Goal: Task Accomplishment & Management: Use online tool/utility

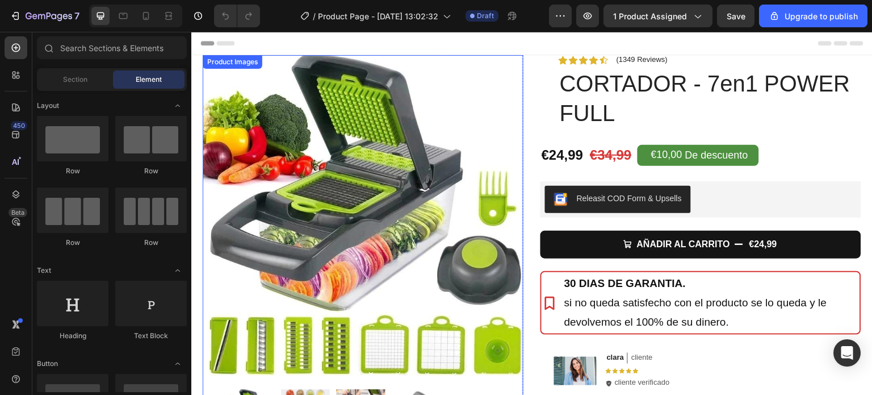
click at [370, 173] on img at bounding box center [363, 215] width 321 height 321
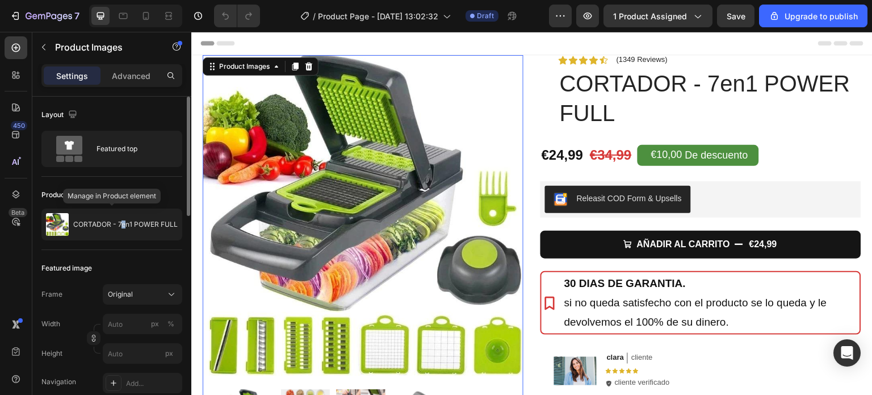
click at [127, 226] on p "CORTADOR - 7en1 POWER FULL" at bounding box center [125, 224] width 104 height 8
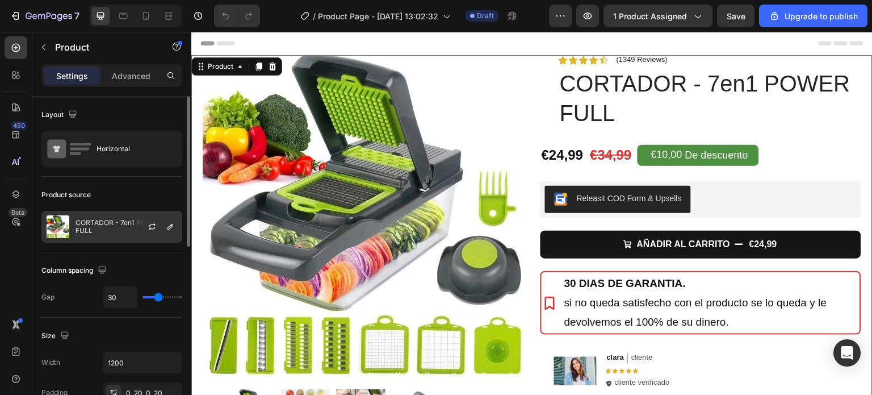
click at [133, 223] on div at bounding box center [157, 226] width 50 height 31
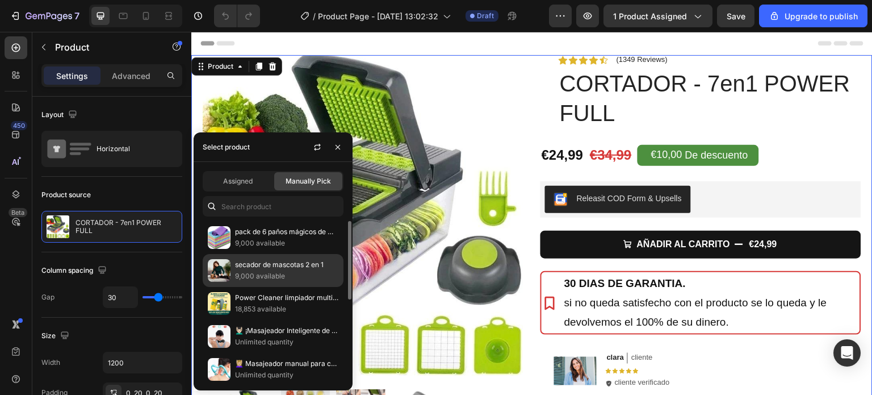
click at [250, 266] on p "secador de mascotas 2 en 1" at bounding box center [286, 264] width 103 height 11
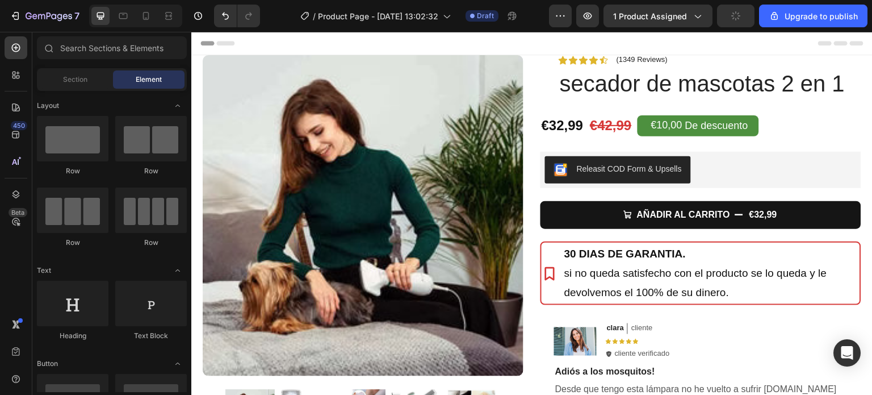
click at [467, 40] on div "Header" at bounding box center [531, 43] width 663 height 23
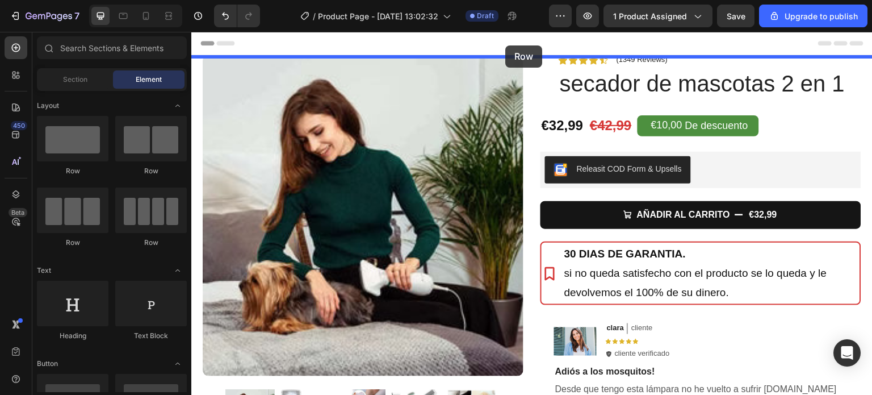
drag, startPoint x: 253, startPoint y: 179, endPoint x: 507, endPoint y: 45, distance: 287.2
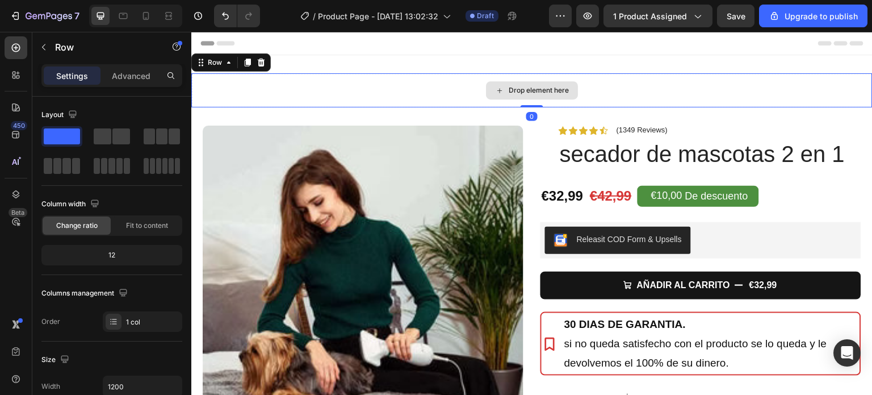
drag, startPoint x: 525, startPoint y: 115, endPoint x: 527, endPoint y: 87, distance: 28.5
click at [527, 87] on div "Drop element here Row 0" at bounding box center [531, 90] width 681 height 34
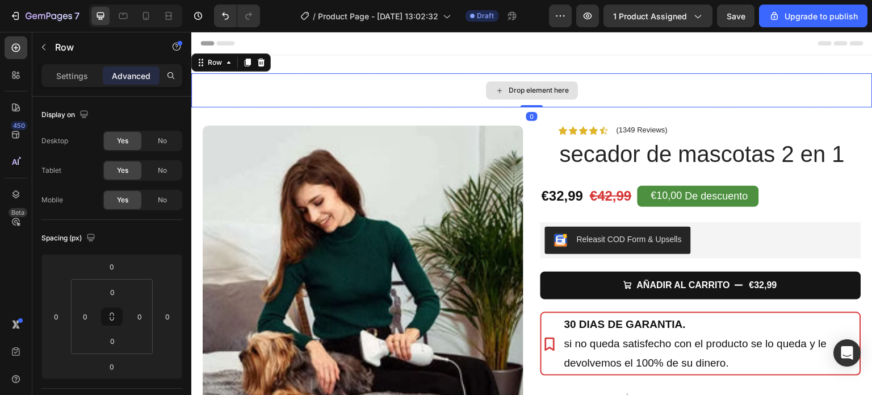
click at [498, 69] on div "Drop element here Row 0 Section 1" at bounding box center [531, 90] width 681 height 70
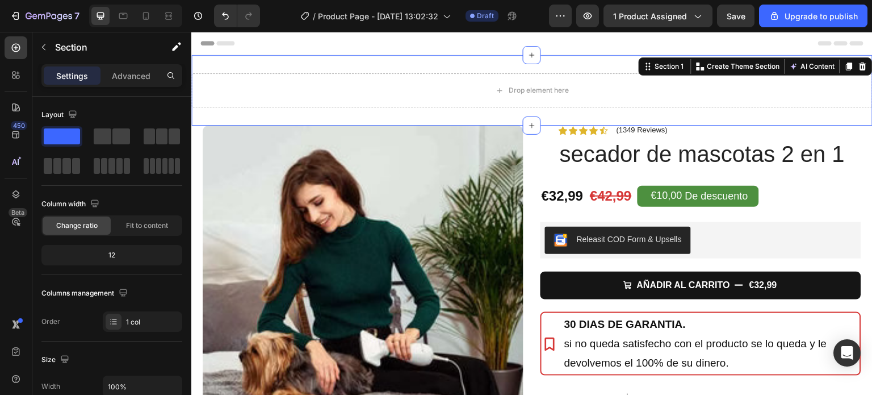
click at [498, 61] on div "Drop element here Row Section 1 You can create reusable sections Create Theme S…" at bounding box center [531, 90] width 681 height 70
click at [859, 66] on icon at bounding box center [862, 66] width 7 height 8
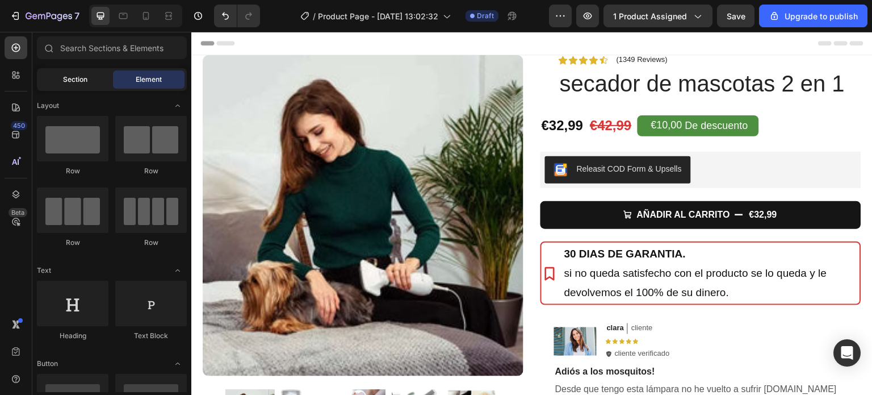
click at [89, 79] on div "Section" at bounding box center [75, 79] width 72 height 18
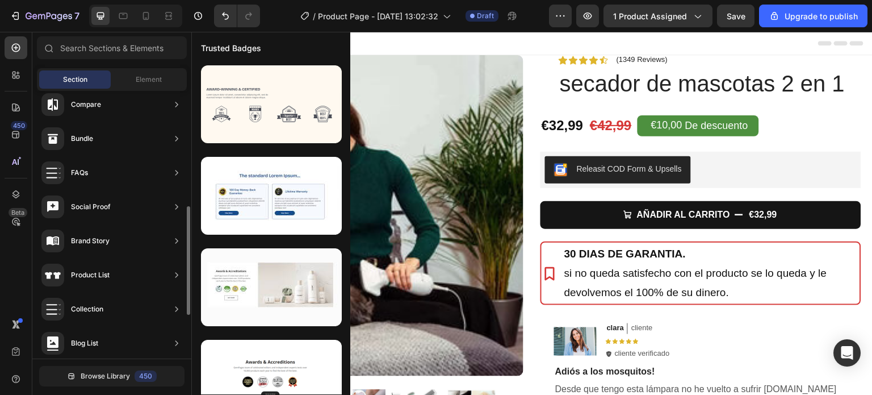
scroll to position [391, 0]
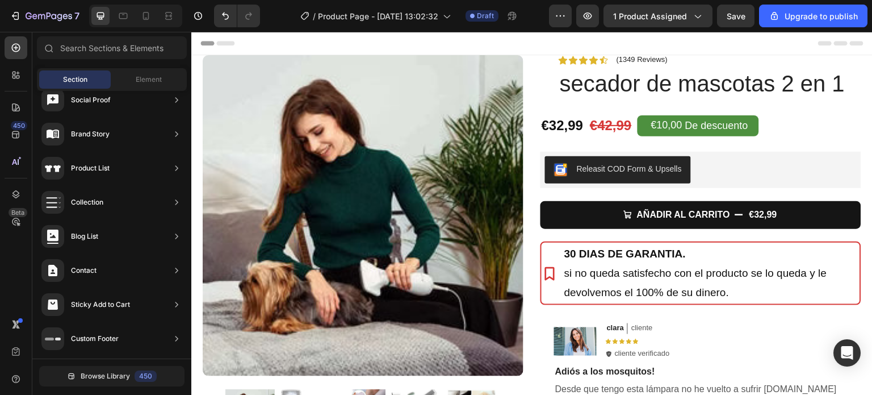
click at [223, 40] on span "Header" at bounding box center [225, 42] width 25 height 11
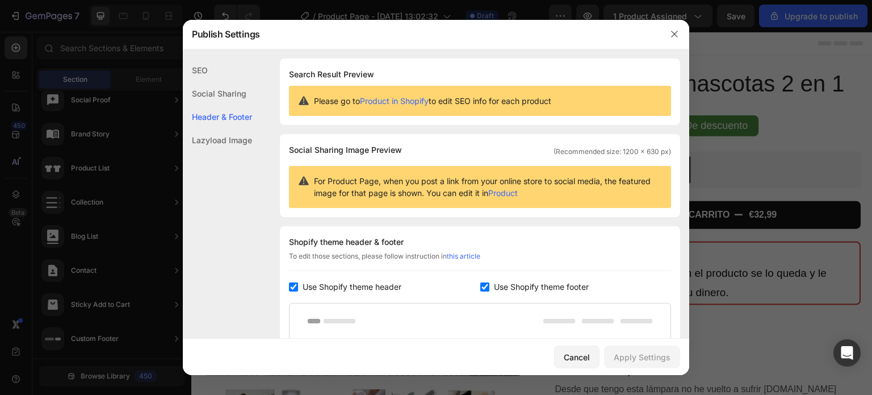
scroll to position [165, 0]
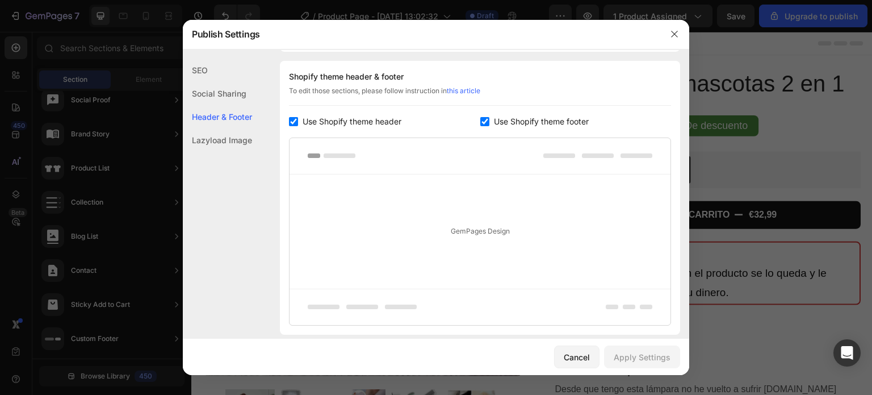
click at [198, 68] on div "SEO" at bounding box center [217, 69] width 69 height 23
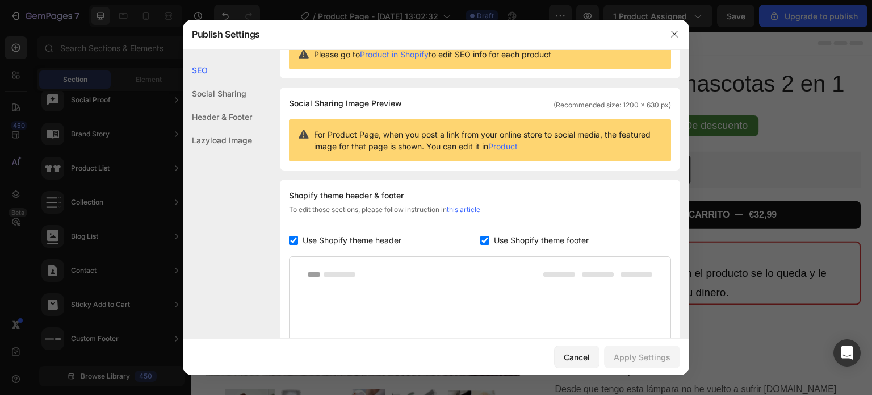
scroll to position [114, 0]
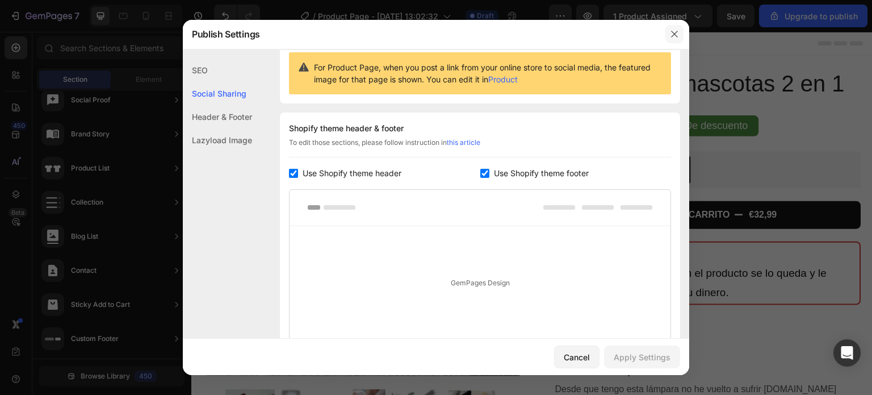
click at [674, 30] on icon "button" at bounding box center [674, 34] width 9 height 9
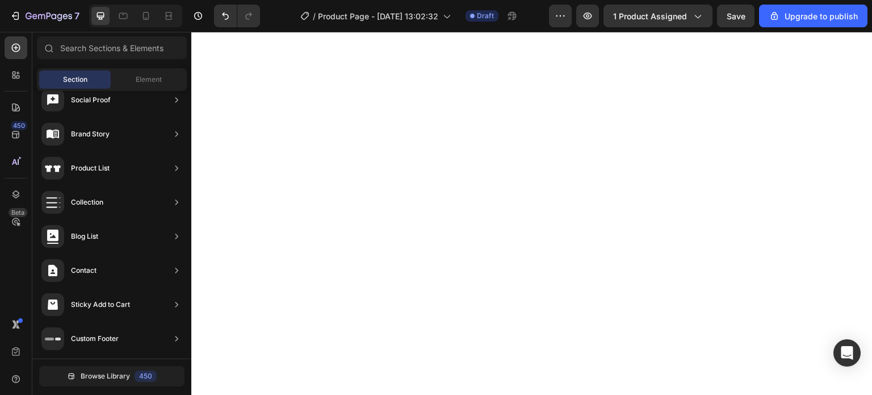
scroll to position [0, 0]
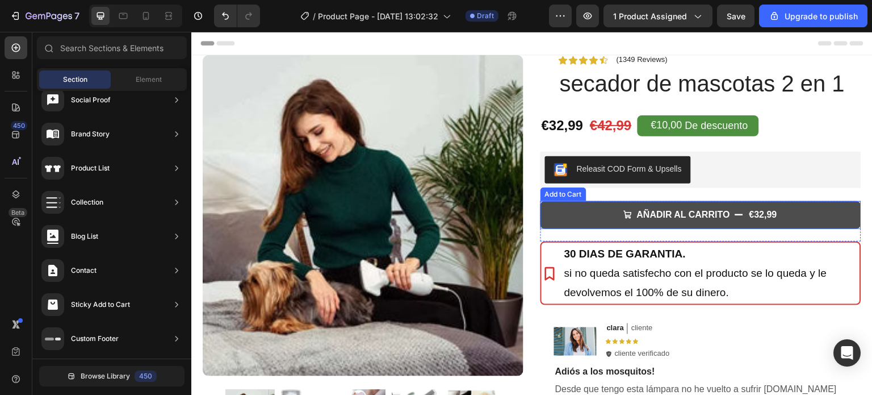
click at [586, 211] on button "AÑADIR AL CARRITO €32,99" at bounding box center [700, 215] width 321 height 28
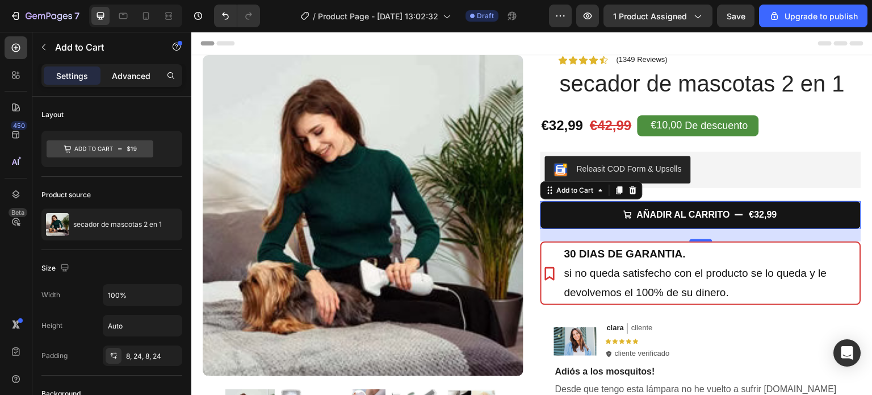
click at [132, 73] on p "Advanced" at bounding box center [131, 76] width 39 height 12
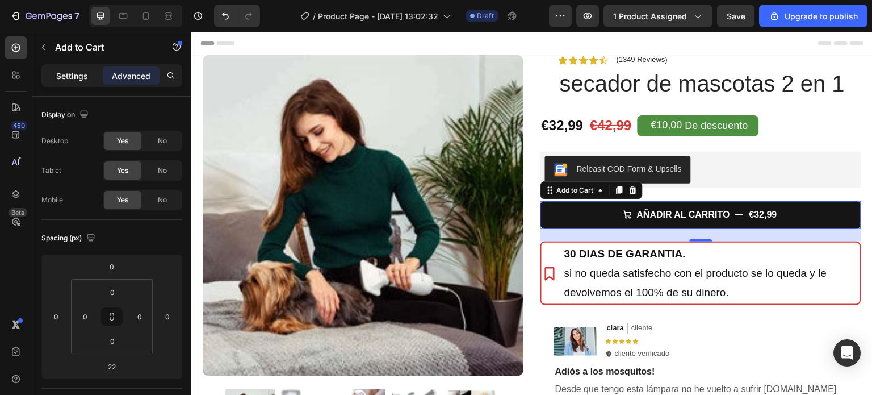
click at [64, 66] on div "Settings" at bounding box center [72, 75] width 57 height 18
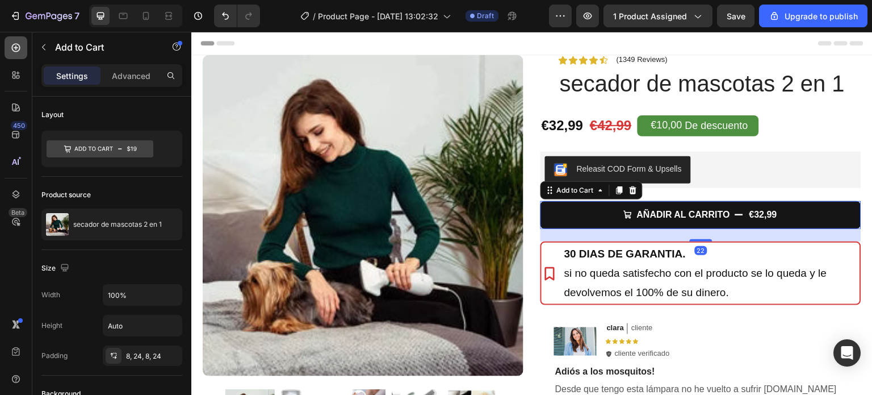
click at [20, 51] on icon at bounding box center [15, 47] width 11 height 11
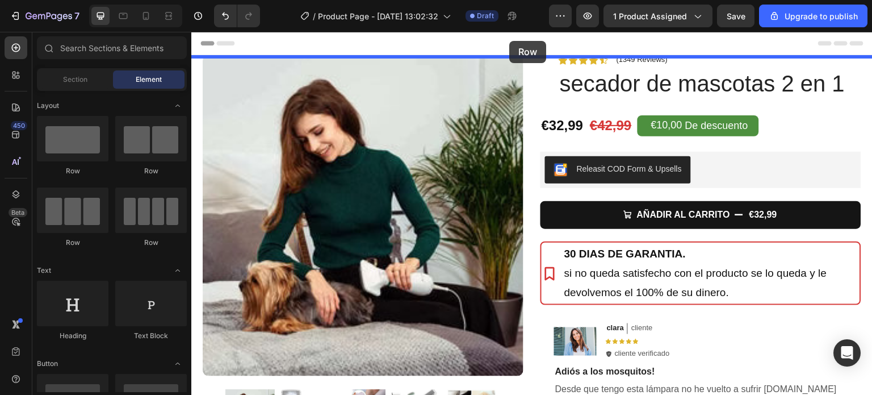
drag, startPoint x: 264, startPoint y: 175, endPoint x: 509, endPoint y: 41, distance: 279.4
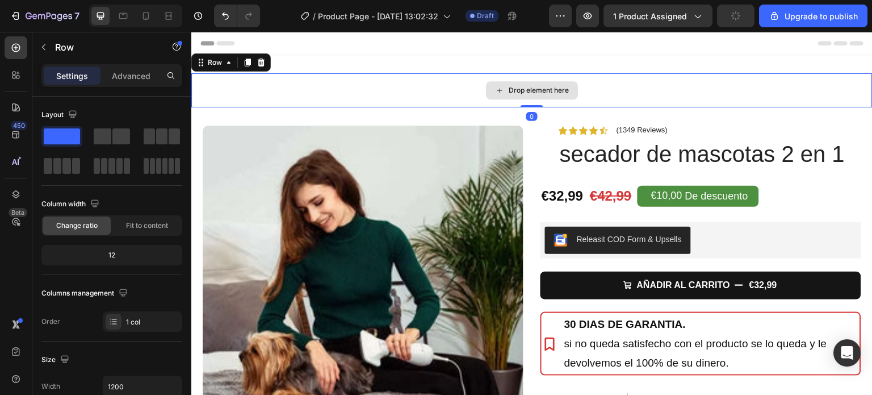
drag, startPoint x: 526, startPoint y: 115, endPoint x: 526, endPoint y: 95, distance: 20.4
click at [526, 95] on div "Drop element here Row 0" at bounding box center [531, 90] width 681 height 34
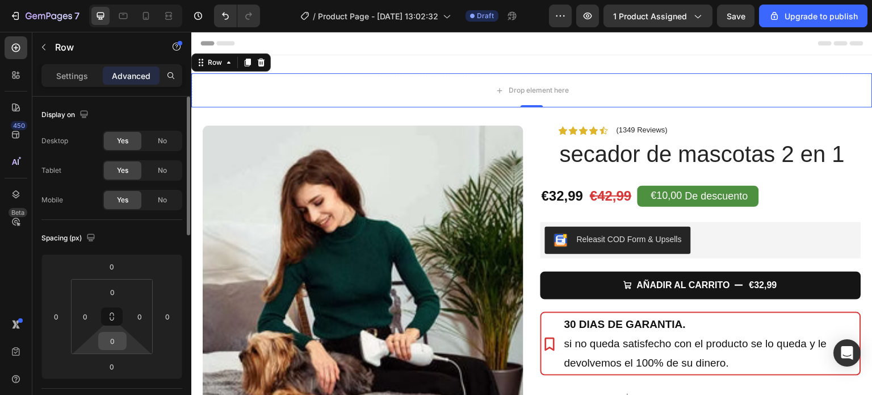
click at [120, 344] on input "0" at bounding box center [112, 340] width 23 height 17
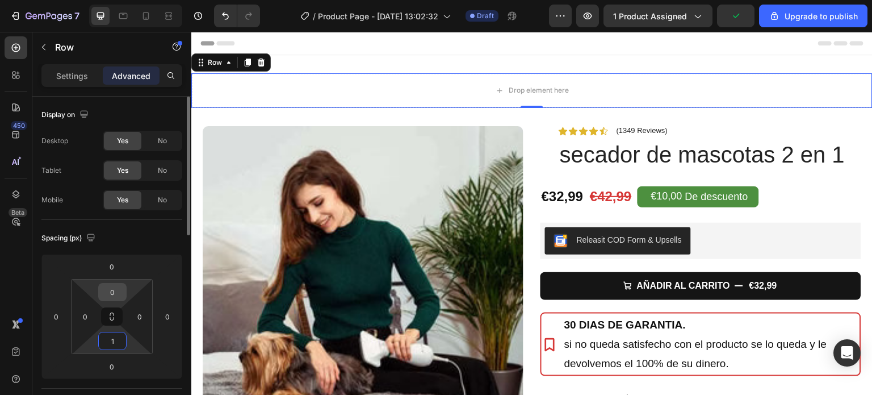
type input "1"
click at [121, 293] on input "0" at bounding box center [112, 291] width 23 height 17
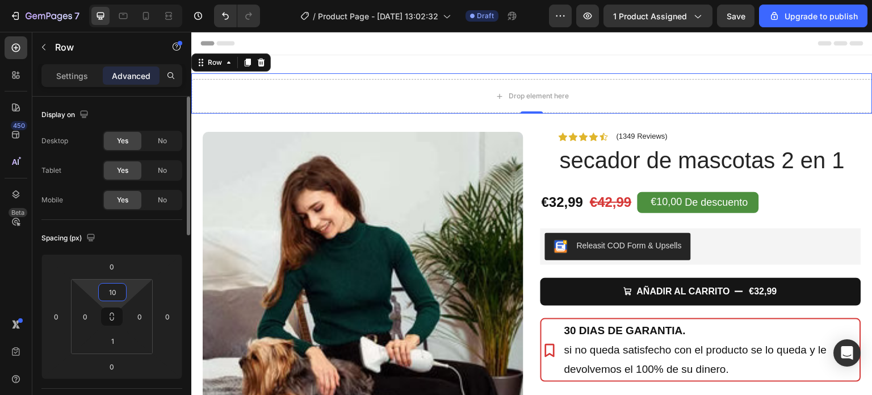
type input "1"
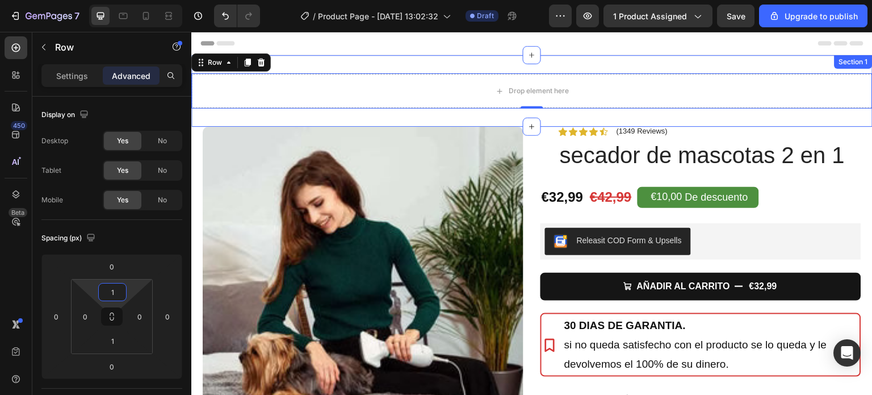
click at [470, 66] on div "Drop element here Row 0 Section 1" at bounding box center [531, 91] width 681 height 72
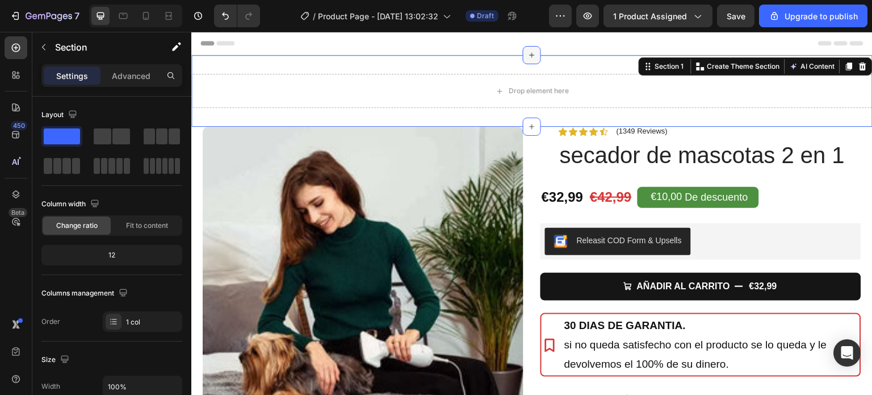
click at [523, 62] on div at bounding box center [532, 55] width 18 height 18
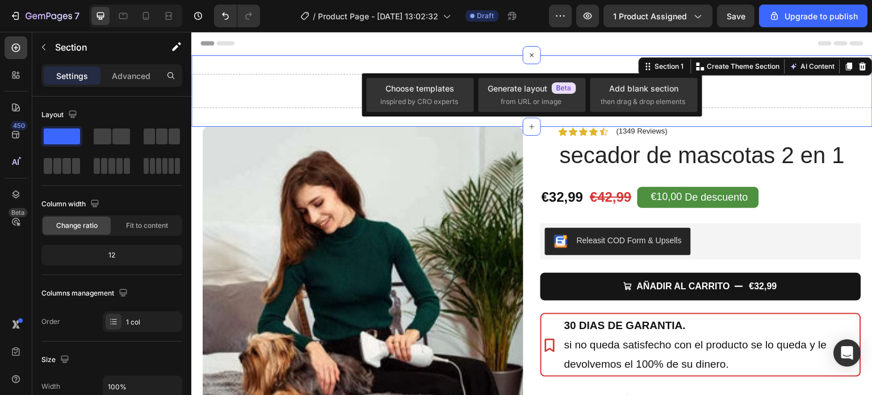
click at [207, 43] on icon at bounding box center [204, 43] width 8 height 8
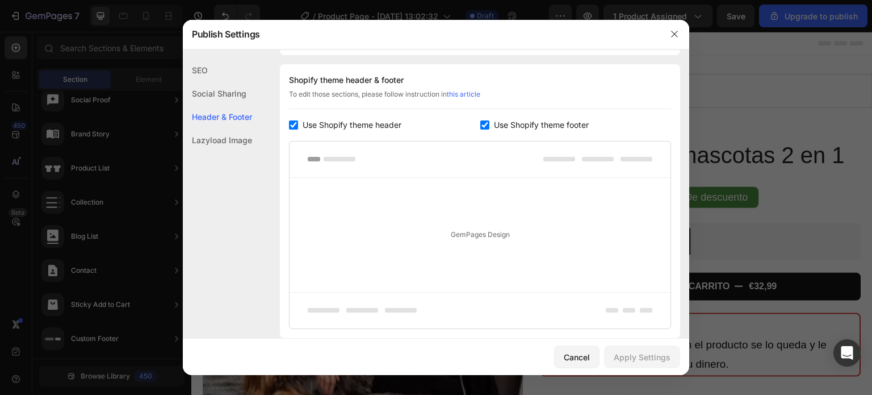
scroll to position [165, 0]
click at [293, 120] on input "checkbox" at bounding box center [293, 121] width 9 height 9
checkbox input "false"
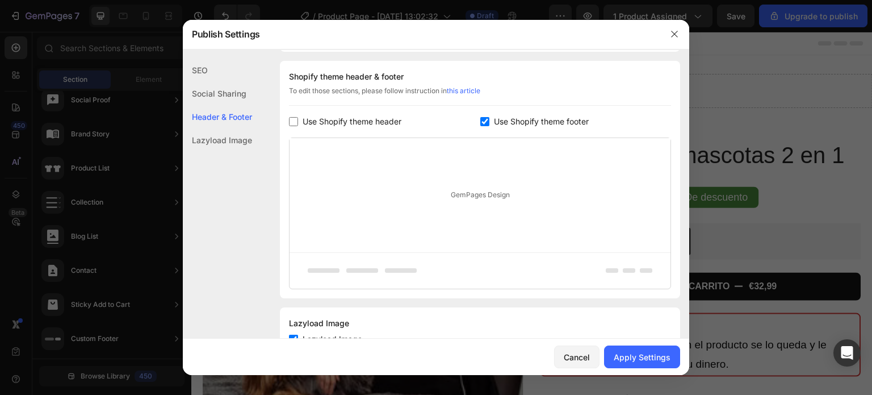
click at [489, 123] on label "Use Shopify theme footer" at bounding box center [538, 122] width 99 height 14
checkbox input "false"
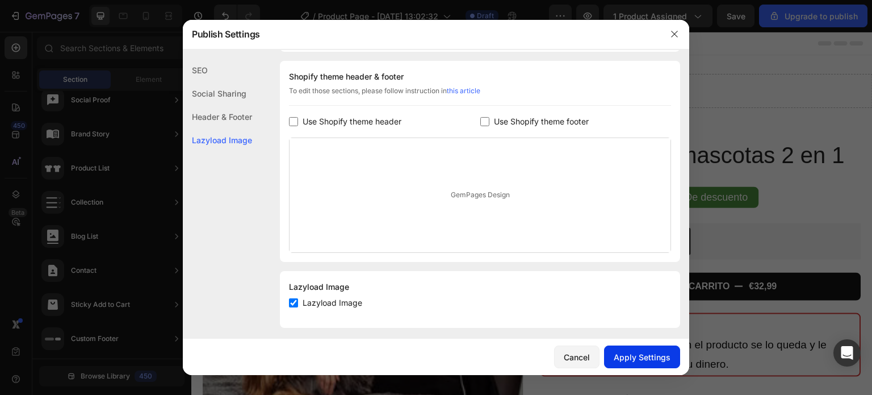
click at [649, 354] on div "Apply Settings" at bounding box center [642, 357] width 57 height 12
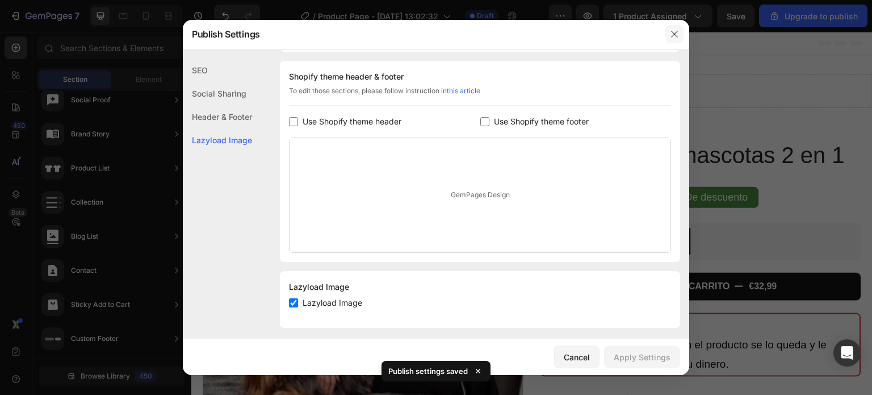
click at [674, 30] on icon "button" at bounding box center [674, 34] width 9 height 9
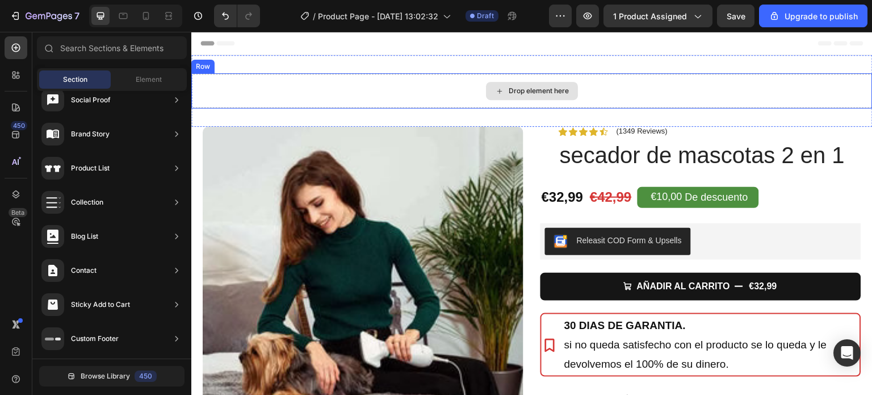
click at [385, 85] on div "Drop element here" at bounding box center [531, 91] width 681 height 34
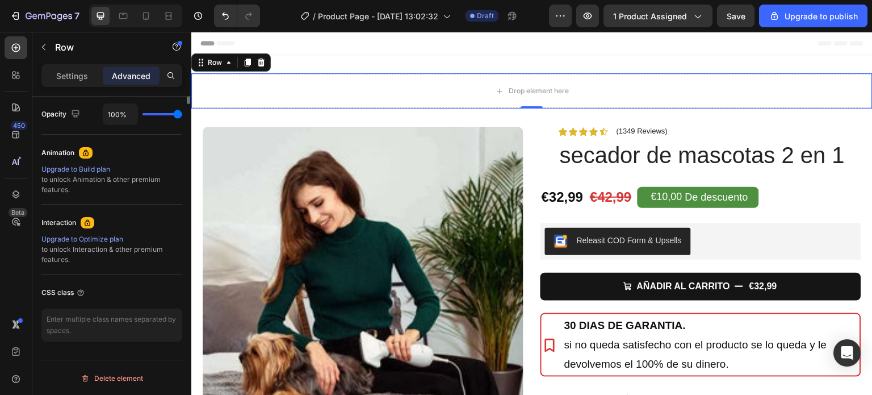
scroll to position [229, 0]
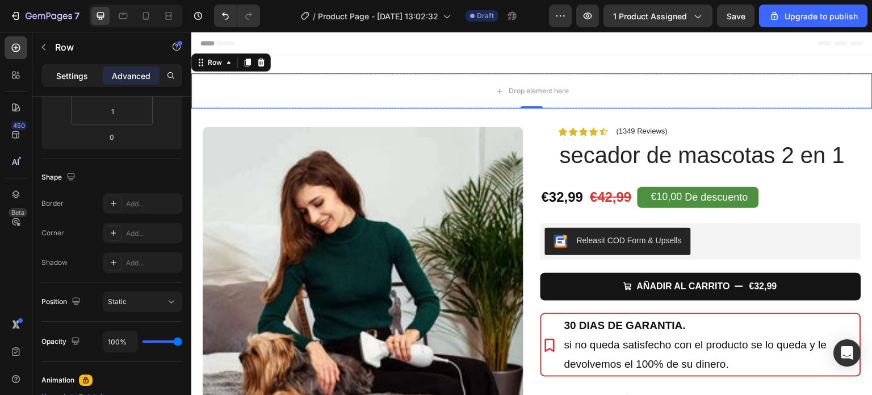
click at [60, 70] on p "Settings" at bounding box center [72, 76] width 32 height 12
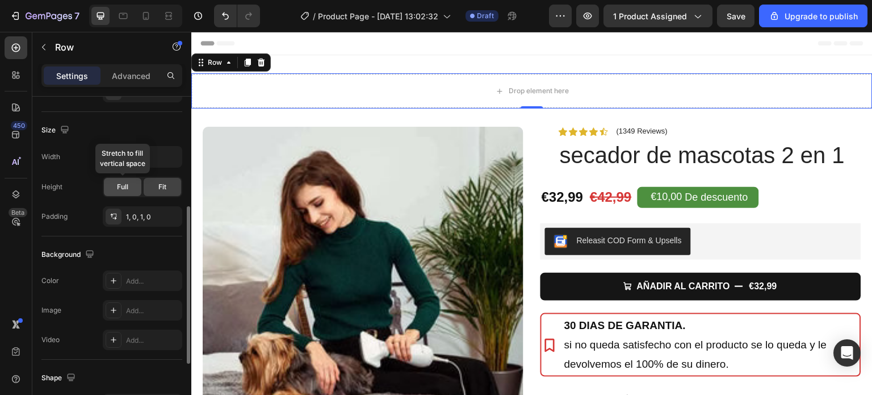
click at [120, 183] on span "Full" at bounding box center [122, 187] width 11 height 10
click at [163, 180] on div "Fit" at bounding box center [162, 187] width 37 height 18
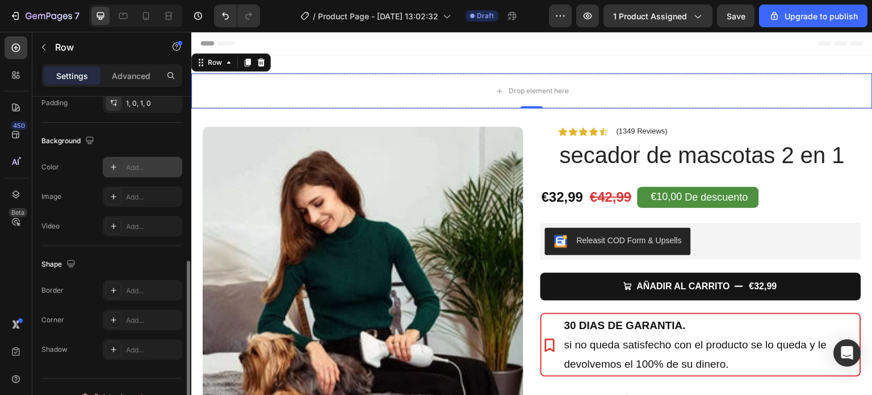
click at [112, 167] on icon at bounding box center [113, 166] width 9 height 9
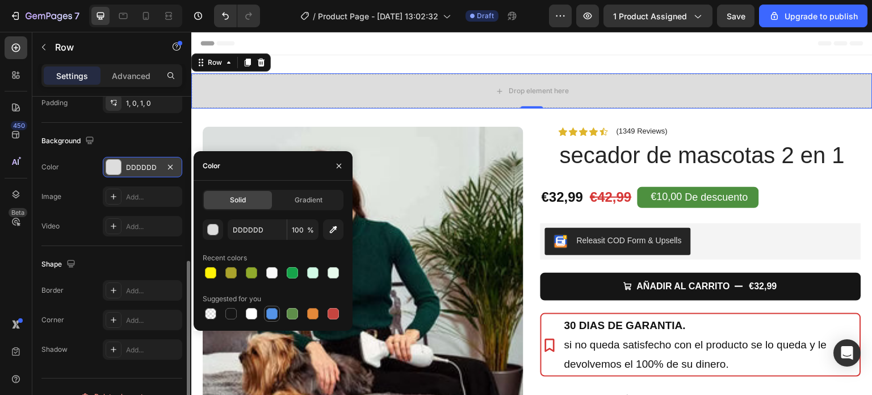
click at [272, 312] on div at bounding box center [271, 313] width 11 height 11
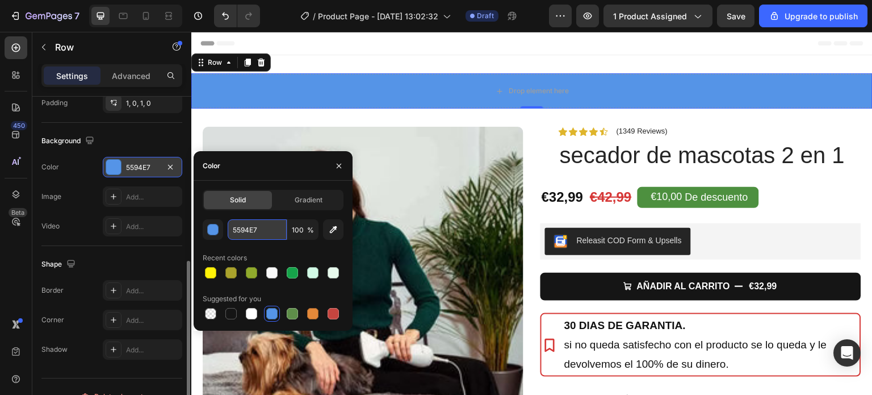
click at [250, 228] on input "5594E7" at bounding box center [257, 229] width 59 height 20
paste input "#40E0D0"
type input "#40E0D0"
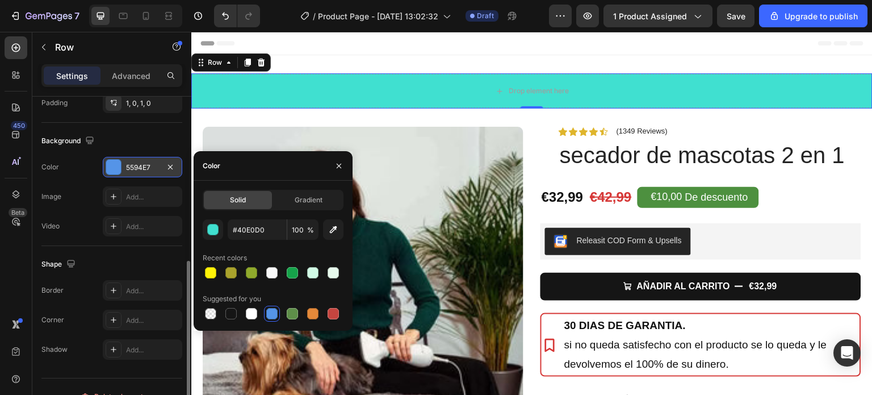
click at [491, 34] on div "Header" at bounding box center [531, 43] width 663 height 23
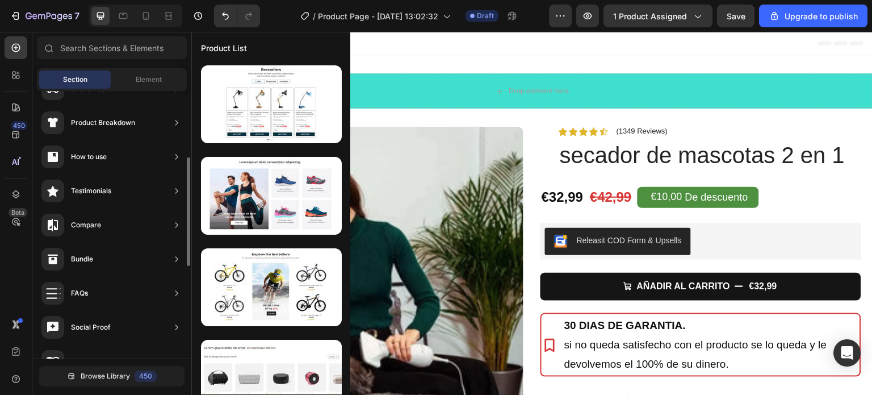
scroll to position [0, 0]
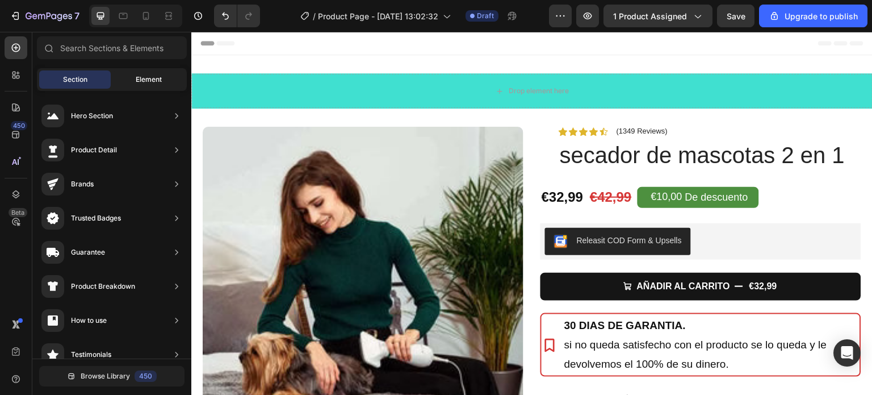
click at [147, 79] on span "Element" at bounding box center [149, 79] width 26 height 10
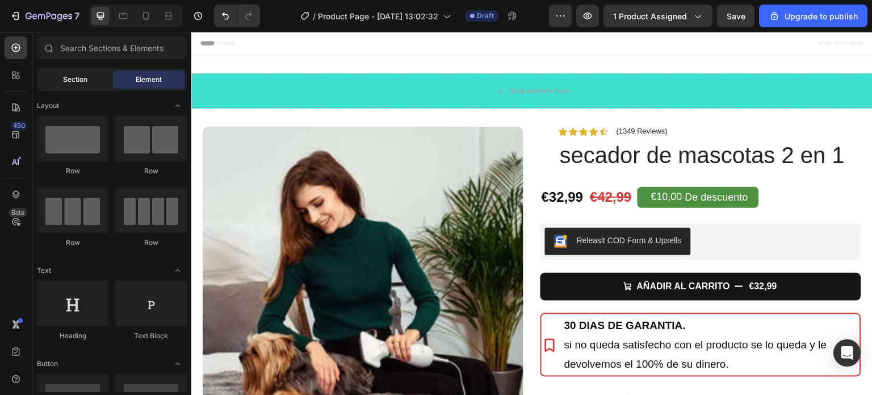
click at [65, 75] on span "Section" at bounding box center [75, 79] width 24 height 10
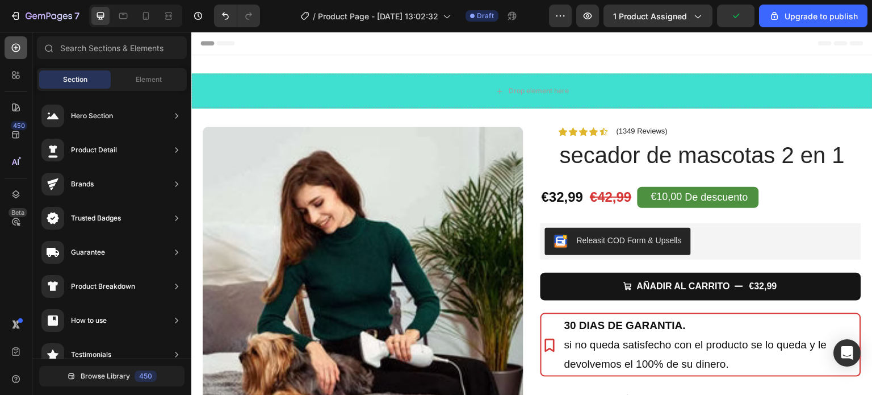
click at [14, 45] on icon at bounding box center [15, 47] width 11 height 11
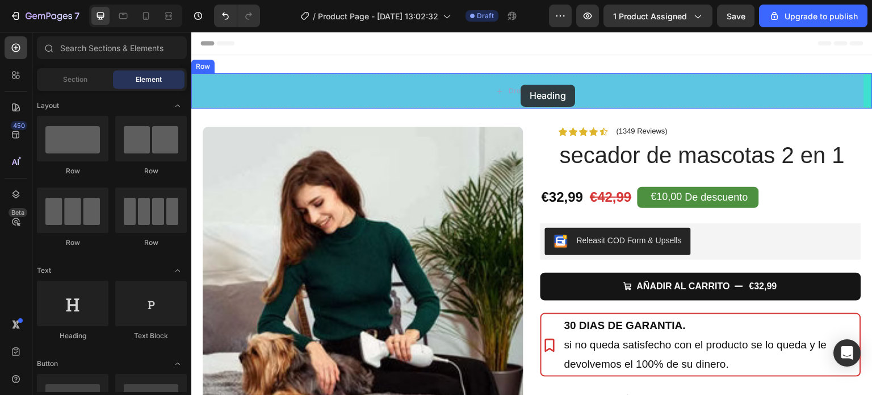
drag, startPoint x: 260, startPoint y: 339, endPoint x: 521, endPoint y: 86, distance: 363.7
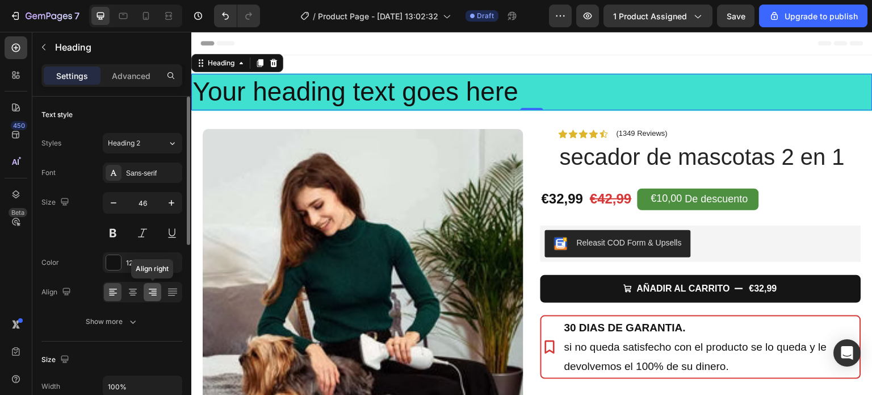
click at [152, 290] on icon at bounding box center [152, 291] width 11 height 11
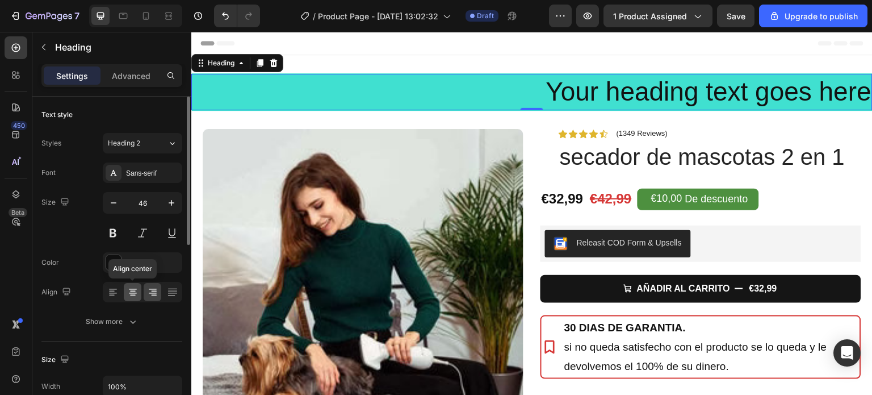
click at [136, 287] on icon at bounding box center [132, 291] width 11 height 11
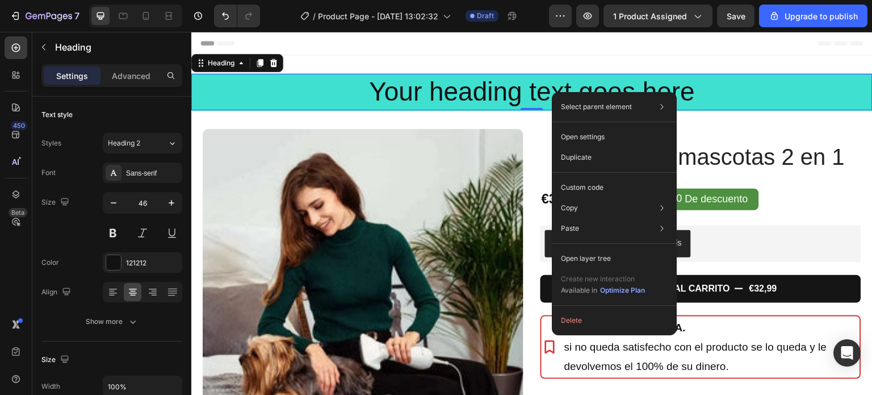
click at [663, 92] on div "Select parent element Section Row 1 col Heading Open settings Duplicate Custom …" at bounding box center [614, 213] width 125 height 243
click at [690, 90] on h2 "Your heading text goes here" at bounding box center [531, 92] width 681 height 36
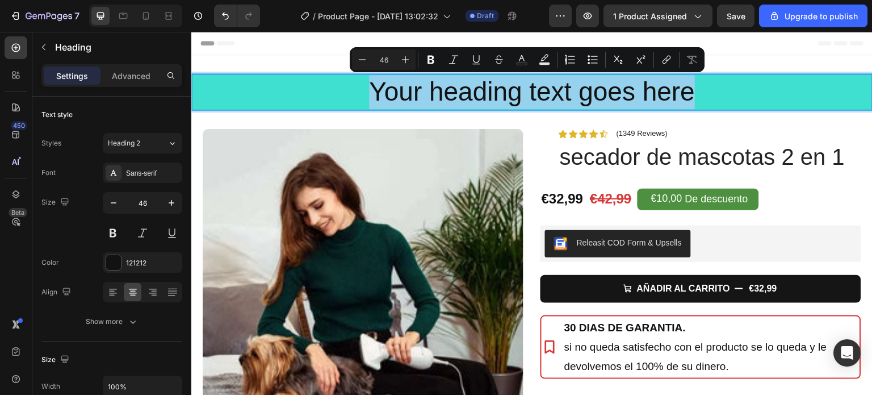
drag, startPoint x: 695, startPoint y: 93, endPoint x: 366, endPoint y: 97, distance: 328.7
click at [366, 97] on p "Your heading text goes here" at bounding box center [531, 92] width 679 height 34
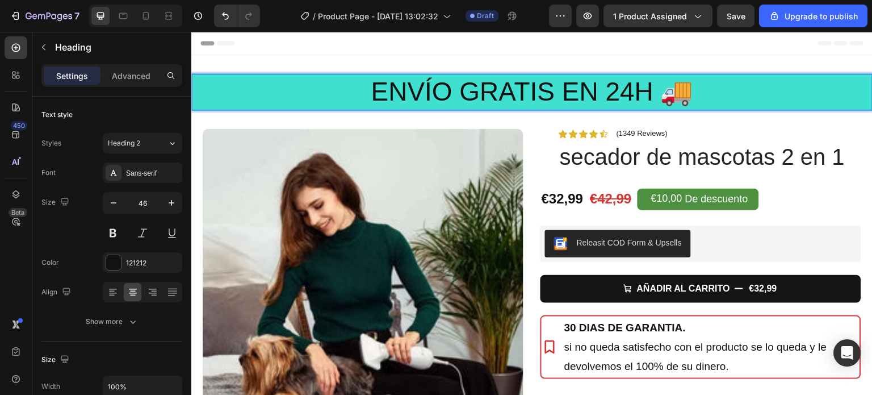
click at [464, 95] on p "ENVÍO GRATIS EN 24H 🚚" at bounding box center [531, 92] width 679 height 34
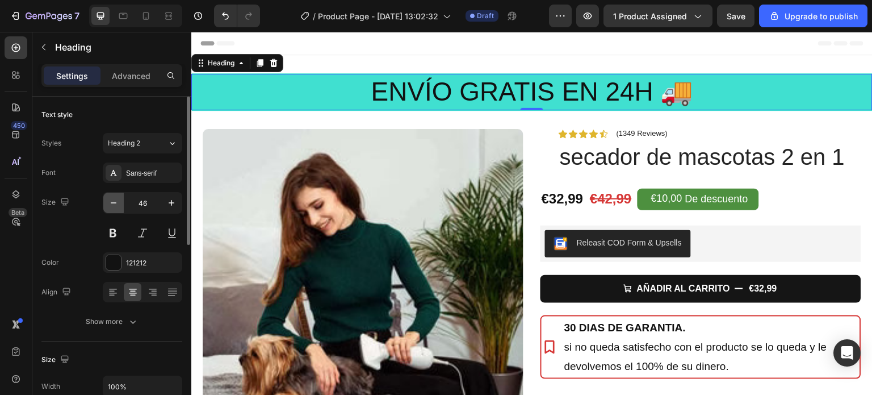
click at [114, 202] on icon "button" at bounding box center [113, 202] width 11 height 11
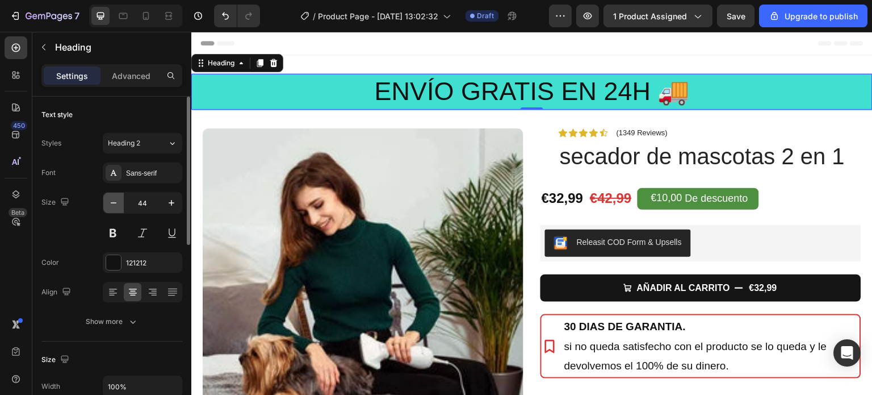
click at [114, 202] on icon "button" at bounding box center [113, 202] width 11 height 11
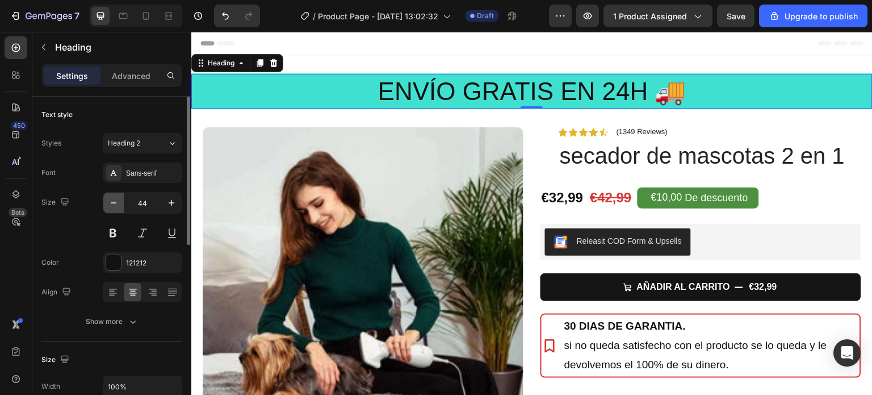
click at [114, 202] on icon "button" at bounding box center [113, 202] width 11 height 11
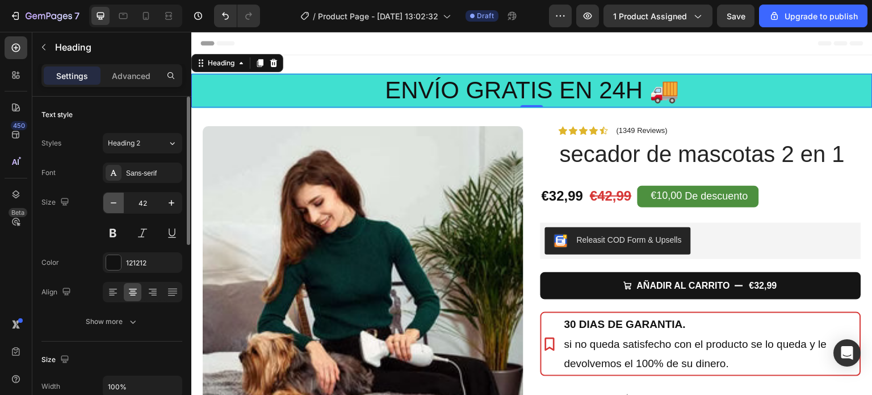
click at [114, 202] on icon "button" at bounding box center [113, 202] width 11 height 11
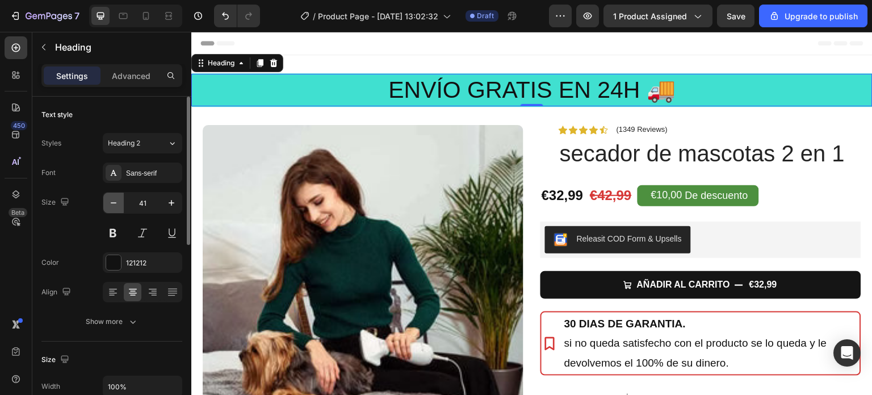
click at [114, 202] on icon "button" at bounding box center [113, 202] width 11 height 11
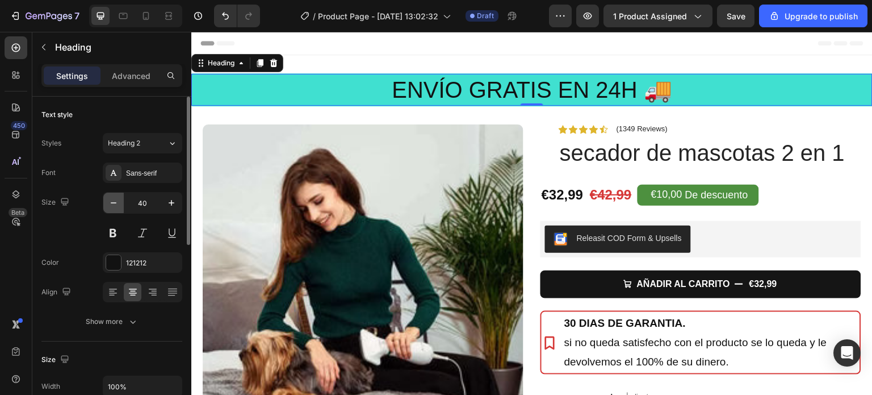
click at [114, 202] on icon "button" at bounding box center [113, 202] width 11 height 11
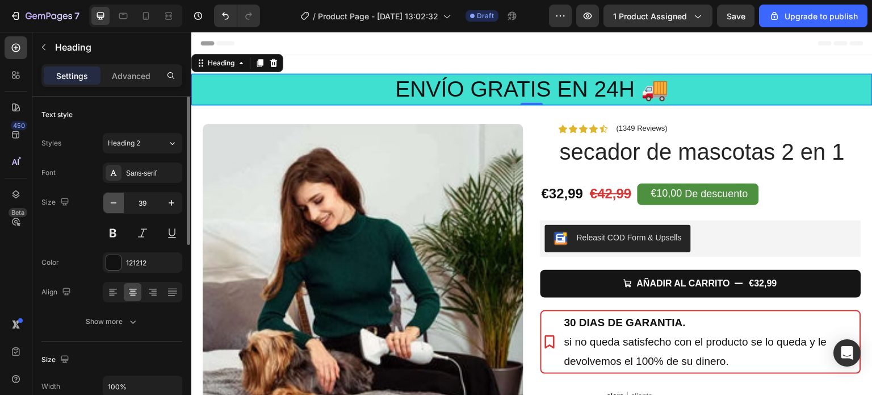
click at [114, 202] on icon "button" at bounding box center [113, 202] width 11 height 11
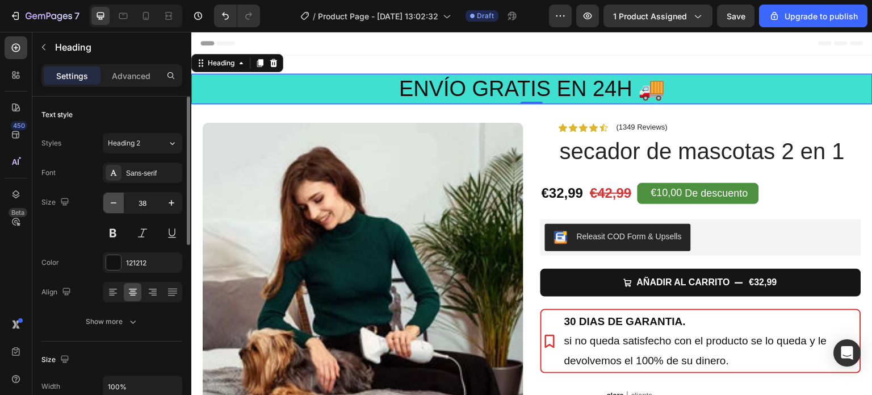
click at [114, 202] on icon "button" at bounding box center [113, 202] width 11 height 11
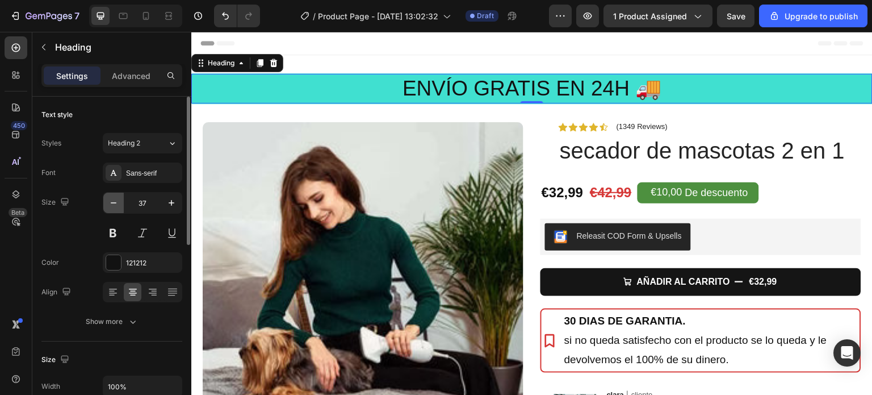
click at [114, 202] on icon "button" at bounding box center [113, 202] width 11 height 11
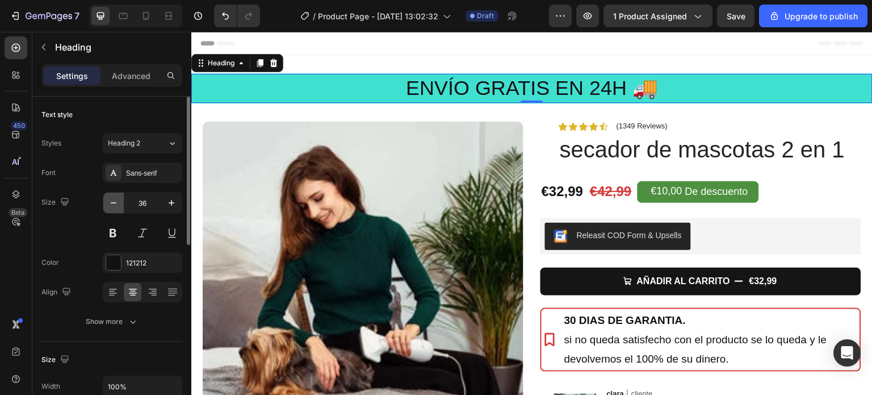
type input "35"
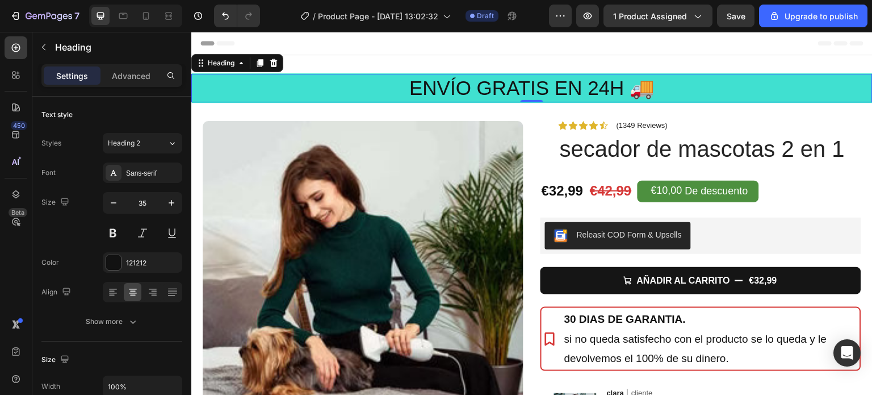
click at [663, 85] on p "ENVÍO GRATIS EN 24H 🚚" at bounding box center [531, 88] width 679 height 26
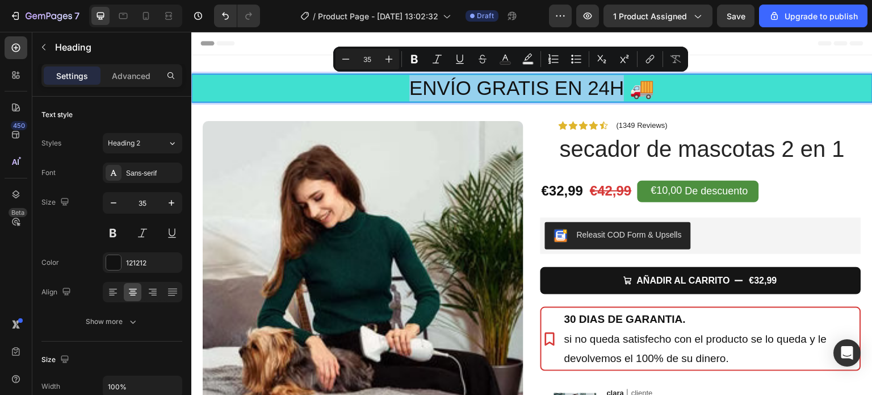
drag, startPoint x: 400, startPoint y: 83, endPoint x: 620, endPoint y: 85, distance: 219.7
click at [620, 85] on p "ENVÍO GRATIS EN 24H 🚚" at bounding box center [531, 88] width 679 height 26
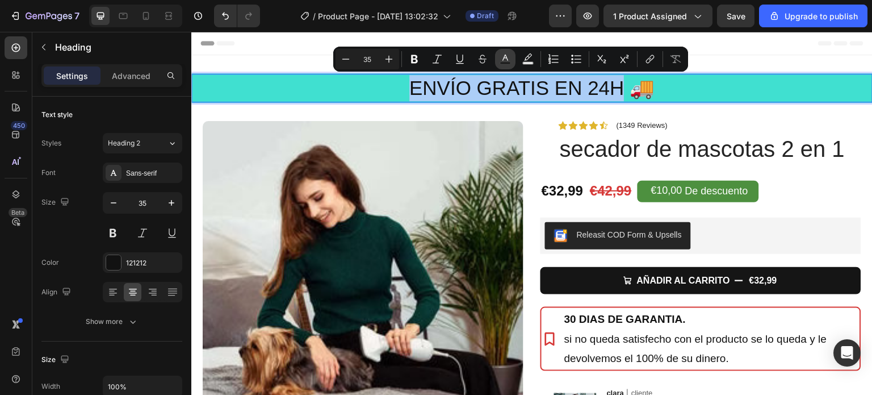
click at [505, 60] on icon "Editor contextual toolbar" at bounding box center [505, 58] width 11 height 11
type input "121212"
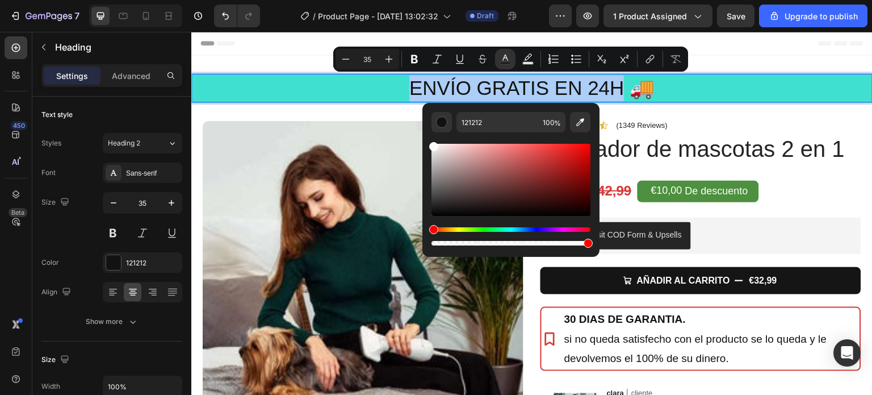
click at [432, 144] on div "Editor contextual toolbar" at bounding box center [510, 180] width 159 height 72
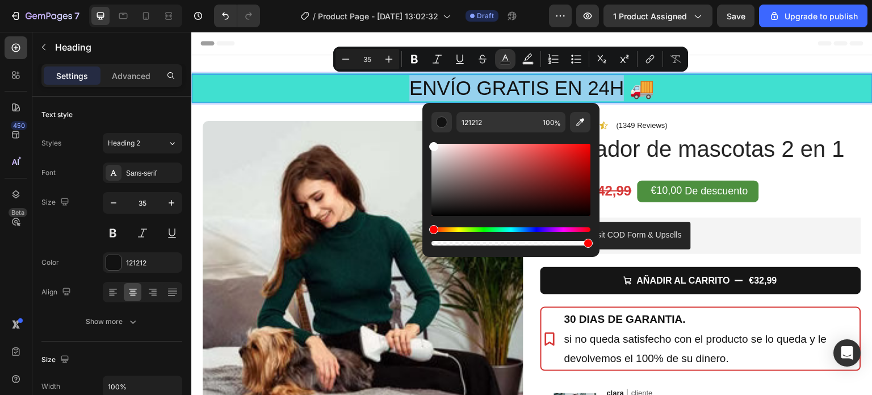
type input "FCFCFC"
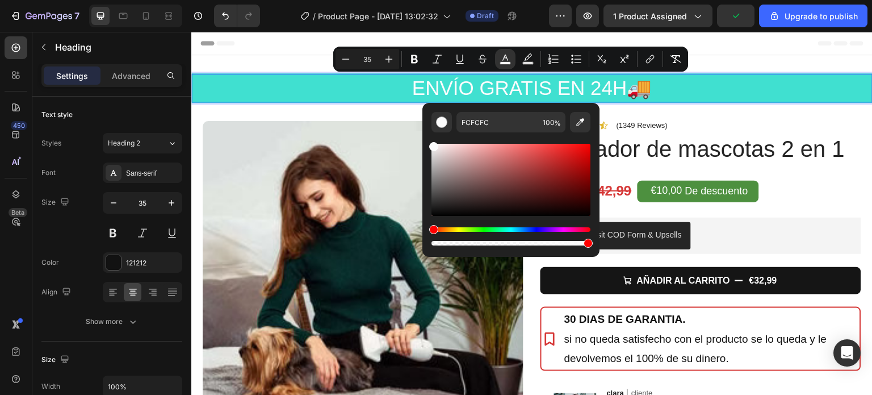
click at [737, 40] on div "Header" at bounding box center [531, 43] width 663 height 23
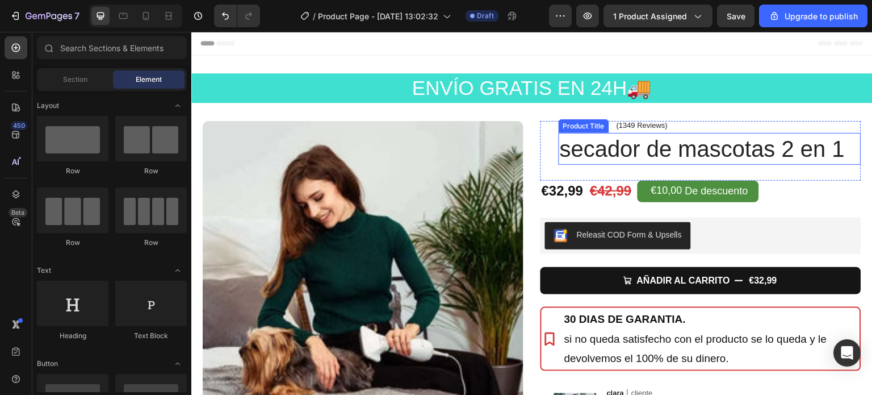
click at [710, 152] on h1 "secador de mascotas 2 en 1" at bounding box center [710, 149] width 303 height 32
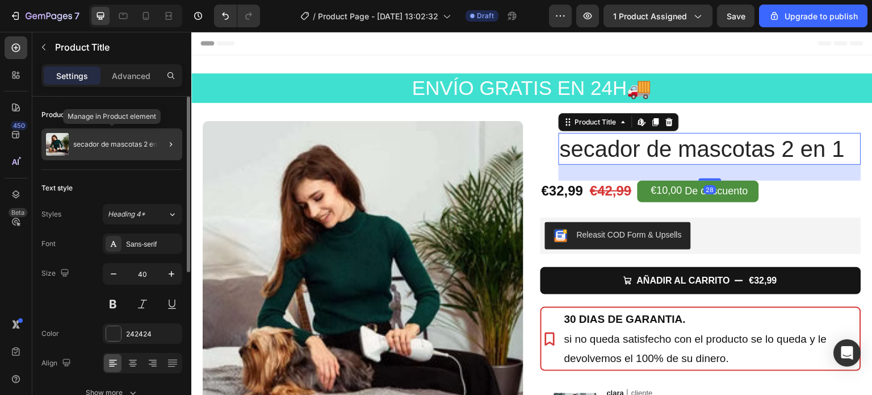
click at [123, 138] on div "secador de mascotas 2 en 1" at bounding box center [111, 144] width 141 height 32
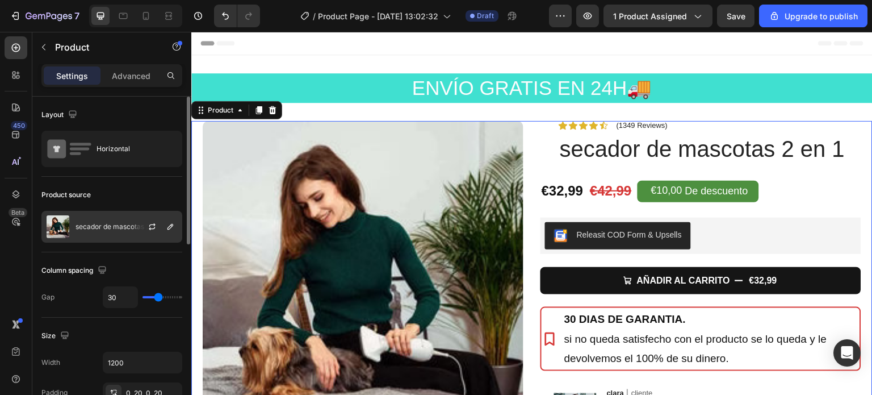
click at [162, 229] on div at bounding box center [157, 226] width 50 height 31
click at [172, 229] on icon "button" at bounding box center [170, 226] width 9 height 9
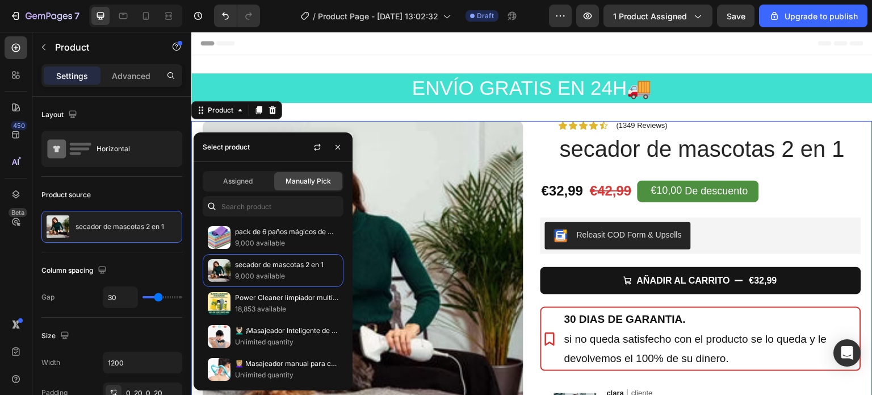
click at [503, 39] on div "Header" at bounding box center [531, 43] width 663 height 23
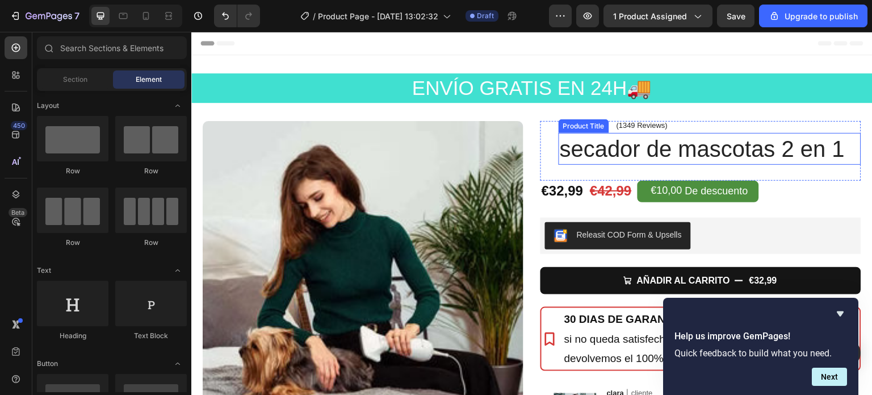
scroll to position [114, 0]
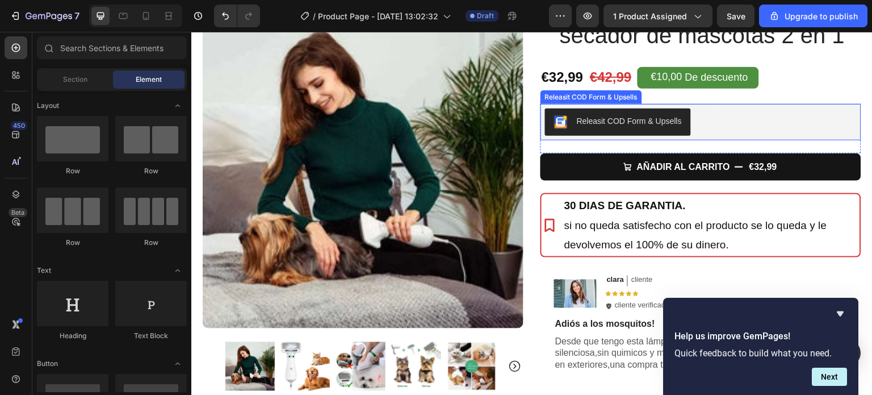
click at [662, 118] on div "Releasit COD Form & Upsells" at bounding box center [629, 121] width 105 height 12
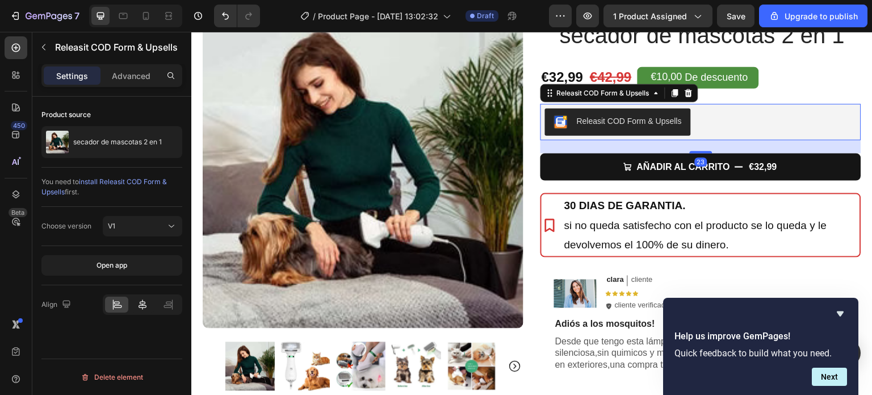
click at [142, 304] on icon at bounding box center [143, 304] width 8 height 10
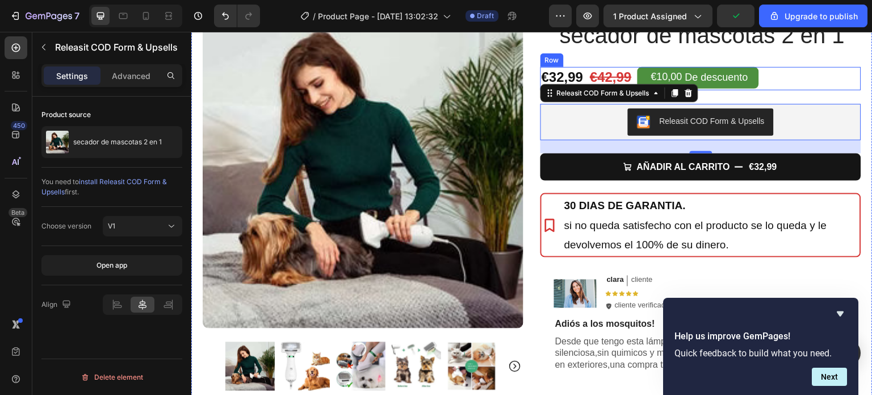
click at [799, 57] on div "Icon Icon Icon Icon Icon Icon List (1349 Reviews) Text Block Row secador de mas…" at bounding box center [710, 37] width 303 height 60
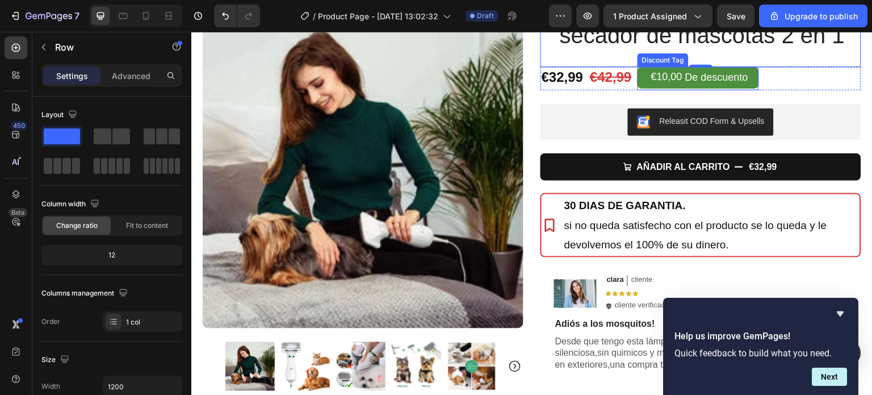
click at [671, 81] on div "€10,00" at bounding box center [666, 76] width 33 height 15
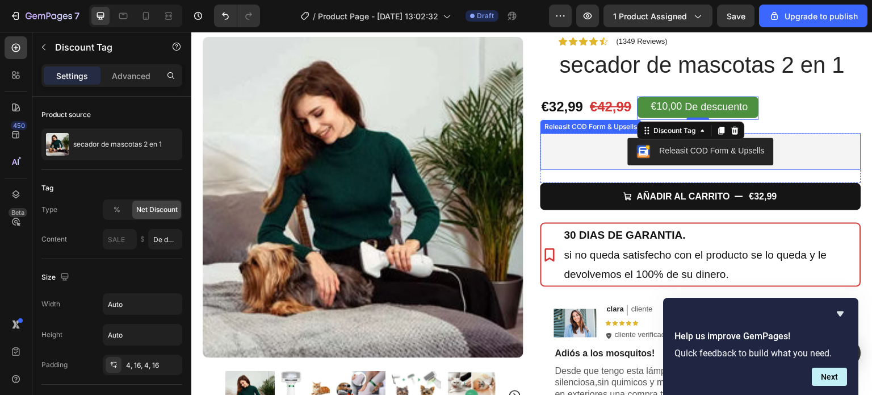
scroll to position [57, 0]
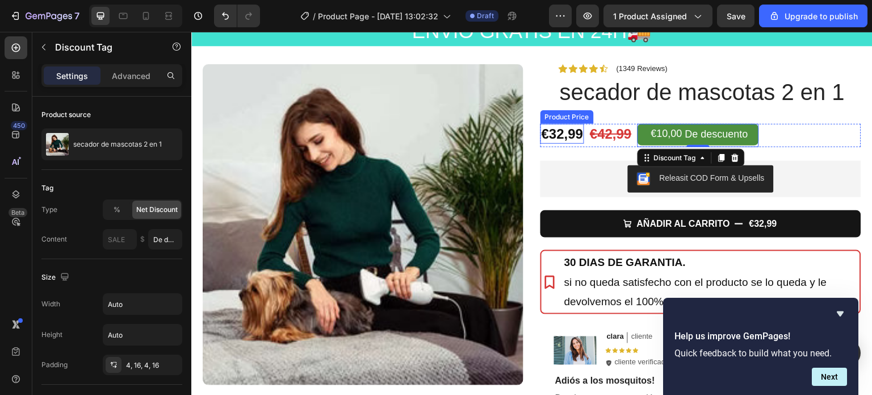
click at [556, 133] on div "€32,99" at bounding box center [562, 134] width 44 height 20
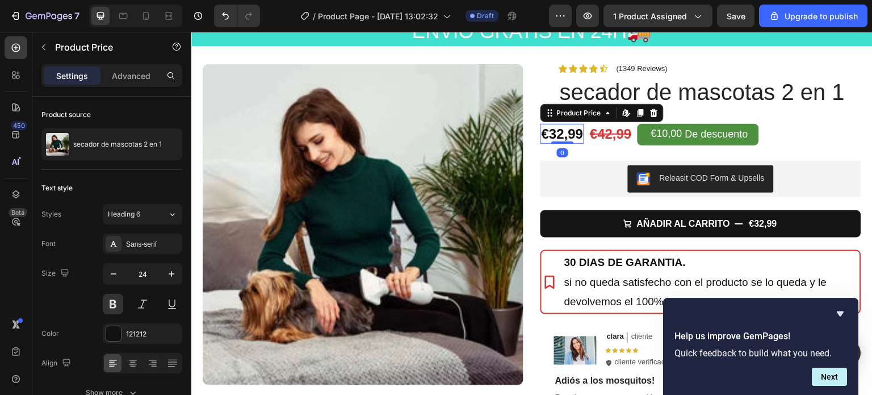
click at [577, 138] on div "€32,99" at bounding box center [562, 134] width 44 height 20
click at [574, 136] on div "€32,99" at bounding box center [562, 134] width 44 height 20
click at [540, 133] on div "€32,99" at bounding box center [562, 134] width 44 height 20
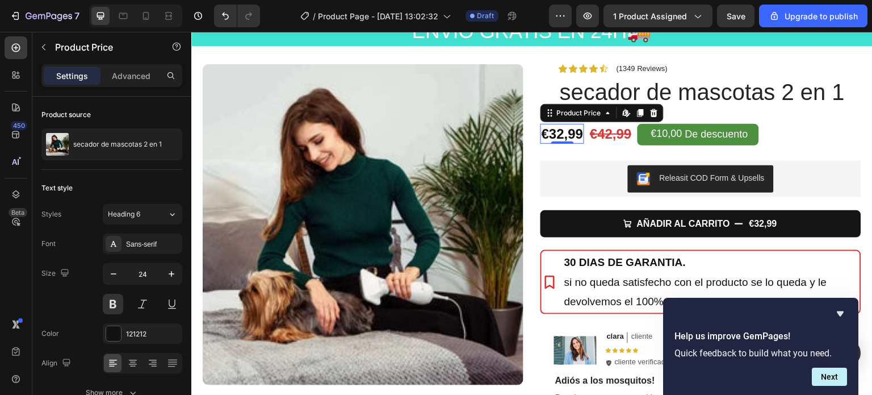
click at [553, 133] on div "€32,99" at bounding box center [562, 134] width 44 height 20
click at [716, 58] on div "ENVÍO GRATIS EN 24H 🚚 Heading Row Section 1" at bounding box center [531, 31] width 681 height 66
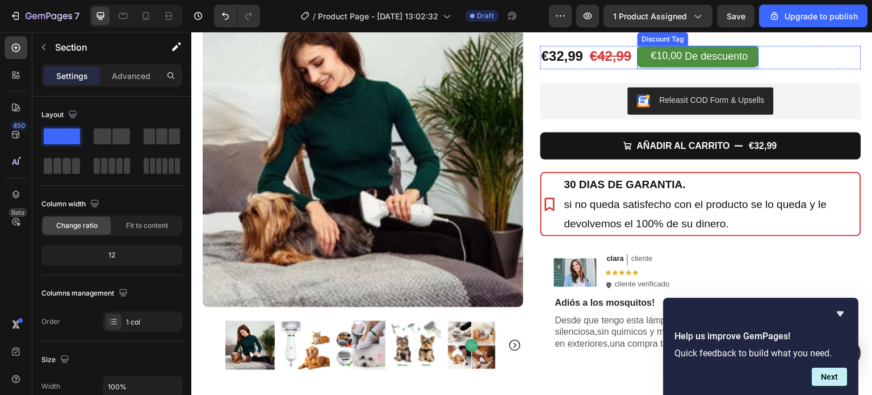
scroll to position [170, 0]
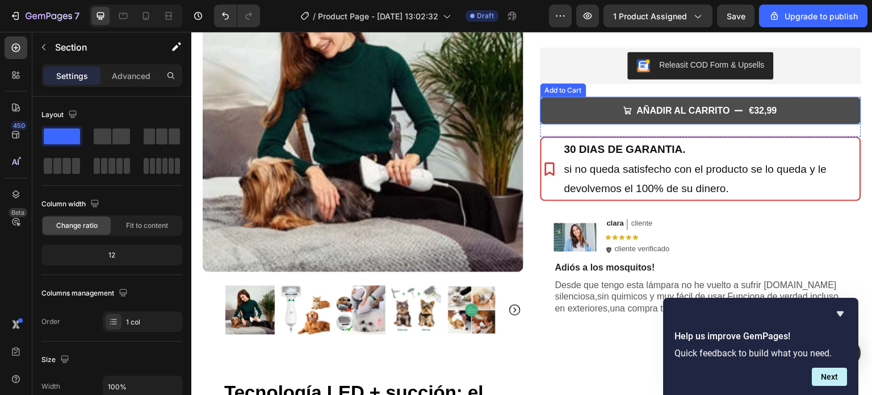
click at [591, 106] on button "AÑADIR AL CARRITO €32,99" at bounding box center [700, 111] width 321 height 28
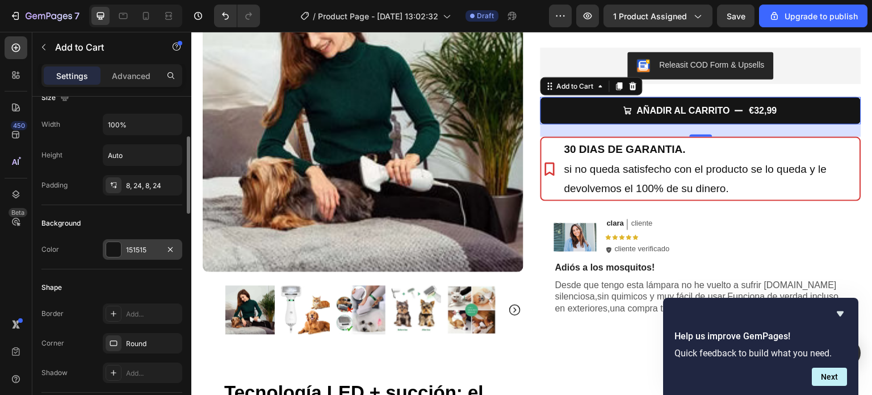
click at [116, 245] on div at bounding box center [113, 249] width 15 height 15
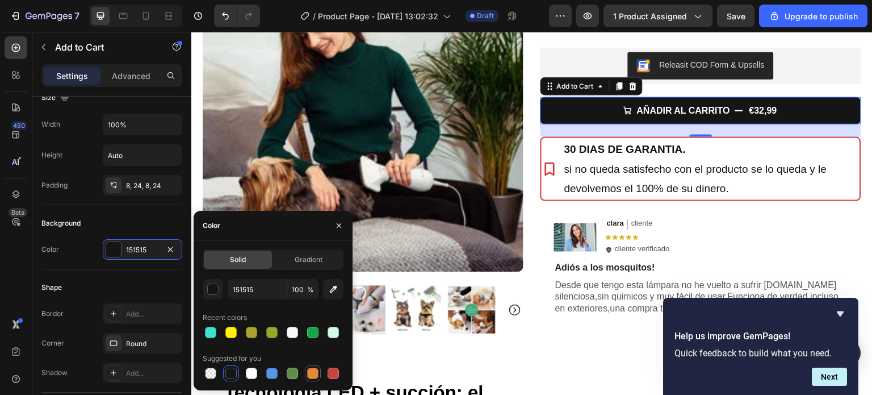
click at [313, 374] on div at bounding box center [312, 372] width 11 height 11
type input "E4893A"
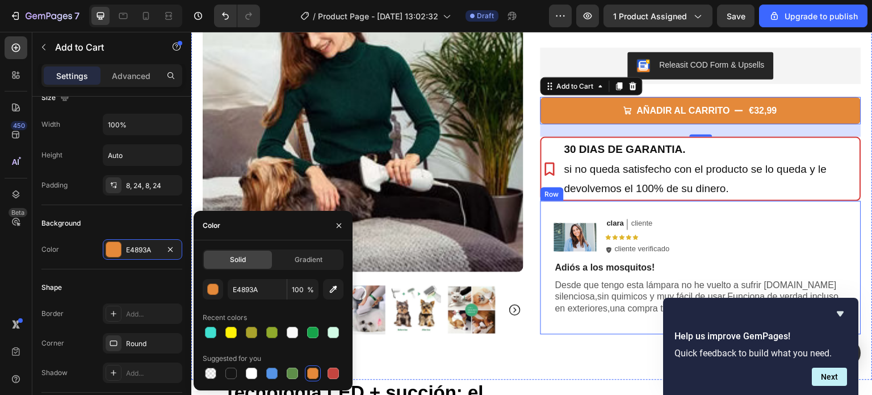
click at [763, 206] on div "Image clara Text Block cliente Text Block Row Icon Icon Icon Icon Icon Icon Lis…" at bounding box center [700, 266] width 321 height 133
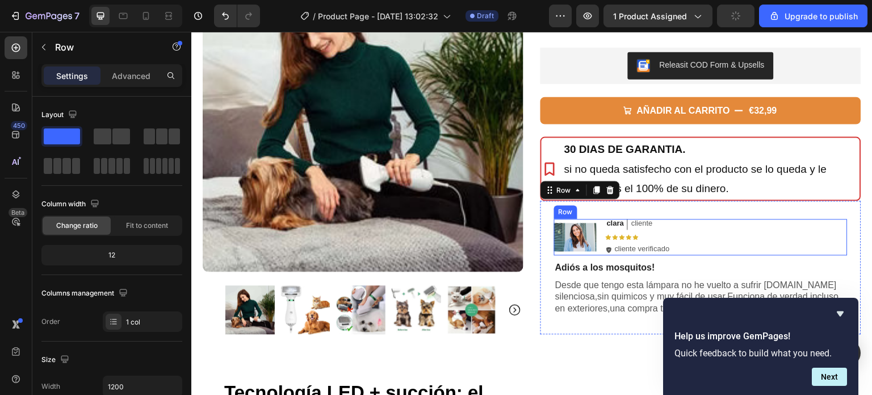
scroll to position [227, 0]
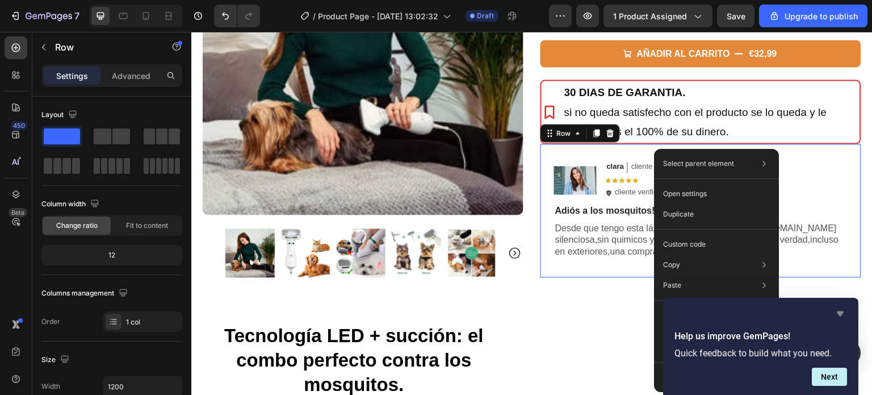
click at [838, 314] on icon "Hide survey" at bounding box center [840, 314] width 14 height 14
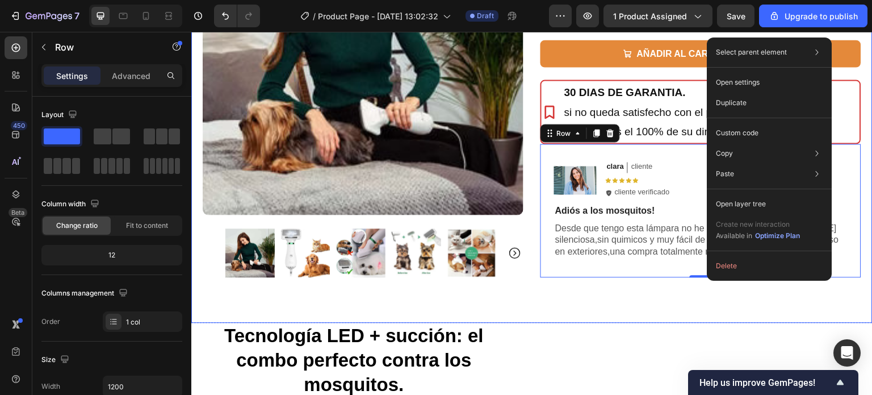
click at [530, 231] on div "Product Images Row Icon Icon Icon Icon Icon Icon List (1349 Reviews) Text Block…" at bounding box center [531, 108] width 681 height 429
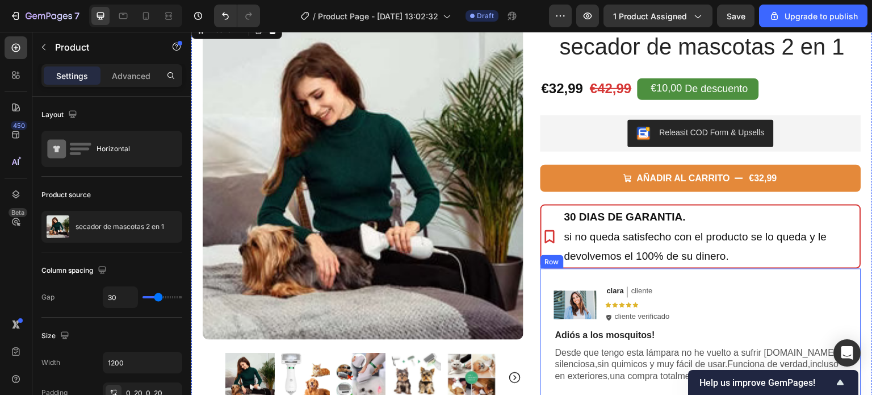
scroll to position [170, 0]
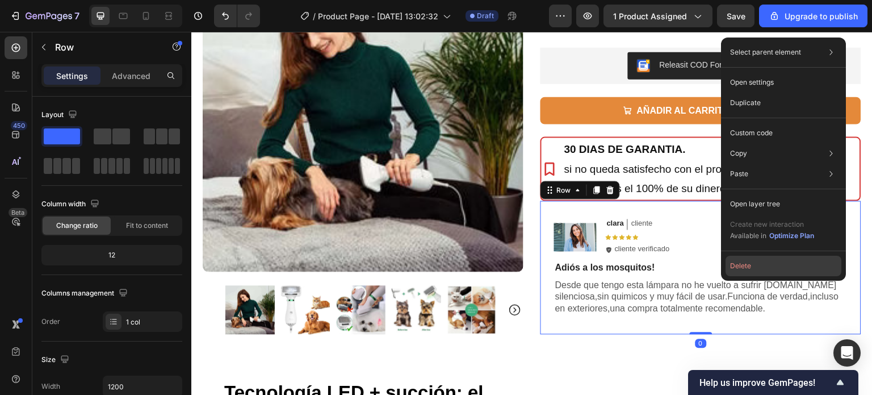
click at [738, 270] on button "Delete" at bounding box center [783, 265] width 116 height 20
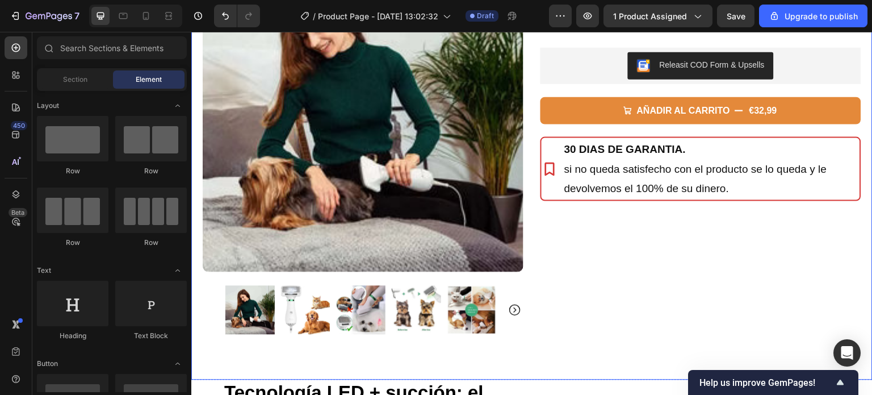
click at [628, 259] on div "Icon Icon Icon Icon Icon Icon List (1349 Reviews) Text Block Row secador de mas…" at bounding box center [700, 165] width 321 height 429
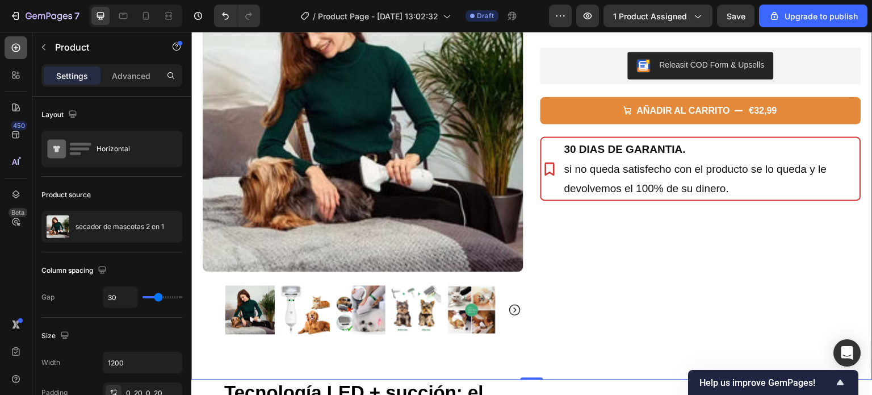
click at [17, 45] on icon at bounding box center [15, 47] width 11 height 11
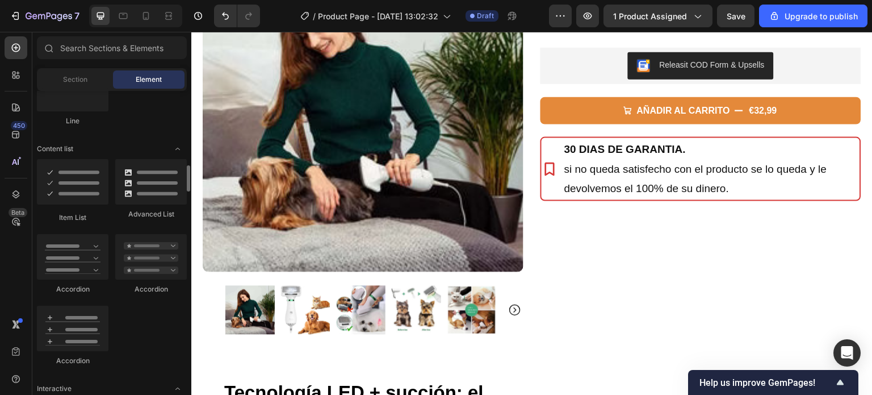
scroll to position [965, 0]
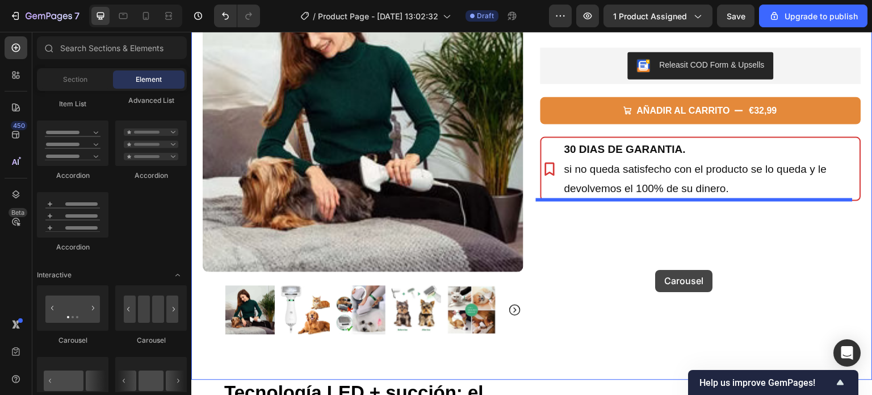
drag, startPoint x: 342, startPoint y: 351, endPoint x: 656, endPoint y: 270, distance: 323.8
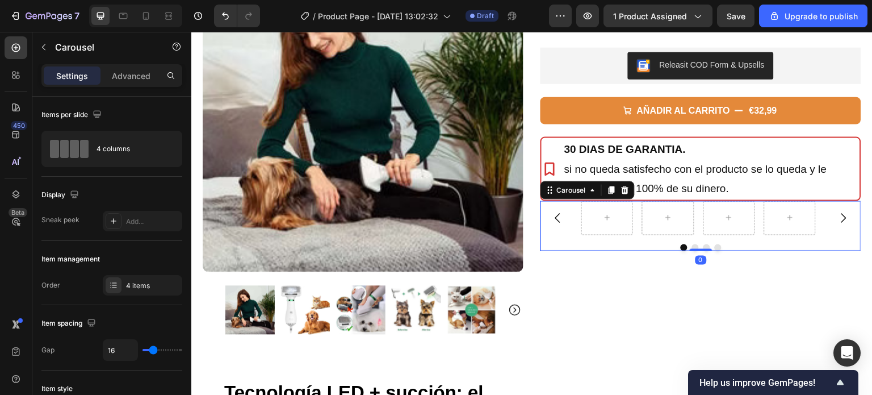
click at [837, 216] on icon "Carousel Next Arrow" at bounding box center [844, 218] width 14 height 14
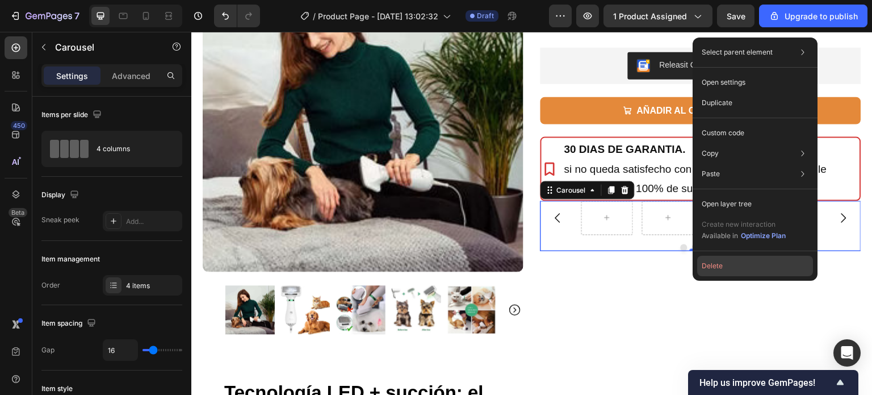
click at [720, 269] on button "Delete" at bounding box center [755, 265] width 116 height 20
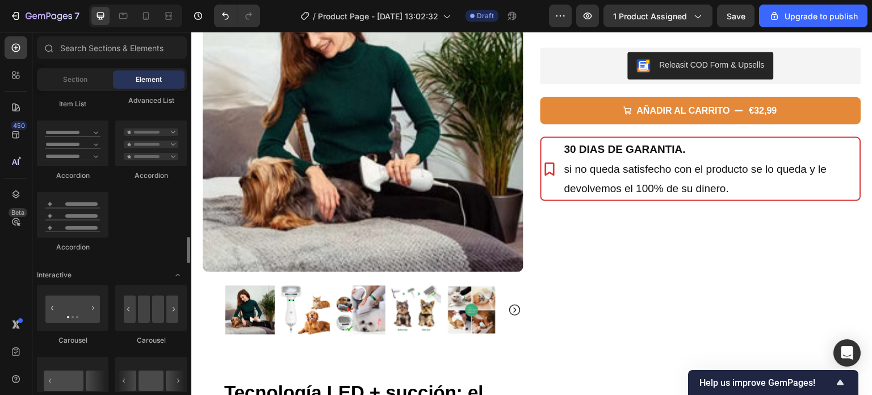
scroll to position [1022, 0]
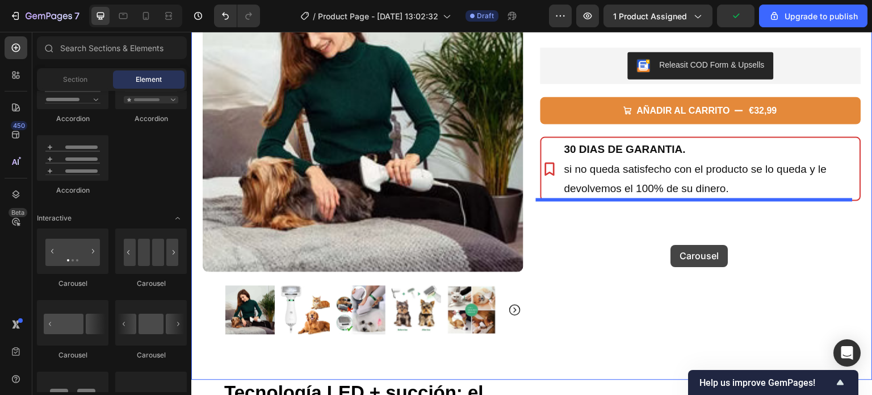
drag, startPoint x: 271, startPoint y: 358, endPoint x: 671, endPoint y: 245, distance: 415.4
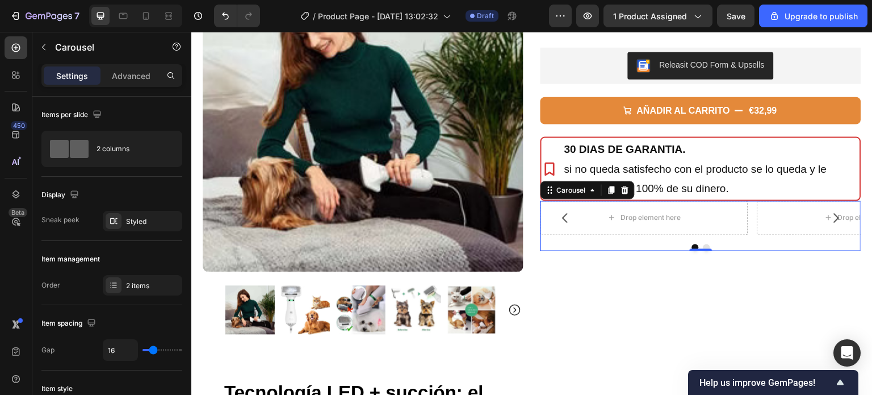
click at [829, 211] on icon "Carousel Next Arrow" at bounding box center [836, 218] width 14 height 14
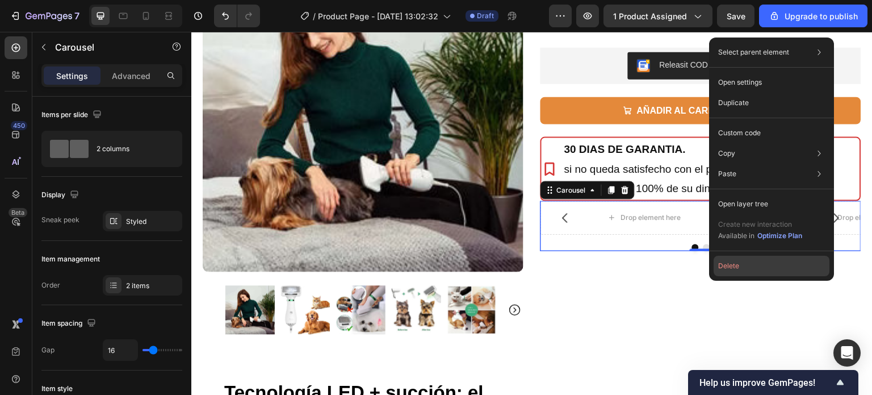
drag, startPoint x: 731, startPoint y: 266, endPoint x: 513, endPoint y: 220, distance: 222.7
click at [731, 266] on button "Delete" at bounding box center [772, 265] width 116 height 20
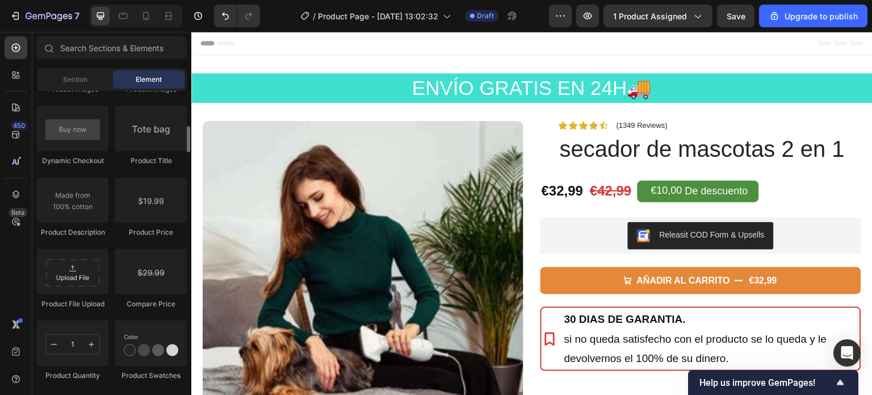
scroll to position [1703, 0]
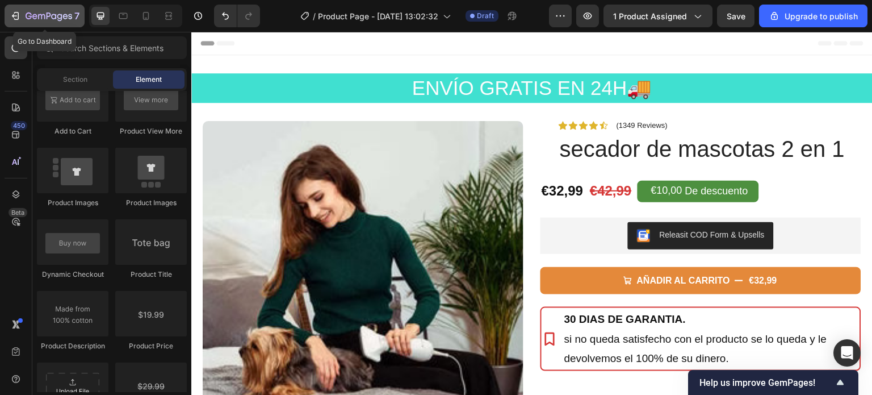
click at [20, 15] on icon "button" at bounding box center [15, 15] width 11 height 11
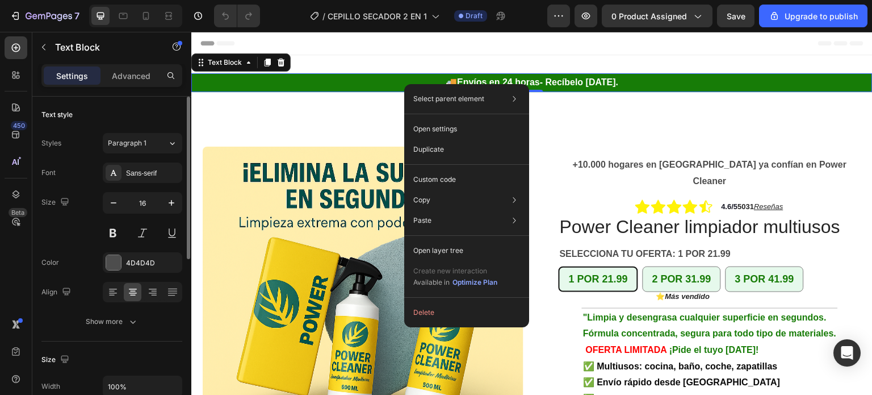
scroll to position [114, 0]
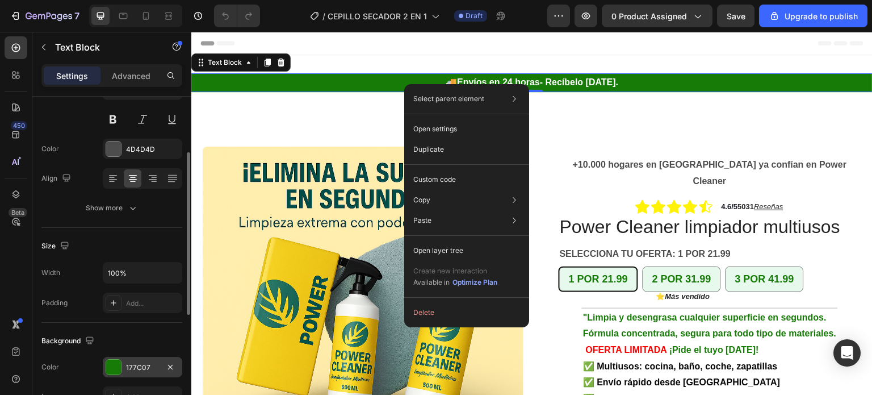
click at [112, 368] on div at bounding box center [113, 366] width 15 height 15
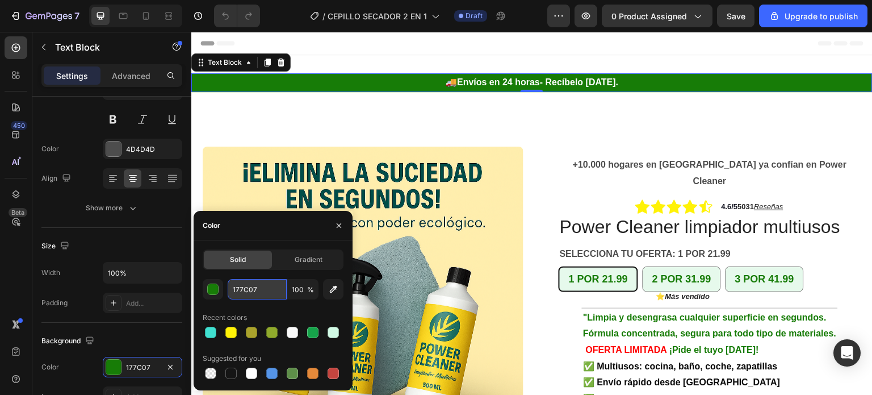
click at [238, 291] on input "177C07" at bounding box center [257, 289] width 59 height 20
click at [207, 333] on div at bounding box center [210, 331] width 11 height 11
type input "40E0D0"
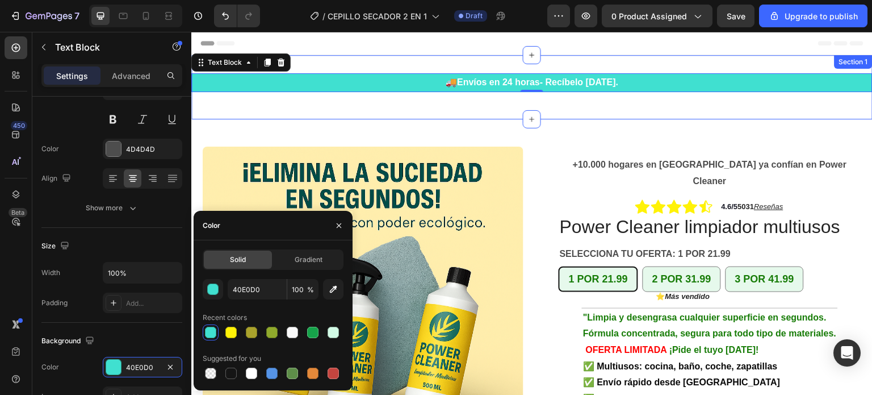
click at [617, 62] on div "🚚 Envíos en 24 horas- Recíbelo [DATE]. Text Block 0 Row Section 1" at bounding box center [531, 87] width 681 height 64
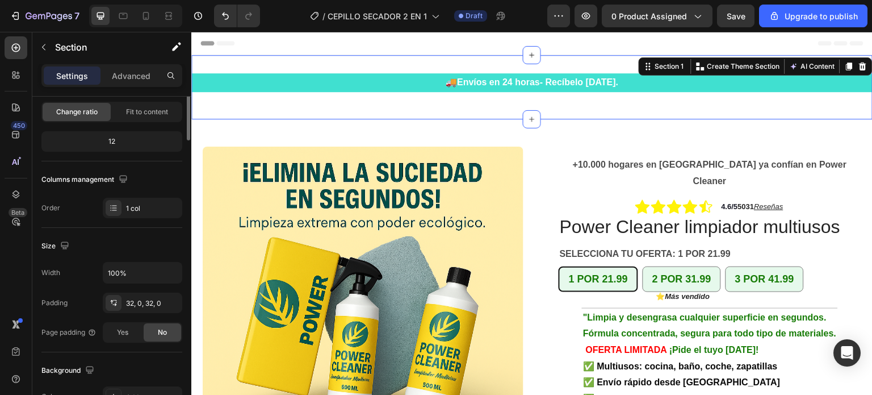
scroll to position [0, 0]
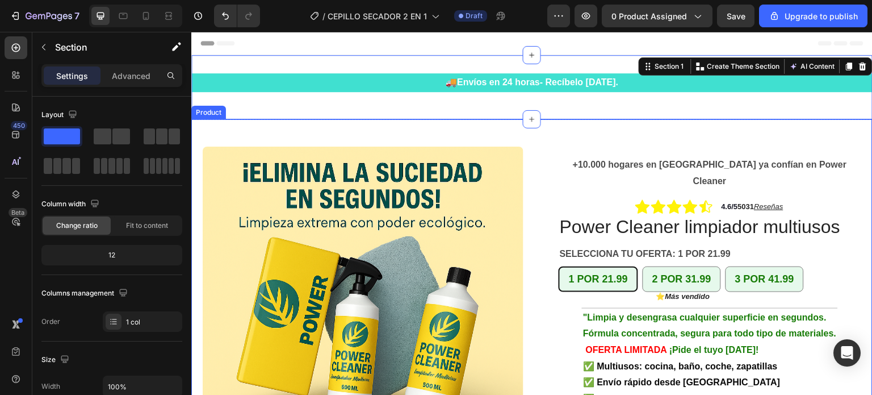
click at [619, 128] on div "Product Images Row +10.000 hogares en [GEOGRAPHIC_DATA] ya confían en Power Cle…" at bounding box center [531, 353] width 681 height 469
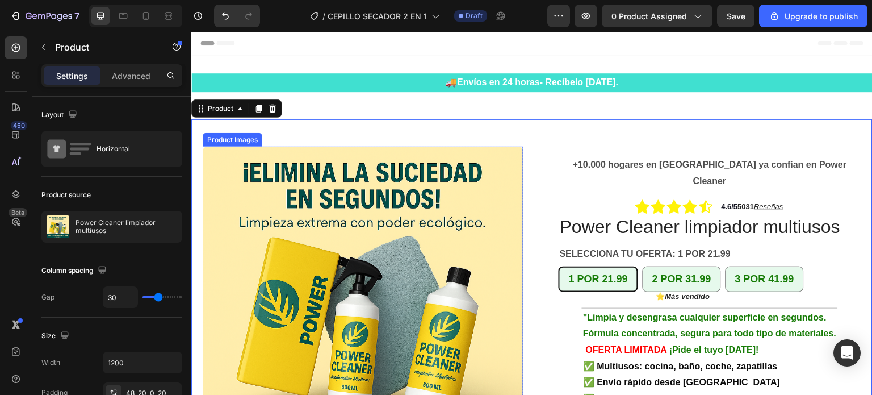
click at [332, 293] on img at bounding box center [363, 306] width 321 height 321
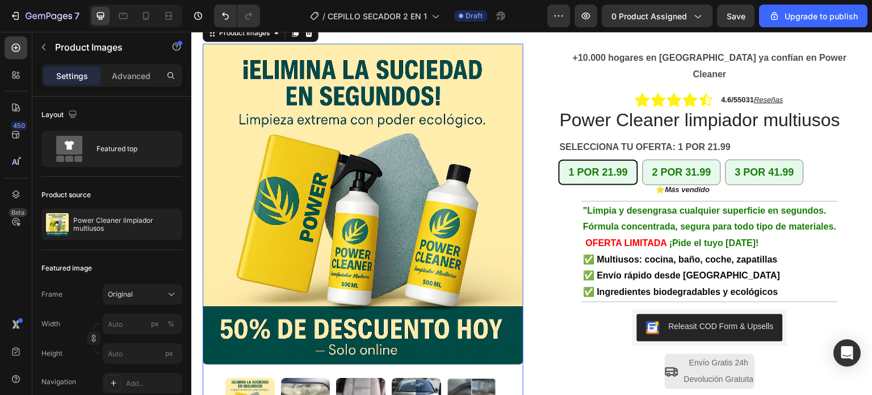
scroll to position [114, 0]
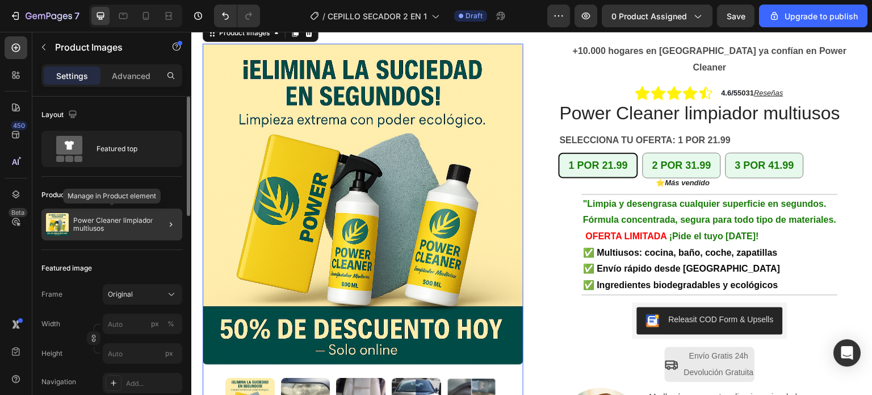
click at [116, 221] on p "Power Cleaner limpiador multiusos" at bounding box center [125, 224] width 104 height 16
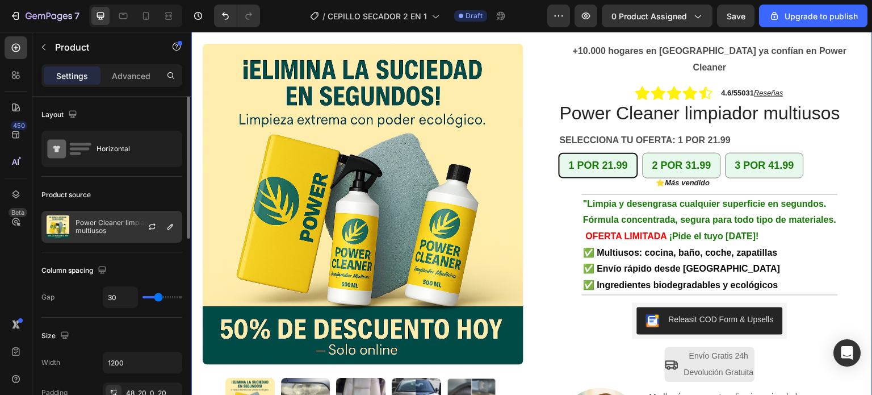
click at [112, 224] on p "Power Cleaner limpiador multiusos" at bounding box center [126, 227] width 102 height 16
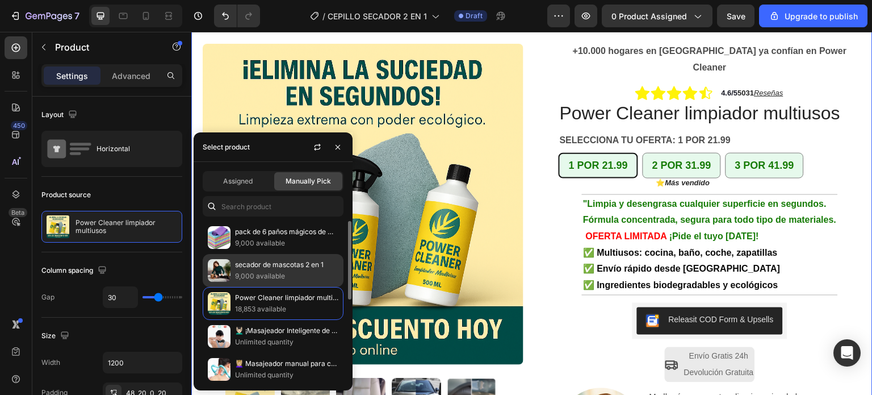
click at [266, 272] on p "9,000 available" at bounding box center [286, 275] width 103 height 11
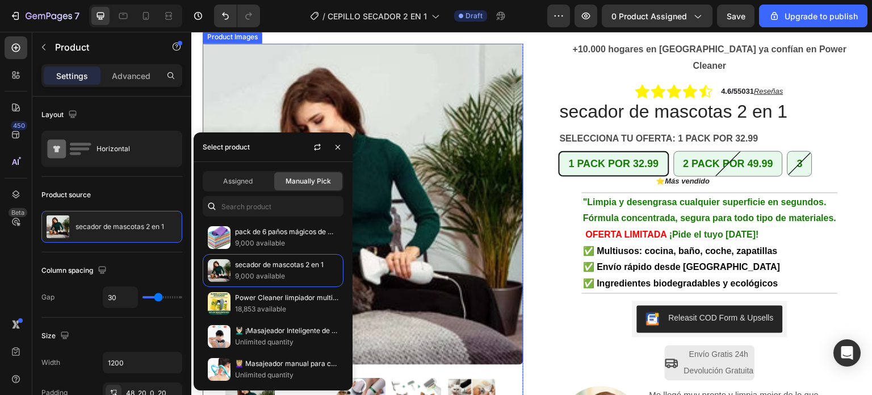
scroll to position [227, 0]
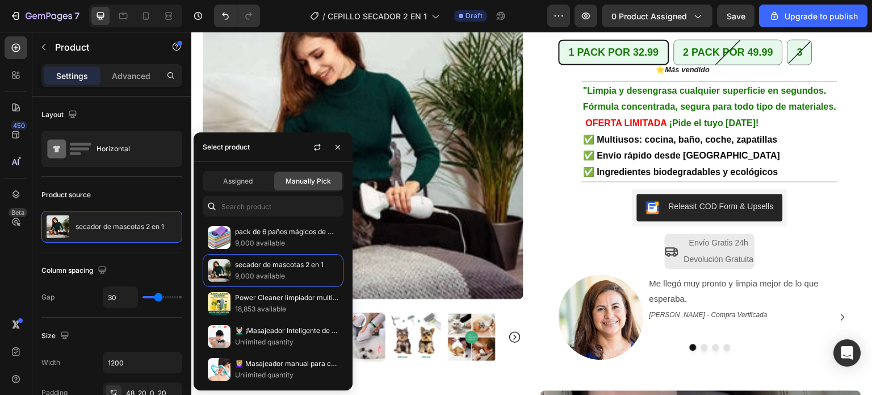
click at [528, 203] on div "Product Images Row +10.000 hogares en [GEOGRAPHIC_DATA] ya confían en Power Cle…" at bounding box center [531, 126] width 681 height 469
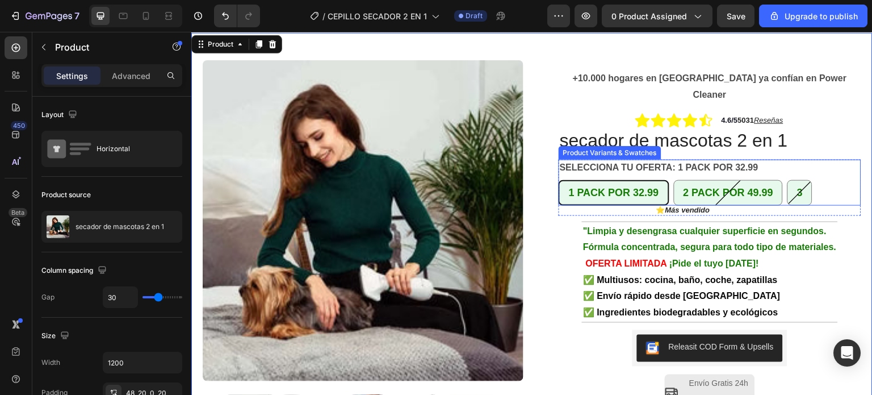
scroll to position [114, 0]
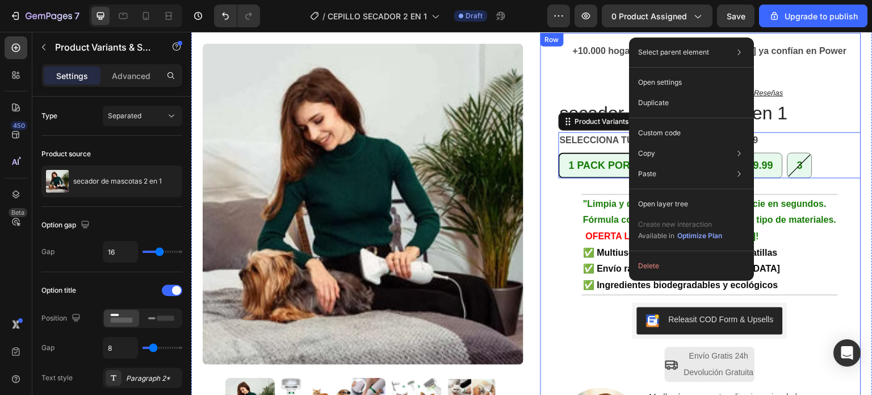
click at [540, 47] on div "+10.000 hogares en [GEOGRAPHIC_DATA] ya confían en Power Cleaner Text Block Row…" at bounding box center [700, 254] width 321 height 442
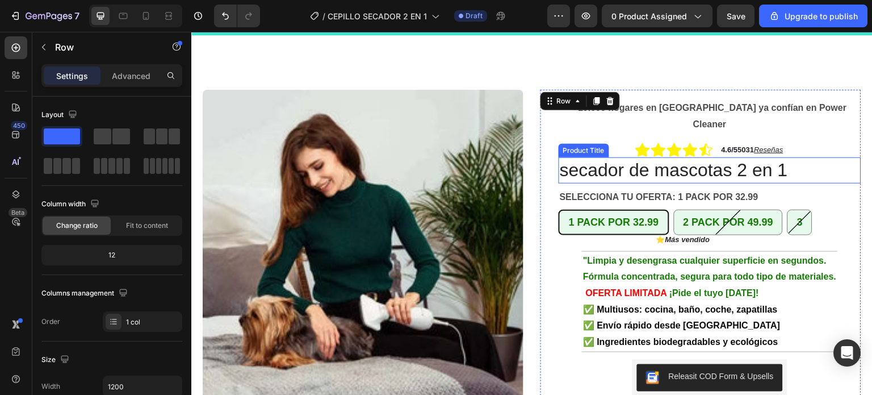
scroll to position [0, 0]
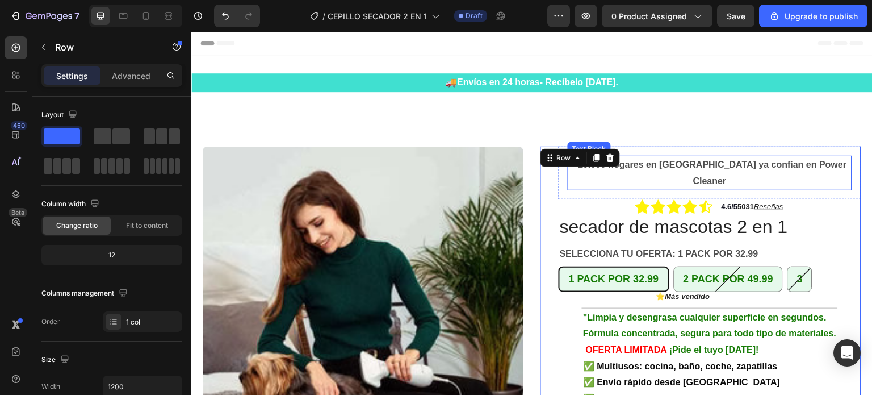
click at [712, 166] on strong "+10.000 hogares en [GEOGRAPHIC_DATA] ya confían en Power Cleaner" at bounding box center [710, 173] width 274 height 26
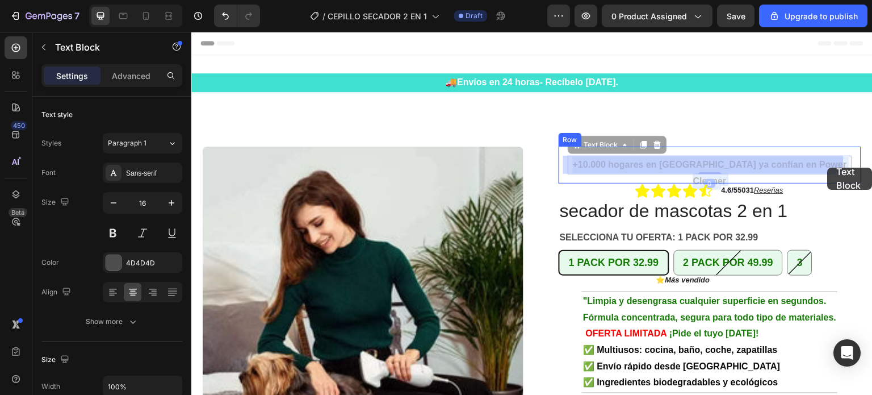
drag, startPoint x: 830, startPoint y: 168, endPoint x: 800, endPoint y: 167, distance: 29.5
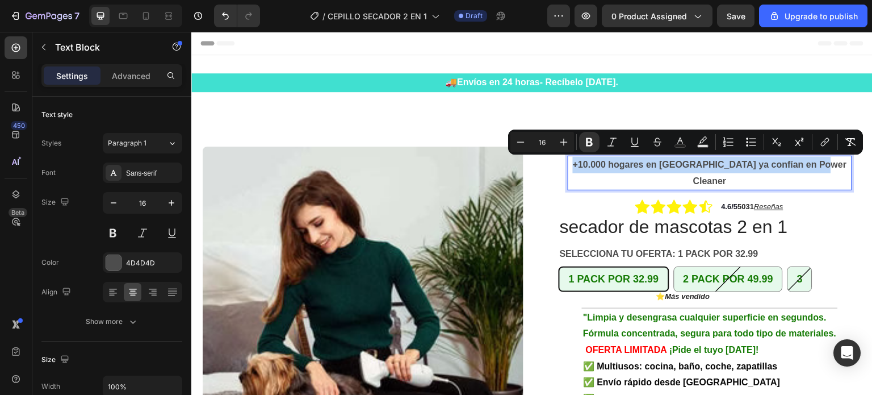
drag, startPoint x: 579, startPoint y: 162, endPoint x: 832, endPoint y: 167, distance: 252.7
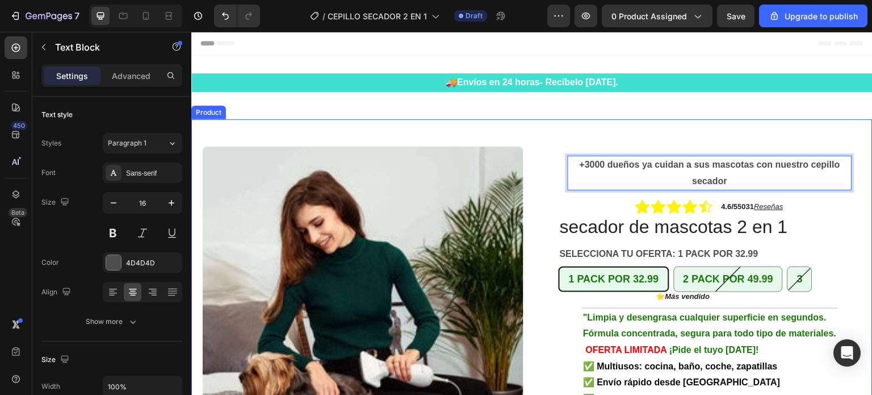
click at [547, 192] on div "+3000 dueños ya cuidan a sus mascotas con nuestro cepillo secador Text Block 0 …" at bounding box center [700, 367] width 321 height 442
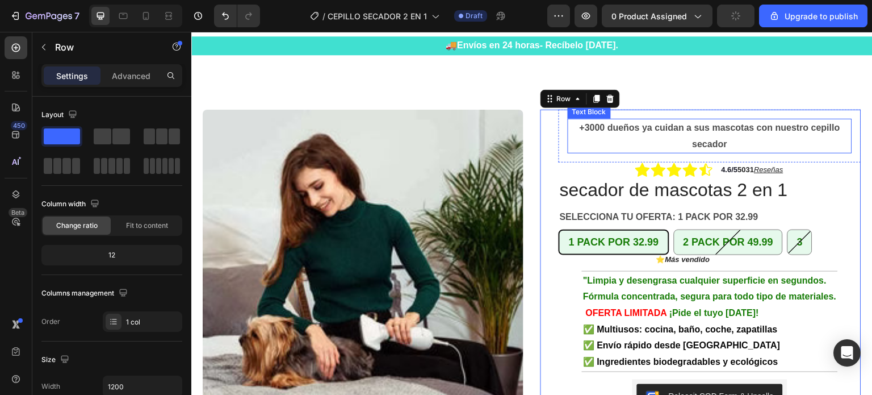
scroll to position [57, 0]
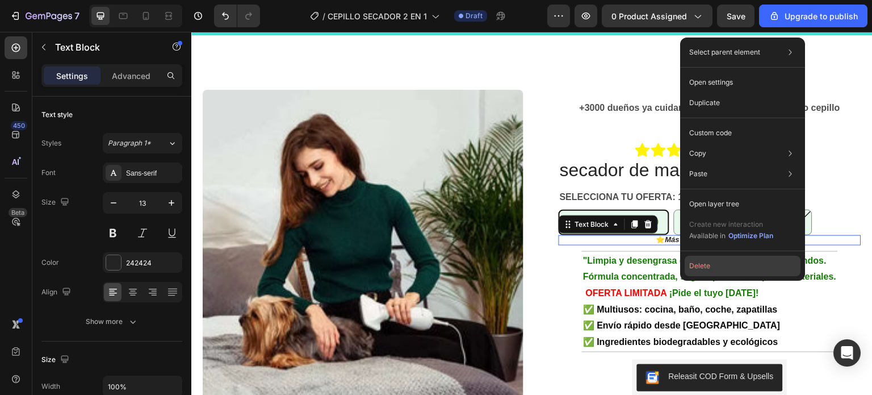
click at [701, 267] on button "Delete" at bounding box center [743, 265] width 116 height 20
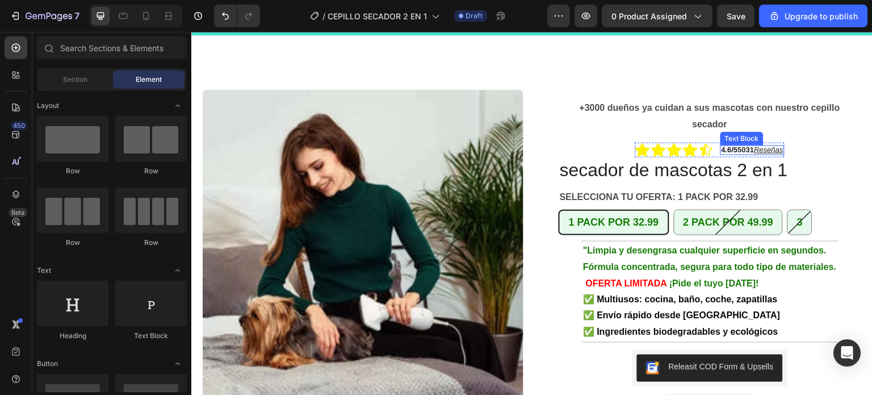
click at [722, 152] on strong "4.6/5" at bounding box center [729, 149] width 16 height 9
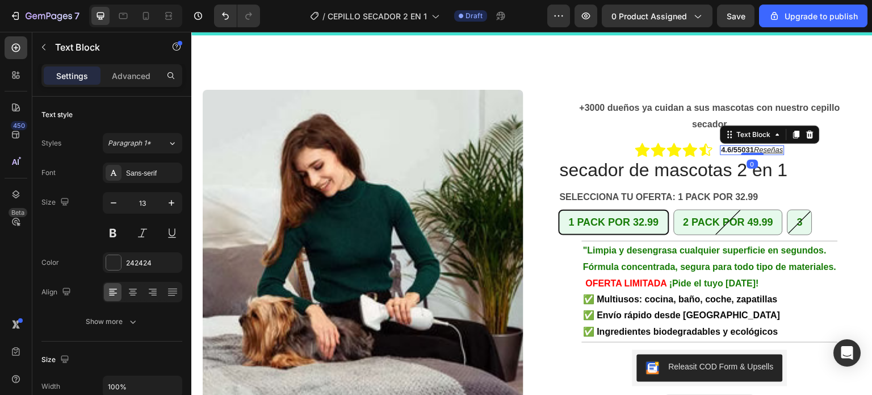
click at [722, 149] on strong "4.6/5" at bounding box center [729, 149] width 16 height 9
click at [740, 152] on strong "5031" at bounding box center [746, 149] width 16 height 9
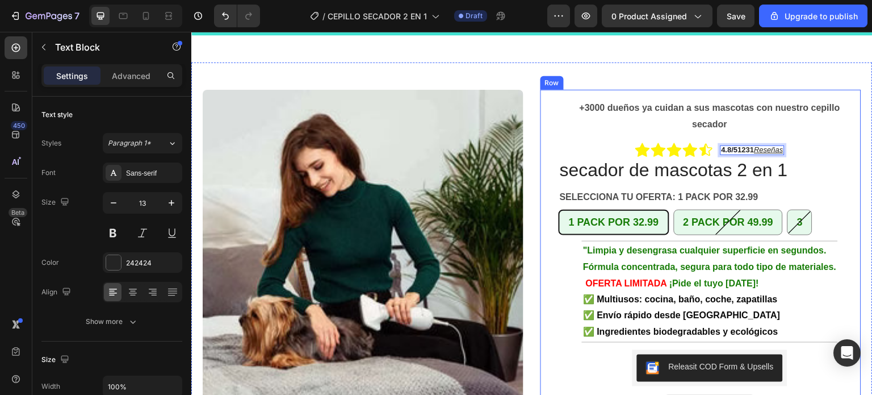
click at [817, 152] on div "+3000 dueños ya cuidan a sus mascotas con nuestro cepillo secador Text Block Ro…" at bounding box center [710, 306] width 303 height 433
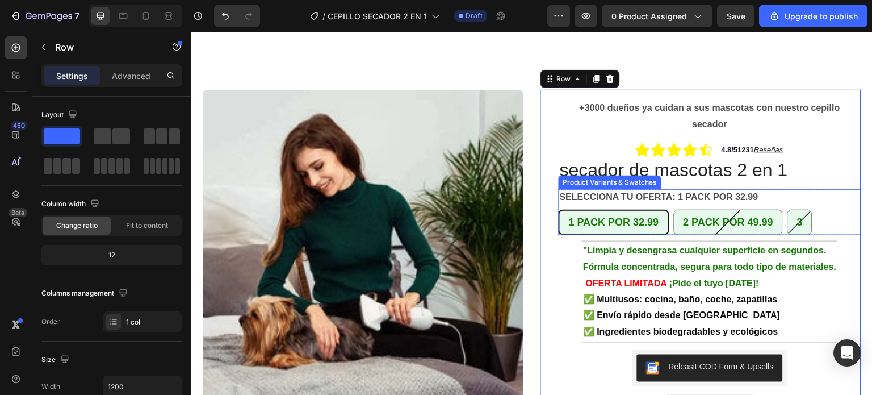
scroll to position [170, 0]
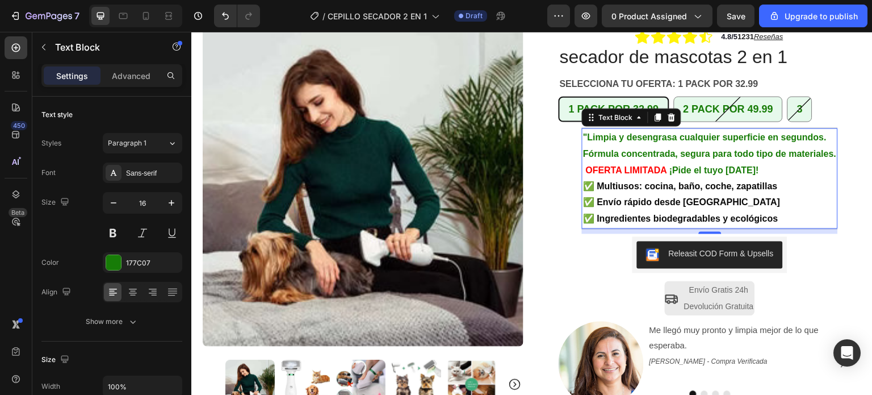
click at [776, 186] on p "✅ Multiusos: cocina, baño, coche, zapatillas" at bounding box center [709, 186] width 253 height 16
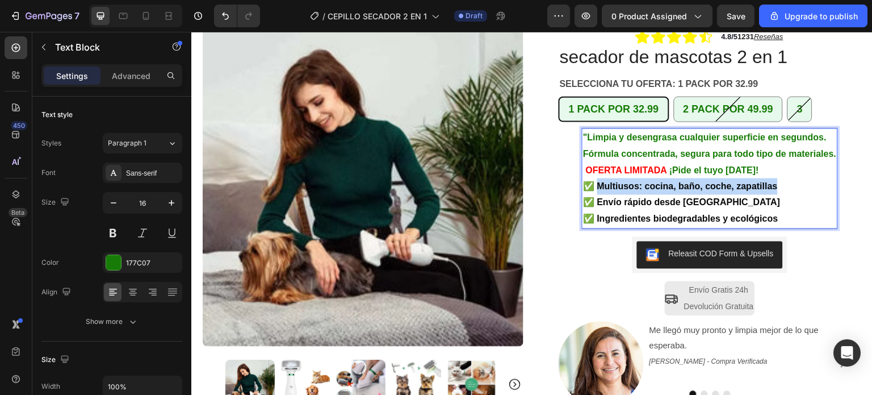
drag, startPoint x: 775, startPoint y: 186, endPoint x: 593, endPoint y: 188, distance: 181.7
click at [593, 188] on p "✅ Multiusos: cocina, baño, coche, zapatillas" at bounding box center [709, 186] width 253 height 16
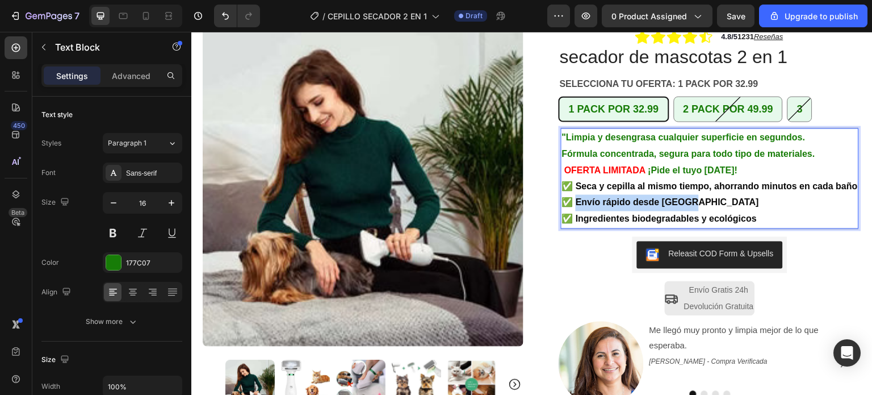
drag, startPoint x: 571, startPoint y: 218, endPoint x: 691, endPoint y: 221, distance: 119.8
click at [691, 211] on p "✅ Envío rápido desde [GEOGRAPHIC_DATA]" at bounding box center [710, 202] width 296 height 16
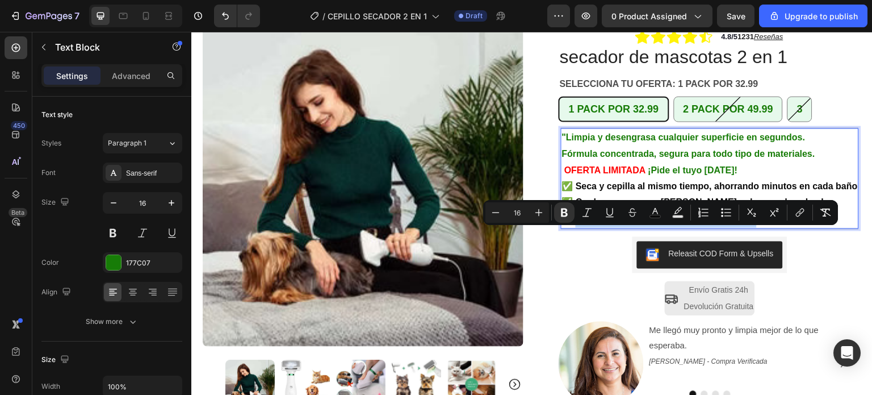
drag, startPoint x: 571, startPoint y: 235, endPoint x: 754, endPoint y: 234, distance: 183.4
click at [754, 227] on p "✅ Ingredientes biodegradables y ecológicos" at bounding box center [710, 219] width 296 height 16
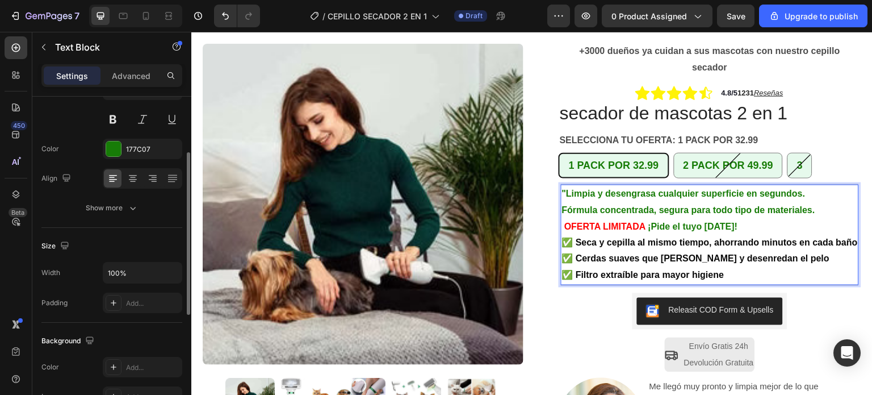
scroll to position [0, 0]
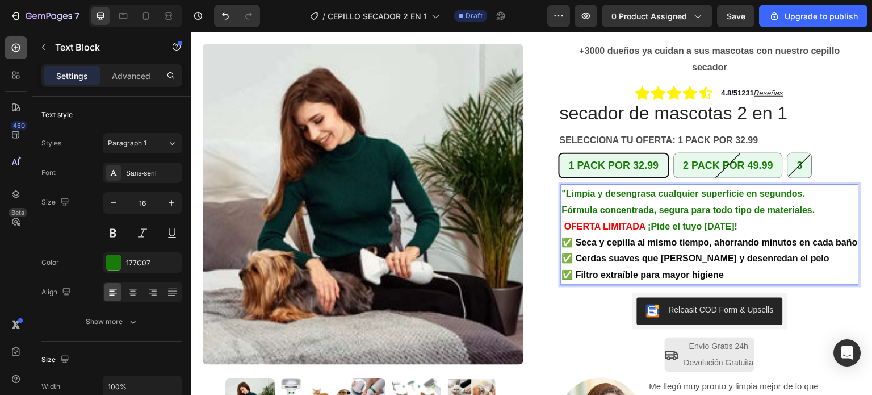
click at [18, 48] on icon at bounding box center [16, 47] width 5 height 5
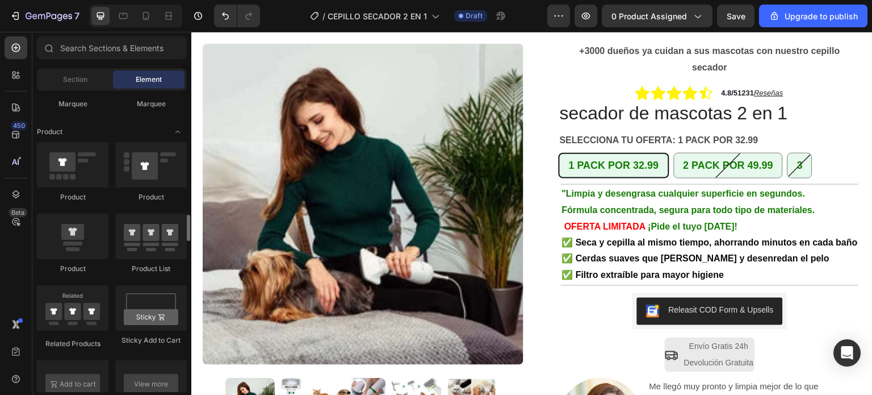
scroll to position [1533, 0]
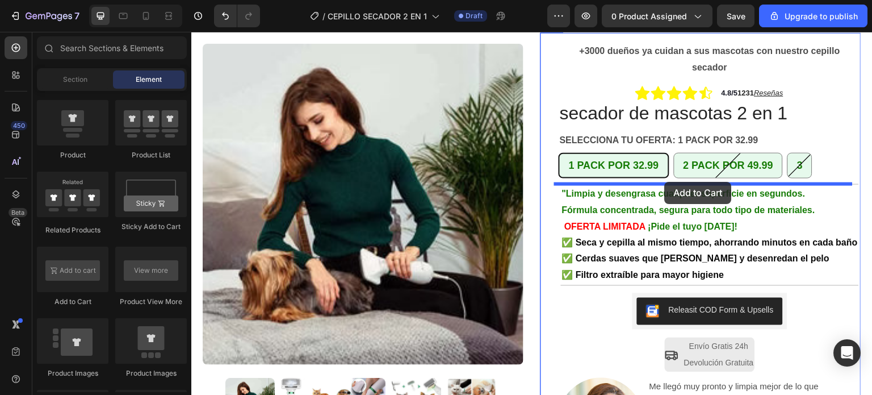
drag, startPoint x: 262, startPoint y: 306, endPoint x: 665, endPoint y: 182, distance: 421.8
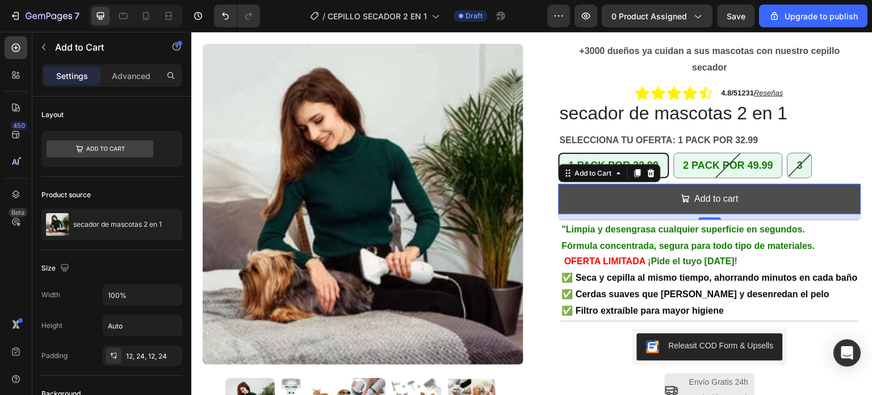
click at [739, 199] on button "Add to cart" at bounding box center [710, 199] width 303 height 30
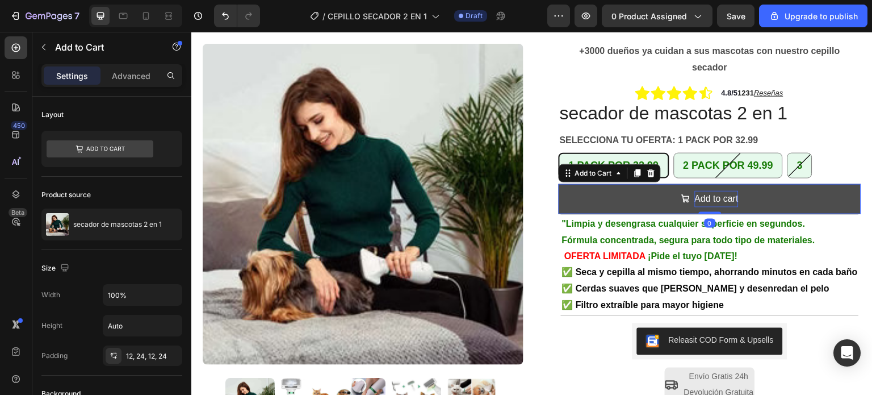
drag, startPoint x: 703, startPoint y: 216, endPoint x: 703, endPoint y: 205, distance: 11.4
click at [703, 205] on div "Add to cart Add to Cart 0" at bounding box center [710, 199] width 303 height 30
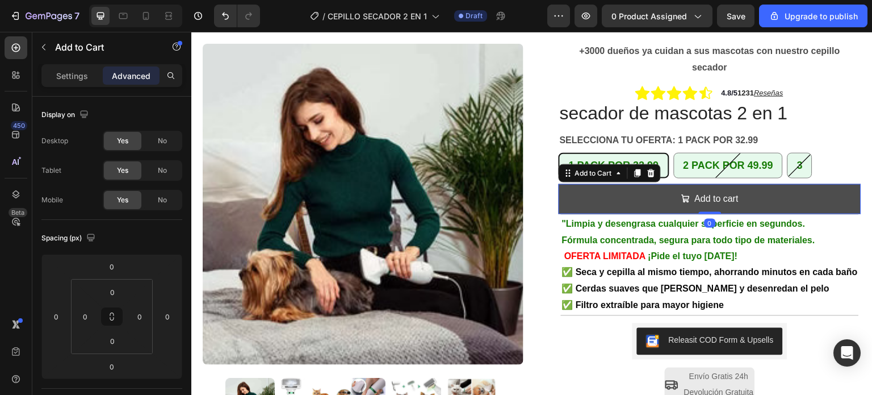
click at [628, 194] on button "Add to cart" at bounding box center [710, 199] width 303 height 30
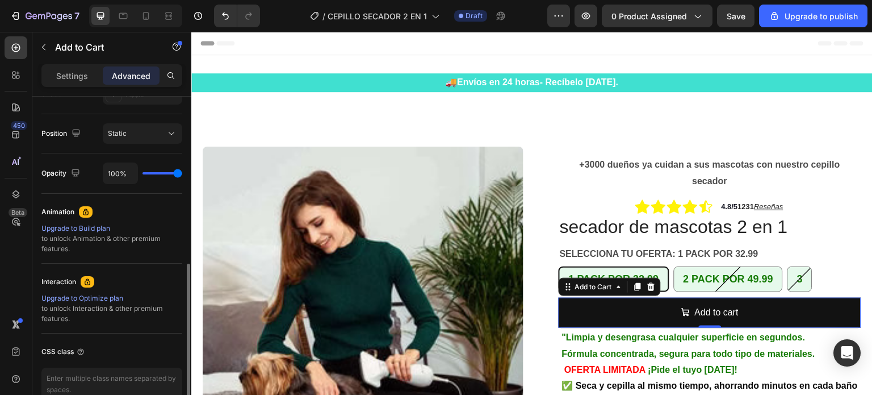
scroll to position [456, 0]
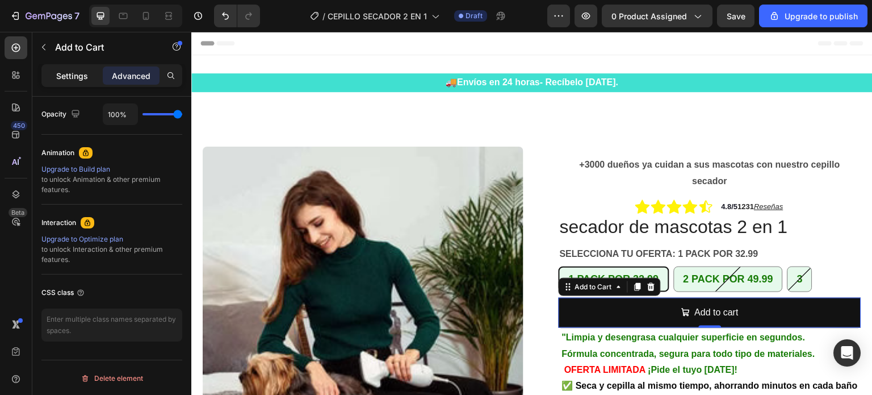
click at [68, 69] on div "Settings" at bounding box center [72, 75] width 57 height 18
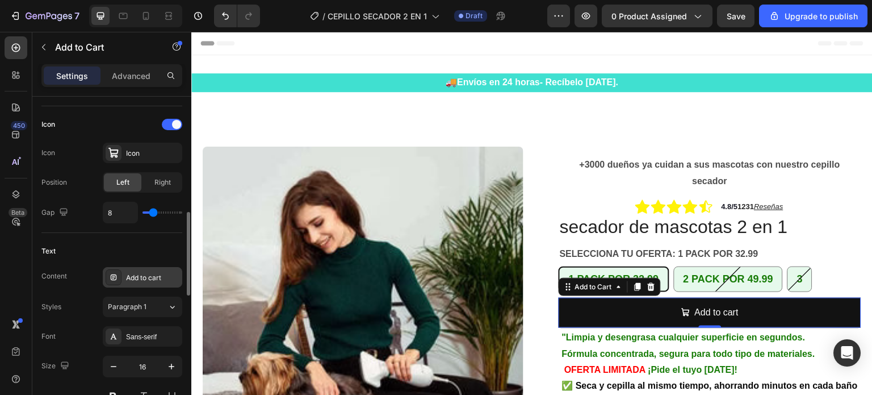
click at [144, 281] on div "Add to cart" at bounding box center [142, 277] width 79 height 20
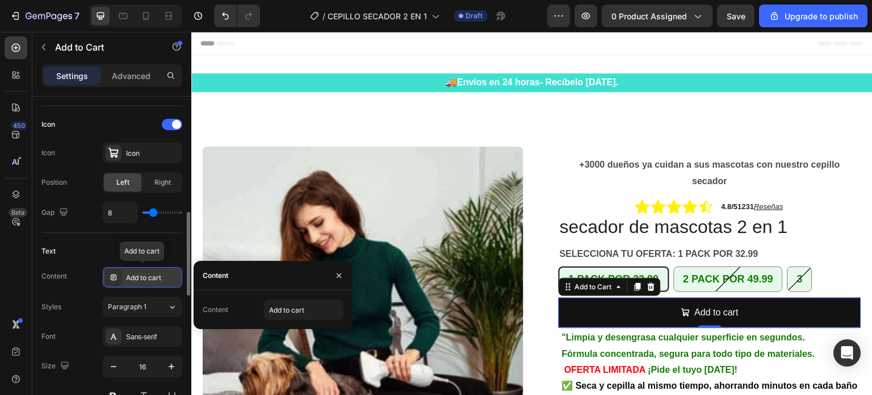
click at [166, 278] on div "Add to cart" at bounding box center [152, 277] width 53 height 10
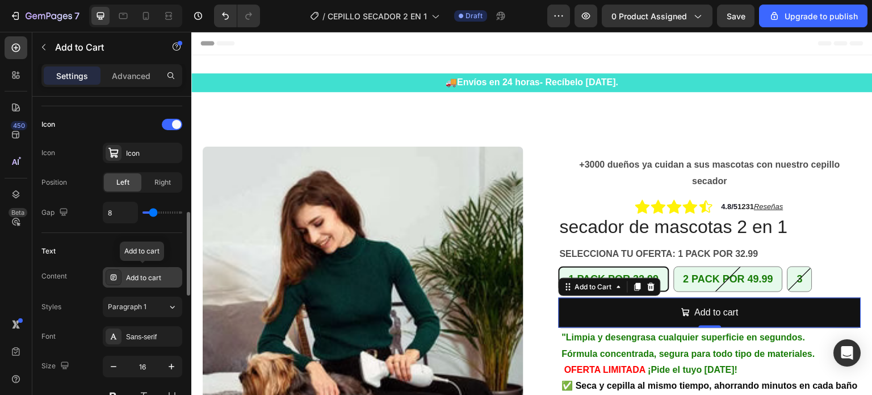
click at [166, 278] on div "Add to cart" at bounding box center [152, 277] width 53 height 10
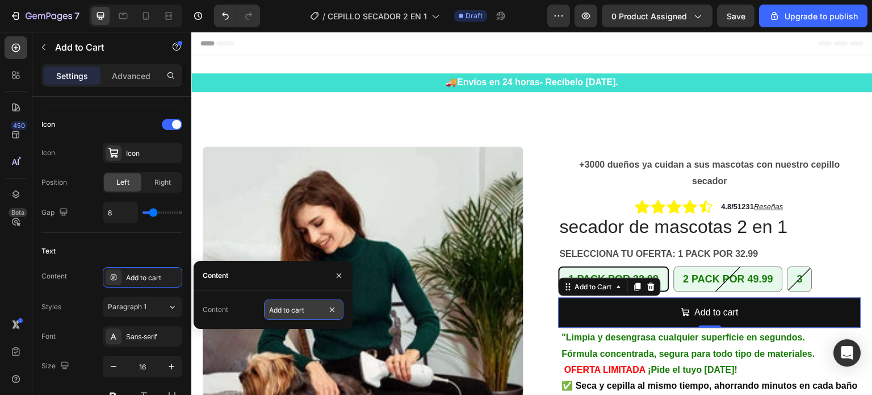
click at [308, 309] on input "Add to cart" at bounding box center [303, 309] width 79 height 20
paste input "Pagar con tarjeta — 32,99€"
type input "Pagar con tarjeta — 32,99€"
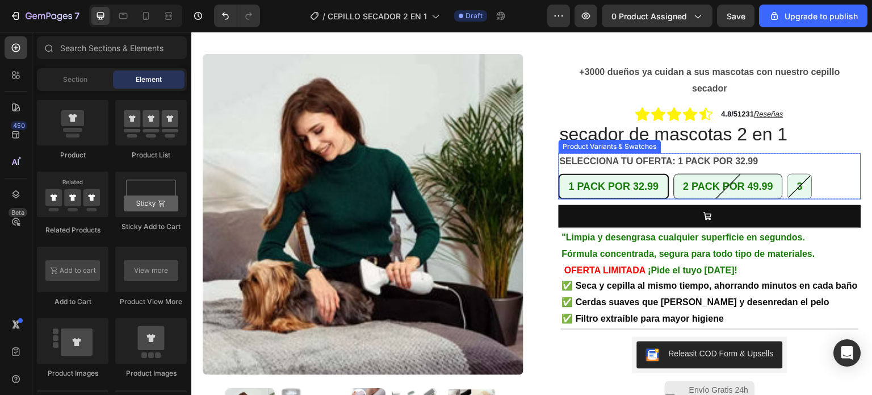
scroll to position [90, 0]
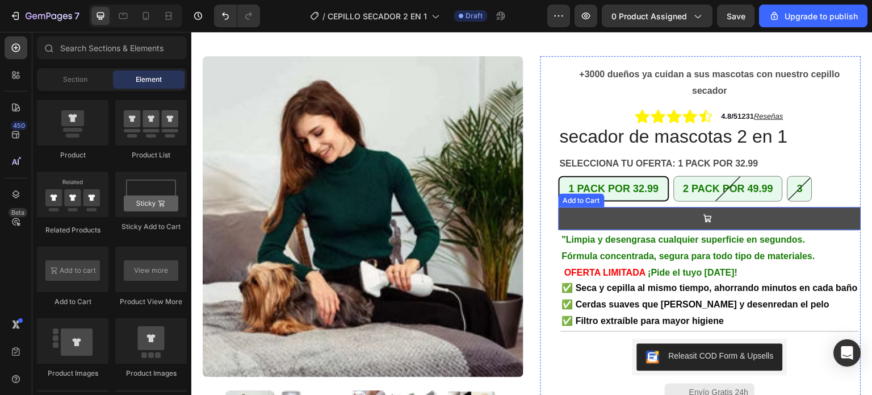
click at [703, 215] on icon at bounding box center [707, 218] width 9 height 9
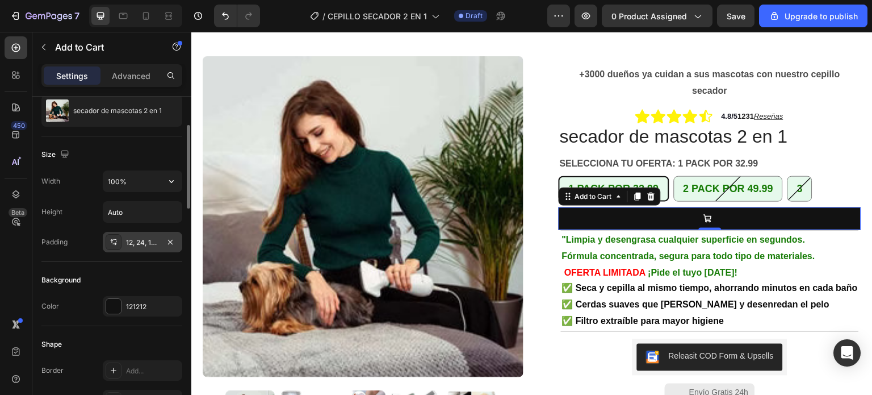
scroll to position [284, 0]
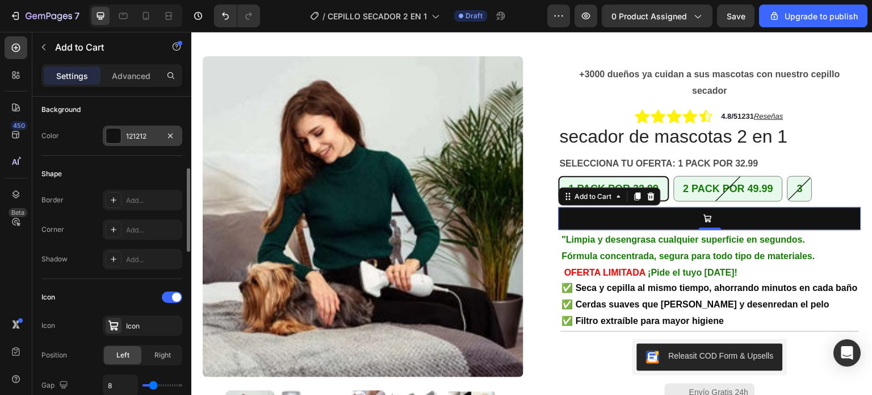
click at [116, 136] on div at bounding box center [113, 135] width 15 height 15
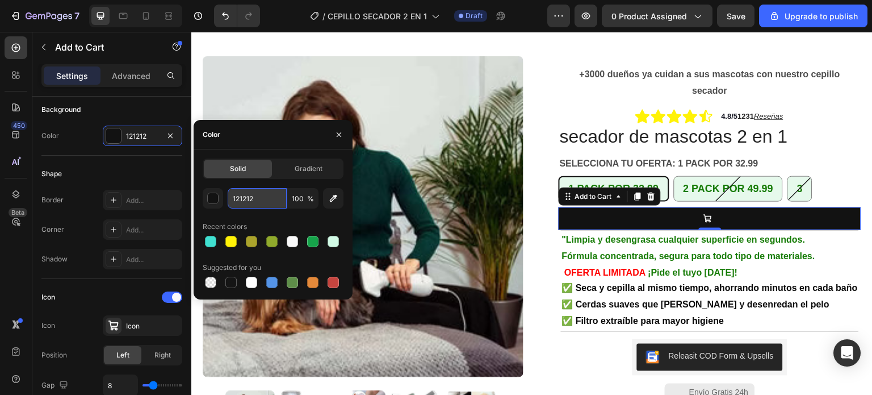
click at [252, 201] on input "121212" at bounding box center [257, 198] width 59 height 20
paste input "Pagar con tarjeta — 32,99€"
type input "Pagar con tarjeta — 32,99€"
drag, startPoint x: 280, startPoint y: 198, endPoint x: 222, endPoint y: 195, distance: 58.6
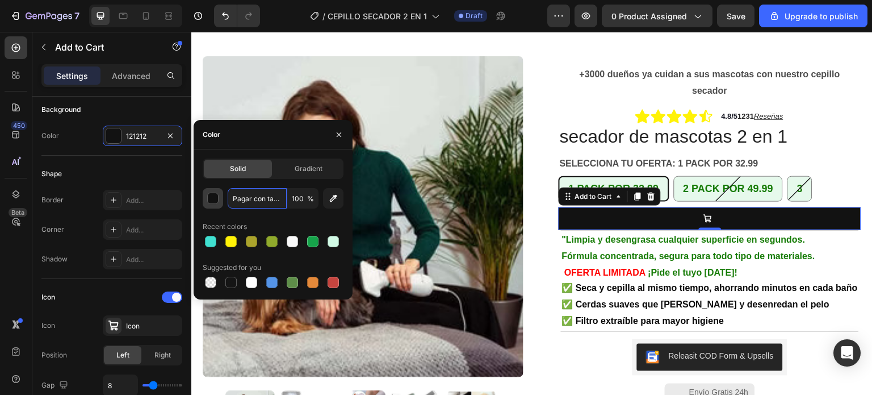
click at [222, 195] on div "Pagar con tarjeta — 32,99€ 100 %" at bounding box center [273, 198] width 141 height 20
drag, startPoint x: 313, startPoint y: 282, endPoint x: 305, endPoint y: 279, distance: 8.4
click at [312, 282] on div at bounding box center [312, 281] width 11 height 11
type input "E4893A"
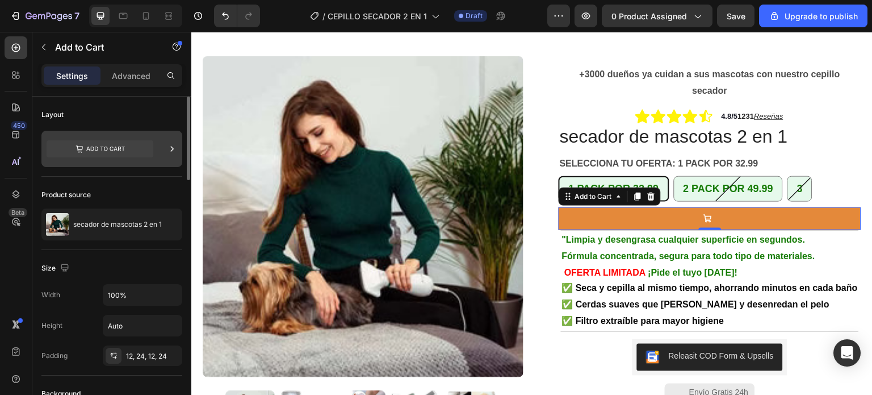
click at [125, 148] on icon at bounding box center [100, 148] width 107 height 17
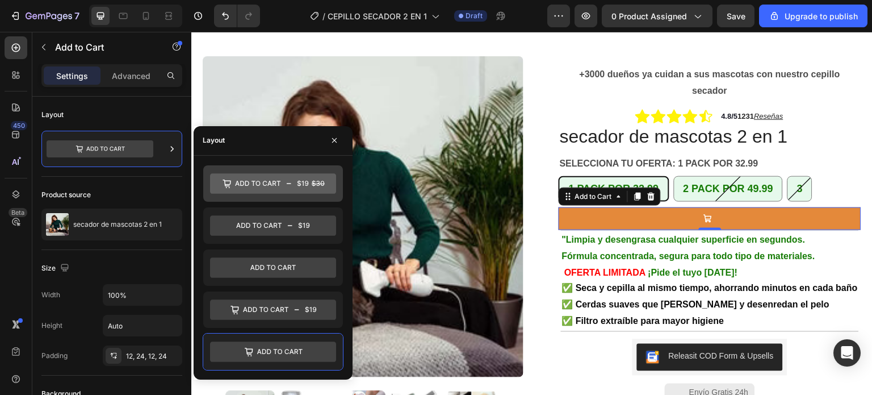
click at [261, 183] on icon at bounding box center [273, 183] width 126 height 20
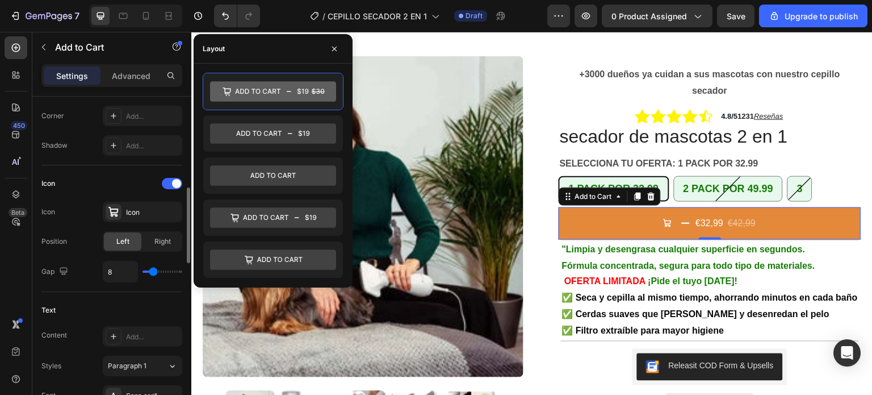
scroll to position [454, 0]
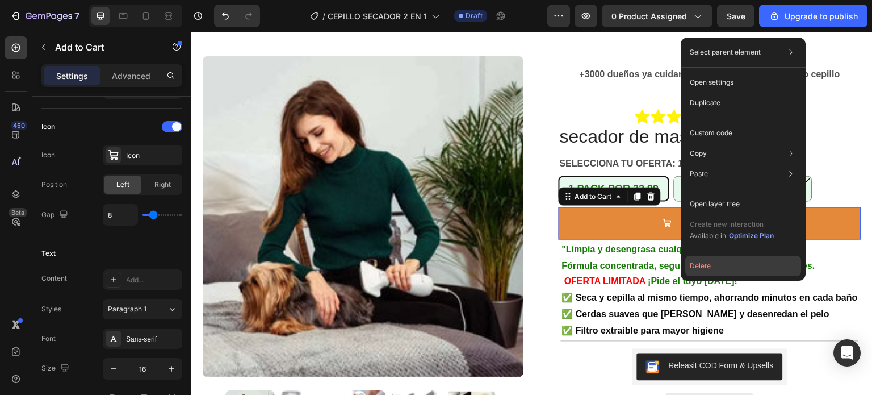
click at [708, 266] on button "Delete" at bounding box center [743, 265] width 116 height 20
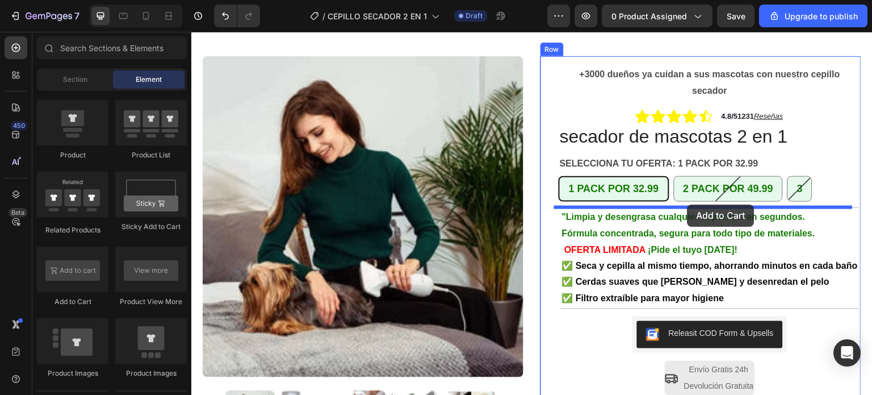
drag, startPoint x: 262, startPoint y: 304, endPoint x: 687, endPoint y: 204, distance: 437.2
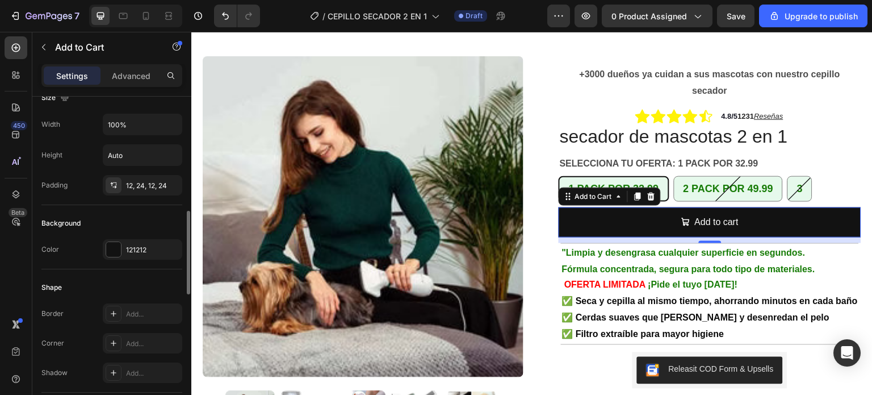
scroll to position [227, 0]
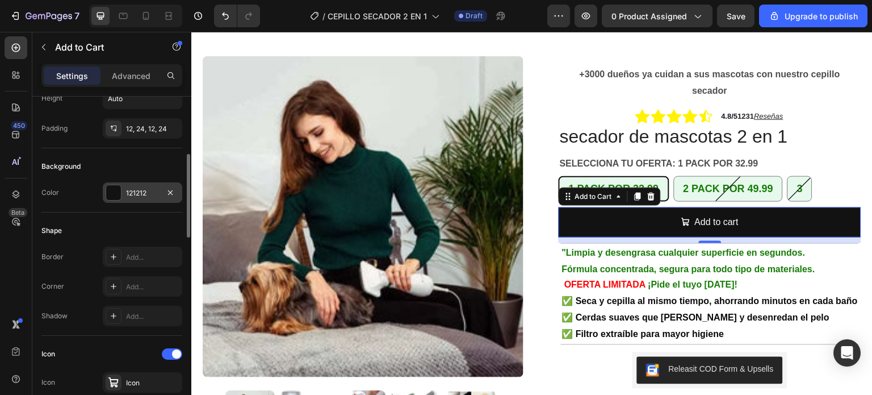
click at [118, 194] on div at bounding box center [113, 192] width 15 height 15
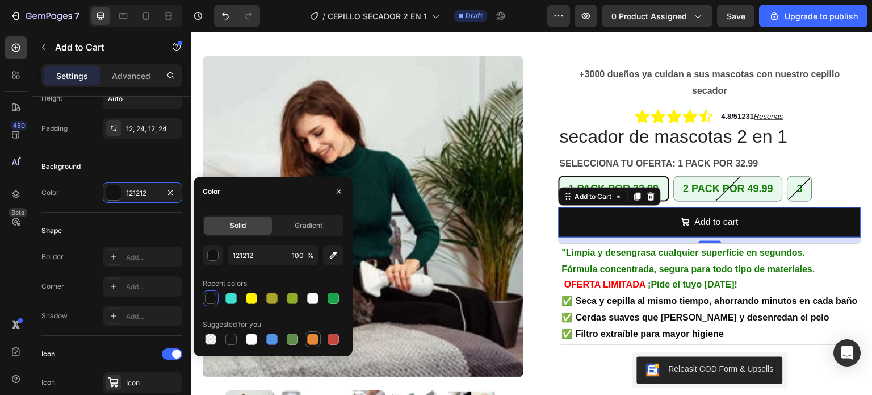
click at [309, 338] on div at bounding box center [312, 338] width 11 height 11
type input "E4893A"
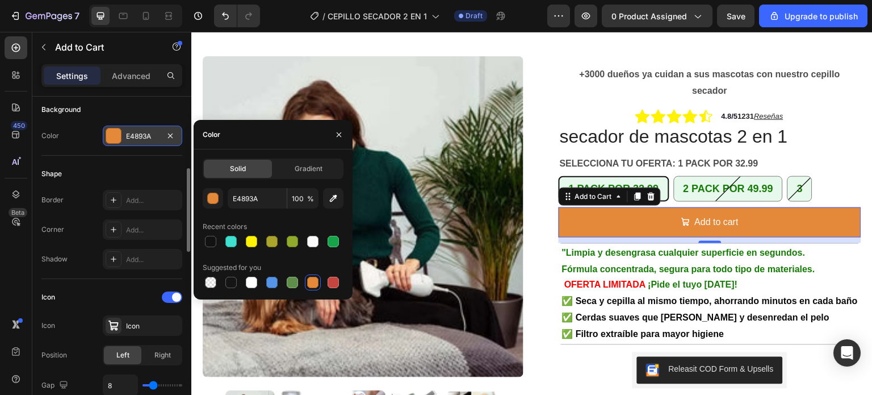
scroll to position [397, 0]
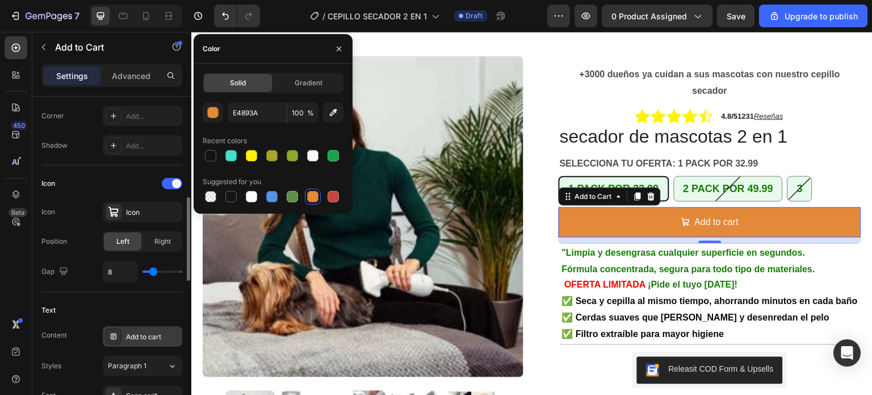
click at [161, 332] on div "Add to cart" at bounding box center [152, 337] width 53 height 10
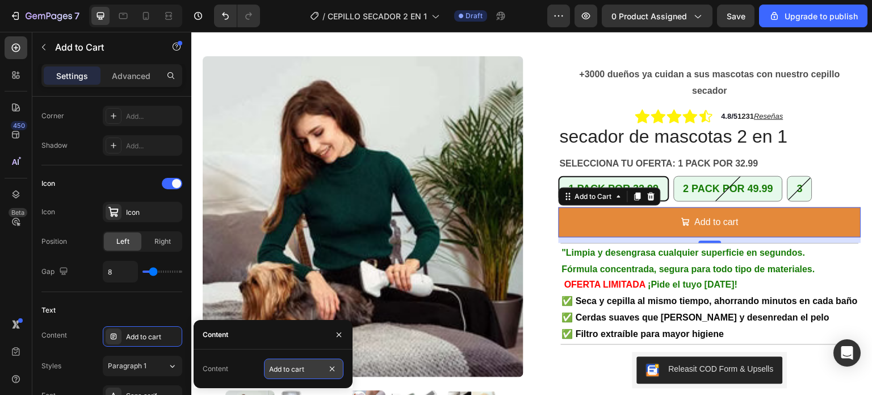
paste input "Pagar con tarjeta — 32,99€"
type input "Pagar con tarjeta — 32,99€"
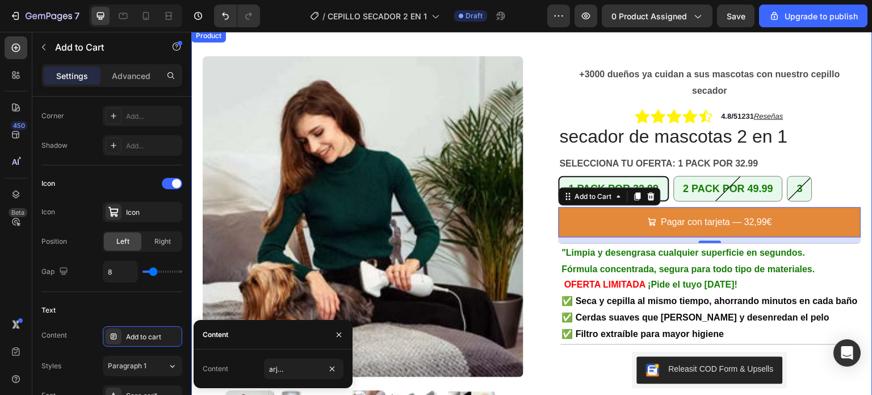
click at [859, 169] on div "Product Images Row +3000 dueños ya cuidan a sus mascotas con nuestro cepillo se…" at bounding box center [531, 276] width 681 height 495
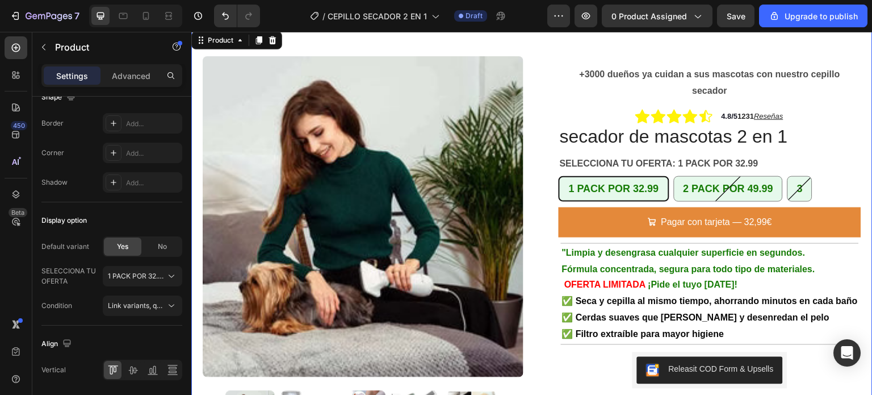
scroll to position [0, 0]
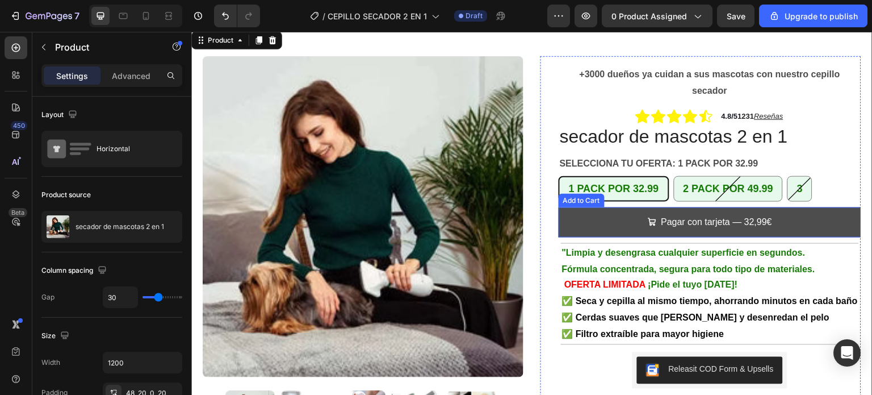
click at [597, 218] on button "Pagar con tarjeta — 32,99€" at bounding box center [710, 222] width 303 height 30
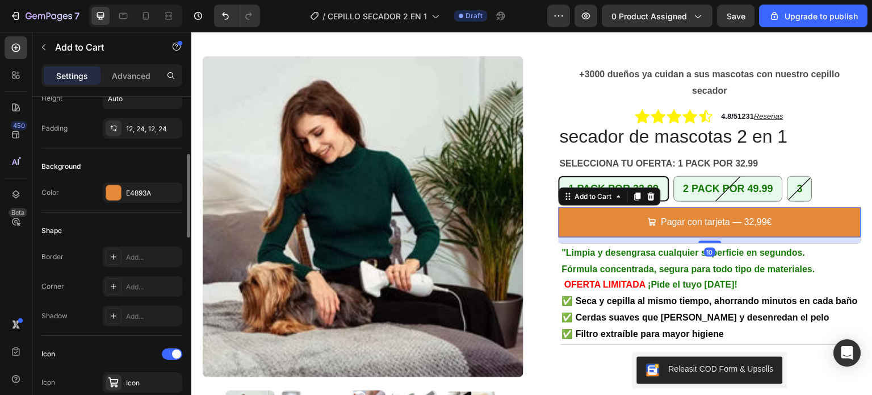
scroll to position [284, 0]
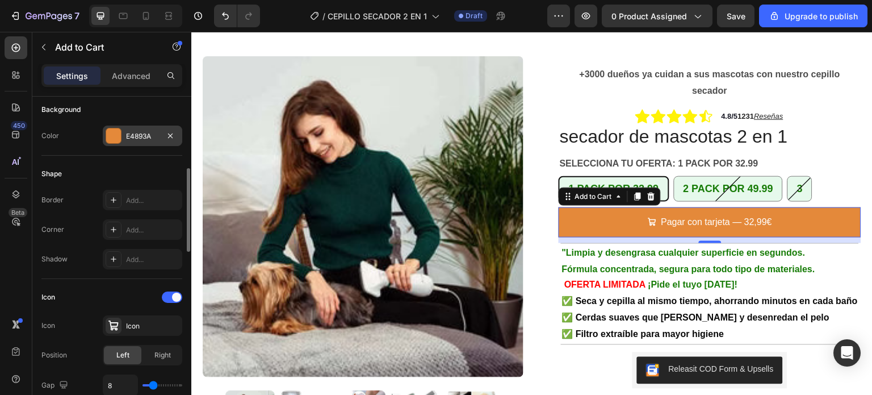
click at [116, 133] on div at bounding box center [113, 135] width 15 height 15
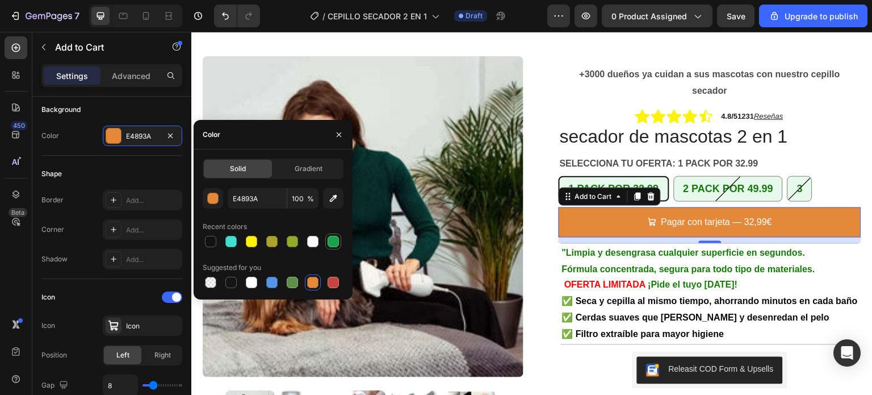
click at [330, 242] on div at bounding box center [333, 241] width 11 height 11
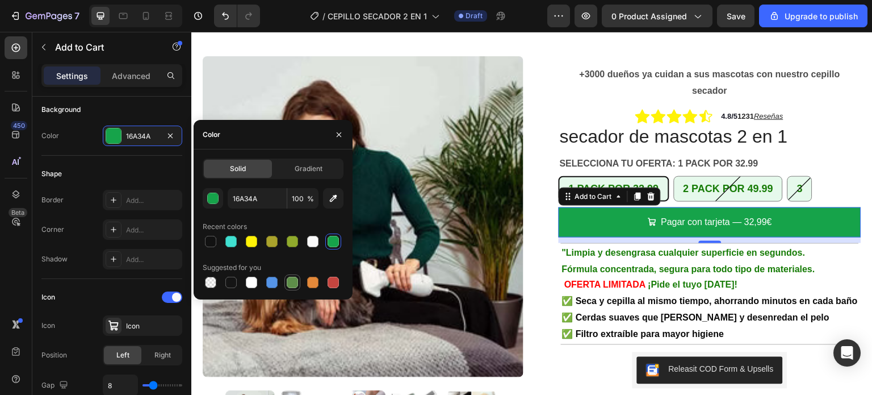
click at [293, 284] on div at bounding box center [292, 281] width 11 height 11
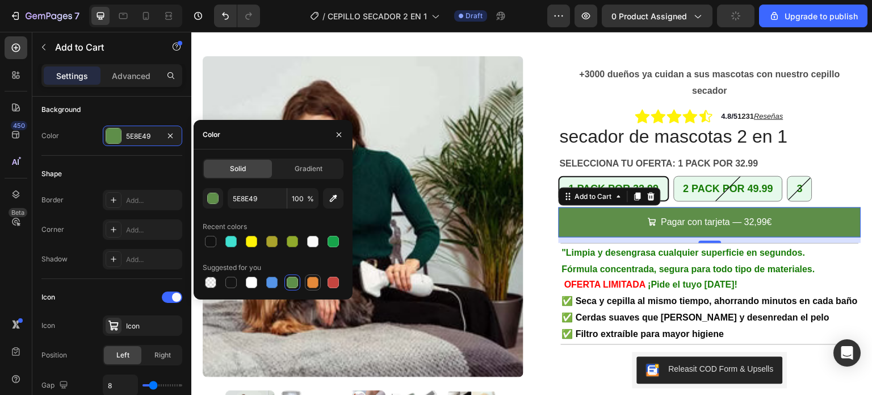
click at [316, 286] on div at bounding box center [312, 281] width 11 height 11
type input "E4893A"
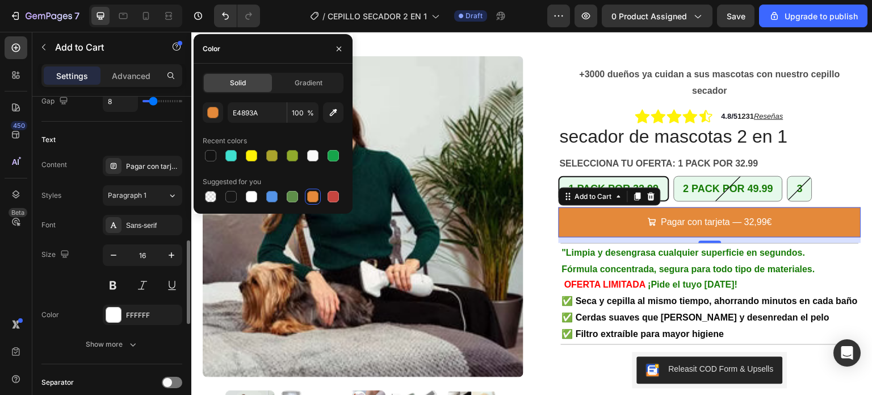
scroll to position [681, 0]
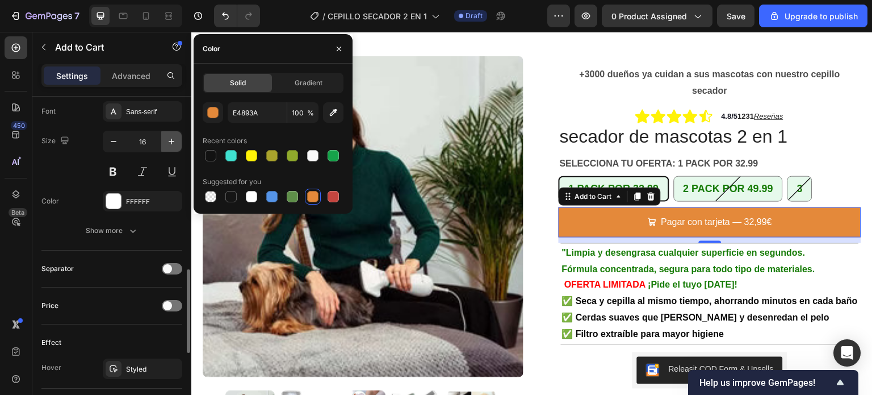
click at [175, 141] on icon "button" at bounding box center [171, 141] width 11 height 11
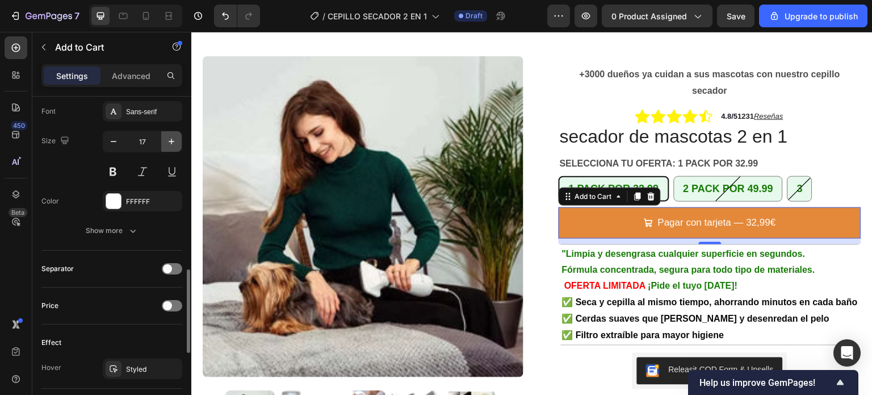
click at [170, 141] on icon "button" at bounding box center [171, 141] width 11 height 11
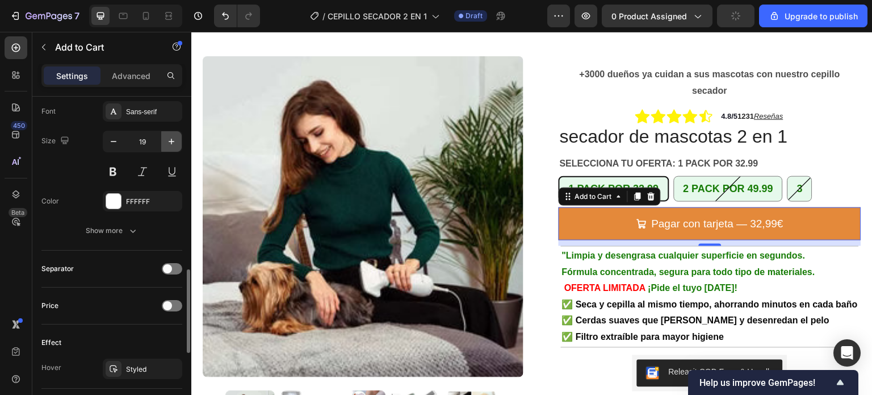
type input "20"
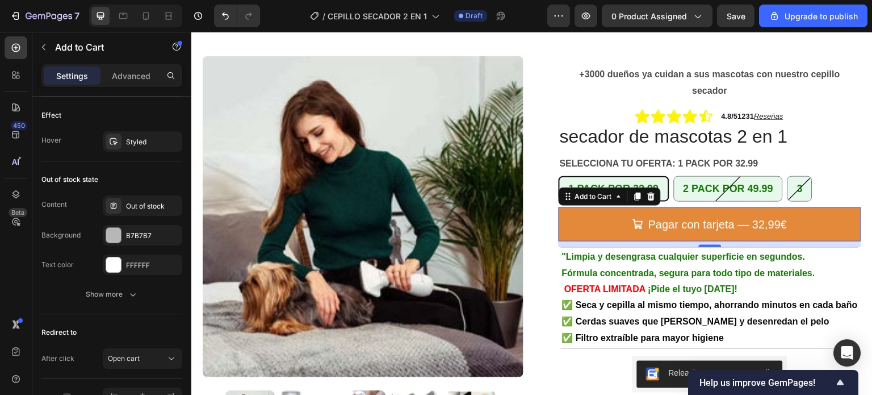
scroll to position [965, 0]
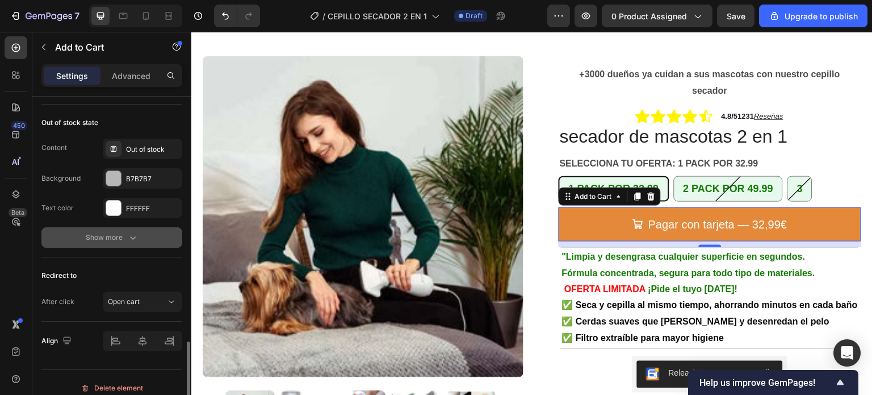
click at [133, 233] on icon "button" at bounding box center [132, 237] width 11 height 11
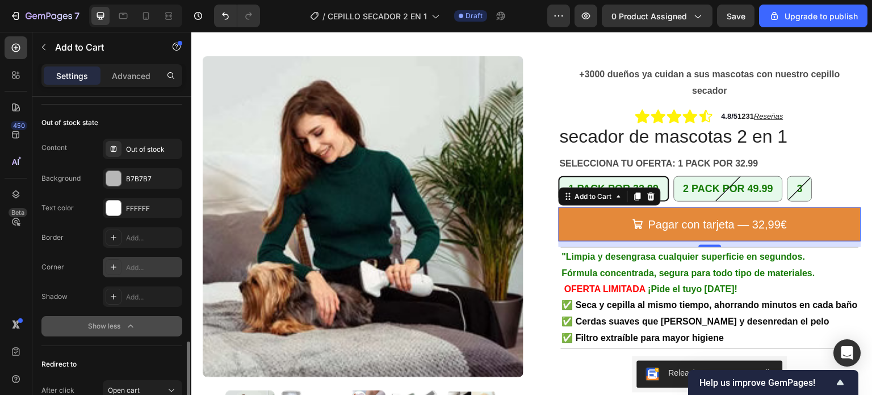
click at [141, 262] on div "Add..." at bounding box center [152, 267] width 53 height 10
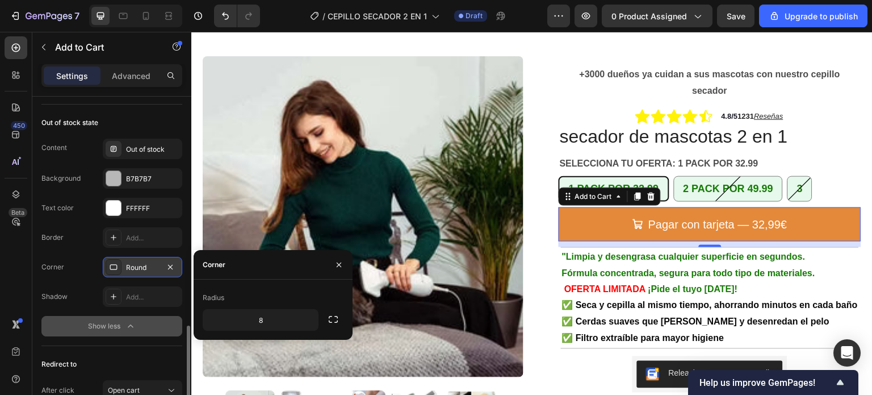
click at [112, 262] on icon at bounding box center [113, 266] width 9 height 9
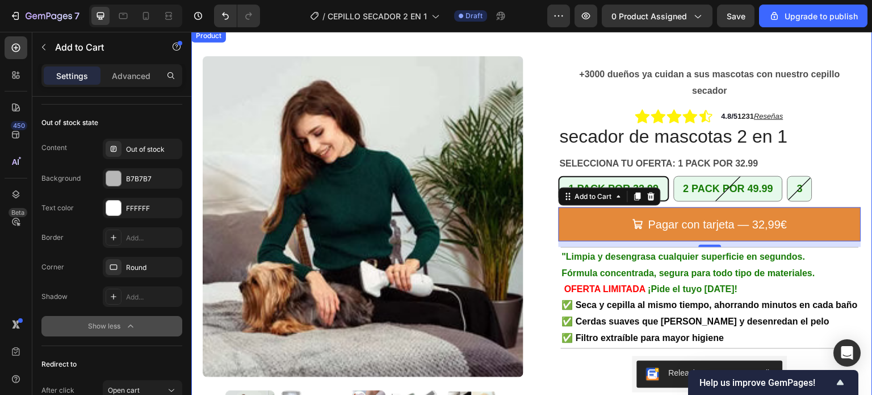
click at [526, 165] on div "Product Images Row +3000 dueños ya cuidan a sus mascotas con nuestro cepillo se…" at bounding box center [531, 279] width 681 height 500
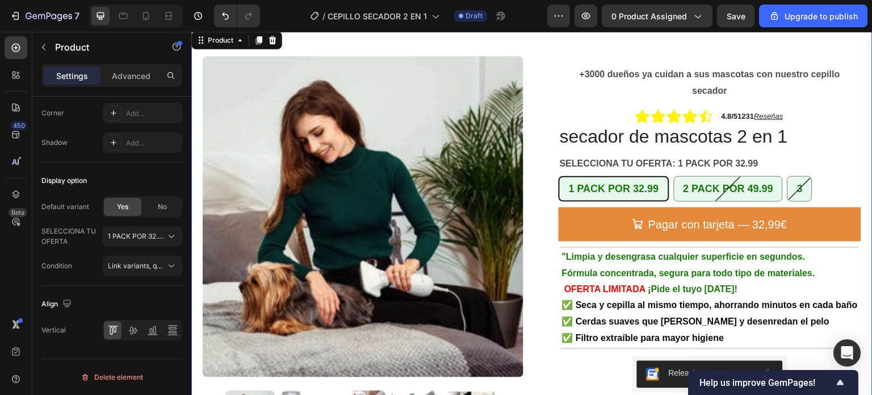
scroll to position [0, 0]
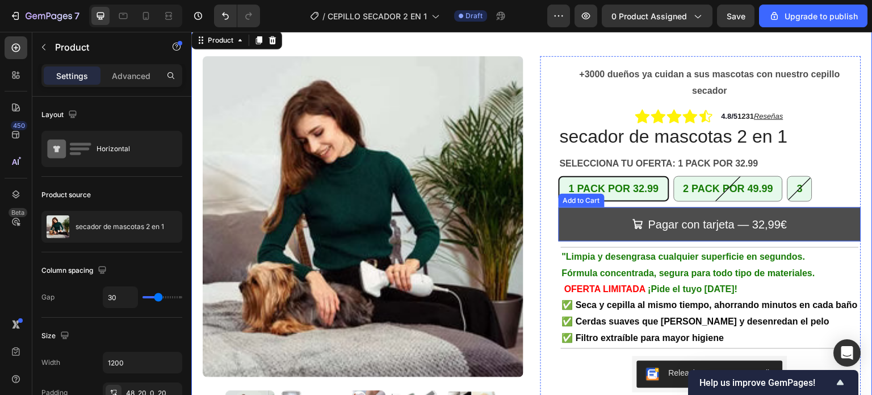
click at [591, 221] on button "Pagar con tarjeta — 32,99€" at bounding box center [710, 224] width 303 height 34
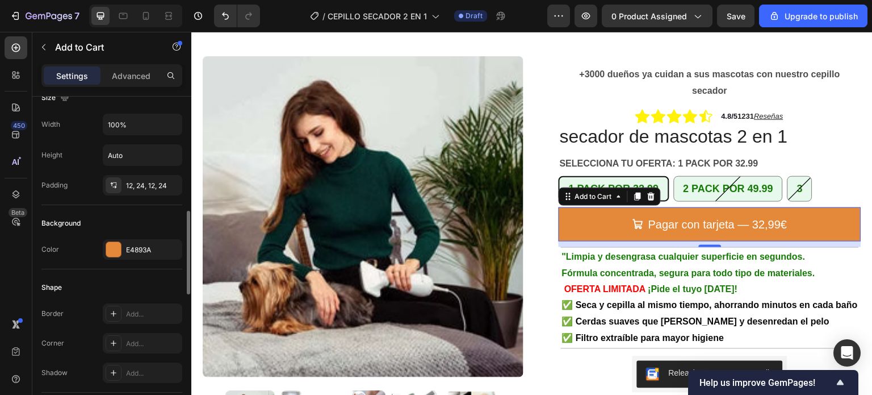
scroll to position [227, 0]
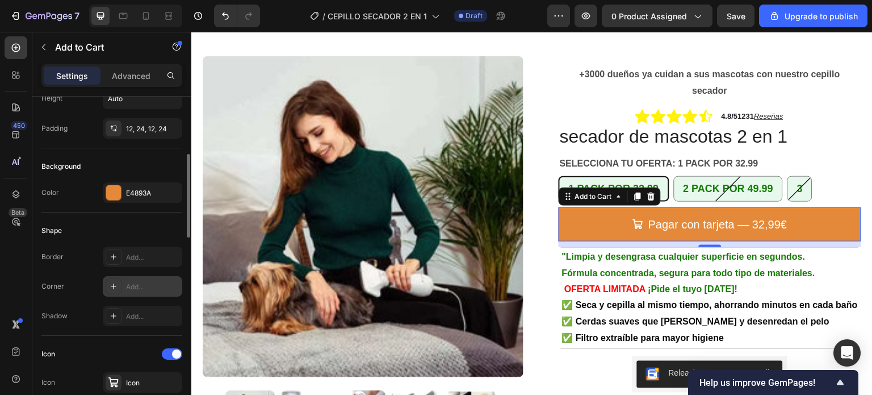
click at [138, 288] on div "Add..." at bounding box center [152, 287] width 53 height 10
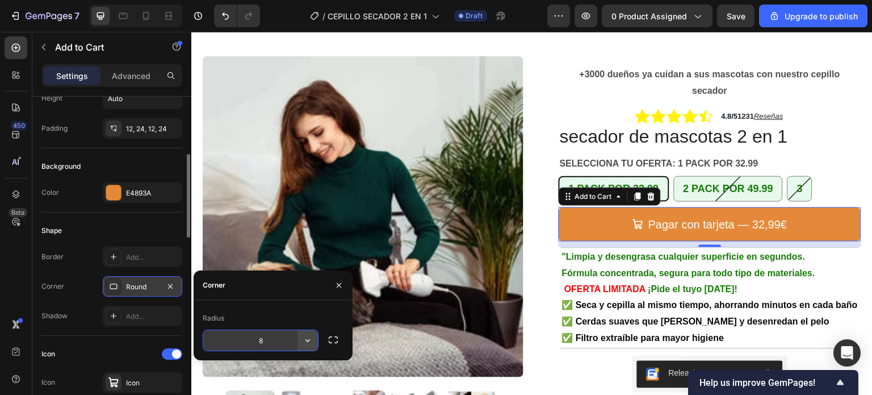
click at [309, 337] on icon "button" at bounding box center [307, 339] width 11 height 11
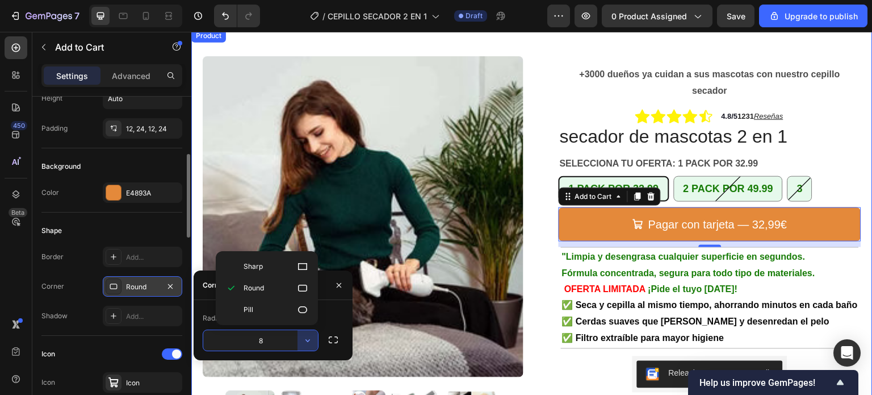
click at [540, 232] on div "+3000 dueños ya cuidan a sus mascotas con nuestro cepillo secador Text Block Ro…" at bounding box center [700, 292] width 321 height 472
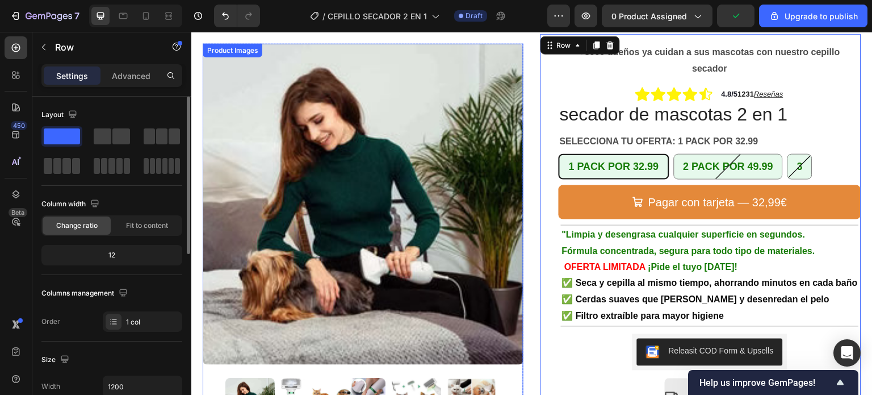
scroll to position [114, 0]
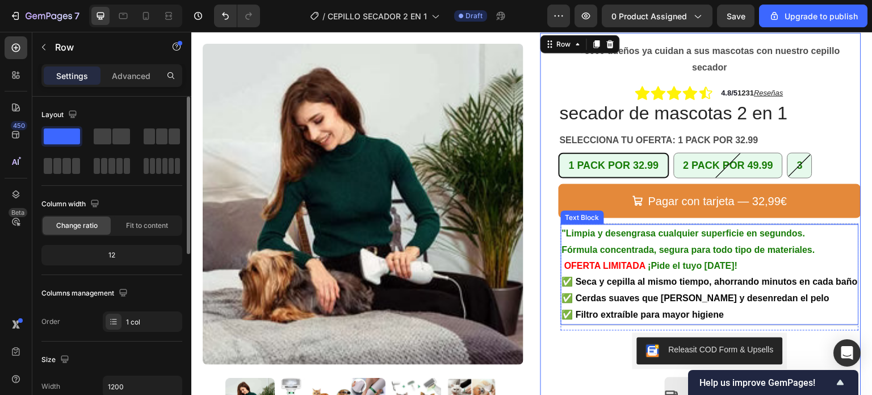
click at [578, 291] on p "✅ Seca y cepilla al mismo tiempo, ahorrando minutos en cada baño" at bounding box center [710, 282] width 296 height 16
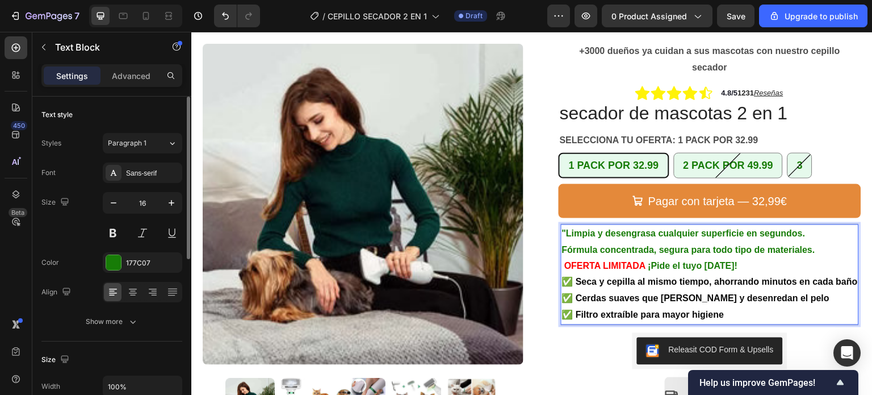
click at [562, 287] on strong "✅ Seca y cepilla al mismo tiempo, ahorrando minutos en cada baño" at bounding box center [710, 282] width 296 height 10
click at [721, 324] on p "✅ Filtro extraíble para mayor higiene" at bounding box center [710, 315] width 296 height 16
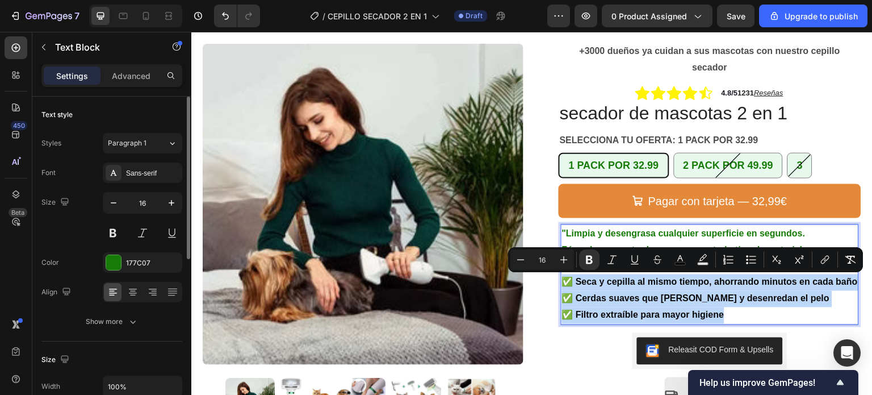
drag, startPoint x: 721, startPoint y: 332, endPoint x: 555, endPoint y: 280, distance: 173.6
click at [561, 280] on div ""Limpia y desengrasa cualquier superficie en segundos. Fórmula concentrada, seg…" at bounding box center [710, 274] width 298 height 100
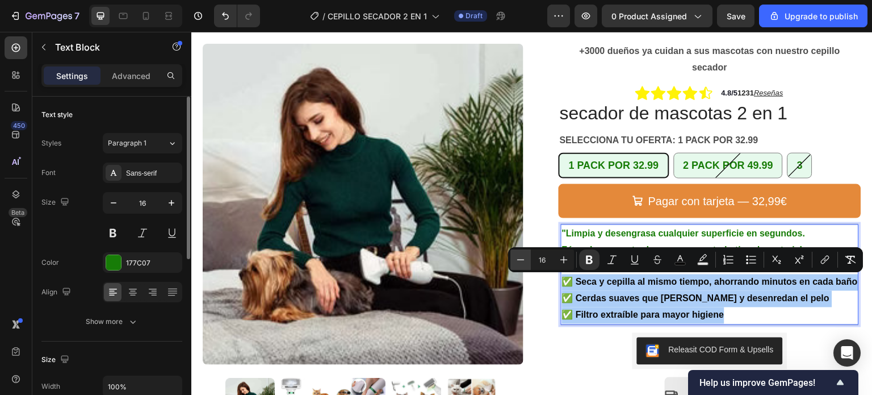
click at [519, 261] on icon "Editor contextual toolbar" at bounding box center [520, 259] width 11 height 11
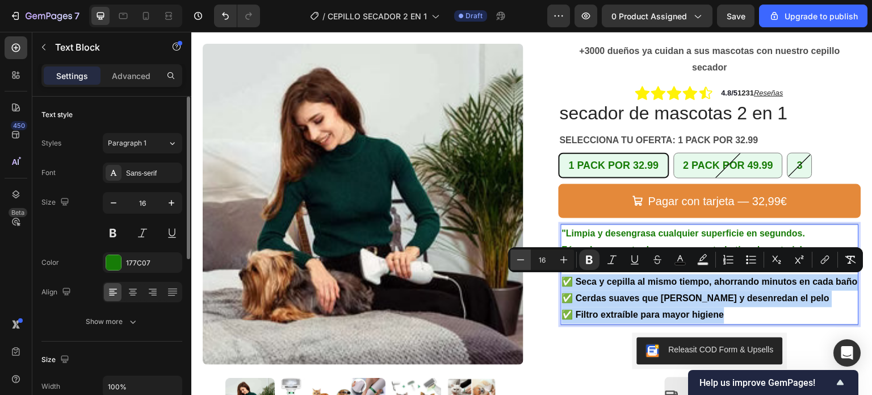
type input "15"
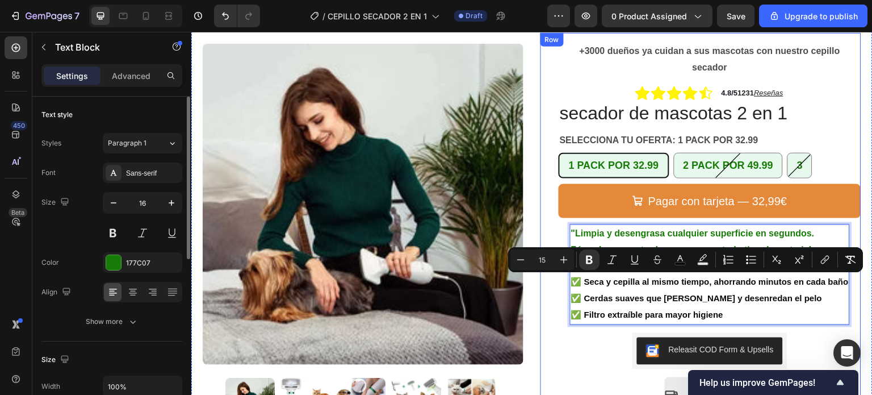
click at [544, 225] on div "+3000 dueños ya cuidan a sus mascotas con nuestro cepillo secador Text Block Ro…" at bounding box center [700, 269] width 321 height 472
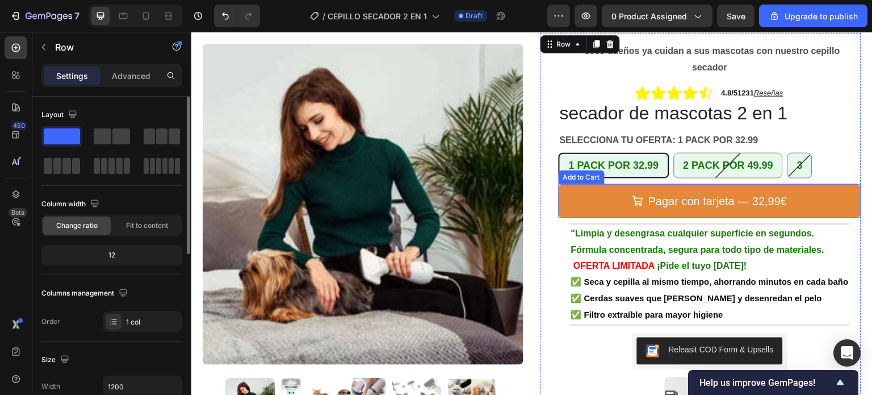
click at [591, 196] on button "Pagar con tarjeta — 32,99€" at bounding box center [710, 201] width 303 height 34
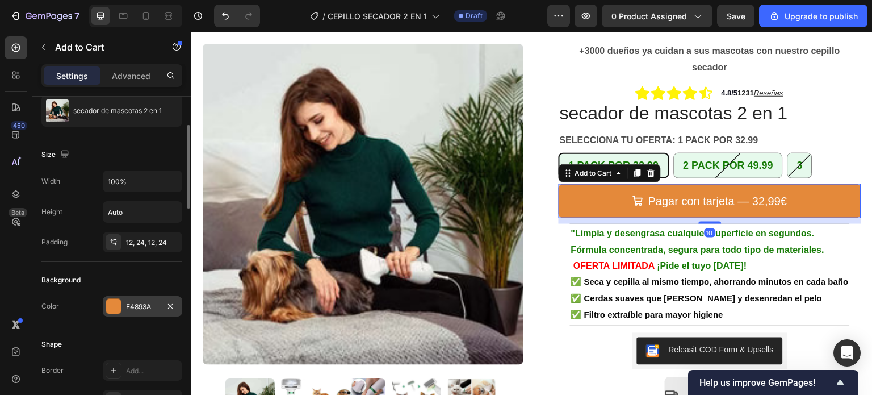
click at [109, 305] on div at bounding box center [113, 306] width 15 height 15
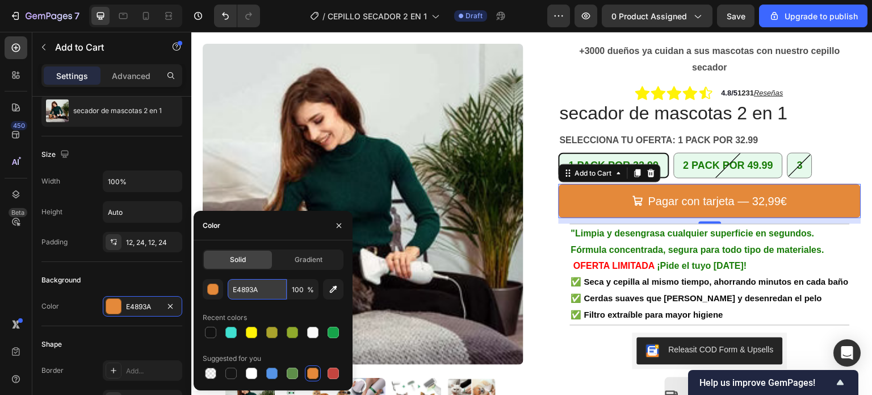
click at [250, 290] on input "E4893A" at bounding box center [257, 289] width 59 height 20
paste input "#FF7F50"
type input "#FF7F50"
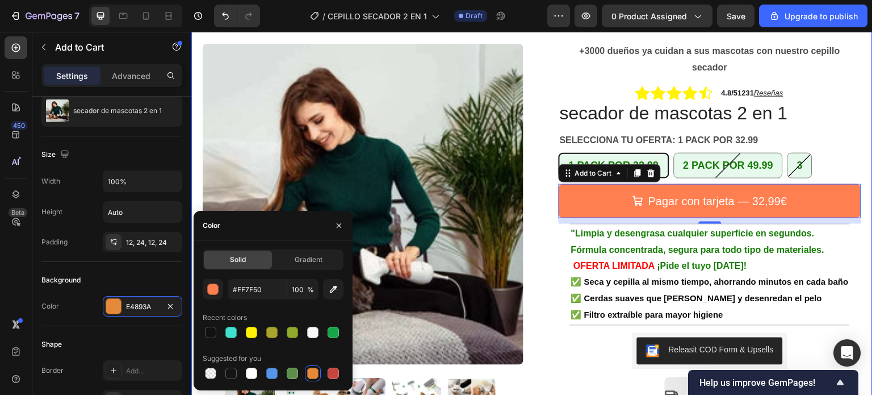
click at [540, 250] on div "+3000 dueños ya cuidan a sus mascotas con nuestro cepillo secador Text Block Ro…" at bounding box center [700, 269] width 321 height 472
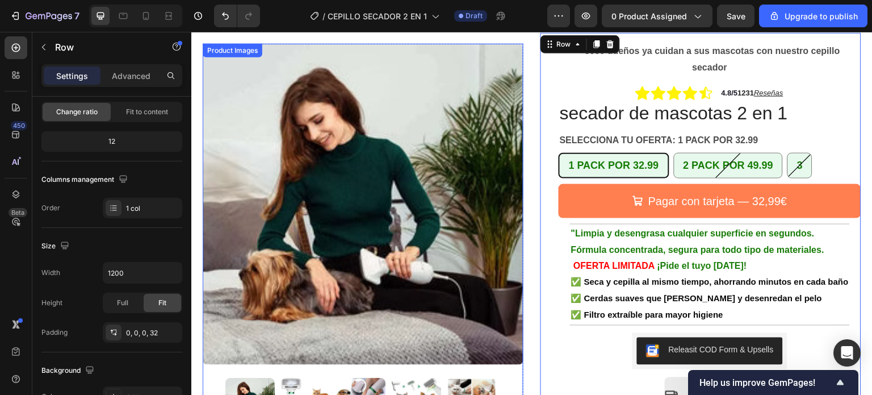
scroll to position [0, 0]
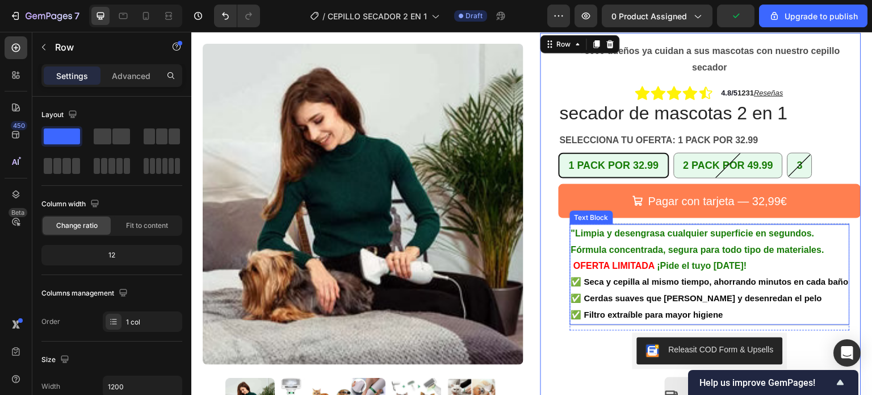
click at [647, 269] on strong "OFERTA LIMITADA" at bounding box center [613, 266] width 81 height 10
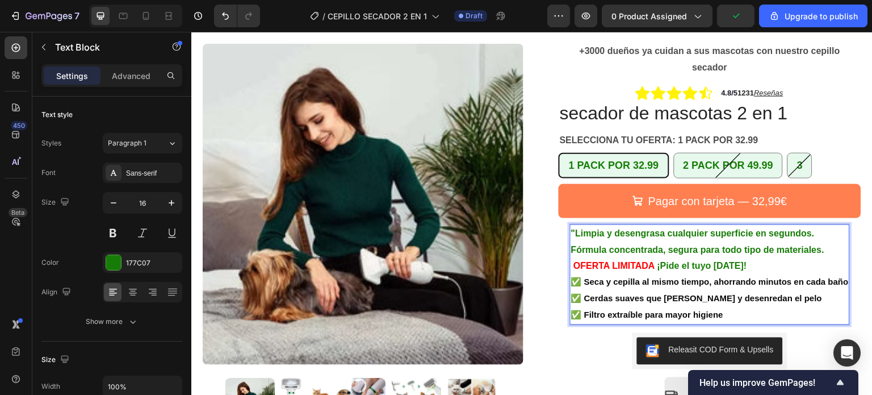
click at [655, 268] on strong "Rich Text Editor. Editing area: main" at bounding box center [656, 266] width 2 height 10
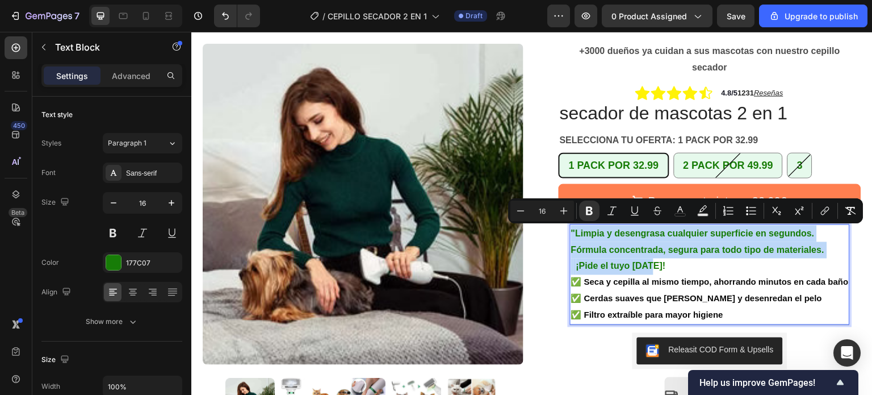
drag, startPoint x: 651, startPoint y: 267, endPoint x: 564, endPoint y: 230, distance: 95.1
click at [570, 230] on div ""Limpia y desengrasa cualquier superficie en segundos. Fórmula concentrada, seg…" at bounding box center [710, 274] width 280 height 100
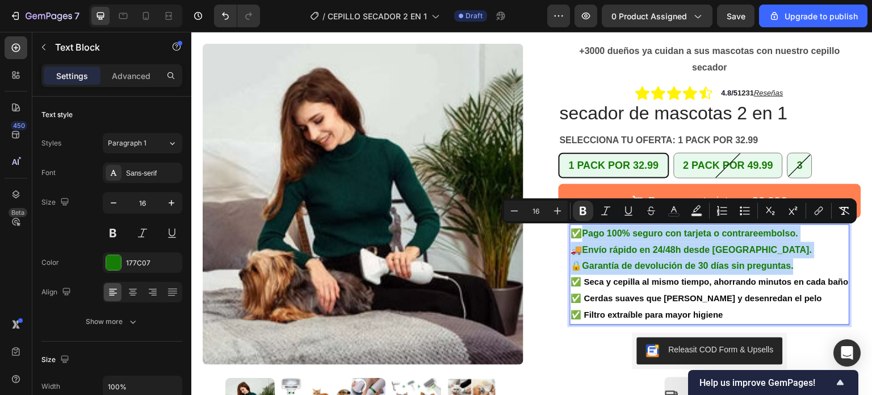
drag, startPoint x: 794, startPoint y: 269, endPoint x: 578, endPoint y: 229, distance: 219.3
click at [578, 229] on p "✅ Pago 100% seguro con tarjeta o contrareembolso. 🚚 Envío rápido en 24/48h desd…" at bounding box center [710, 249] width 278 height 49
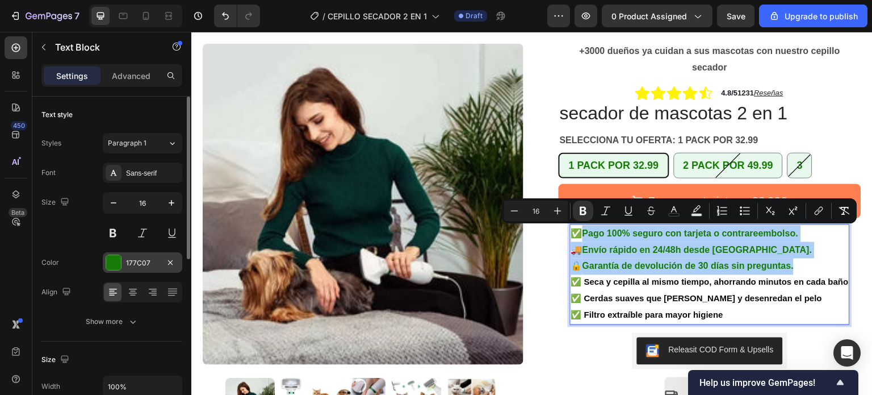
click at [109, 259] on div at bounding box center [113, 262] width 15 height 15
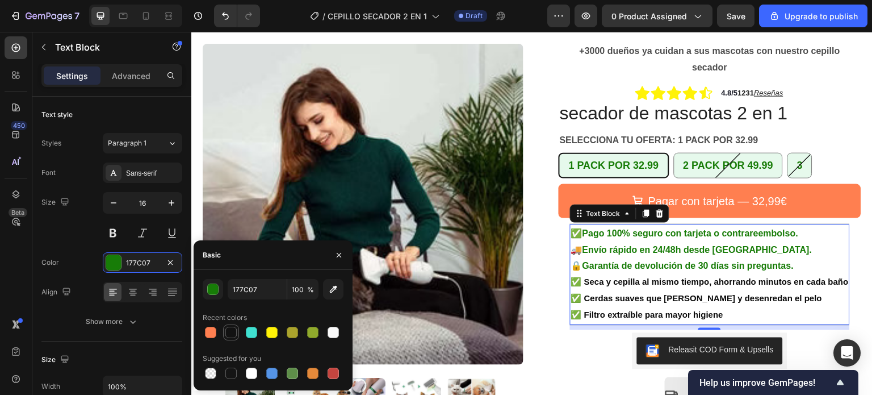
click at [231, 332] on div at bounding box center [230, 331] width 11 height 11
type input "121212"
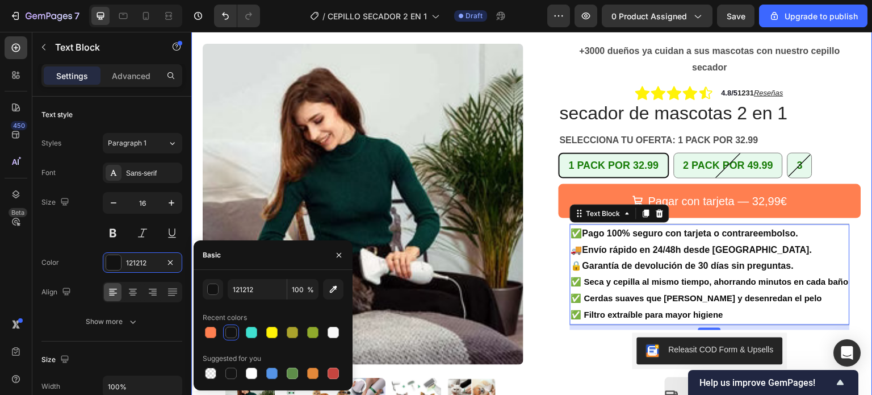
click at [535, 266] on div "Product Images Row +3000 dueños ya cuidan a sus mascotas con nuestro cepillo se…" at bounding box center [531, 256] width 681 height 500
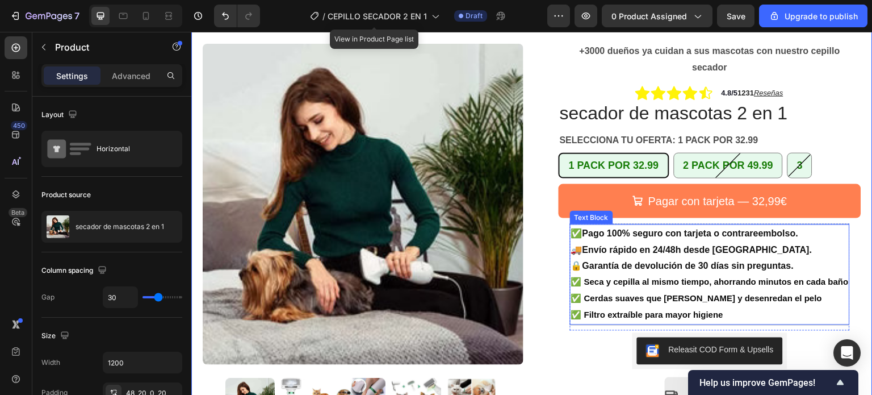
click at [790, 268] on strong "Garantía de devolución de 30 días sin preguntas." at bounding box center [688, 266] width 212 height 10
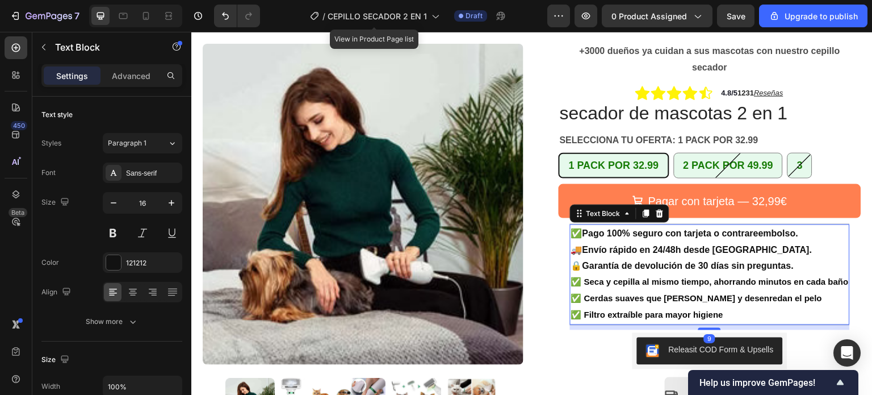
click at [794, 269] on p "✅ Pago 100% seguro con tarjeta o contrareembolso. 🚚 Envío rápido en 24/48h desd…" at bounding box center [710, 249] width 278 height 49
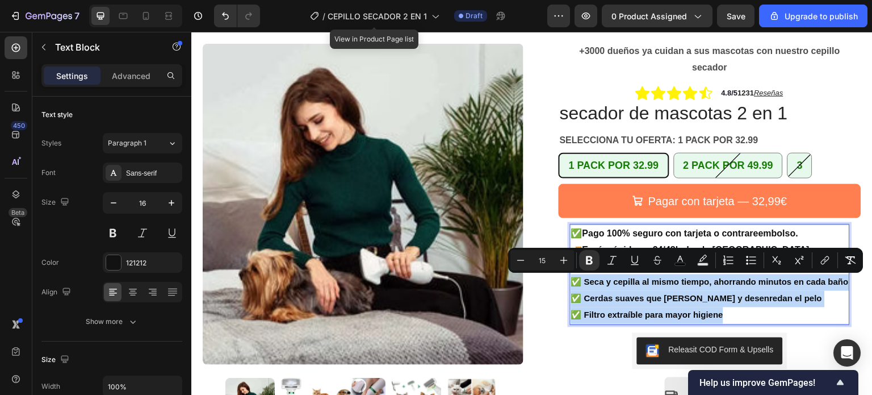
drag, startPoint x: 722, startPoint y: 318, endPoint x: 567, endPoint y: 284, distance: 158.7
click at [570, 284] on div "✅ Pago 100% seguro con tarjeta o contrareembolso. 🚚 Envío rápido en 24/48h desd…" at bounding box center [710, 274] width 280 height 100
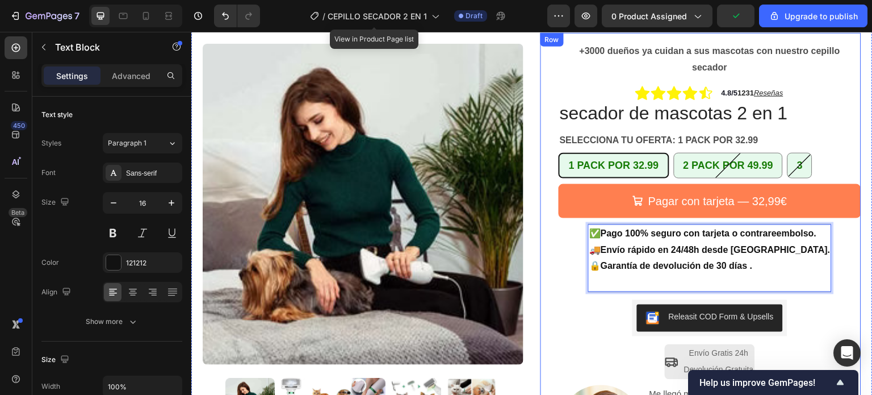
click at [858, 259] on div "Product Images Row +3000 dueños ya cuidan a sus mascotas con nuestro cepillo se…" at bounding box center [531, 239] width 681 height 467
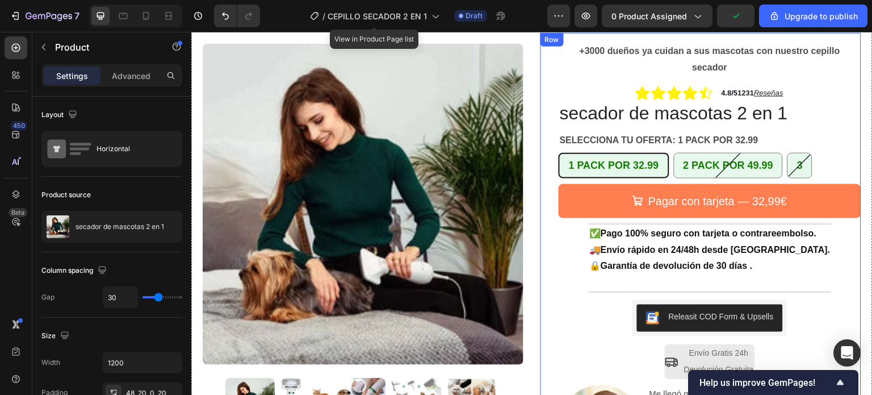
click at [840, 97] on div "+3000 dueños ya cuidan a sus mascotas con nuestro cepillo secador Text Block Ro…" at bounding box center [710, 252] width 303 height 439
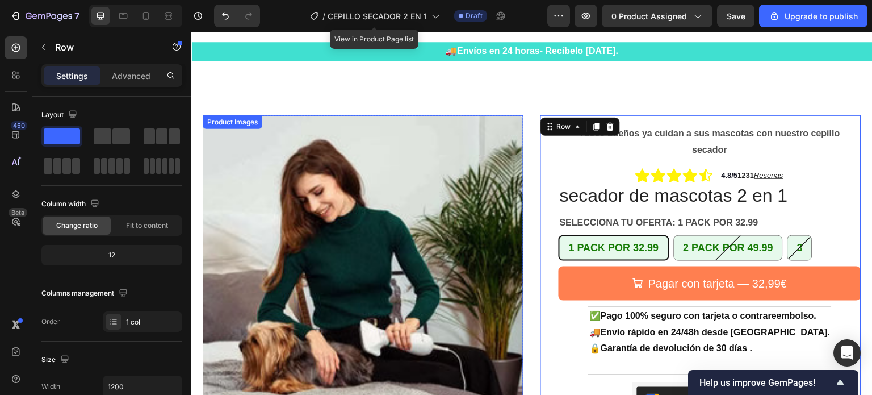
scroll to position [57, 0]
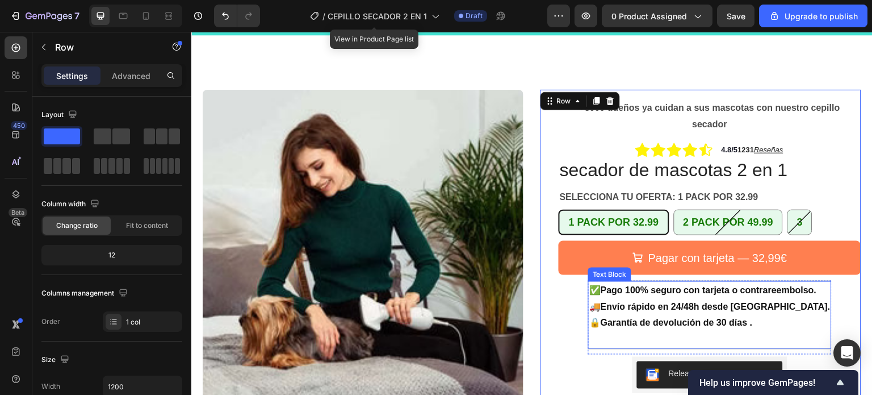
click at [626, 314] on p "✅ Pago 100% seguro con tarjeta o contrareembolso. 🚚 Envío rápido en 24/48h desd…" at bounding box center [709, 306] width 241 height 49
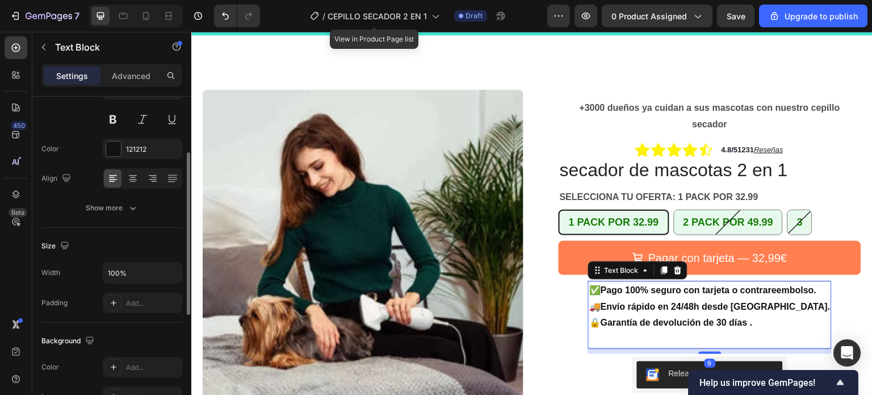
scroll to position [284, 0]
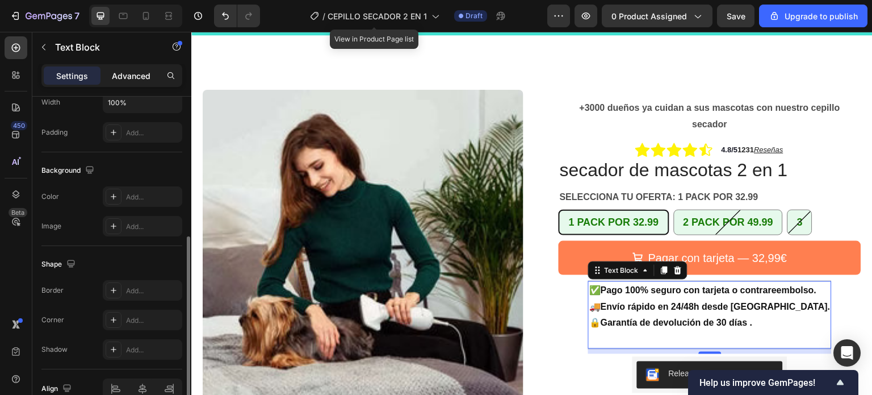
click at [130, 70] on p "Advanced" at bounding box center [131, 76] width 39 height 12
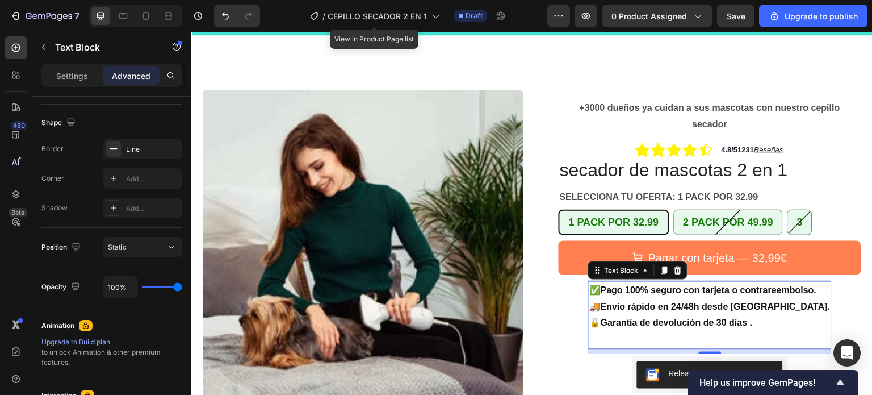
scroll to position [57, 0]
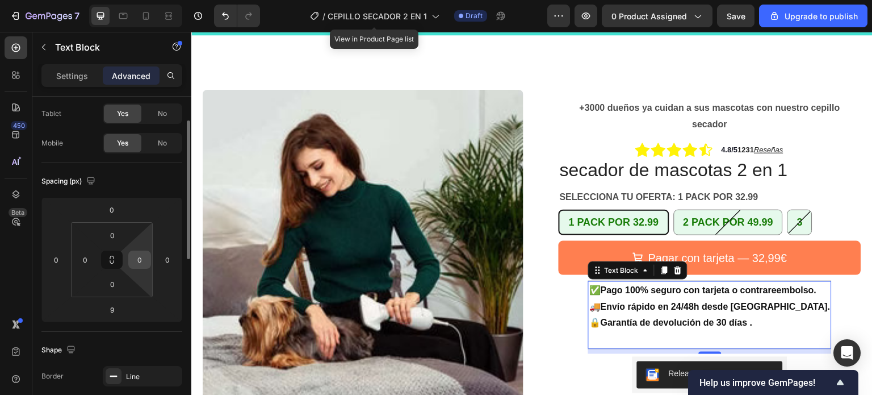
click at [149, 263] on div "0" at bounding box center [139, 259] width 23 height 18
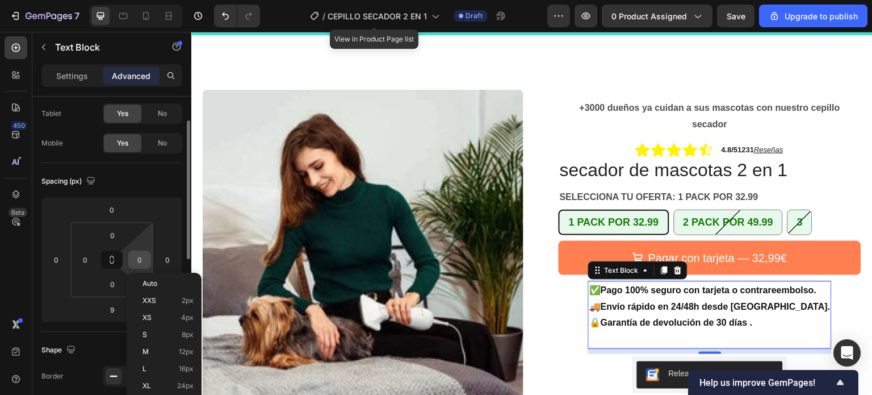
click at [147, 254] on input "0" at bounding box center [139, 259] width 17 height 17
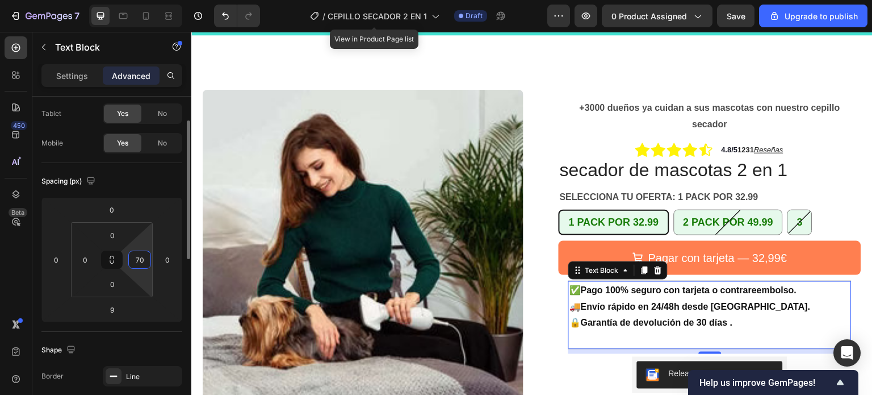
type input "7"
type input "9"
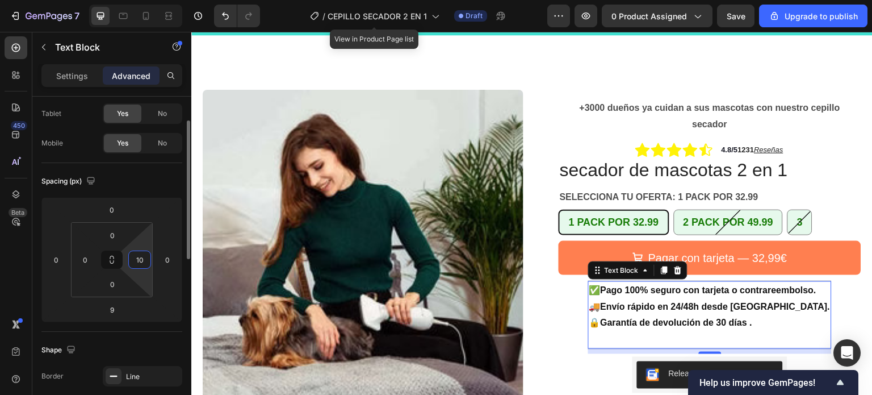
type input "100"
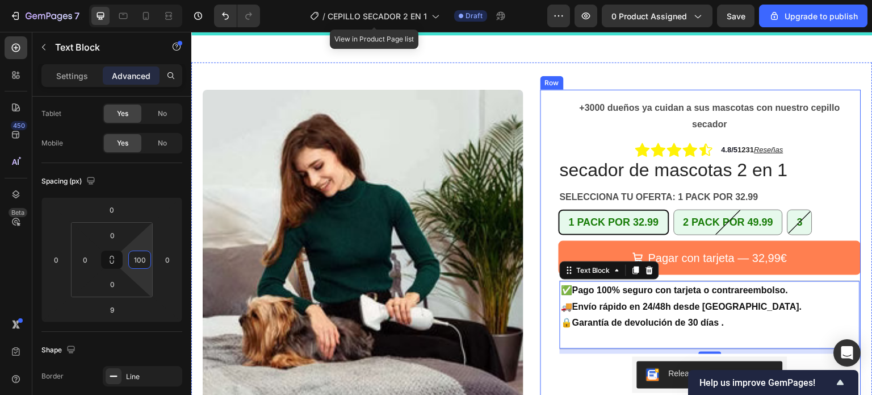
click at [542, 218] on div "+3000 dueños ya cuidan a sus mascotas con nuestro cepillo secador Text Block Ro…" at bounding box center [700, 309] width 321 height 439
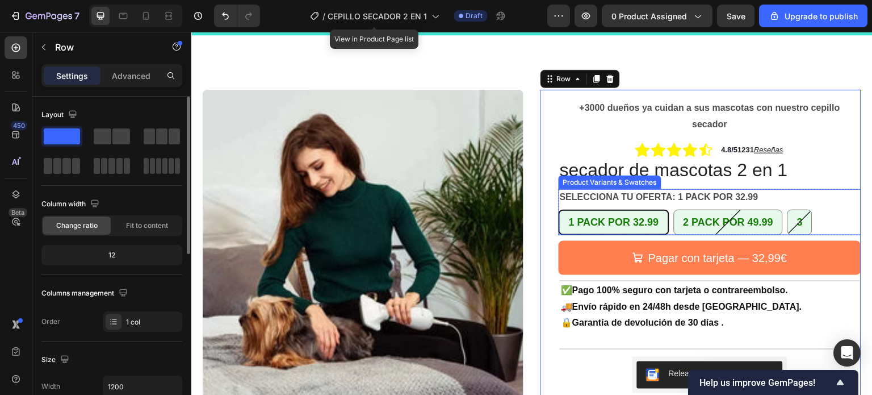
scroll to position [114, 0]
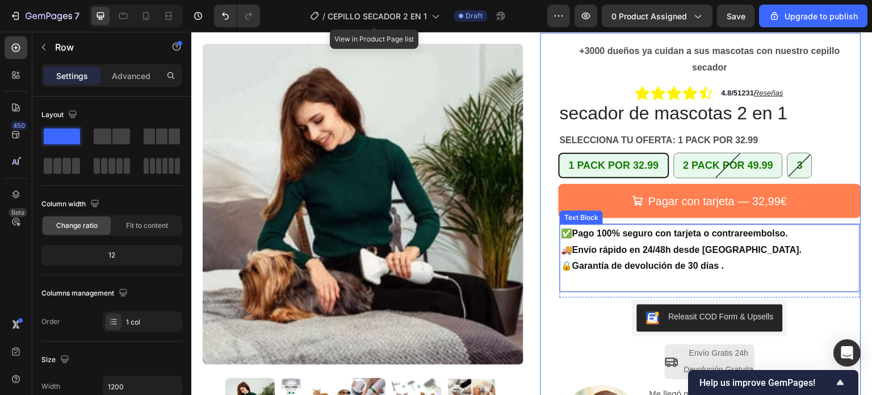
click at [670, 225] on p "✅ Pago 100% seguro con tarjeta o contrareembolso. 🚚 Envío rápido en 24/48h desd…" at bounding box center [681, 249] width 241 height 49
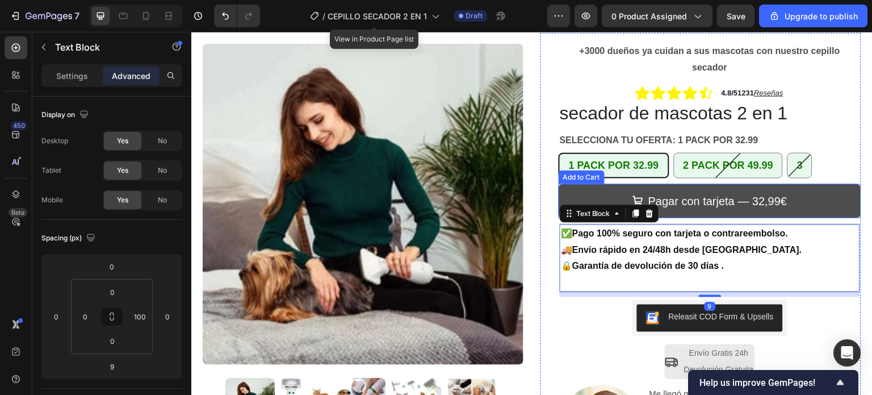
click at [677, 215] on button "Pagar con tarjeta — 32,99€" at bounding box center [710, 201] width 303 height 34
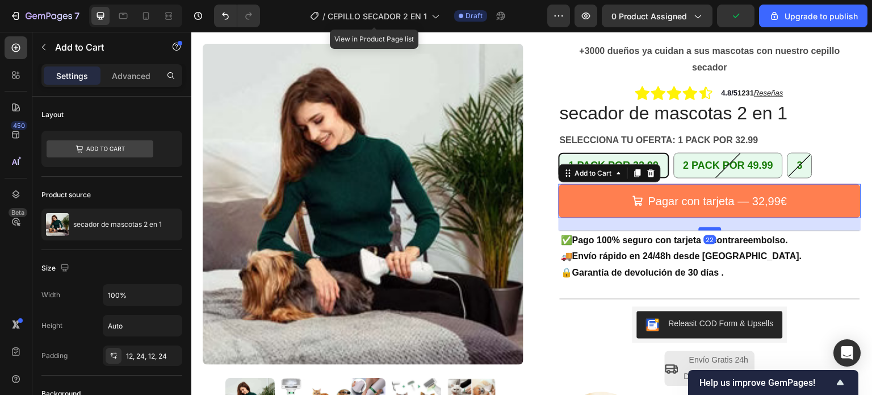
drag, startPoint x: 707, startPoint y: 221, endPoint x: 706, endPoint y: 228, distance: 6.8
click at [706, 228] on div at bounding box center [710, 228] width 23 height 3
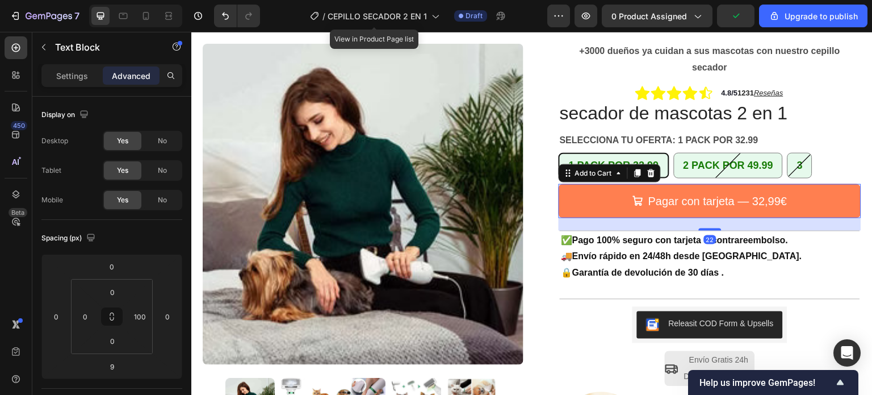
click at [698, 284] on p "Rich Text Editor. Editing area: main" at bounding box center [681, 289] width 241 height 16
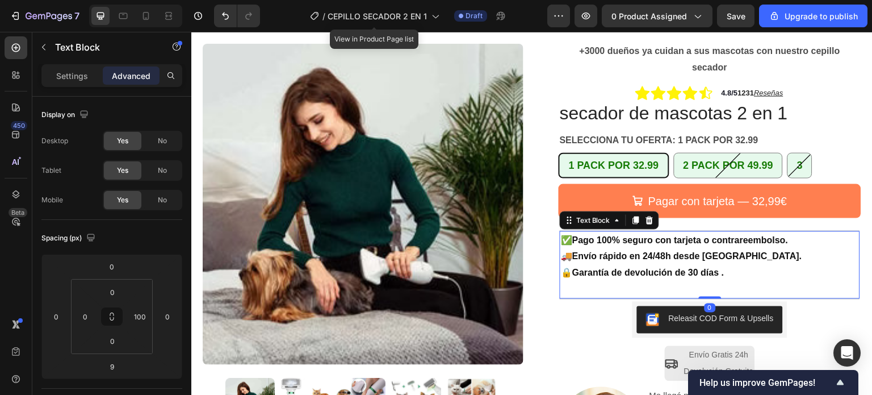
drag, startPoint x: 707, startPoint y: 303, endPoint x: 703, endPoint y: 292, distance: 12.0
click at [703, 292] on div "✅ Pago 100% seguro con tarjeta o contrareembolso. 🚚 Envío rápido en 24/48h desd…" at bounding box center [710, 264] width 300 height 69
type input "0"
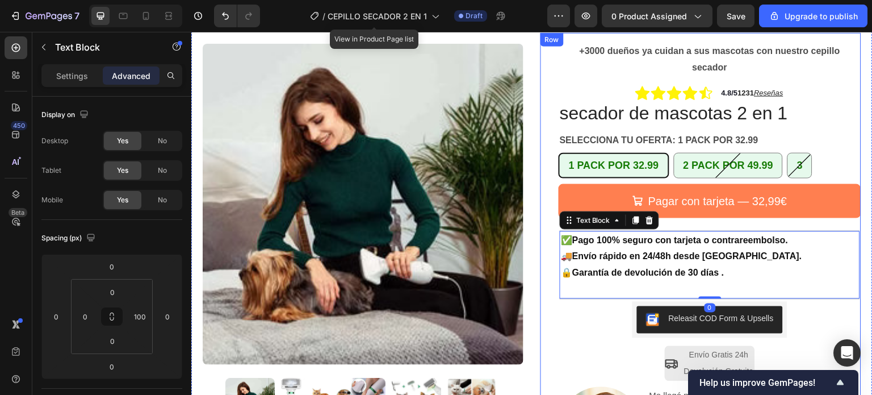
click at [562, 308] on div "+3000 dueños ya cuidan a sus mascotas con nuestro cepillo secador Text Block Ro…" at bounding box center [710, 253] width 303 height 441
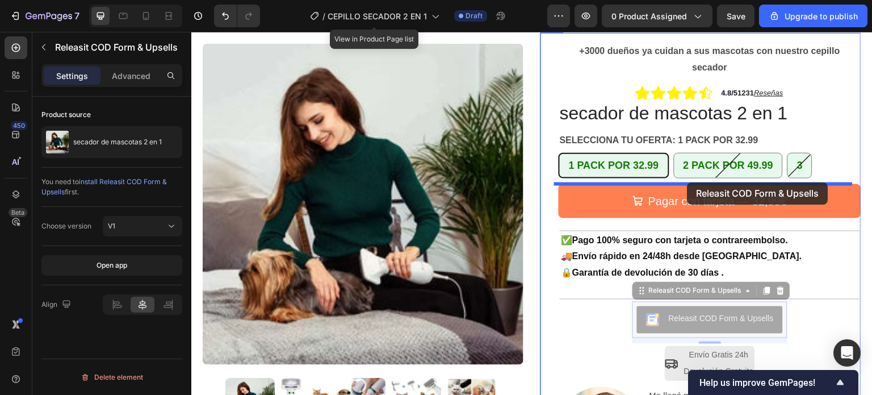
drag, startPoint x: 713, startPoint y: 324, endPoint x: 687, endPoint y: 182, distance: 143.6
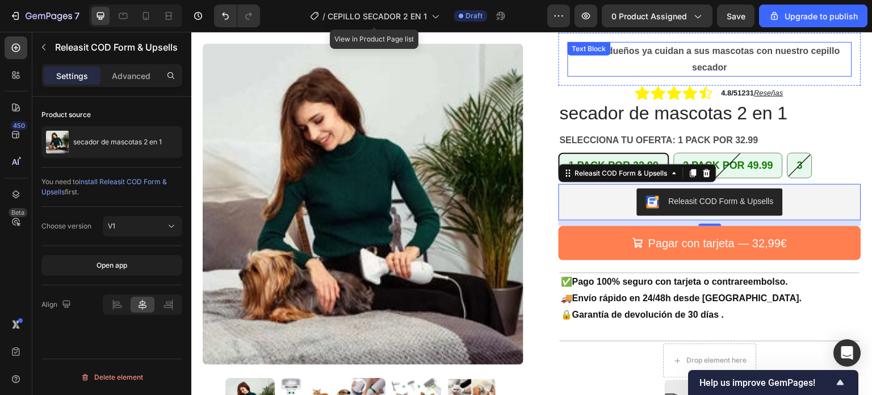
click at [581, 62] on div "+3000 dueños ya cuidan a sus mascotas con nuestro cepillo secador Text Block" at bounding box center [710, 59] width 284 height 35
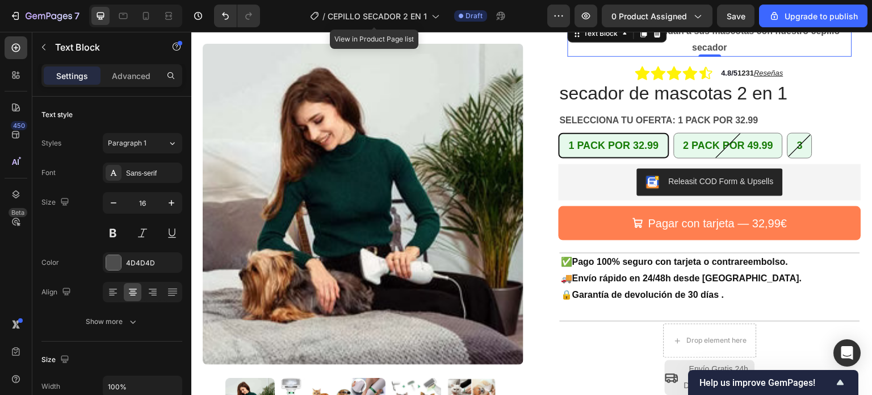
scroll to position [170, 0]
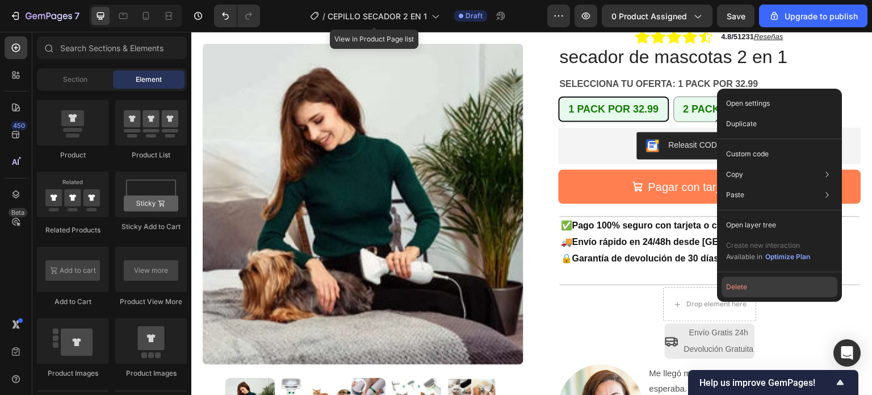
click at [742, 287] on button "Delete" at bounding box center [779, 286] width 116 height 20
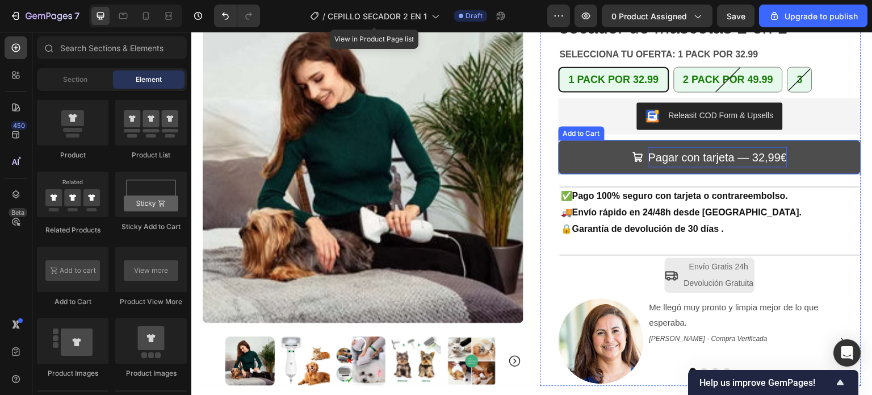
scroll to position [341, 0]
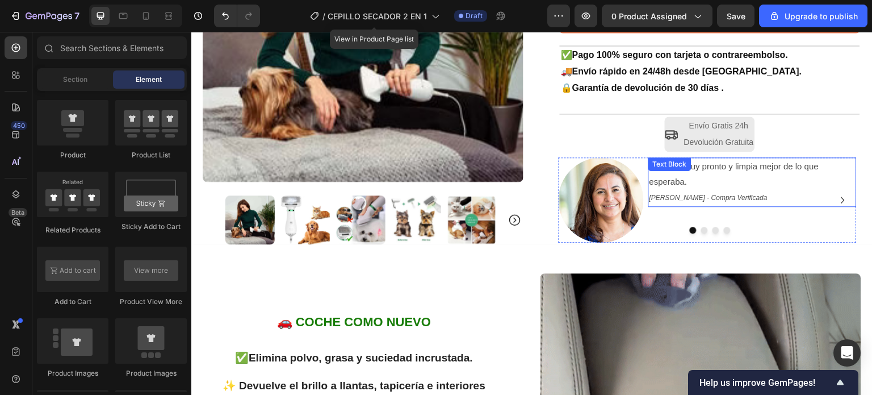
click at [692, 182] on p "Me llegó muy pronto y limpia mejor de lo que esperaba." at bounding box center [752, 173] width 206 height 31
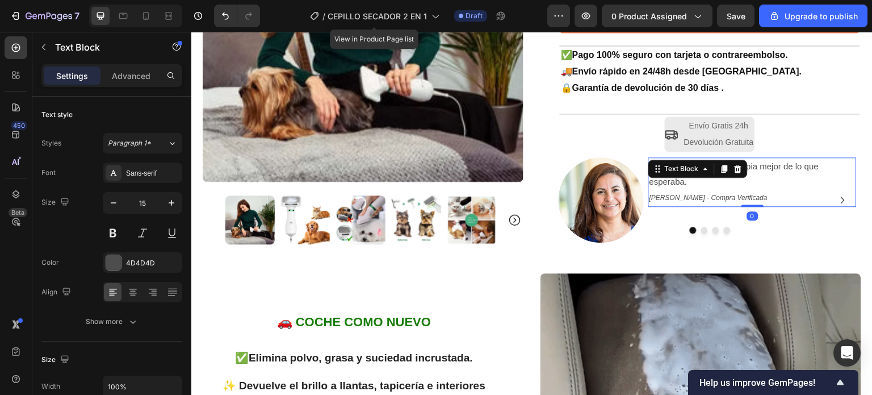
click at [687, 185] on p "Me llegó muy pronto y limpia mejor de lo que esperaba." at bounding box center [752, 173] width 206 height 31
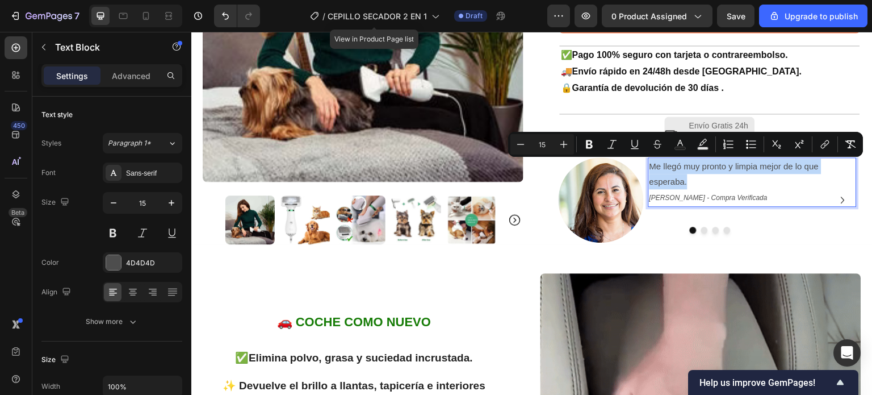
drag, startPoint x: 686, startPoint y: 184, endPoint x: 644, endPoint y: 169, distance: 44.4
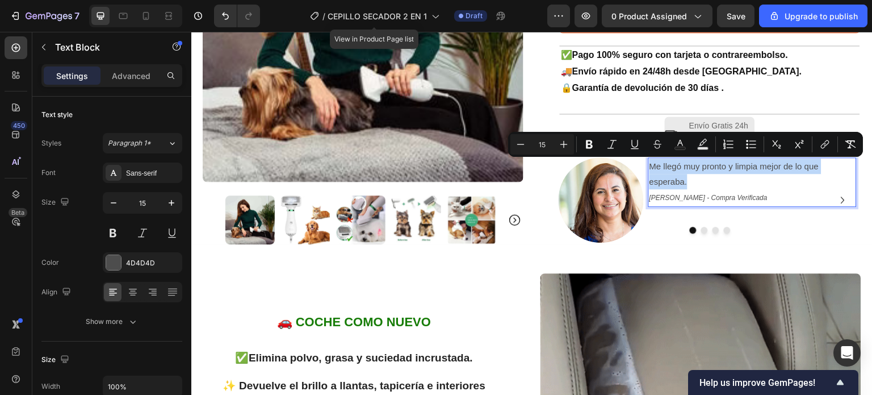
click at [649, 169] on p "Me llegó muy pronto y limpia mejor de lo que esperaba." at bounding box center [752, 173] width 206 height 31
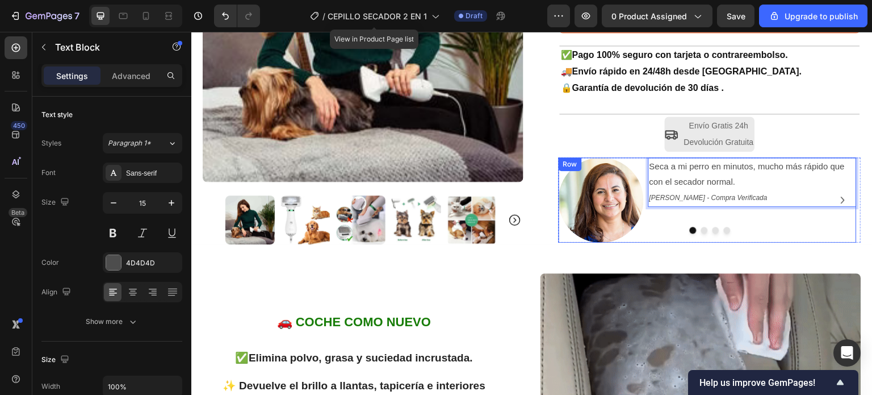
click at [761, 220] on div "Seca a mi perro en minutos, mucho más rápido que con el secador normal. [PERSON…" at bounding box center [752, 199] width 208 height 85
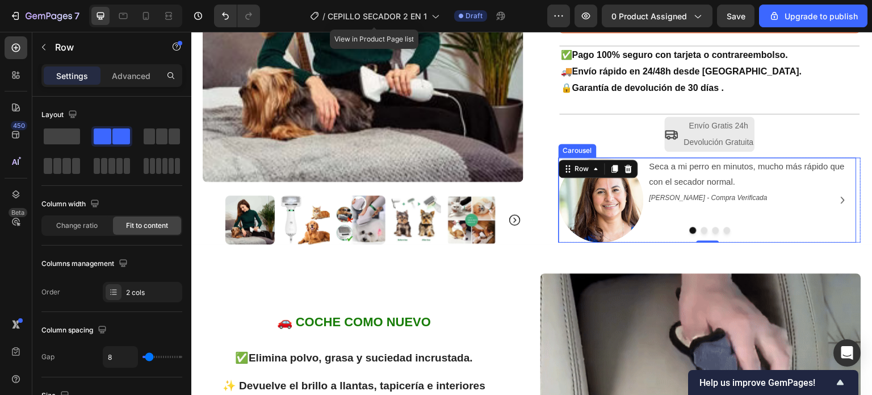
click at [836, 200] on icon "Carousel Next Arrow" at bounding box center [843, 200] width 14 height 14
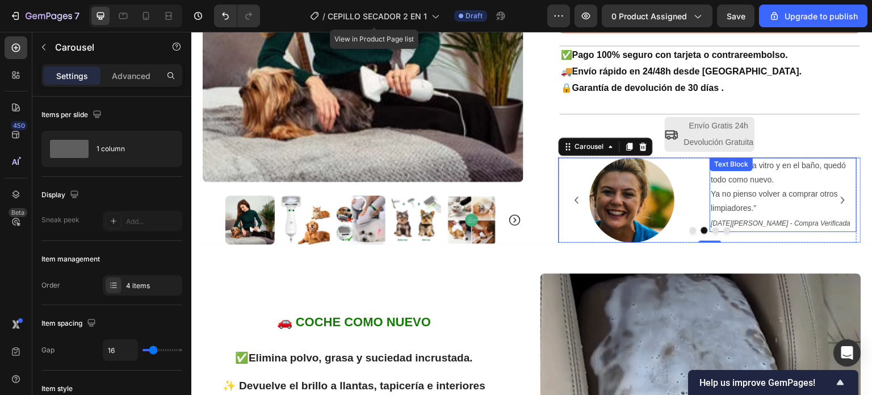
click at [753, 209] on p "“Lo usé en la vitro y en el baño, quedó todo como nuevo. Ya no pienso volver a …" at bounding box center [783, 186] width 145 height 57
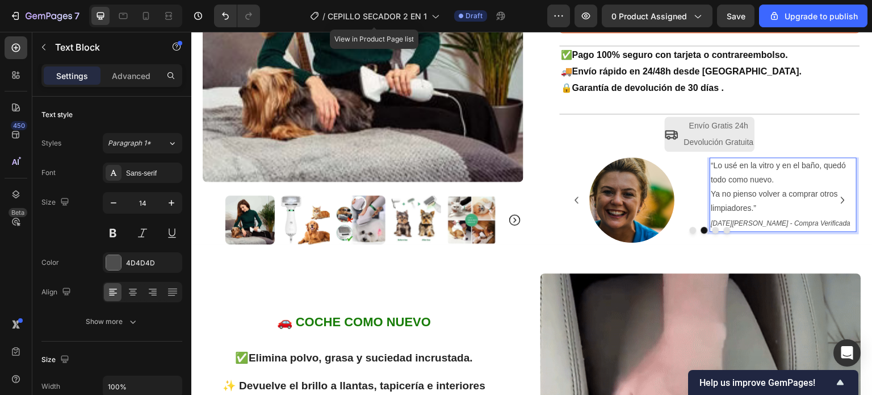
click at [747, 213] on p "“Lo usé en la vitro y en el baño, quedó todo como nuevo. Ya no pienso volver a …" at bounding box center [783, 186] width 145 height 57
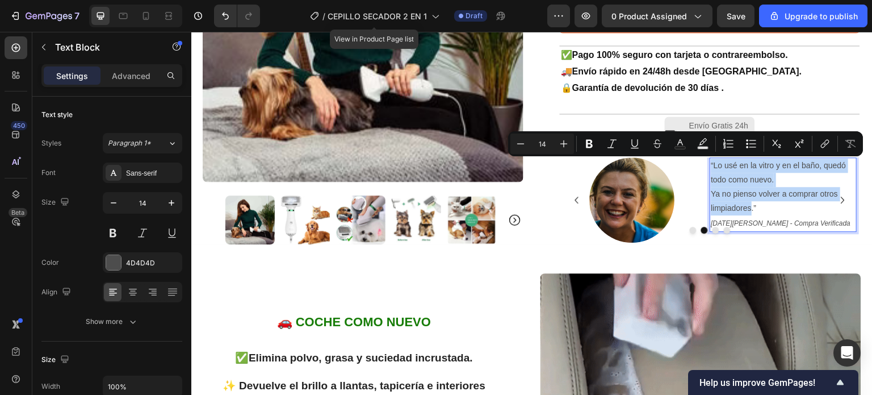
drag, startPoint x: 747, startPoint y: 210, endPoint x: 706, endPoint y: 163, distance: 62.4
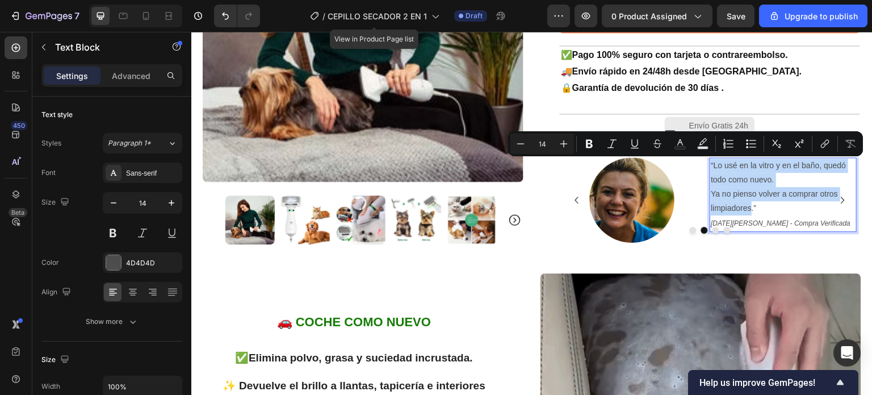
click at [711, 163] on p "“Lo usé en la vitro y en el baño, quedó todo como nuevo. Ya no pienso volver a …" at bounding box center [783, 186] width 145 height 57
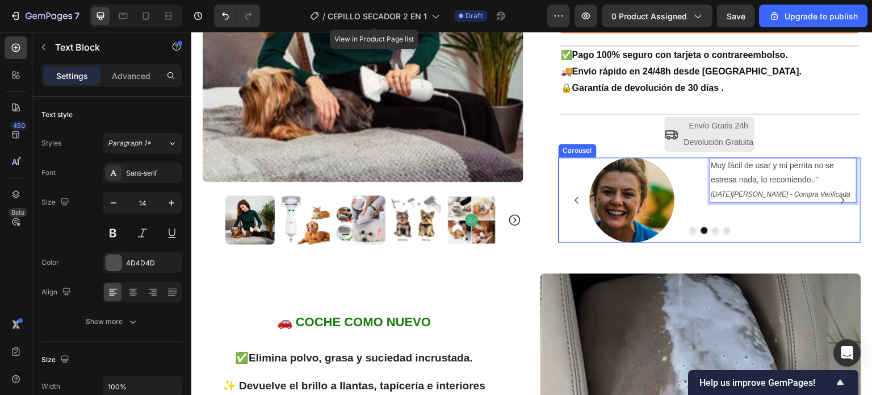
click at [811, 227] on div at bounding box center [710, 229] width 303 height 7
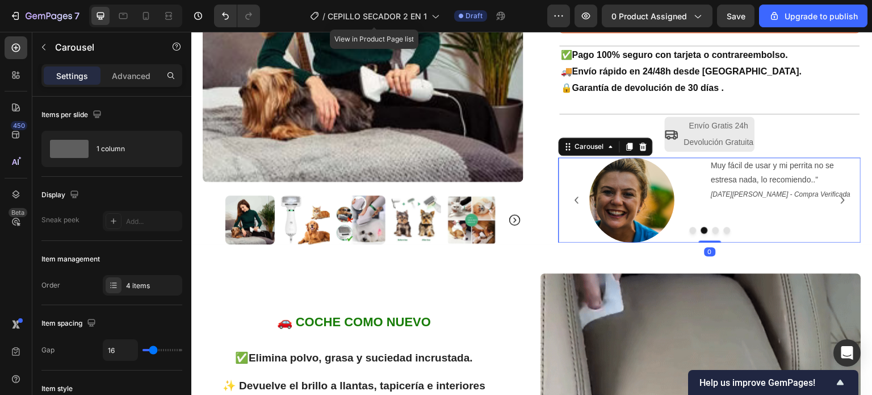
click at [836, 202] on icon "Carousel Next Arrow" at bounding box center [843, 200] width 14 height 14
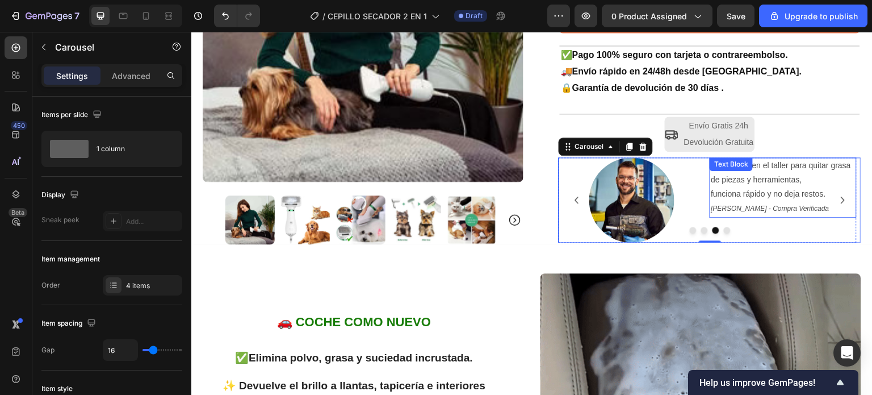
click at [821, 196] on p "Lo usamos en el taller para quitar grasa de piezas y herramientas, funciona ráp…" at bounding box center [783, 179] width 145 height 43
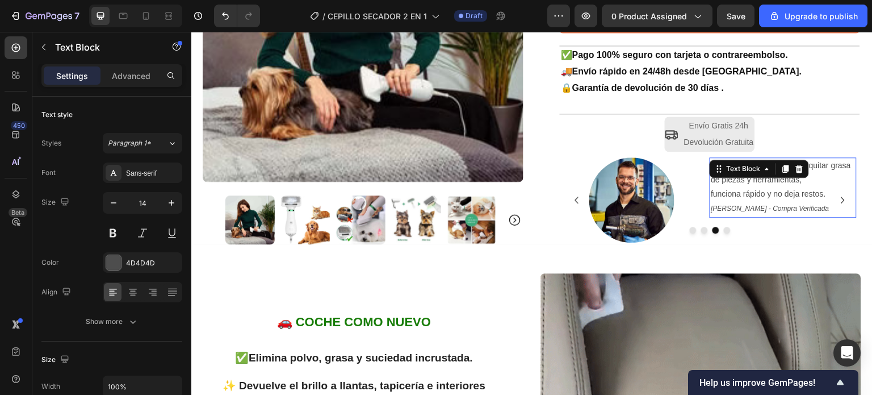
click at [820, 196] on p "Lo usamos en el taller para quitar grasa de piezas y herramientas, funciona ráp…" at bounding box center [783, 179] width 145 height 43
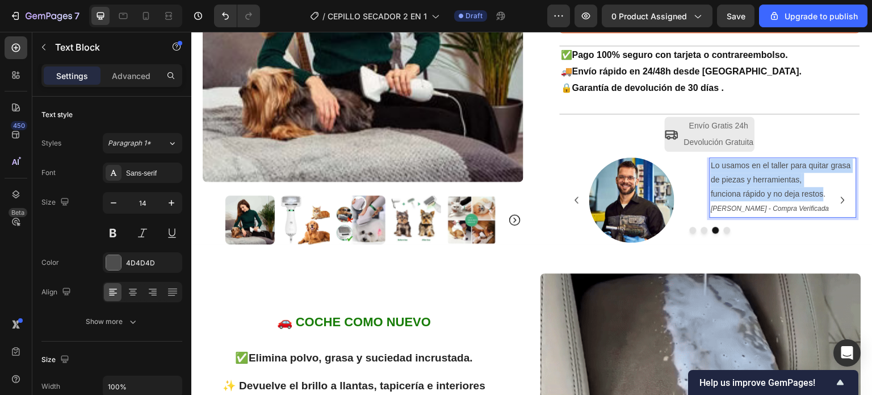
drag, startPoint x: 820, startPoint y: 196, endPoint x: 708, endPoint y: 169, distance: 115.7
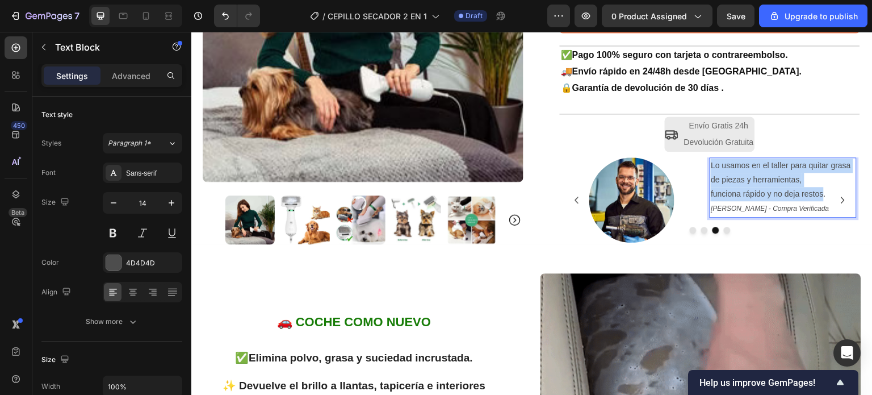
click at [711, 169] on p "Lo usamos en el taller para quitar grasa de piezas y herramientas, funciona ráp…" at bounding box center [783, 179] width 145 height 43
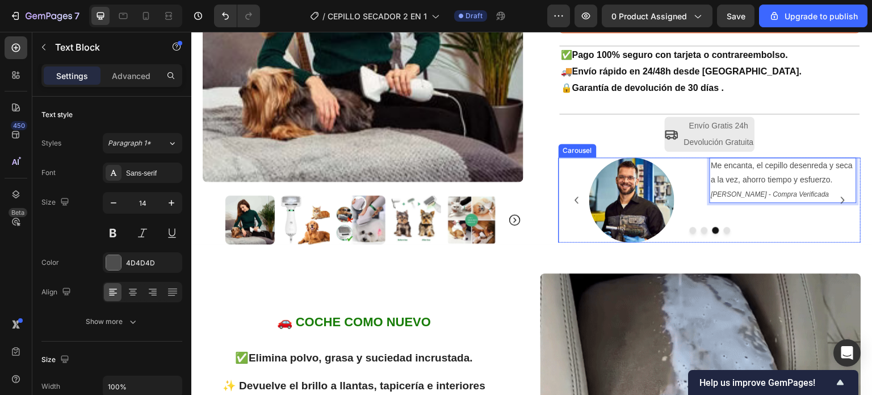
click at [836, 202] on icon "Carousel Next Arrow" at bounding box center [843, 200] width 14 height 14
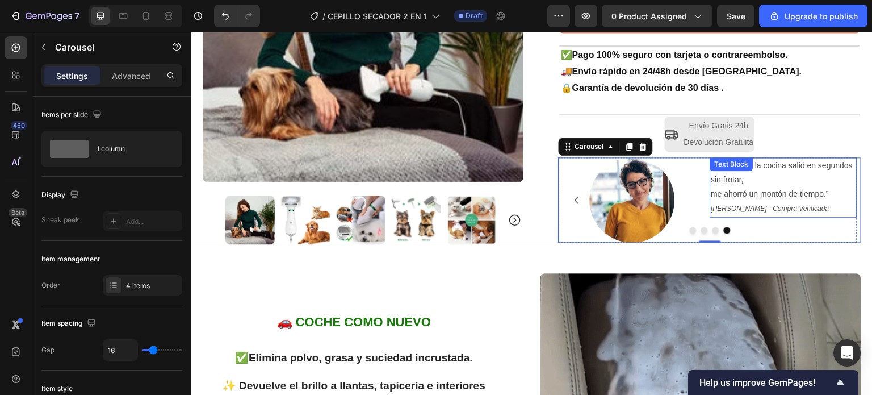
click at [822, 196] on p "La grasa de la cocina salió en segundos sin frotar, me ahorró un montón de tiem…" at bounding box center [783, 179] width 145 height 43
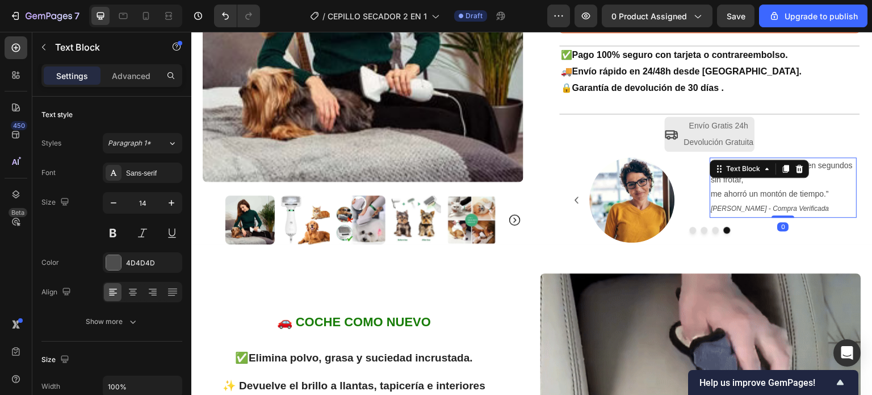
click at [829, 198] on p "La grasa de la cocina salió en segundos sin frotar, me ahorró un montón de tiem…" at bounding box center [783, 179] width 145 height 43
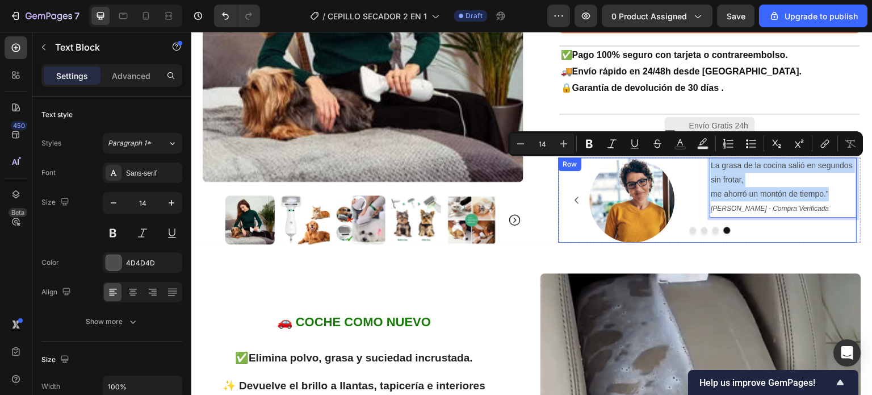
drag, startPoint x: 827, startPoint y: 198, endPoint x: 703, endPoint y: 162, distance: 128.7
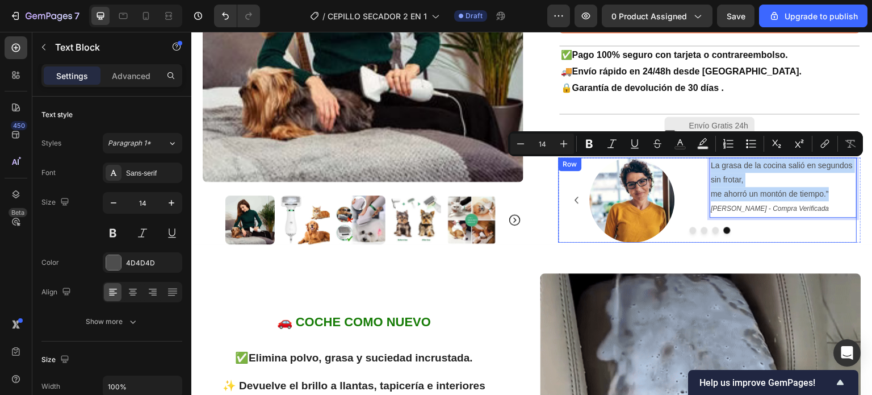
click at [703, 162] on div "Image La grasa de la cocina salió en segundos sin frotar, me ahorró un montón d…" at bounding box center [708, 199] width 298 height 85
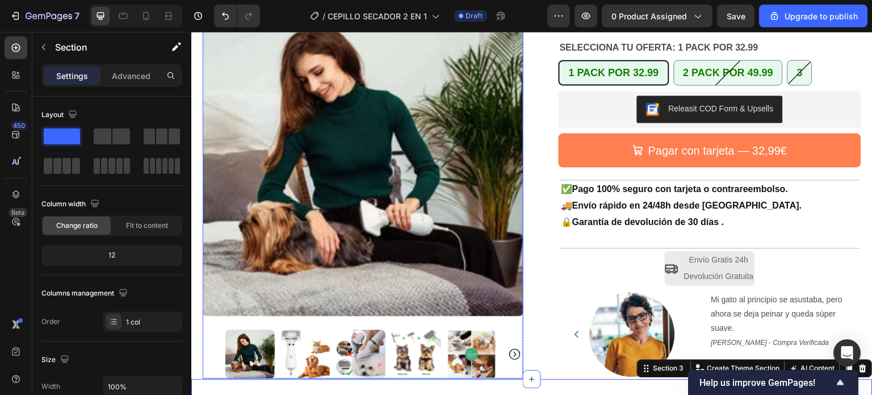
scroll to position [170, 0]
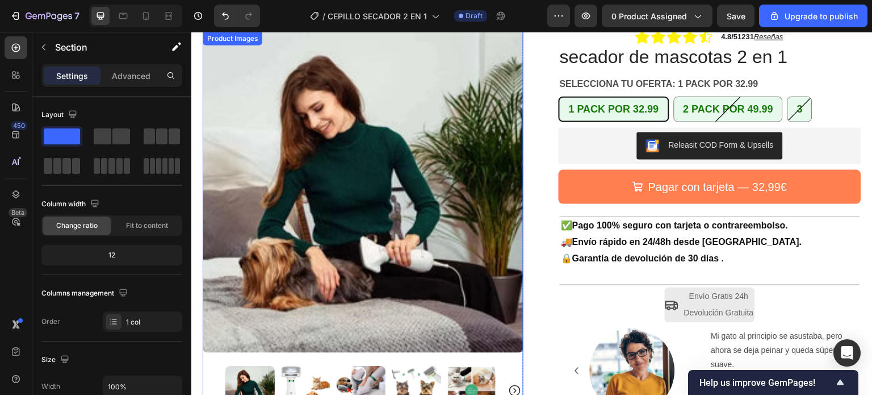
click at [310, 367] on img at bounding box center [305, 390] width 49 height 49
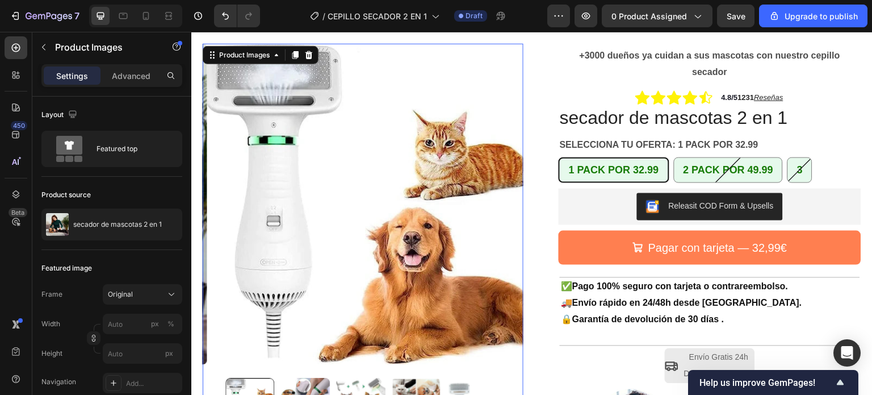
scroll to position [57, 0]
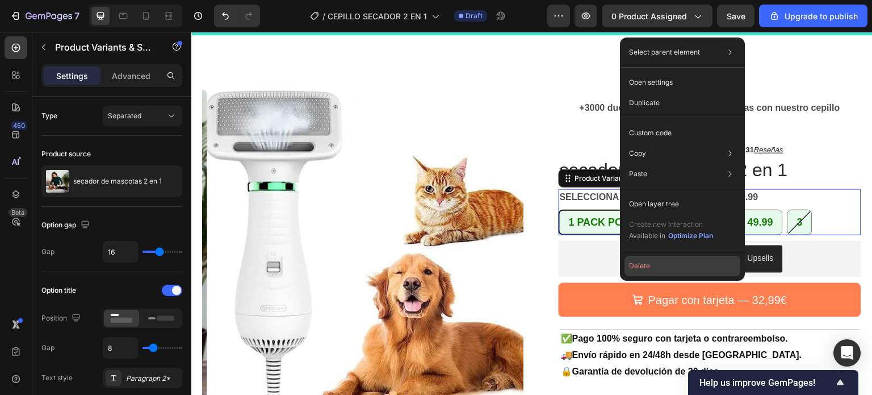
click at [645, 263] on button "Delete" at bounding box center [682, 265] width 116 height 20
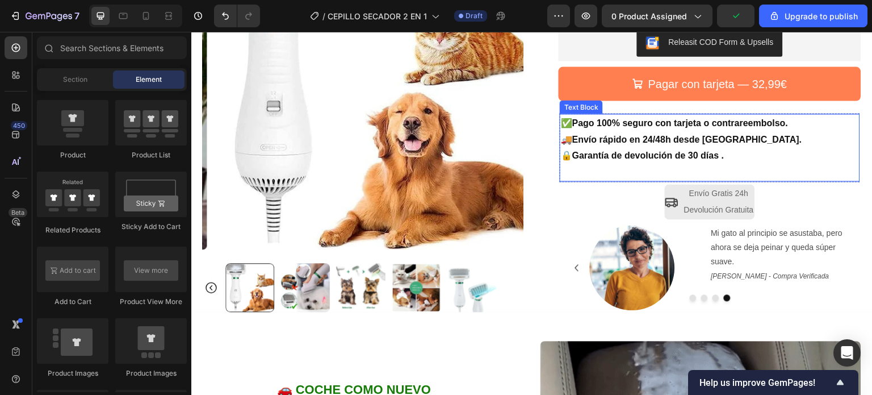
scroll to position [170, 0]
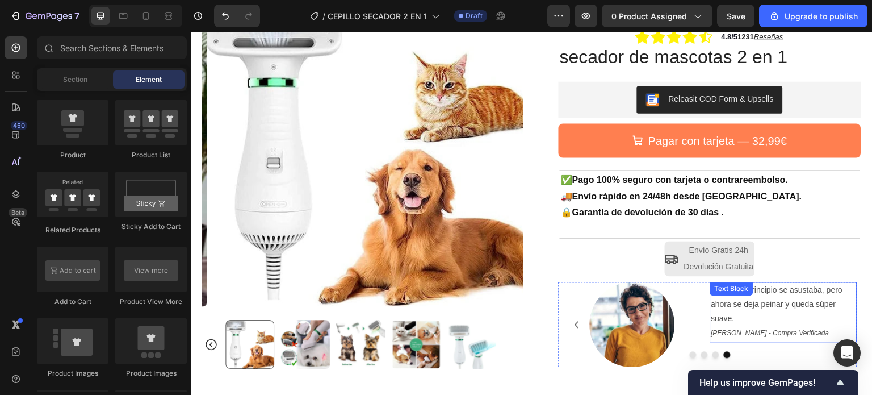
click at [728, 320] on p "Mi gato al principio se asustaba, pero ahora se deja peinar y queda súper suave." at bounding box center [783, 304] width 145 height 43
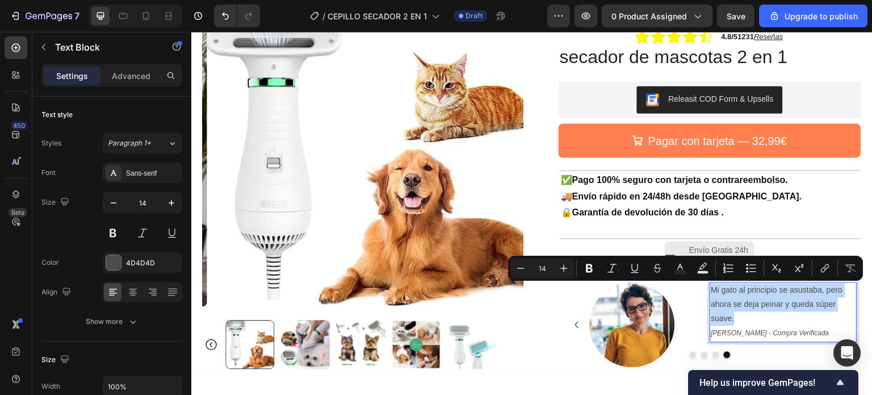
drag, startPoint x: 731, startPoint y: 322, endPoint x: 718, endPoint y: 292, distance: 33.0
click at [711, 288] on p "Mi gato al principio se asustaba, pero ahora se deja peinar y queda súper suave." at bounding box center [783, 304] width 145 height 43
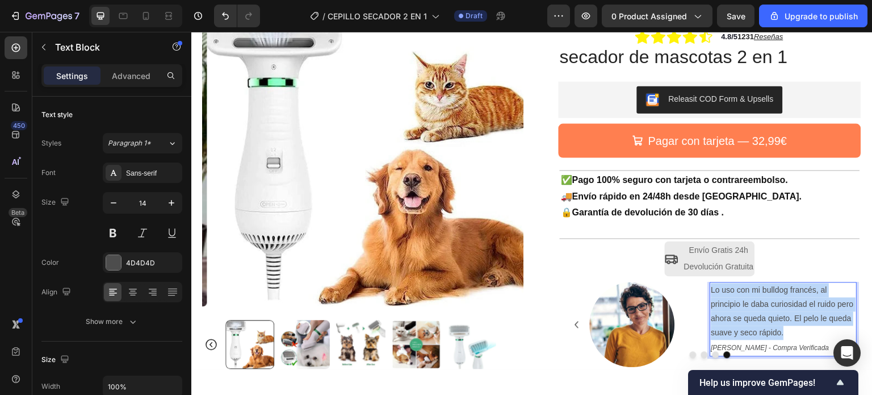
drag, startPoint x: 781, startPoint y: 335, endPoint x: 708, endPoint y: 291, distance: 84.8
click at [711, 291] on p "Lo uso con mi bulldog francés, al principio le daba curiosidad el ruido pero ah…" at bounding box center [783, 311] width 145 height 57
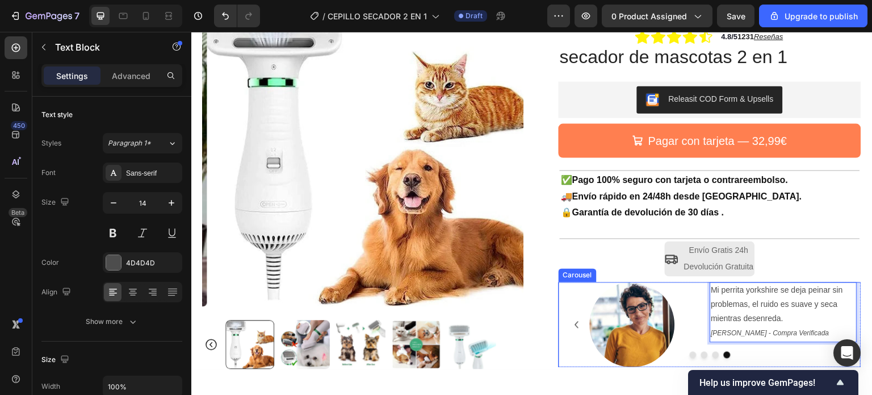
click at [573, 325] on icon "Carousel Back Arrow" at bounding box center [577, 324] width 14 height 14
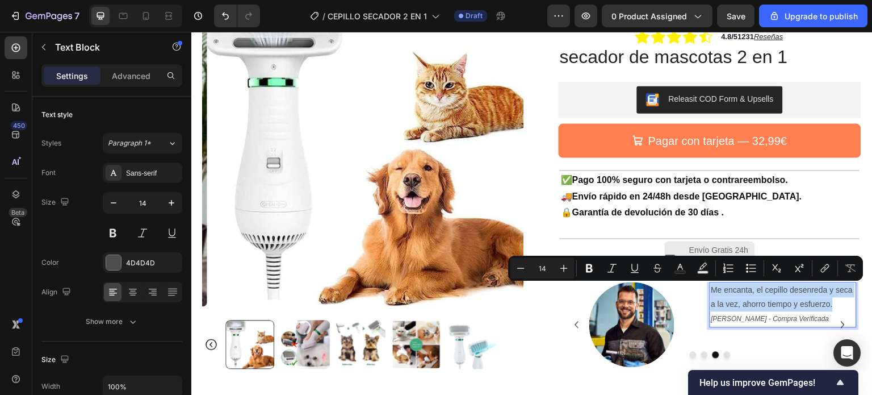
drag, startPoint x: 830, startPoint y: 306, endPoint x: 706, endPoint y: 292, distance: 125.1
click at [711, 292] on p "Me encanta, el cepillo desenreda y seca a la vez, ahorro tiempo y esfuerzo." at bounding box center [783, 297] width 145 height 28
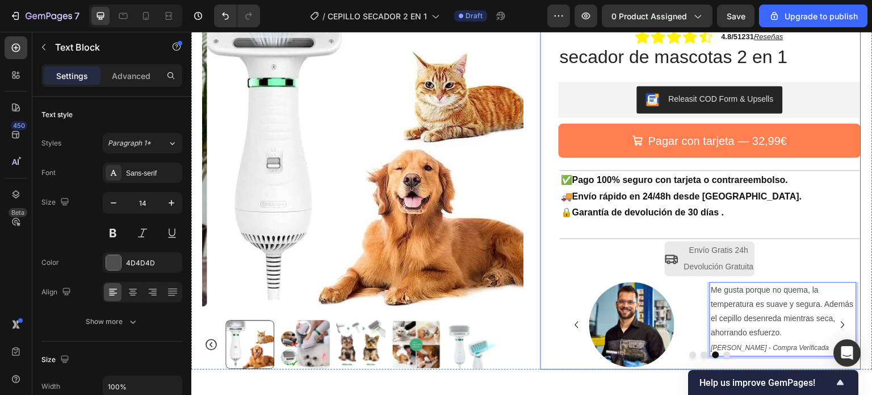
click at [844, 243] on div "+3000 dueños ya cuidan a sus mascotas con nuestro cepillo secador Text Block Ro…" at bounding box center [710, 172] width 303 height 393
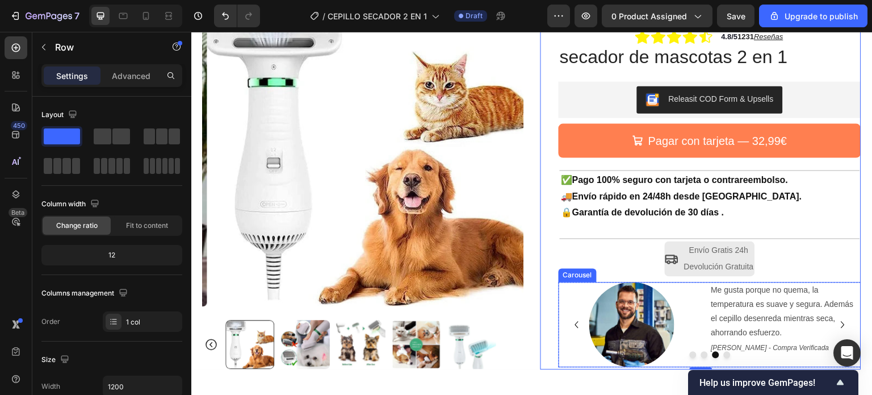
click at [573, 323] on icon "Carousel Back Arrow" at bounding box center [577, 324] width 14 height 14
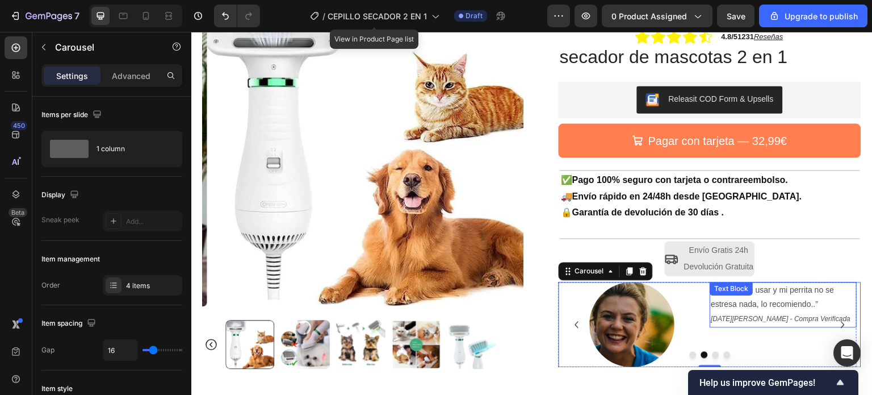
click at [810, 306] on p "Muy fácil de usar y mi perrita no se estresa nada, lo recomiendo..”" at bounding box center [783, 297] width 145 height 28
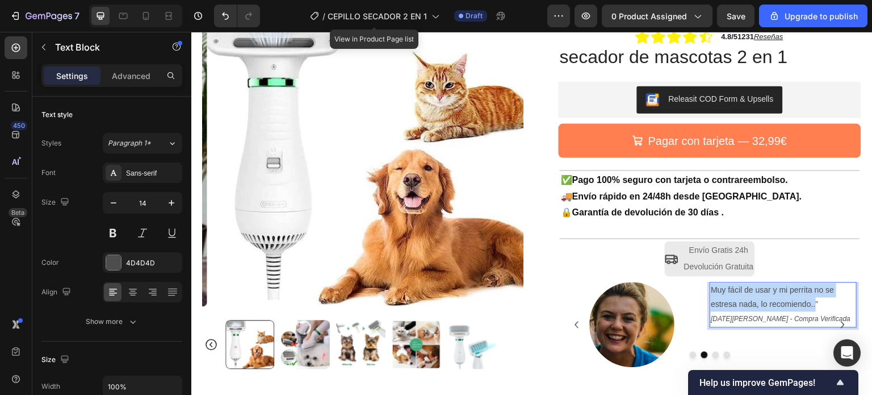
drag, startPoint x: 812, startPoint y: 306, endPoint x: 709, endPoint y: 291, distance: 104.4
click at [711, 291] on p "Muy fácil de usar y mi perrita no se estresa nada, lo recomiendo..”" at bounding box center [783, 297] width 145 height 28
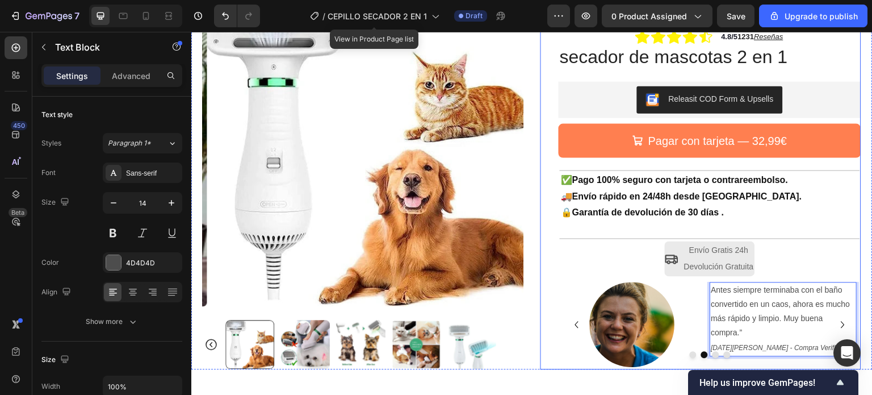
click at [804, 249] on div "+3000 dueños ya cuidan a sus mascotas con nuestro cepillo secador Text Block Ro…" at bounding box center [710, 172] width 303 height 393
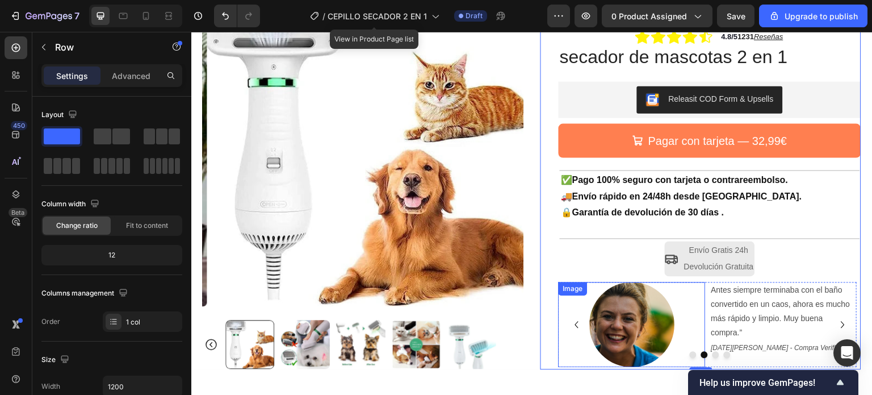
click at [573, 328] on icon "Carousel Back Arrow" at bounding box center [577, 324] width 14 height 14
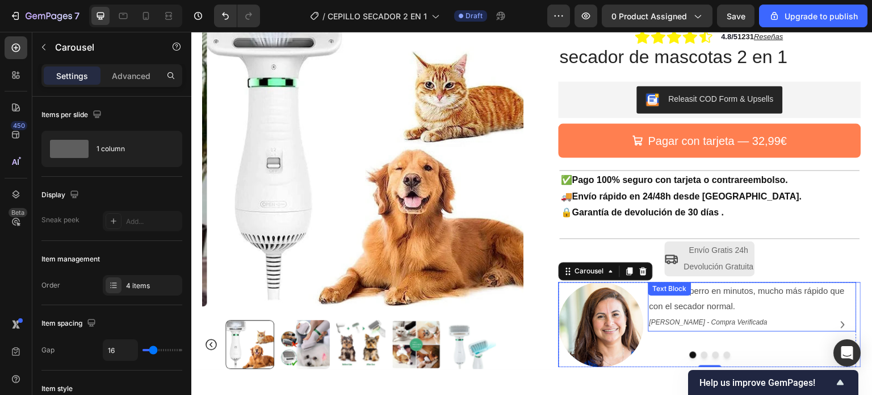
click at [731, 307] on span "Seca a mi perro en minutos, mucho más rápido que con el secador normal." at bounding box center [746, 298] width 195 height 25
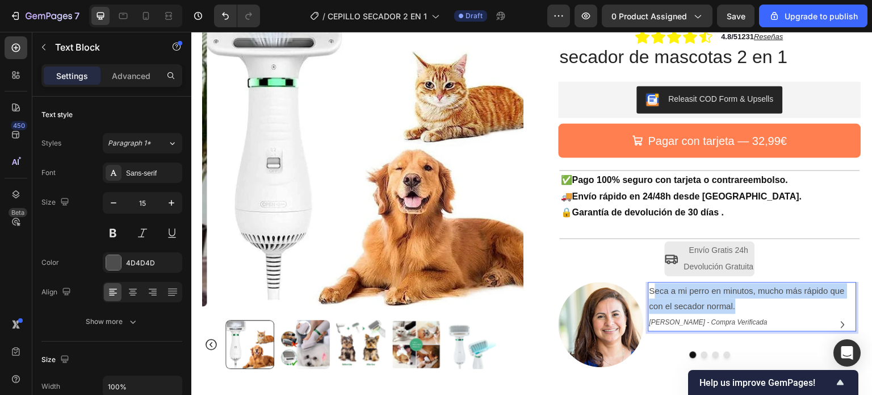
drag, startPoint x: 733, startPoint y: 309, endPoint x: 648, endPoint y: 293, distance: 87.2
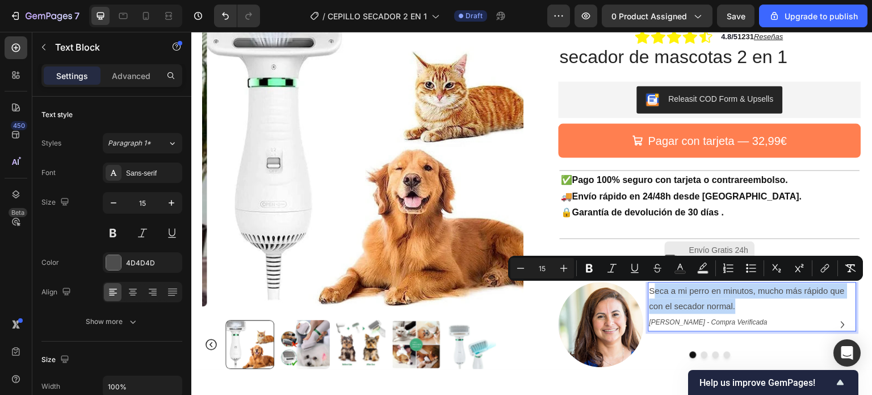
click at [649, 293] on span "Seca a mi perro en minutos, mucho más rápido que con el secador normal." at bounding box center [746, 298] width 195 height 25
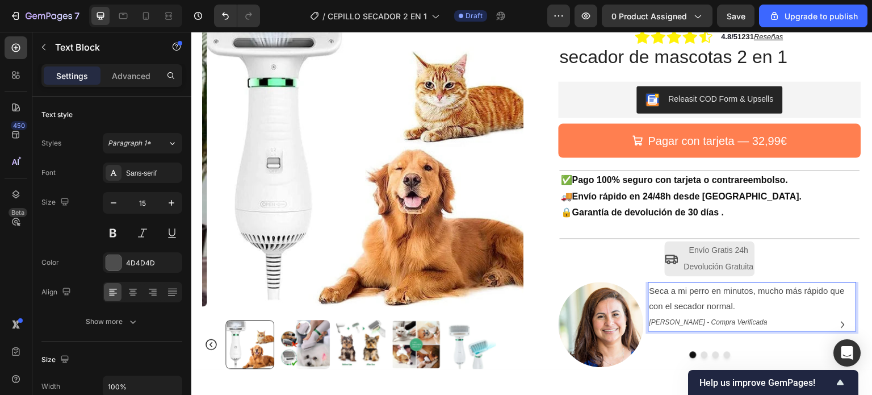
click at [735, 308] on p "Seca a mi perro en minutos, mucho más rápido que con el secador normal." at bounding box center [752, 298] width 206 height 31
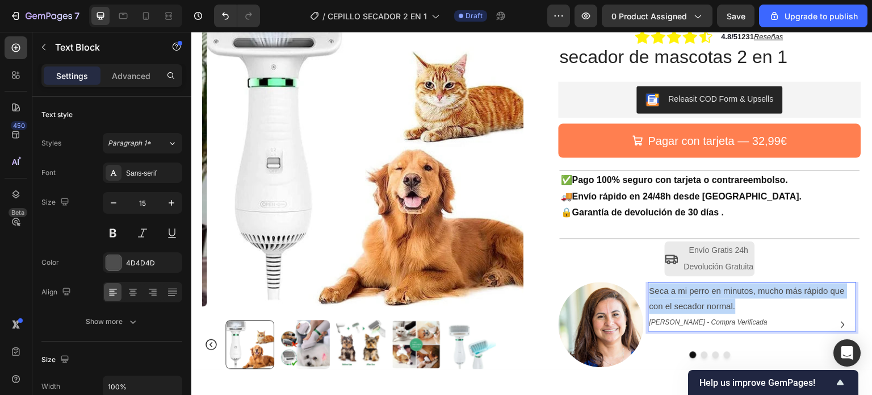
drag, startPoint x: 731, startPoint y: 308, endPoint x: 644, endPoint y: 295, distance: 87.8
click at [648, 295] on div "Seca a mi perro en minutos, mucho más rápido que con el secador normal. [PERSON…" at bounding box center [752, 306] width 208 height 49
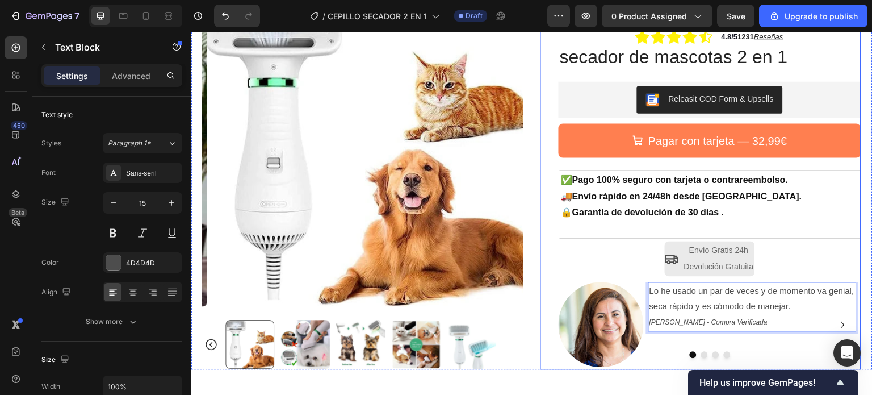
click at [830, 253] on div "+3000 dueños ya cuidan a sus mascotas con nuestro cepillo secador Text Block Ro…" at bounding box center [710, 172] width 303 height 393
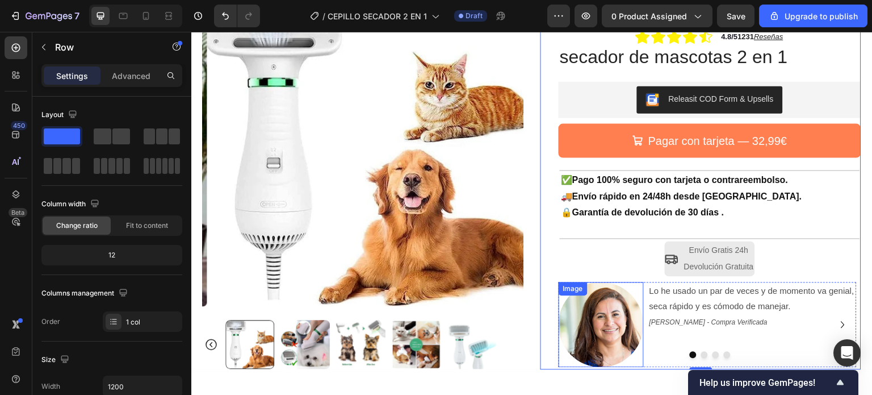
click at [599, 323] on img at bounding box center [601, 324] width 85 height 85
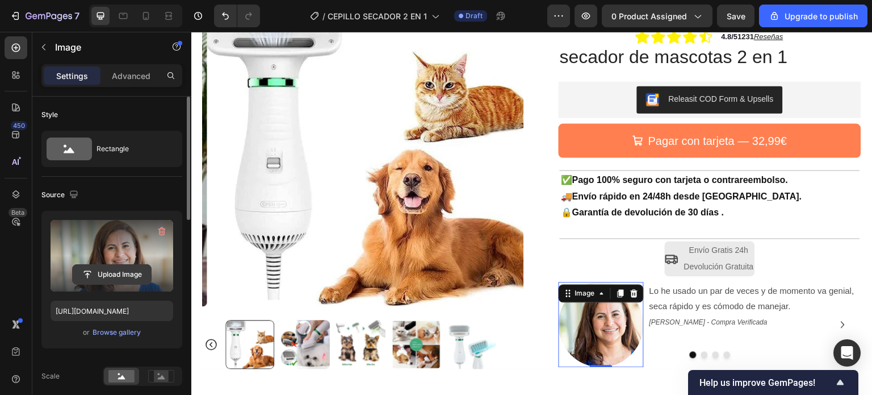
click at [99, 271] on input "file" at bounding box center [112, 274] width 78 height 19
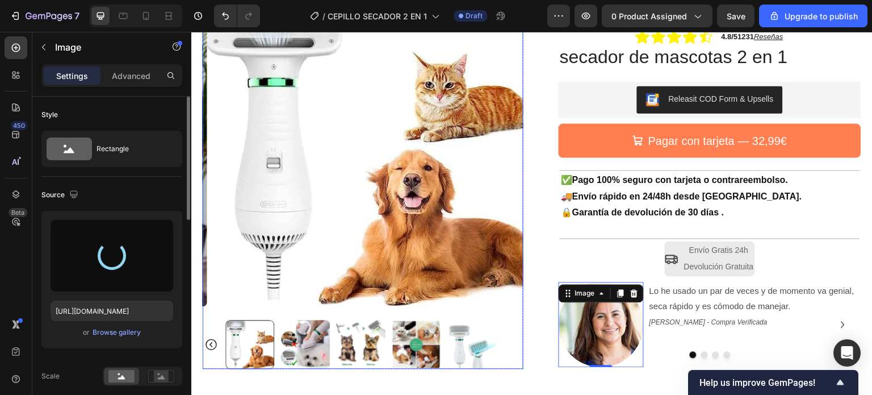
type input "[URL][DOMAIN_NAME]"
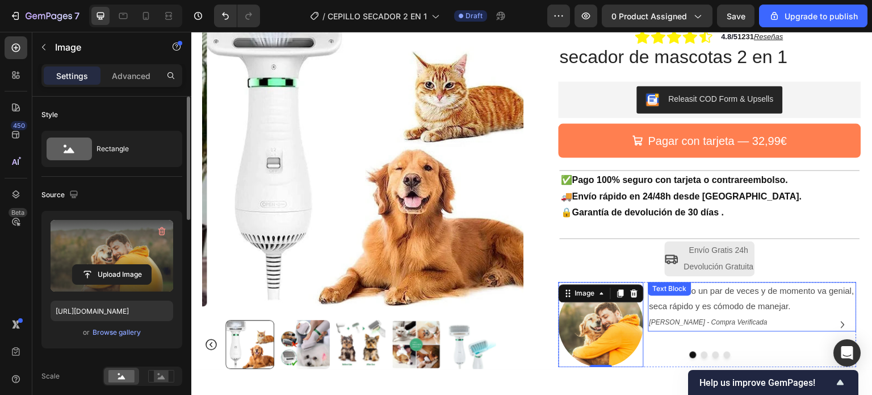
click at [686, 323] on icon "[PERSON_NAME] - Compra Verificada" at bounding box center [708, 322] width 118 height 8
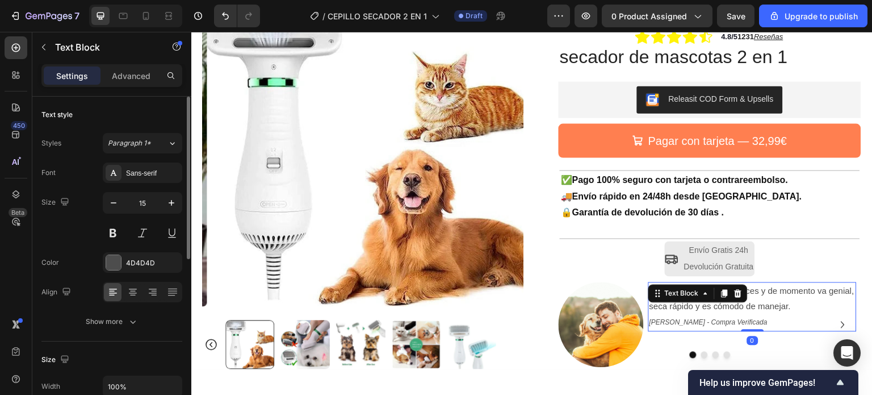
click at [691, 324] on icon "[PERSON_NAME] - Compra Verificada" at bounding box center [708, 322] width 118 height 8
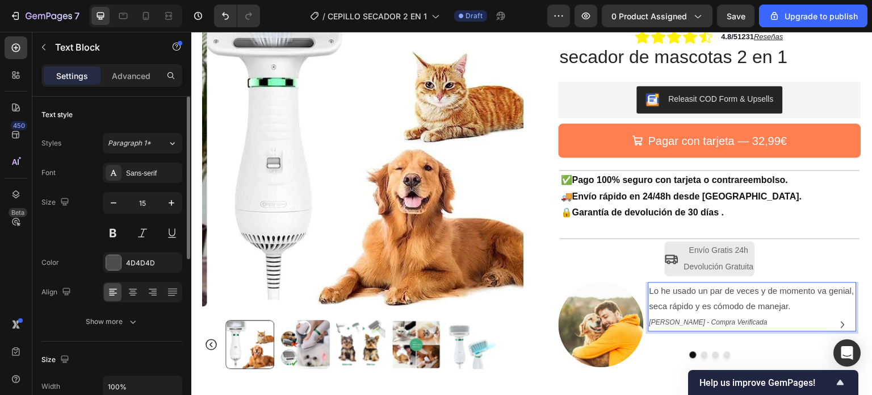
click at [690, 323] on icon "[PERSON_NAME] - Compra Verificada" at bounding box center [708, 322] width 118 height 8
click at [771, 339] on div "Lo he usado un par de veces y de momento va genial, seca rápido y es cómodo de …" at bounding box center [752, 324] width 208 height 85
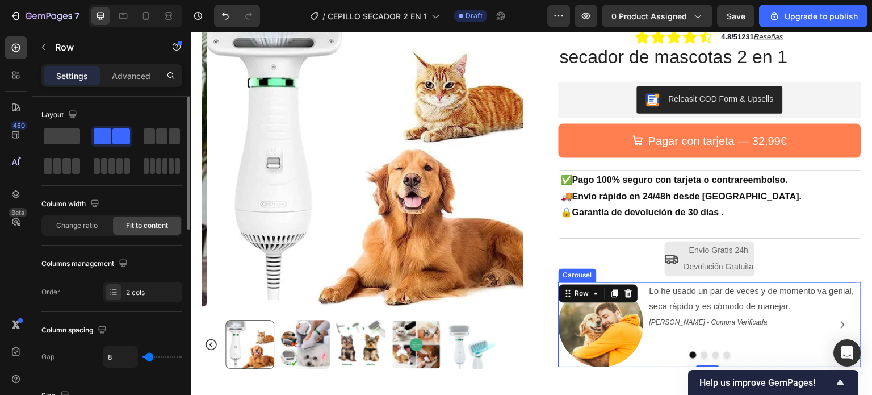
click at [836, 321] on icon "Carousel Next Arrow" at bounding box center [843, 324] width 14 height 14
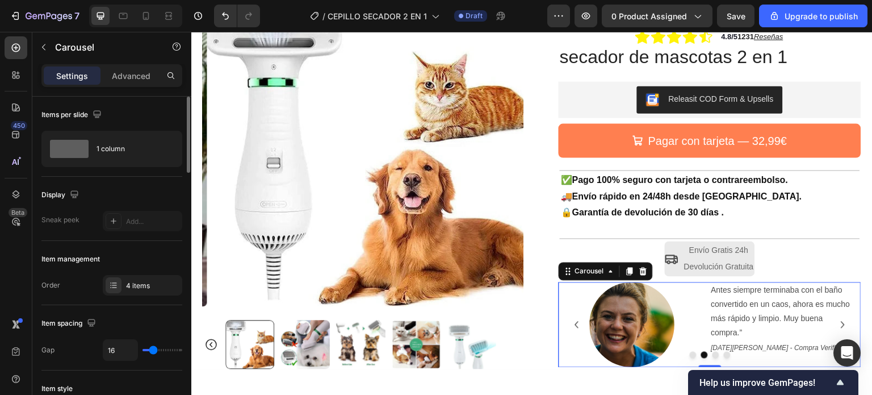
click at [838, 325] on icon "Carousel Next Arrow" at bounding box center [843, 324] width 14 height 14
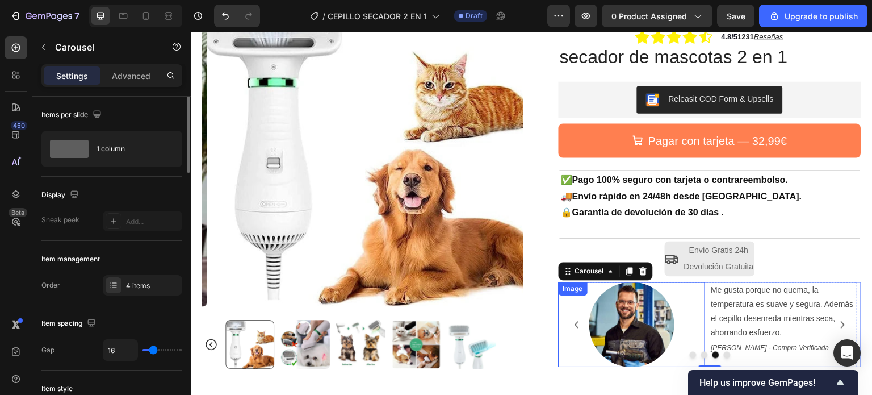
click at [643, 324] on img at bounding box center [631, 324] width 85 height 85
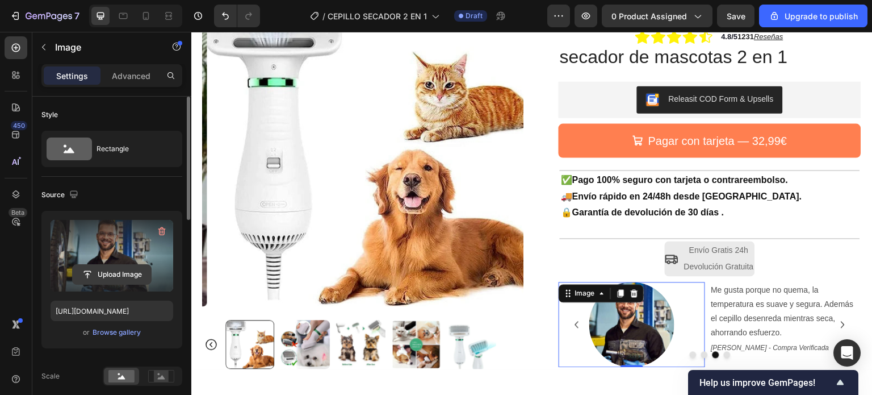
click at [107, 272] on input "file" at bounding box center [112, 274] width 78 height 19
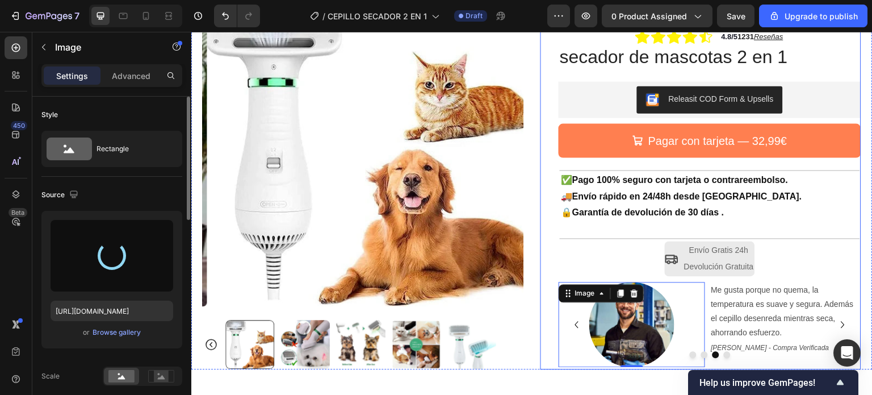
type input "[URL][DOMAIN_NAME]"
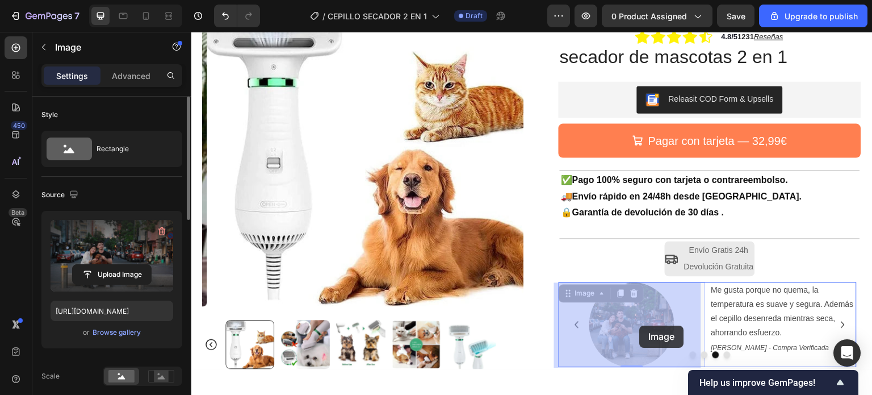
drag, startPoint x: 640, startPoint y: 323, endPoint x: 627, endPoint y: 324, distance: 13.1
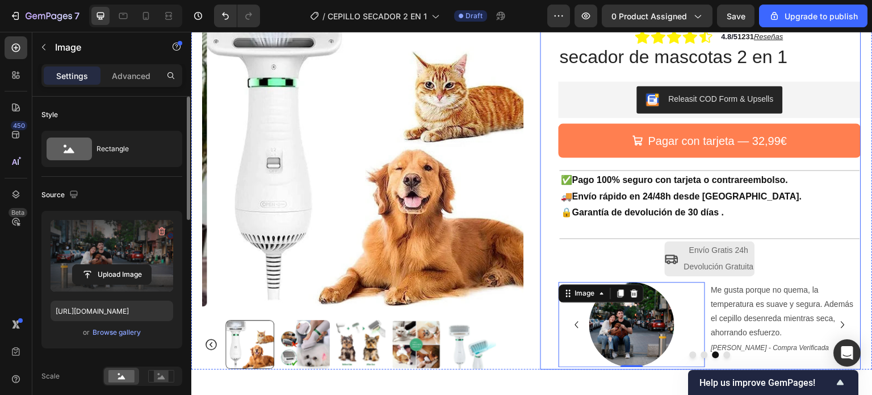
click at [761, 269] on div "+3000 dueños ya cuidan a sus mascotas con nuestro cepillo secador Text Block Ro…" at bounding box center [710, 172] width 303 height 393
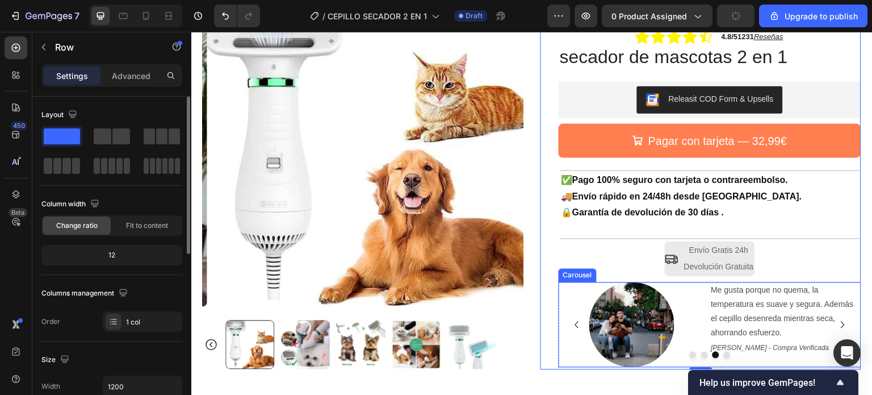
click at [841, 325] on icon "Carousel Next Arrow" at bounding box center [842, 324] width 3 height 7
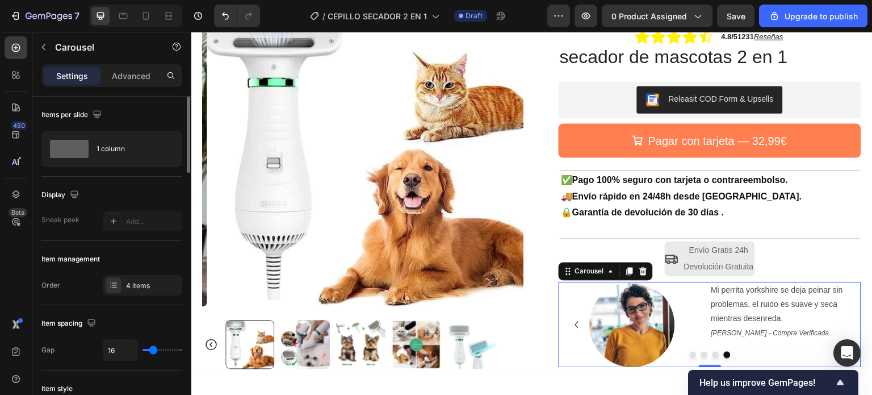
click at [570, 328] on icon "Carousel Back Arrow" at bounding box center [577, 324] width 14 height 14
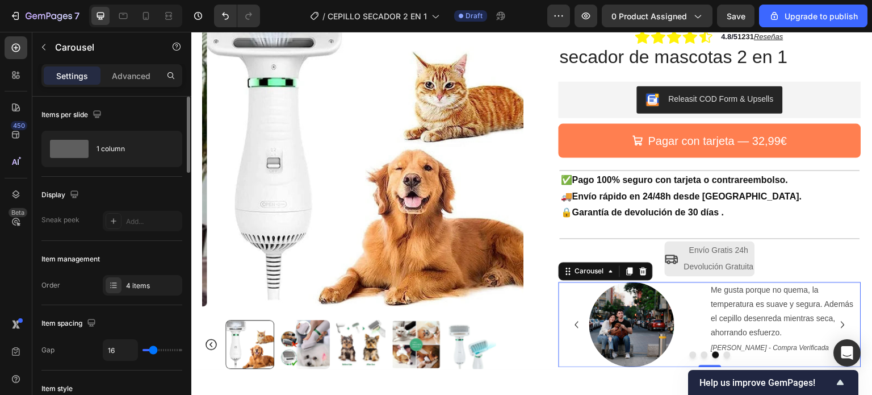
click at [575, 323] on icon "Carousel Back Arrow" at bounding box center [576, 324] width 3 height 7
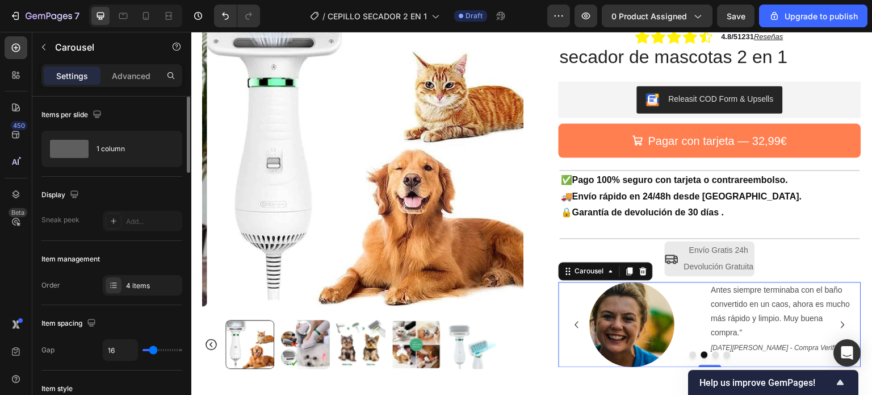
click at [575, 323] on icon "Carousel Back Arrow" at bounding box center [576, 324] width 3 height 7
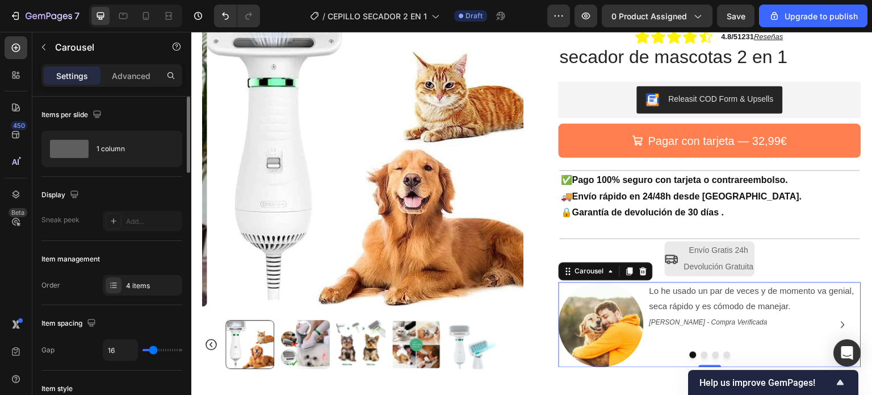
click at [836, 321] on icon "Carousel Next Arrow" at bounding box center [843, 324] width 14 height 14
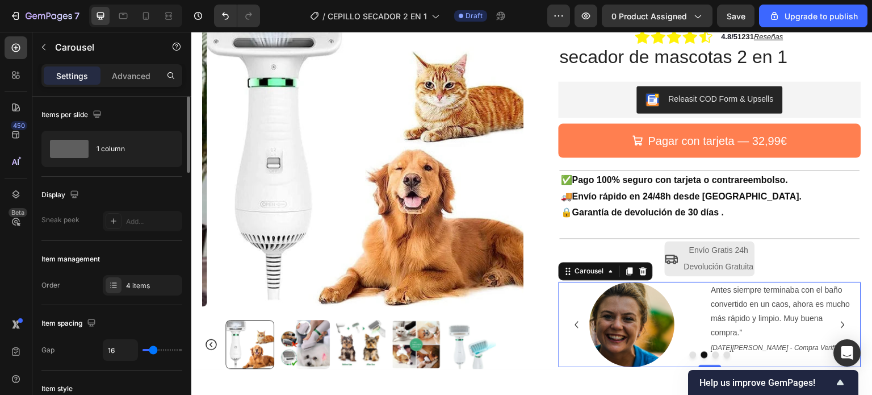
click at [836, 321] on icon "Carousel Next Arrow" at bounding box center [843, 324] width 14 height 14
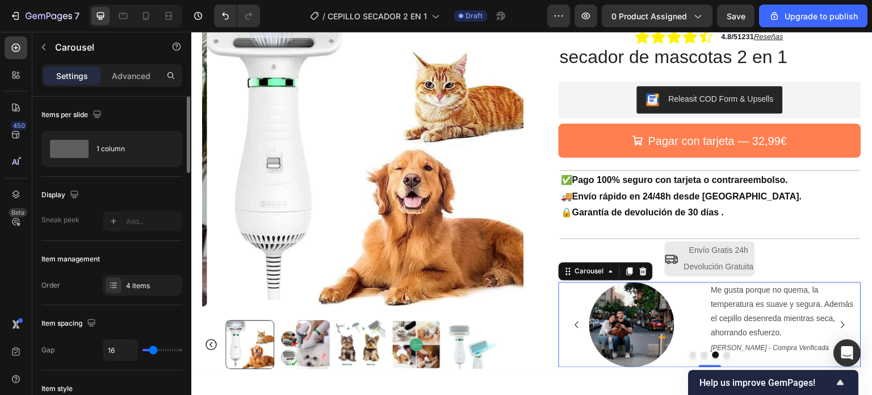
click at [836, 321] on icon "Carousel Next Arrow" at bounding box center [843, 324] width 14 height 14
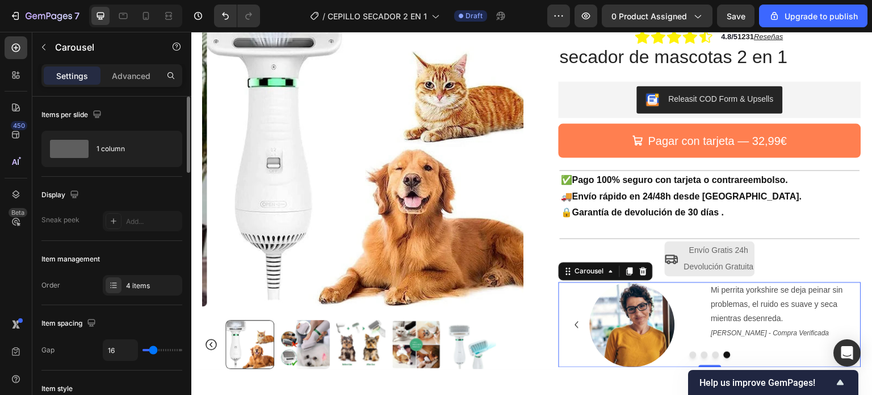
click at [570, 327] on icon "Carousel Back Arrow" at bounding box center [577, 324] width 14 height 14
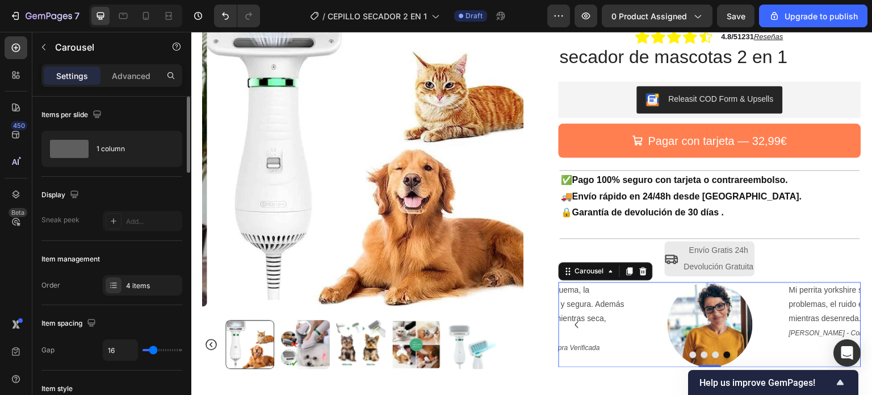
click at [570, 327] on icon "Carousel Back Arrow" at bounding box center [577, 324] width 14 height 14
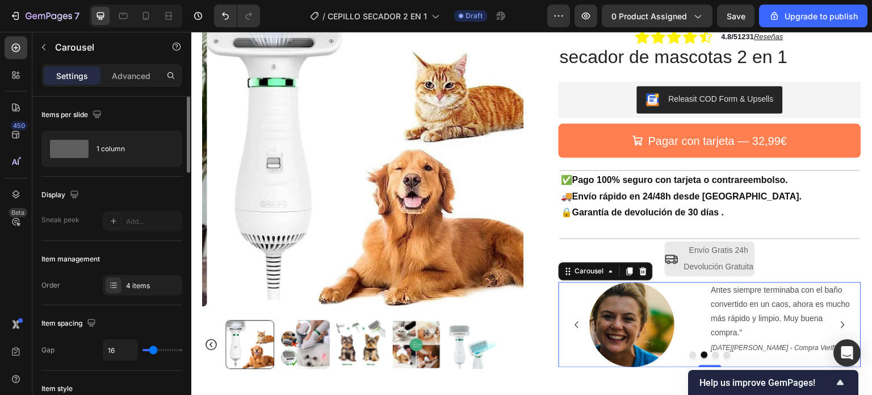
click at [570, 327] on icon "Carousel Back Arrow" at bounding box center [577, 324] width 14 height 14
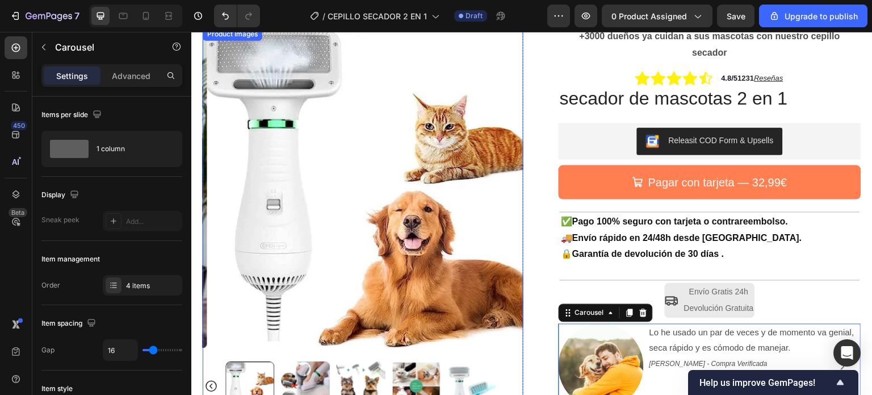
scroll to position [170, 0]
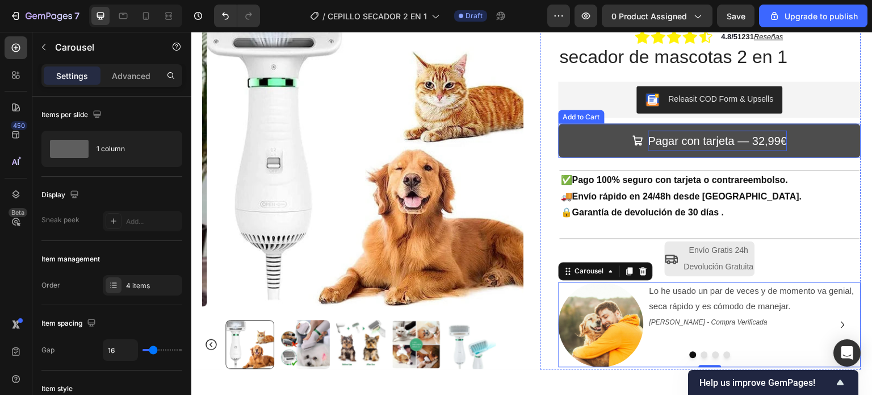
click at [694, 142] on div "Pagar con tarjeta — 32,99€" at bounding box center [717, 140] width 139 height 20
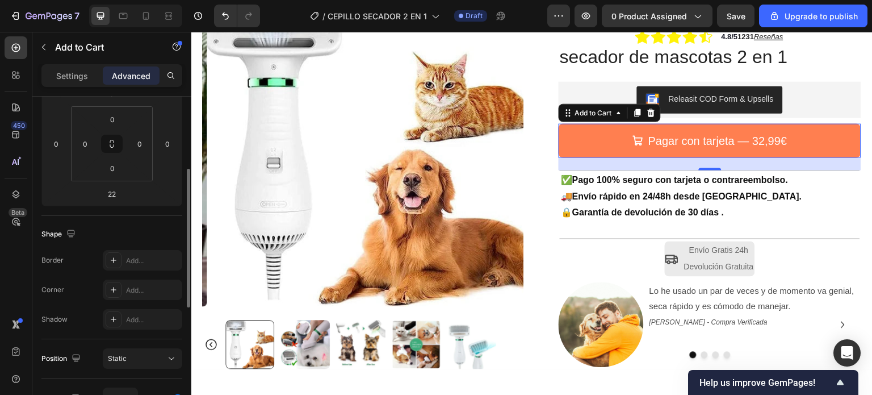
scroll to position [0, 0]
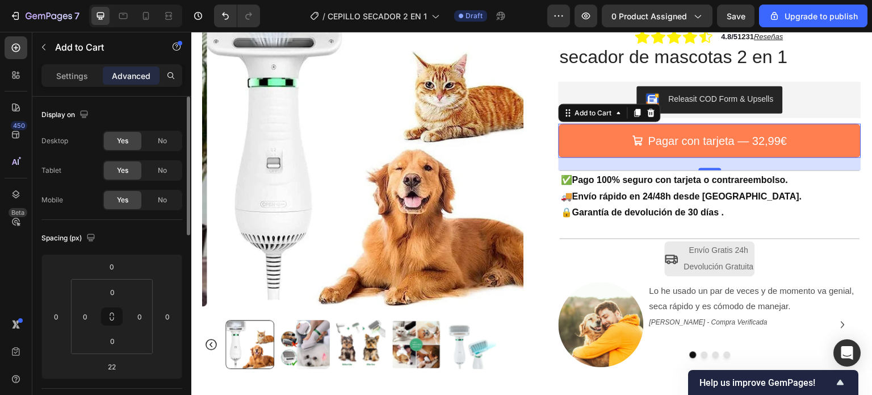
click at [73, 77] on p "Settings" at bounding box center [72, 76] width 32 height 12
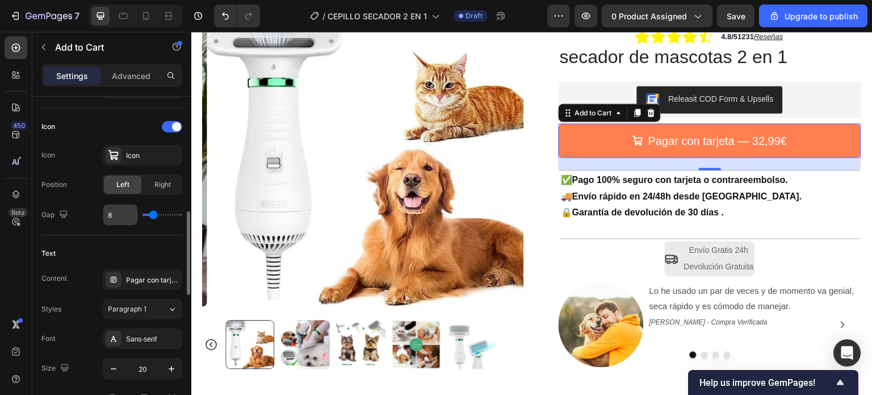
scroll to position [511, 0]
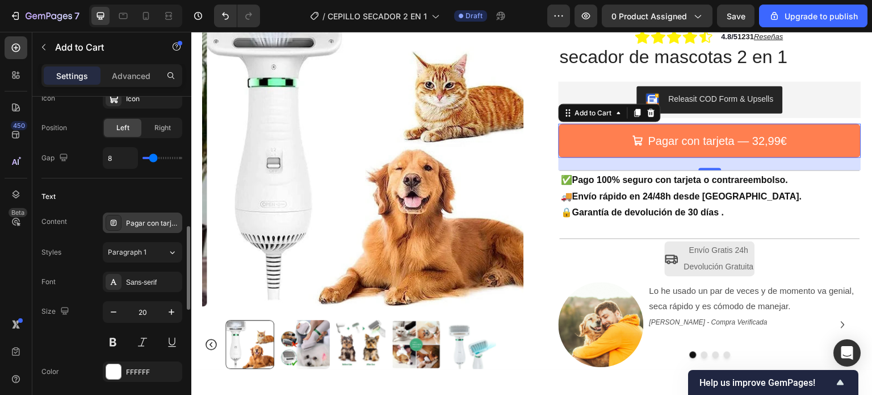
click at [161, 218] on div "Pagar con tarjeta — 32,99€" at bounding box center [152, 223] width 53 height 10
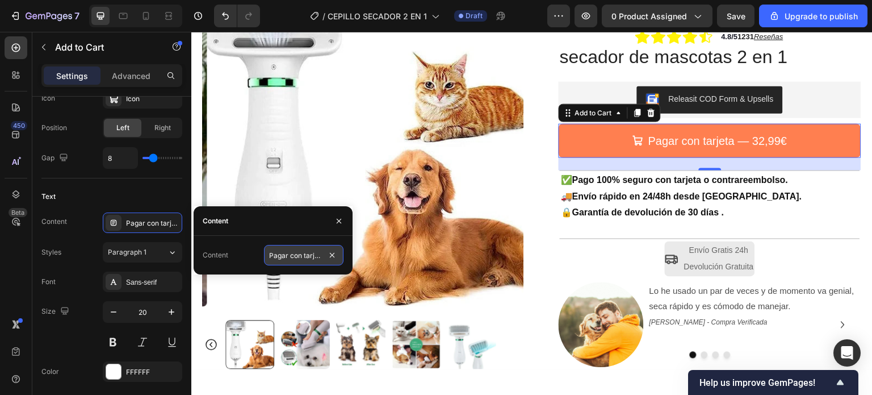
click at [287, 252] on input "Pagar con tarjeta — 32,99€" at bounding box center [303, 255] width 79 height 20
click at [286, 253] on input "Pagar con tarjeta — 32,99€" at bounding box center [303, 255] width 79 height 20
click at [290, 255] on input "Pagar con tarjeta — 32,99€" at bounding box center [303, 255] width 79 height 20
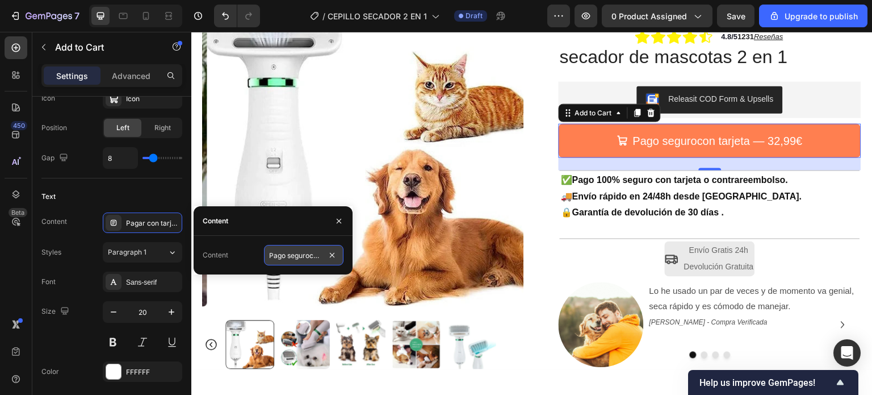
type input "Pago seguro con tarjeta — 32,99€"
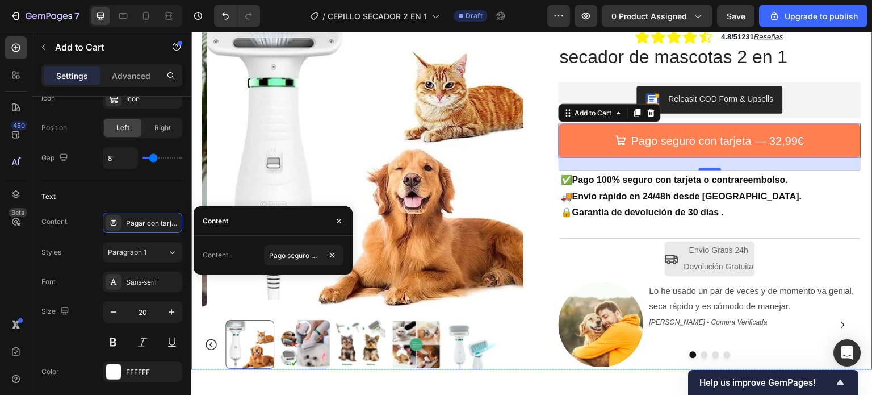
click at [526, 220] on div "Product Images Row +3000 dueños ya cuidan a sus mascotas con nuestro cepillo se…" at bounding box center [531, 159] width 681 height 420
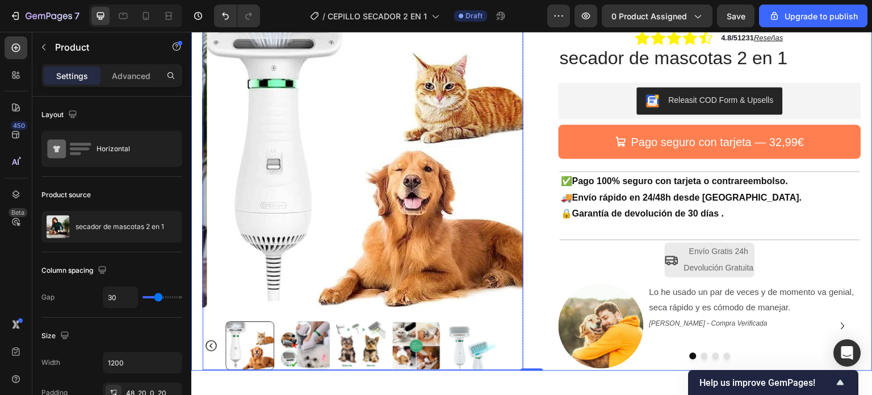
scroll to position [57, 0]
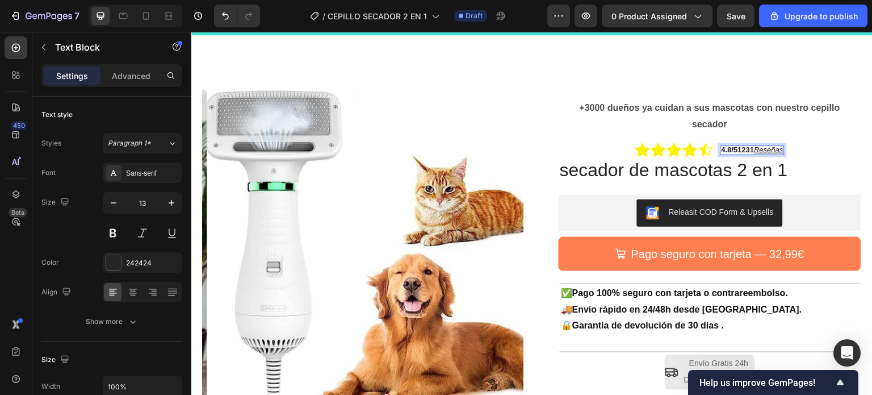
click at [779, 149] on div "4.8/5 1231 Reseñas" at bounding box center [752, 150] width 64 height 10
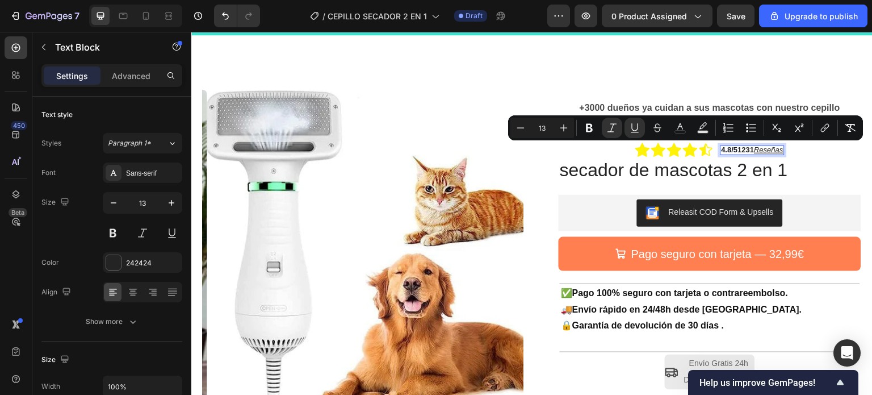
drag, startPoint x: 779, startPoint y: 149, endPoint x: 749, endPoint y: 146, distance: 29.7
click at [749, 146] on div "4.8/5 1231 Reseñas" at bounding box center [752, 150] width 64 height 10
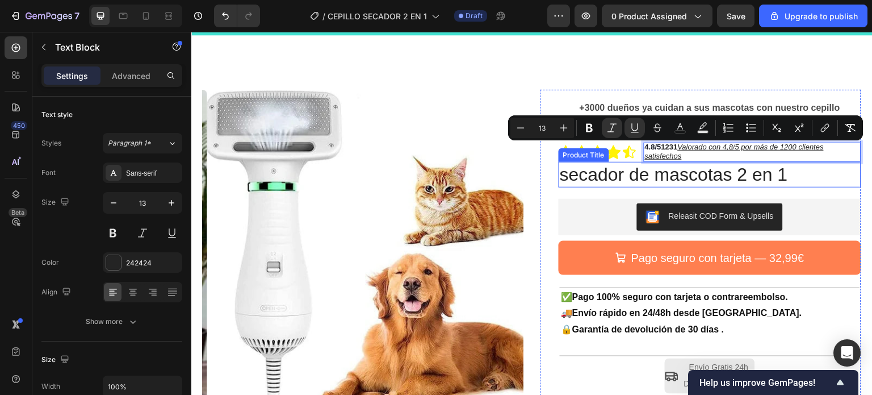
scroll to position [54, 0]
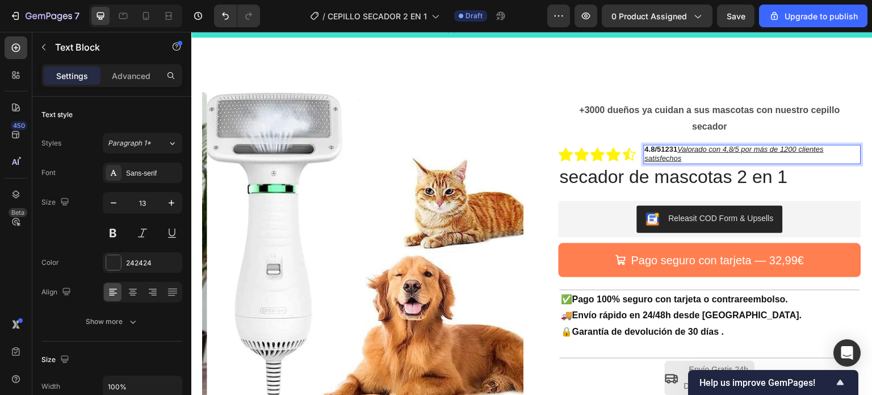
click at [674, 149] on strong "1231" at bounding box center [669, 149] width 16 height 9
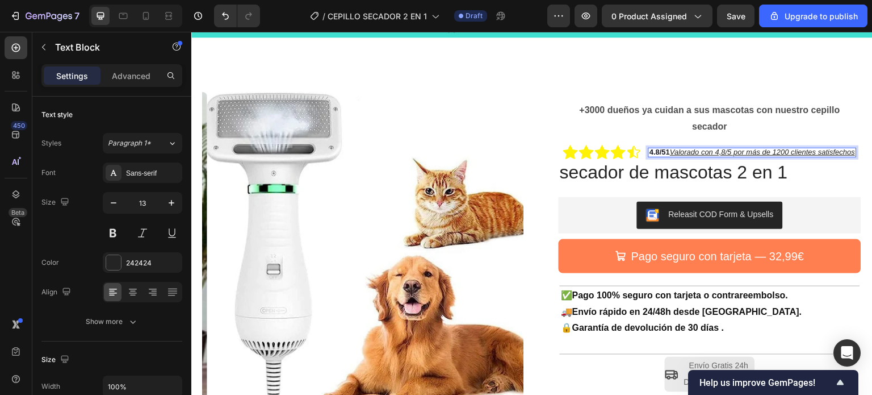
scroll to position [57, 0]
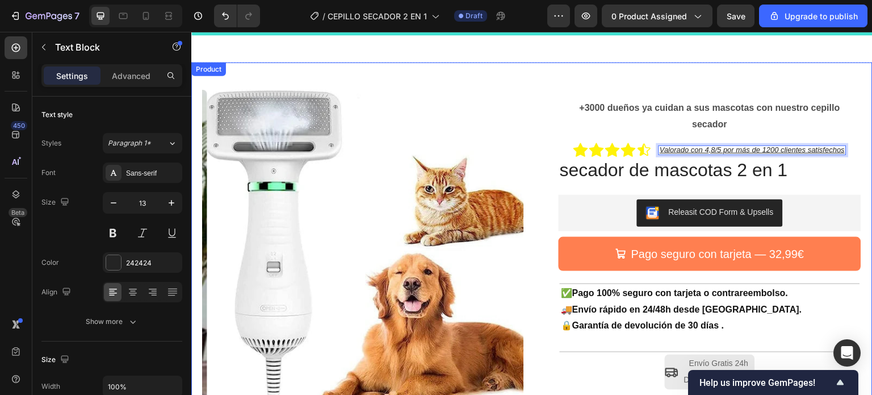
click at [788, 67] on div "Product Images Row +3000 dueños ya cuidan a sus mascotas con nuestro cepillo se…" at bounding box center [531, 272] width 681 height 420
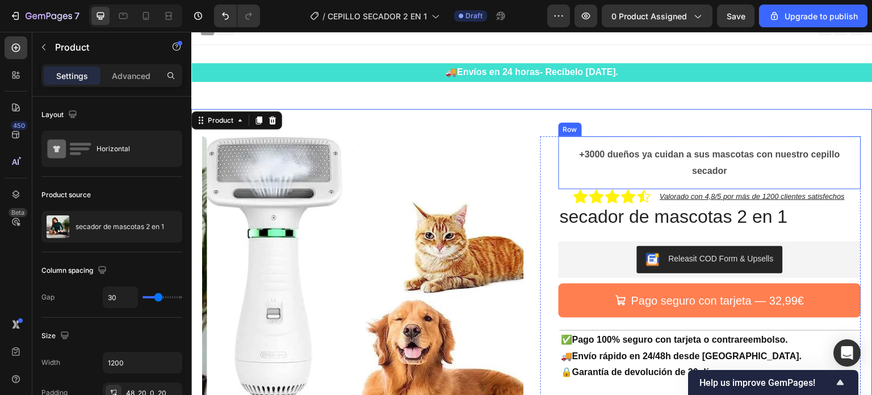
scroll to position [0, 0]
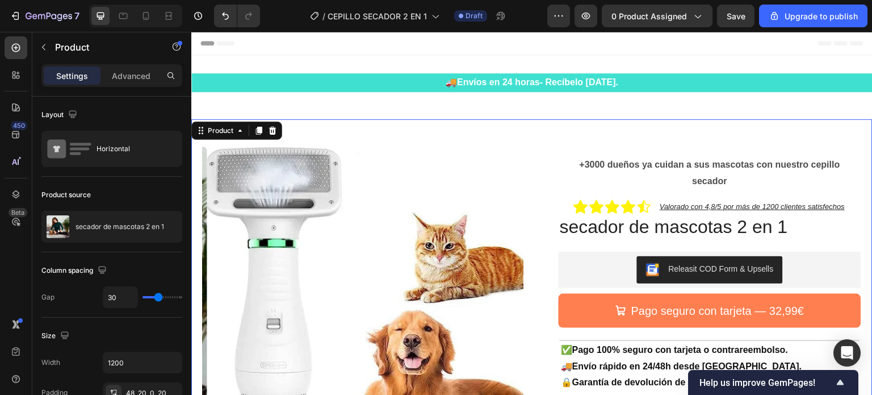
click at [529, 139] on div "Product Images Row +3000 dueños ya cuidan a sus mascotas con nuestro cepillo se…" at bounding box center [531, 329] width 681 height 420
click at [524, 122] on div "Product Images Row +3000 dueños ya cuidan a sus mascotas con nuestro cepillo se…" at bounding box center [531, 329] width 681 height 420
click at [515, 107] on div "🚚 Envíos en 24 horas- Recíbelo mañana. Text Block Row Section 1" at bounding box center [531, 87] width 681 height 64
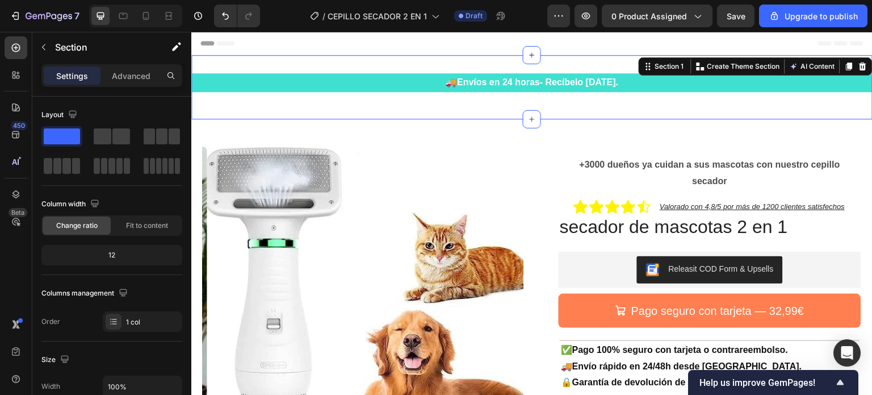
click at [506, 106] on div "🚚 Envíos en 24 horas- Recíbelo mañana. Text Block Row Section 1 You can create …" at bounding box center [531, 87] width 681 height 64
click at [568, 136] on div "Product Images Row +3000 dueños ya cuidan a sus mascotas con nuestro cepillo se…" at bounding box center [531, 329] width 681 height 420
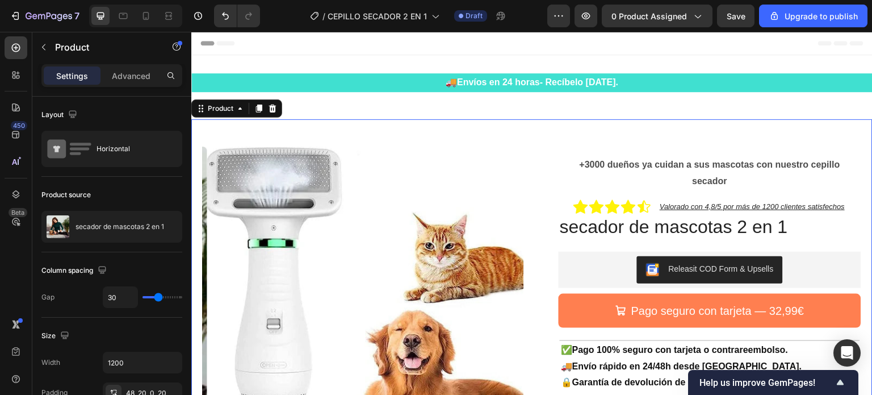
click at [550, 133] on div "Product Images Row +3000 dueños ya cuidan a sus mascotas con nuestro cepillo se…" at bounding box center [531, 329] width 681 height 420
click at [516, 156] on img at bounding box center [367, 306] width 321 height 321
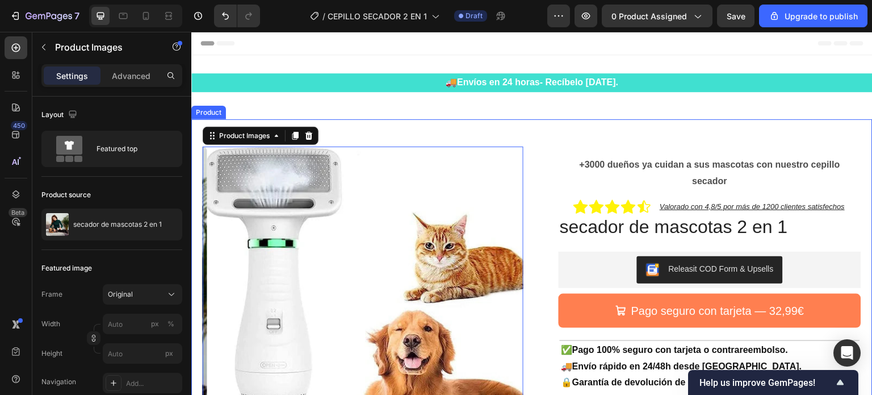
click at [533, 149] on div "Product Images 0 Row +3000 dueños ya cuidan a sus mascotas con nuestro cepillo …" at bounding box center [531, 329] width 681 height 420
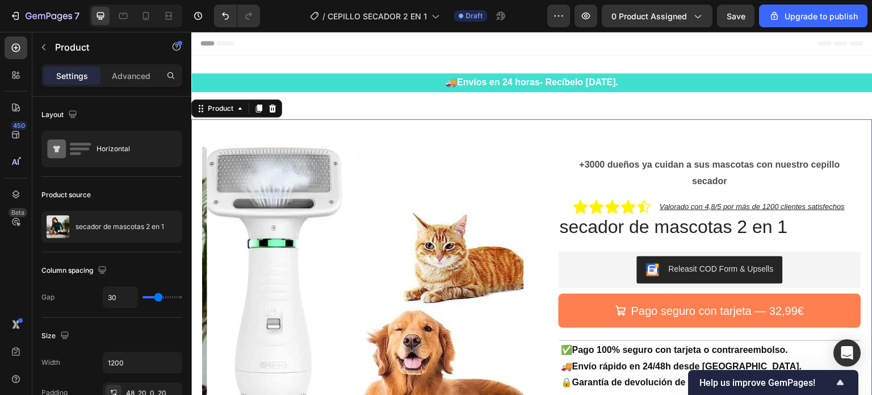
click at [504, 167] on img at bounding box center [367, 306] width 321 height 321
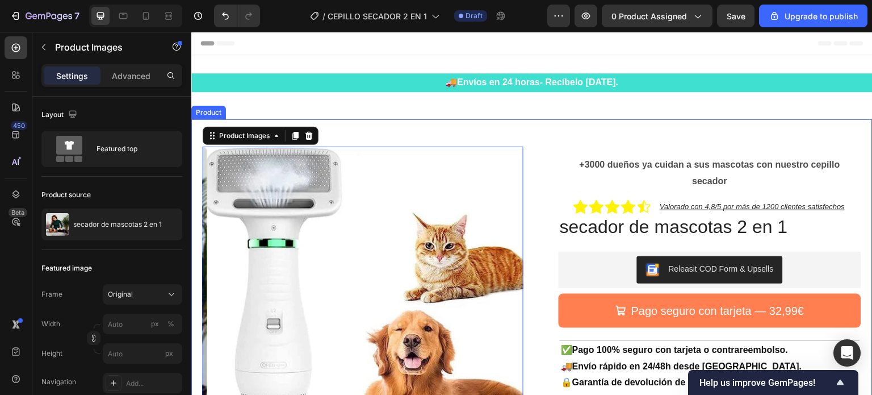
click at [389, 133] on div "Product Images 0 Row +3000 dueños ya cuidan a sus mascotas con nuestro cepillo …" at bounding box center [531, 329] width 681 height 420
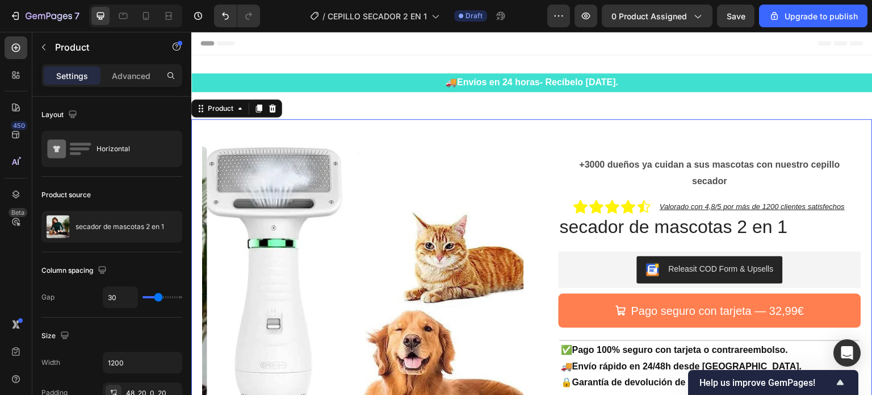
click at [384, 174] on img at bounding box center [367, 306] width 321 height 321
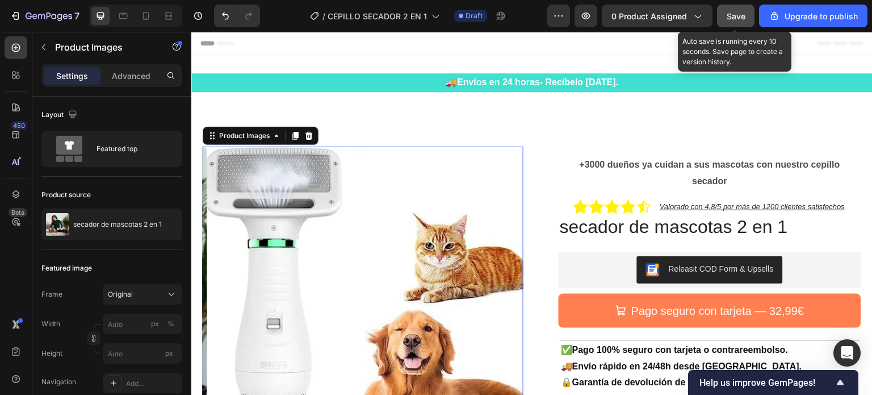
click at [743, 17] on span "Save" at bounding box center [736, 16] width 19 height 10
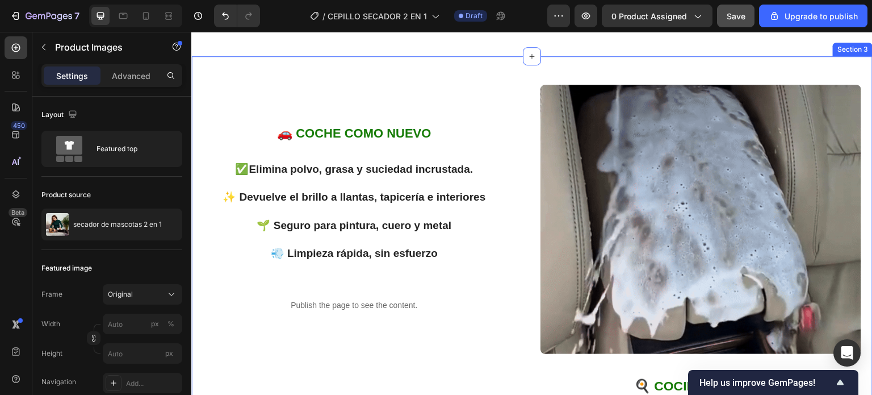
scroll to position [511, 0]
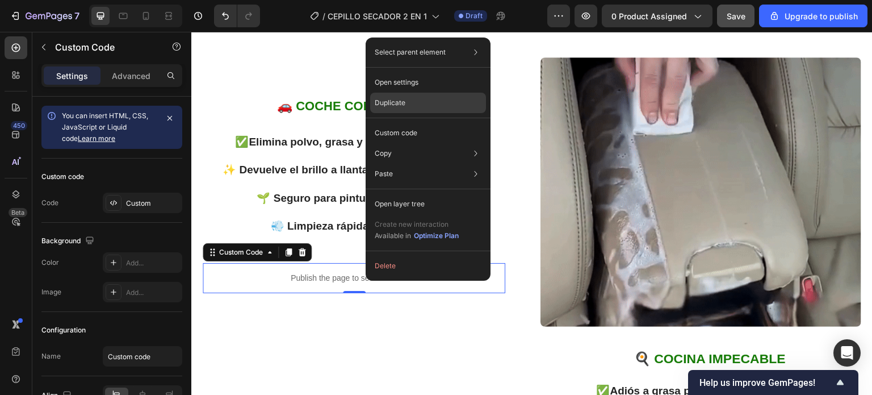
click at [397, 104] on p "Duplicate" at bounding box center [390, 103] width 31 height 10
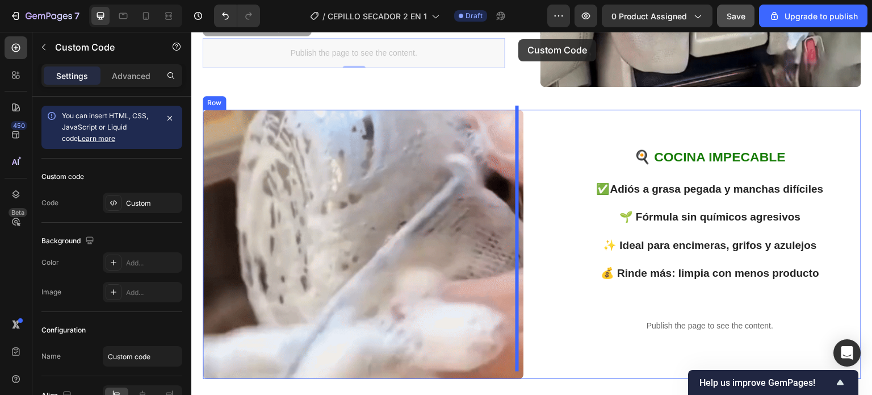
scroll to position [712, 0]
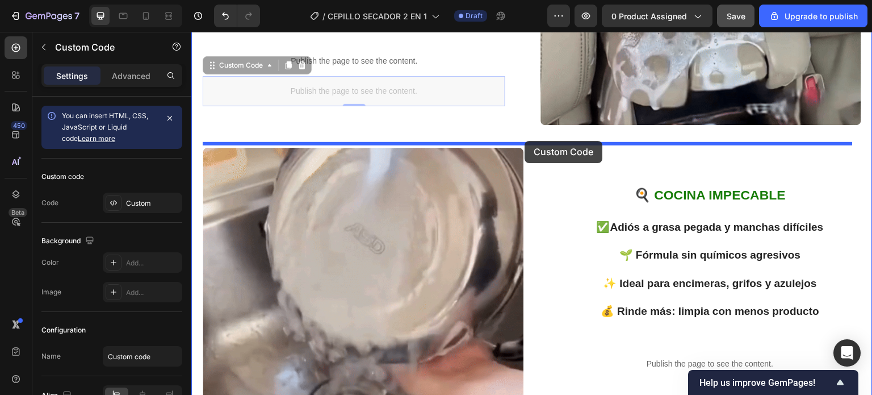
drag, startPoint x: 359, startPoint y: 282, endPoint x: 525, endPoint y: 141, distance: 217.4
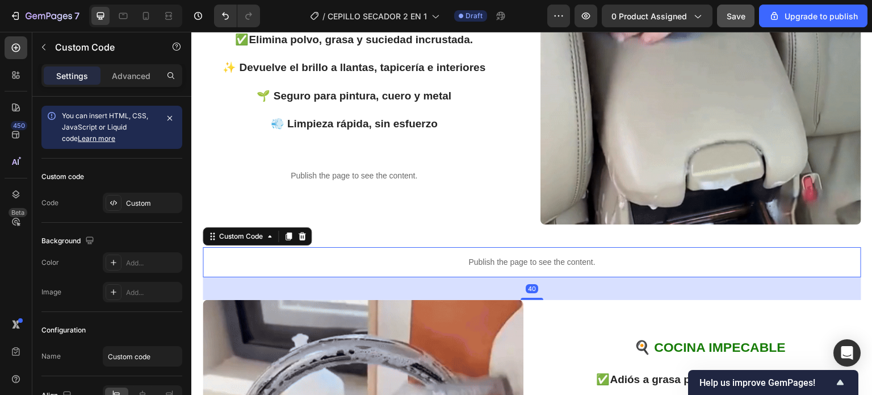
scroll to position [557, 0]
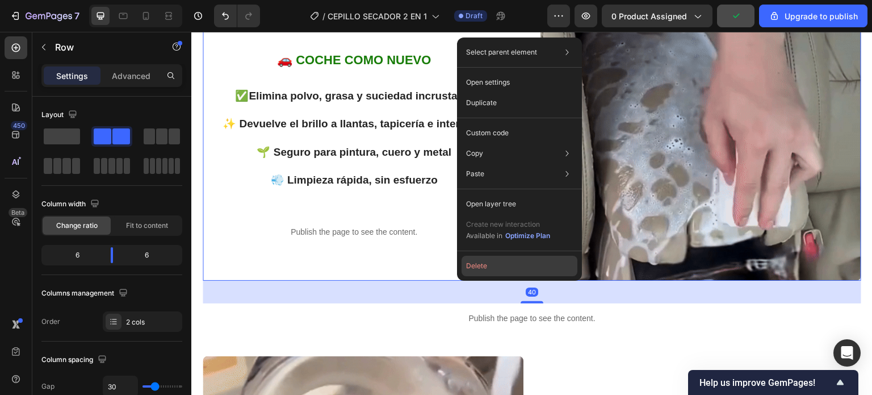
click at [479, 266] on button "Delete" at bounding box center [520, 265] width 116 height 20
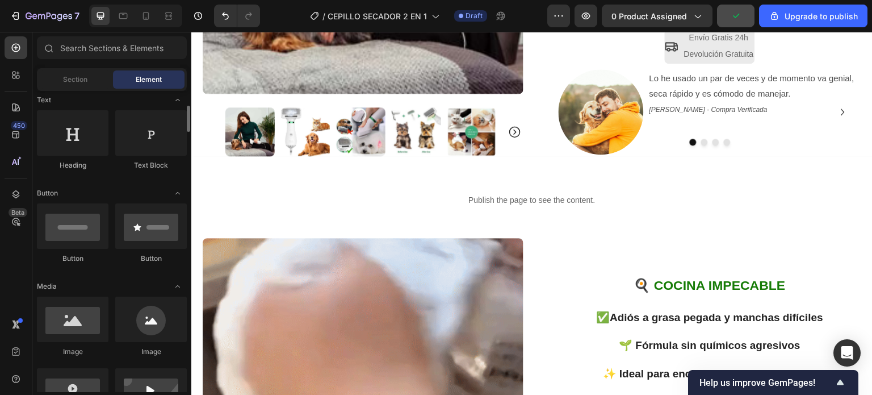
scroll to position [0, 0]
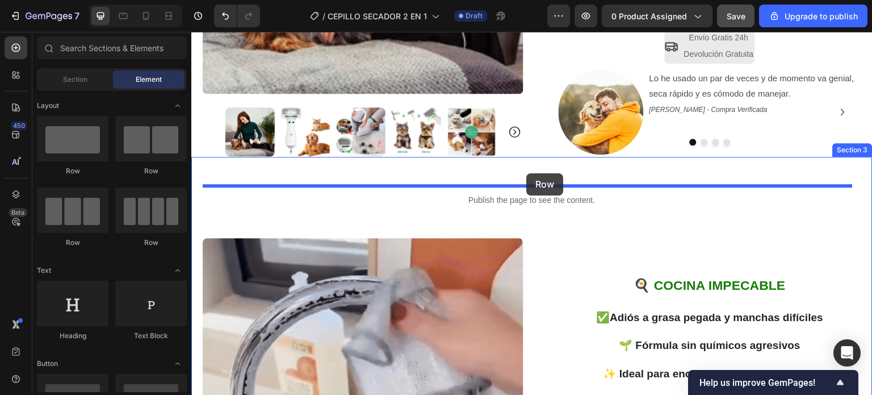
drag, startPoint x: 338, startPoint y: 179, endPoint x: 526, endPoint y: 172, distance: 187.5
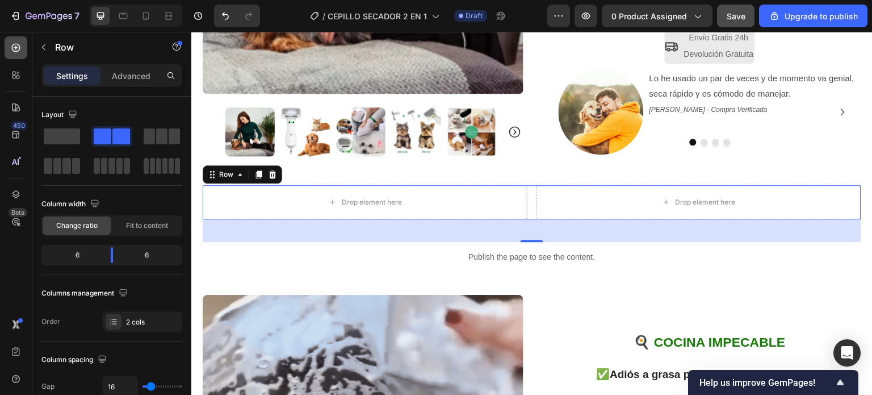
click at [12, 45] on icon at bounding box center [15, 47] width 11 height 11
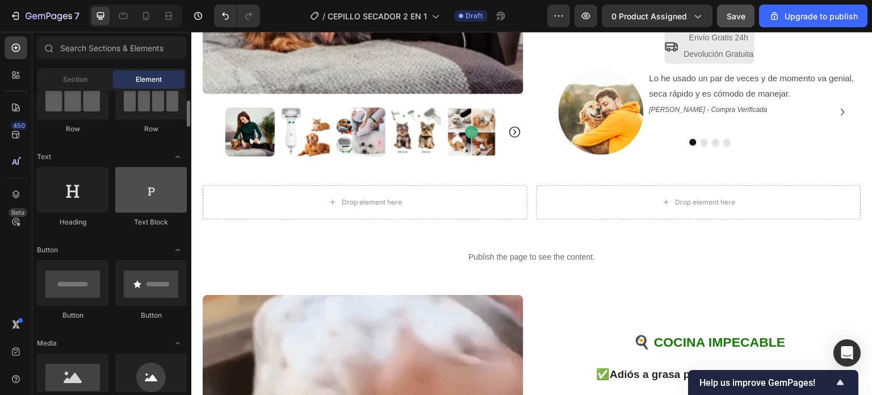
scroll to position [170, 0]
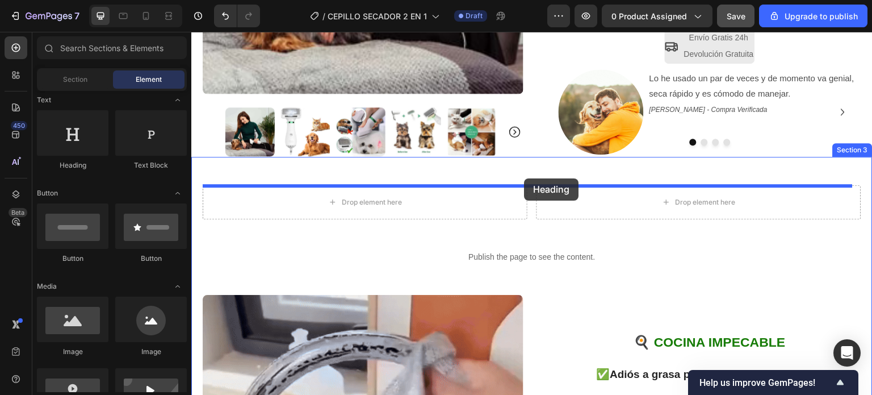
drag, startPoint x: 257, startPoint y: 174, endPoint x: 525, endPoint y: 179, distance: 268.0
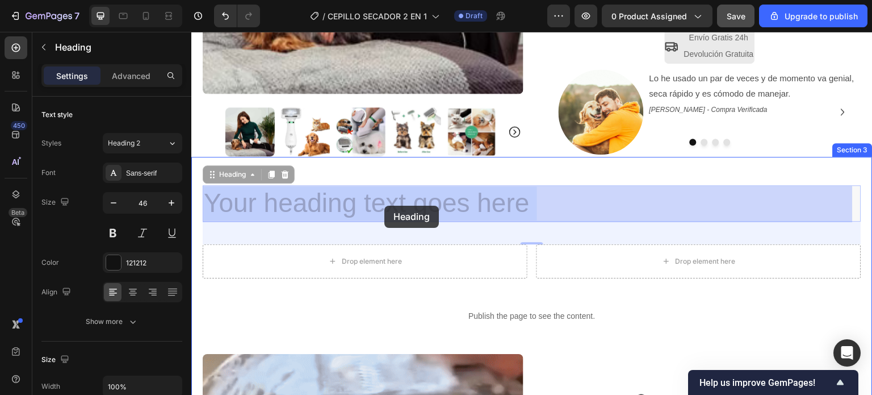
drag, startPoint x: 532, startPoint y: 206, endPoint x: 398, endPoint y: 202, distance: 133.5
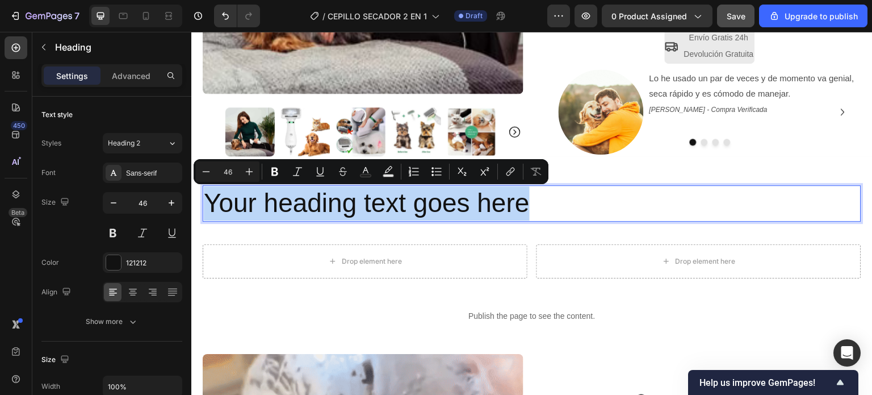
drag, startPoint x: 532, startPoint y: 204, endPoint x: 209, endPoint y: 204, distance: 323.0
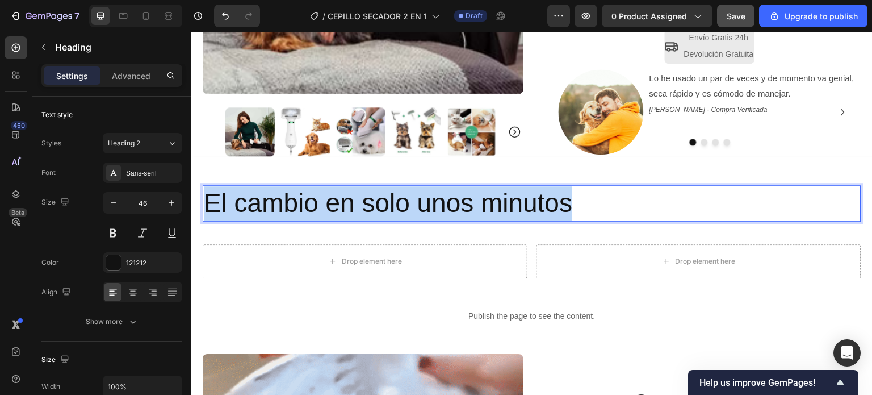
drag, startPoint x: 576, startPoint y: 204, endPoint x: 207, endPoint y: 204, distance: 369.0
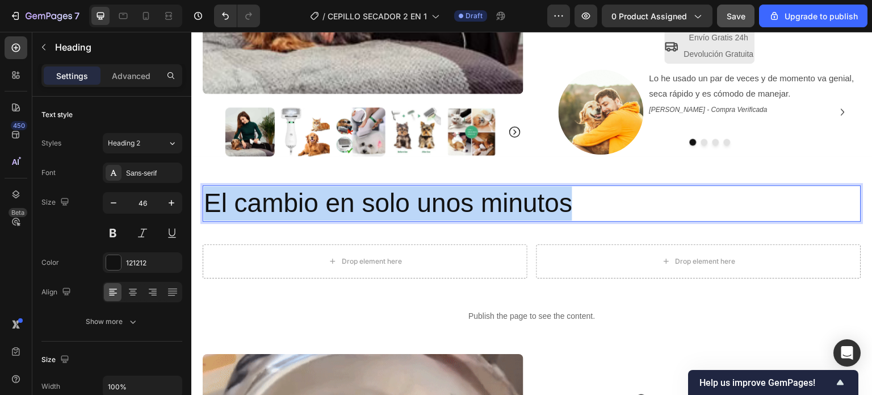
click at [207, 204] on p "El cambio en solo unos minutos" at bounding box center [532, 203] width 656 height 34
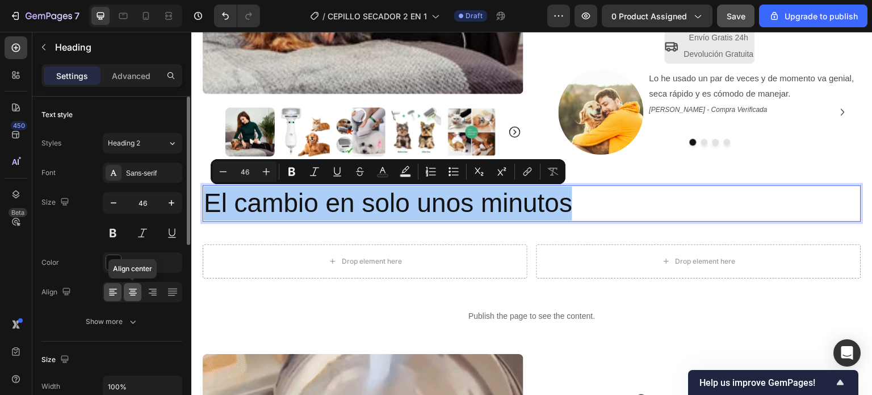
click at [129, 292] on icon at bounding box center [132, 291] width 11 height 11
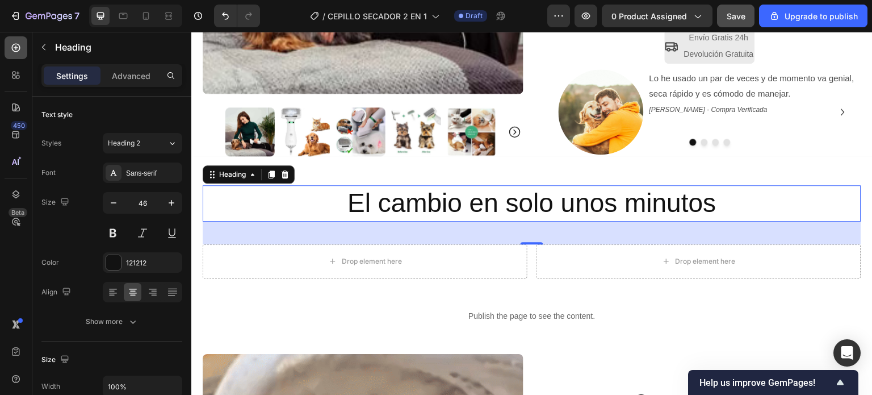
click at [17, 45] on icon at bounding box center [15, 47] width 11 height 11
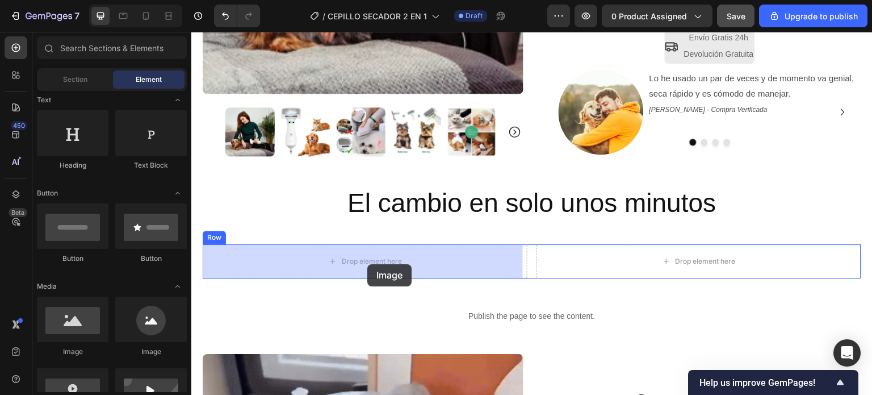
drag, startPoint x: 268, startPoint y: 356, endPoint x: 367, endPoint y: 264, distance: 135.8
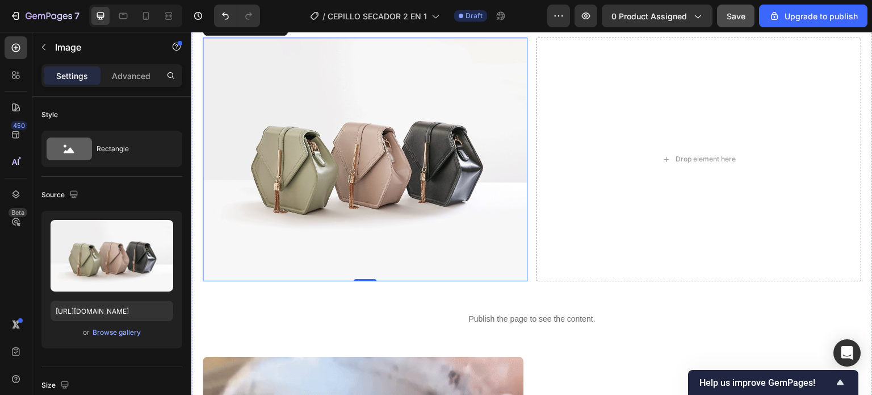
scroll to position [610, 0]
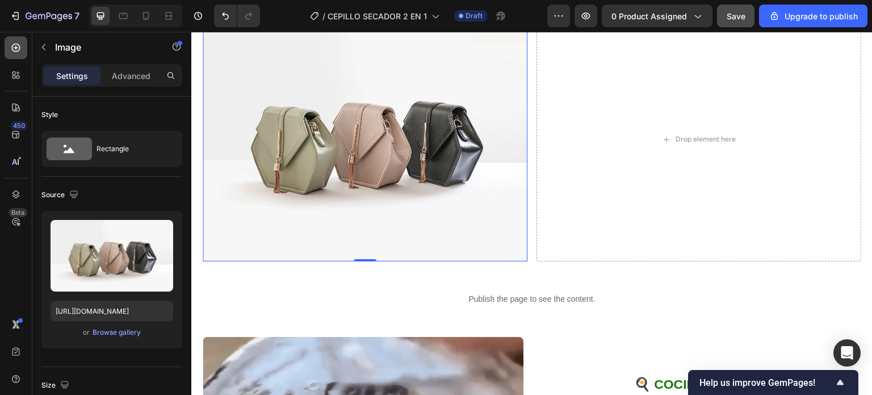
click at [18, 44] on icon at bounding box center [15, 47] width 11 height 11
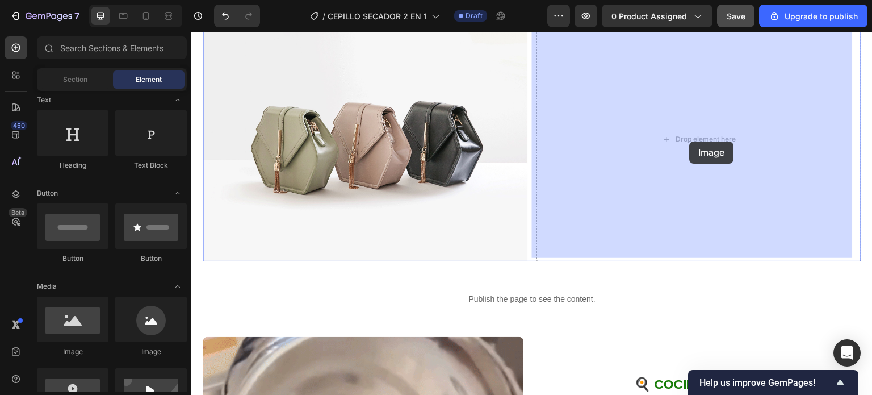
drag, startPoint x: 259, startPoint y: 359, endPoint x: 691, endPoint y: 141, distance: 483.1
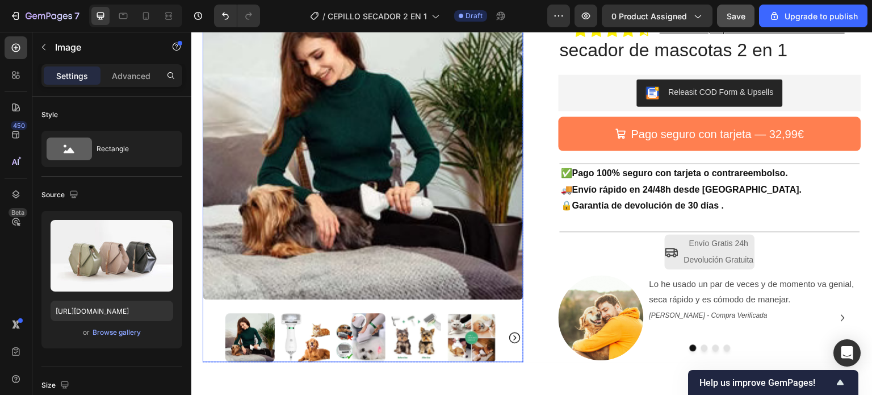
scroll to position [114, 0]
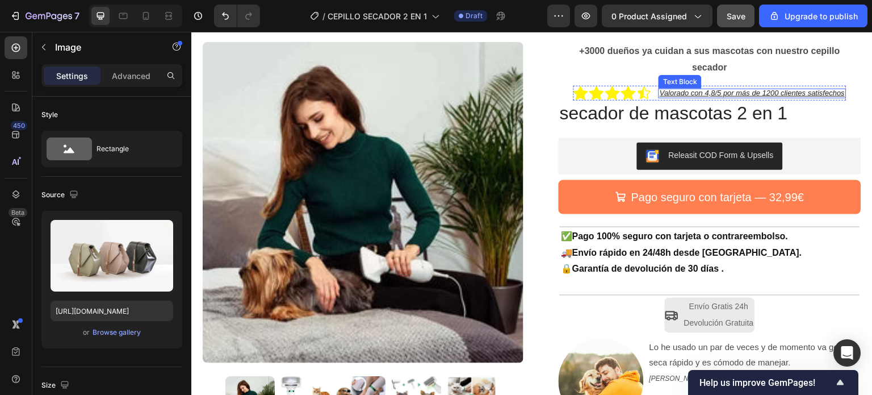
click at [772, 91] on u "Valorado con 4,8/5 por más de 1200 clientes satisfechos" at bounding box center [752, 93] width 185 height 9
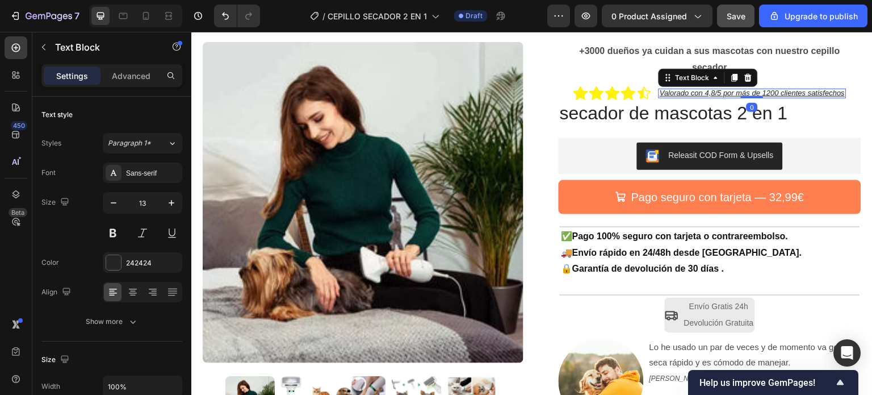
click at [772, 93] on u "Valorado con 4,8/5 por más de 1200 clientes satisfechos" at bounding box center [752, 93] width 185 height 9
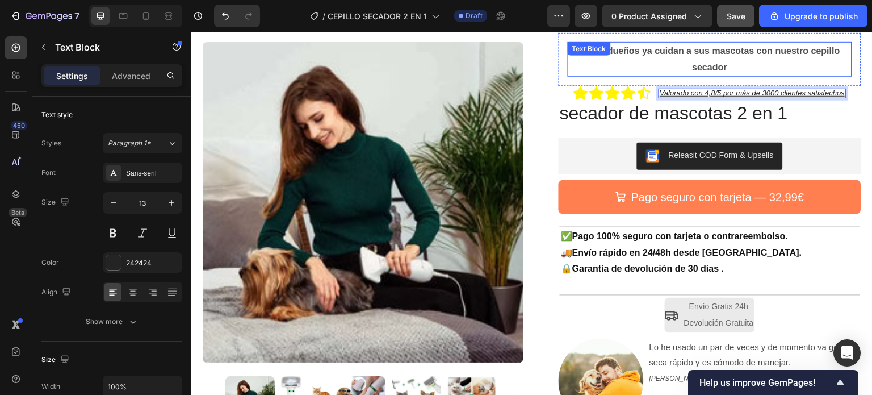
click at [806, 74] on p "+3000 dueños ya cuidan a sus mascotas con nuestro cepillo secador" at bounding box center [710, 59] width 282 height 33
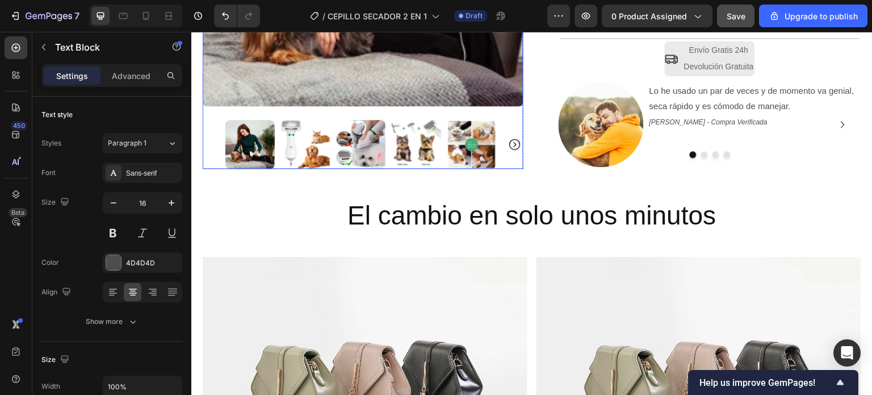
scroll to position [454, 0]
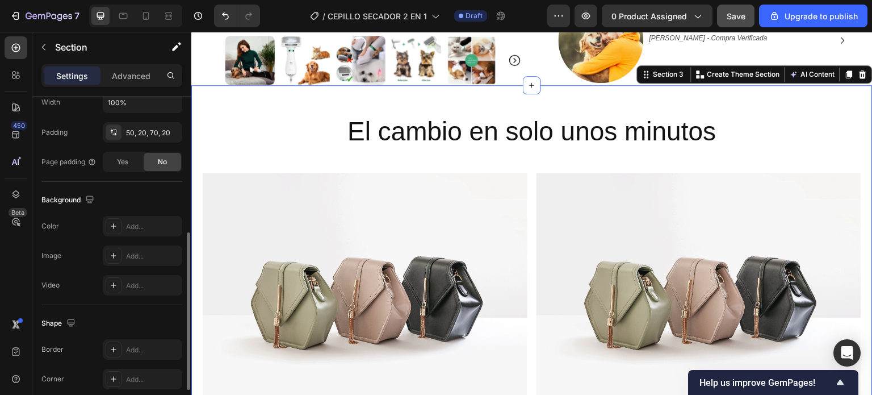
scroll to position [361, 0]
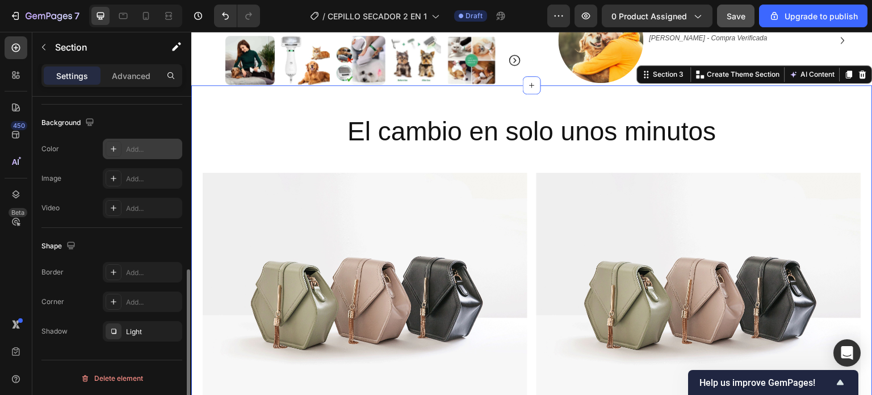
click at [117, 144] on icon at bounding box center [113, 148] width 9 height 9
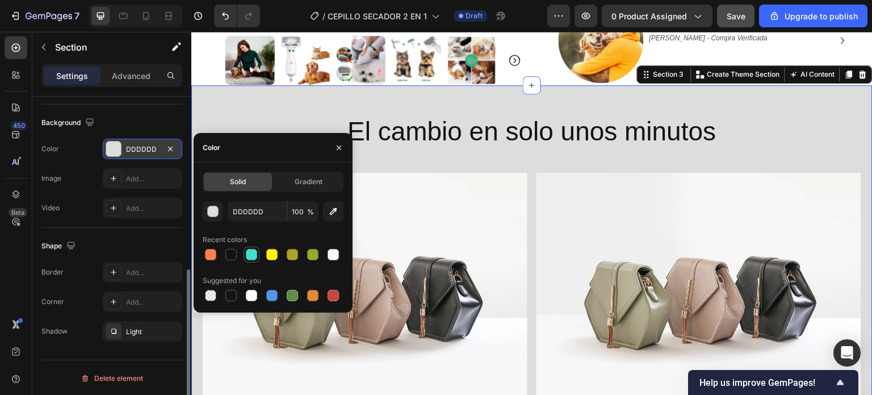
click at [252, 259] on div at bounding box center [251, 254] width 11 height 11
type input "40E0D0"
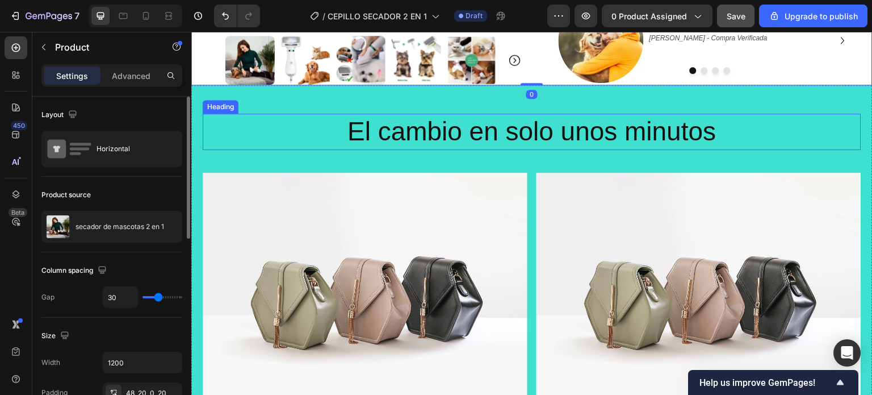
scroll to position [284, 0]
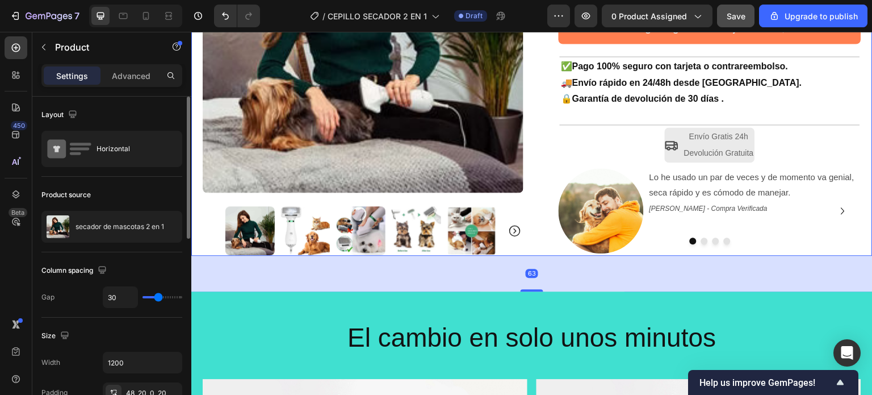
drag, startPoint x: 528, startPoint y: 255, endPoint x: 528, endPoint y: 291, distance: 35.8
click at [528, 291] on div at bounding box center [532, 290] width 23 height 2
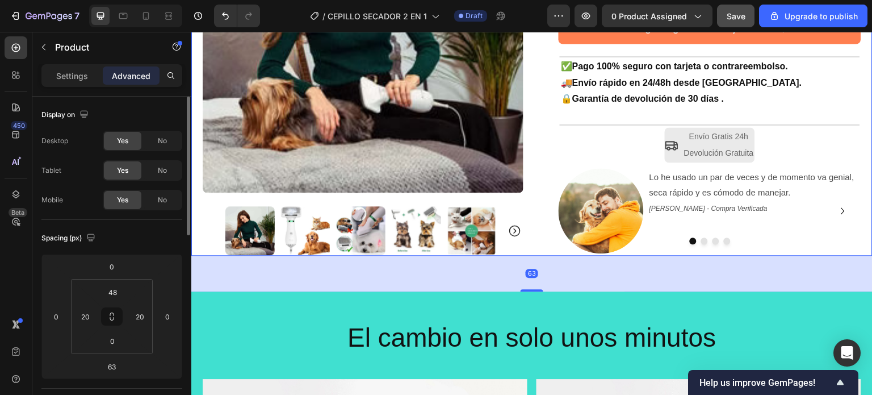
click at [535, 182] on div "Product Images Row +3000 dueños ya cuidan a sus mascotas con nuestro cepillo se…" at bounding box center [531, 45] width 681 height 420
click at [532, 182] on div "Product Images Row +3000 dueños ya cuidan a sus mascotas con nuestro cepillo se…" at bounding box center [531, 45] width 681 height 420
click at [404, 272] on div "63" at bounding box center [531, 273] width 681 height 36
click at [204, 225] on div at bounding box center [363, 230] width 321 height 49
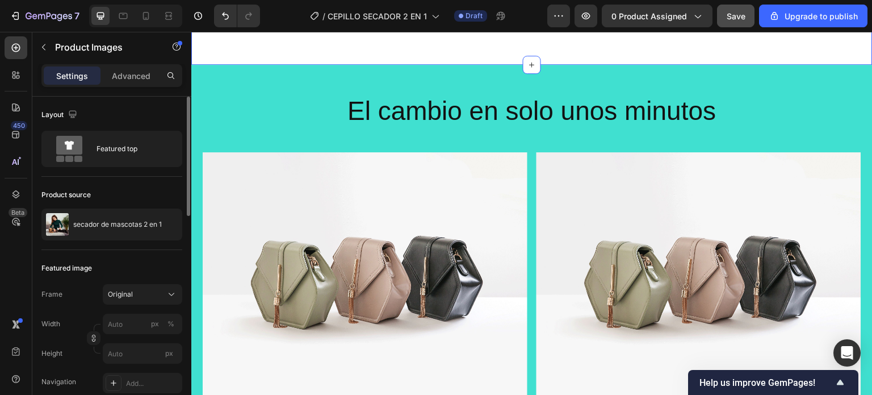
scroll to position [511, 0]
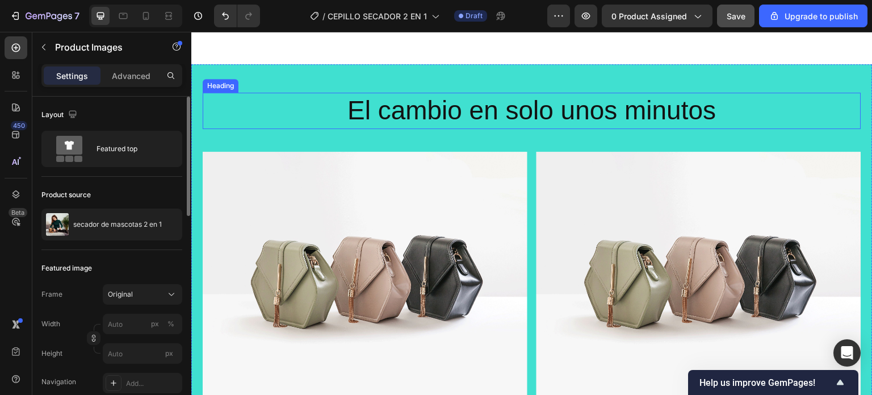
click at [475, 113] on h2 "El cambio en solo unos minutos" at bounding box center [532, 111] width 658 height 36
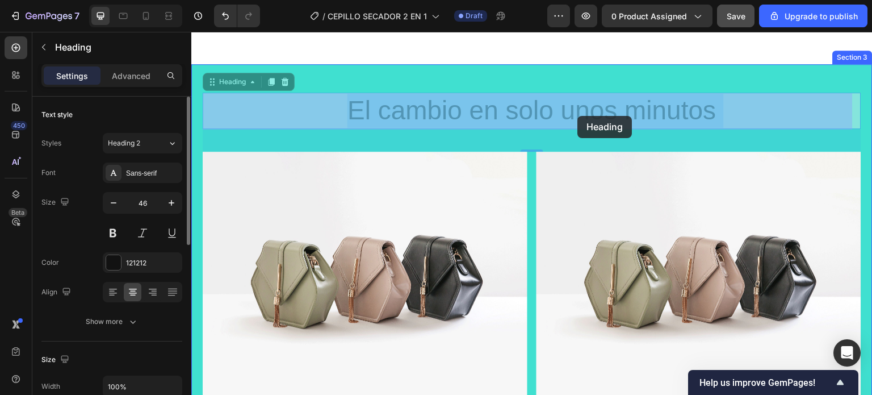
drag, startPoint x: 340, startPoint y: 107, endPoint x: 578, endPoint y: 116, distance: 238.0
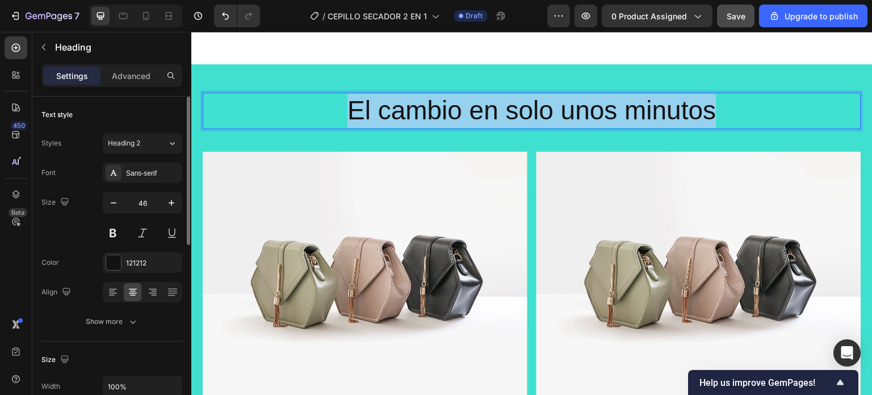
drag, startPoint x: 712, startPoint y: 115, endPoint x: 346, endPoint y: 116, distance: 366.7
click at [346, 116] on p "El cambio en solo unos minutos" at bounding box center [532, 111] width 656 height 34
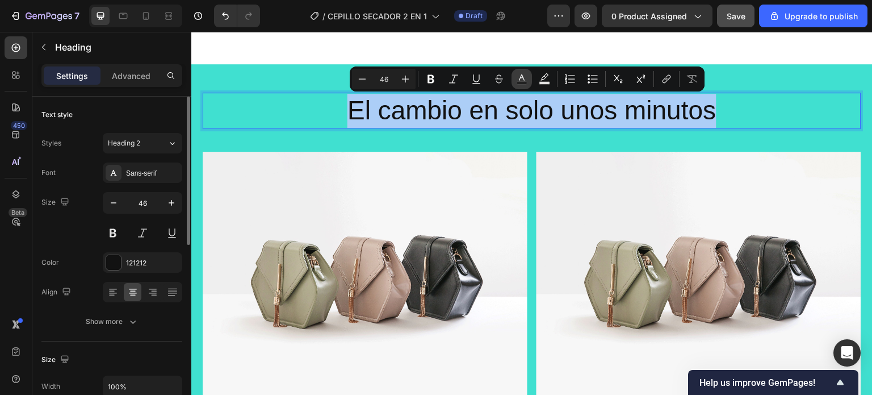
click at [525, 83] on rect "Editor contextual toolbar" at bounding box center [522, 83] width 11 height 3
type input "121212"
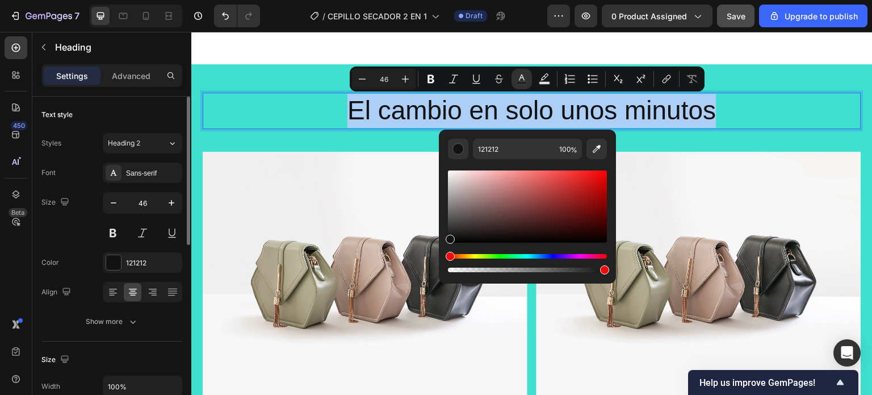
click at [452, 174] on div "Editor contextual toolbar" at bounding box center [527, 206] width 159 height 72
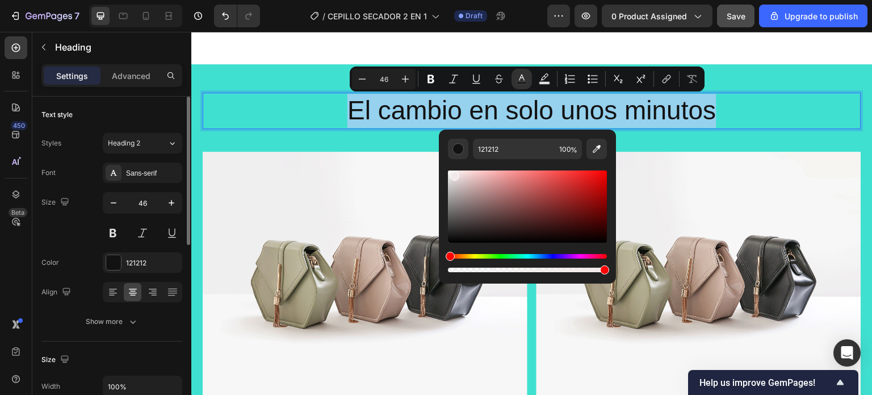
type input "F2EAEA"
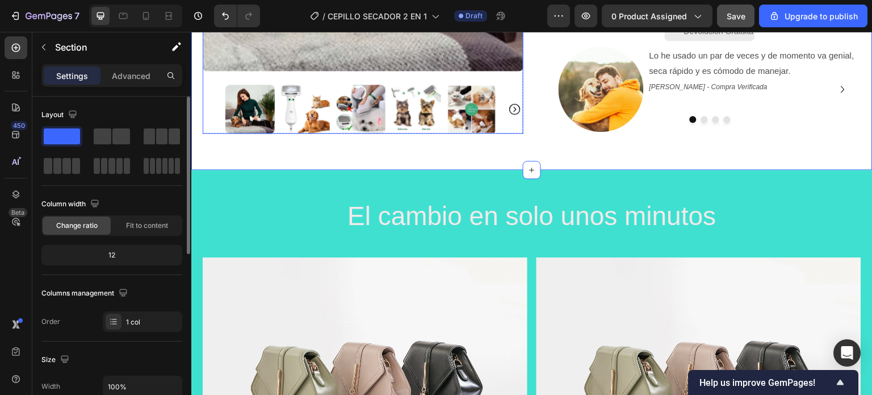
scroll to position [454, 0]
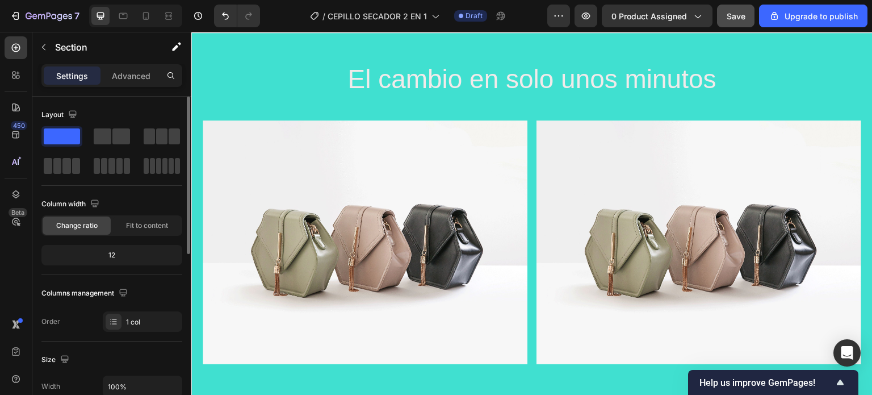
scroll to position [568, 0]
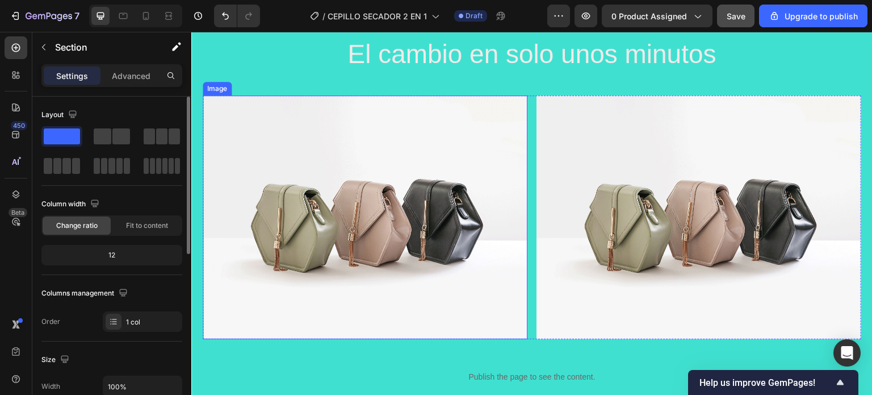
click at [366, 213] on img at bounding box center [365, 217] width 325 height 244
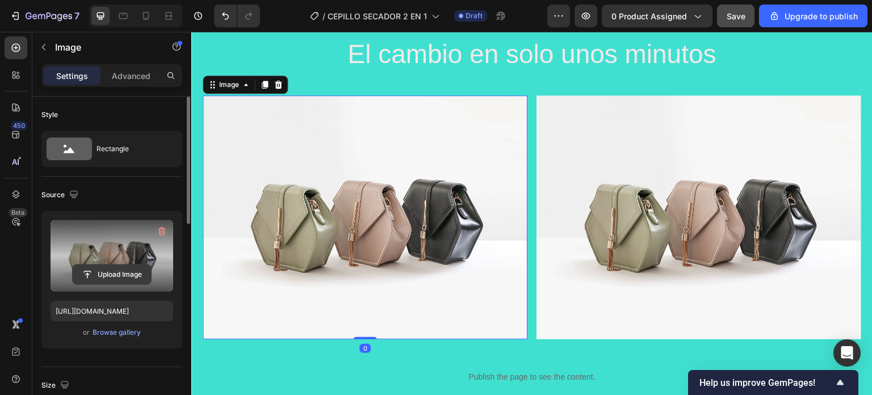
click at [125, 270] on input "file" at bounding box center [112, 274] width 78 height 19
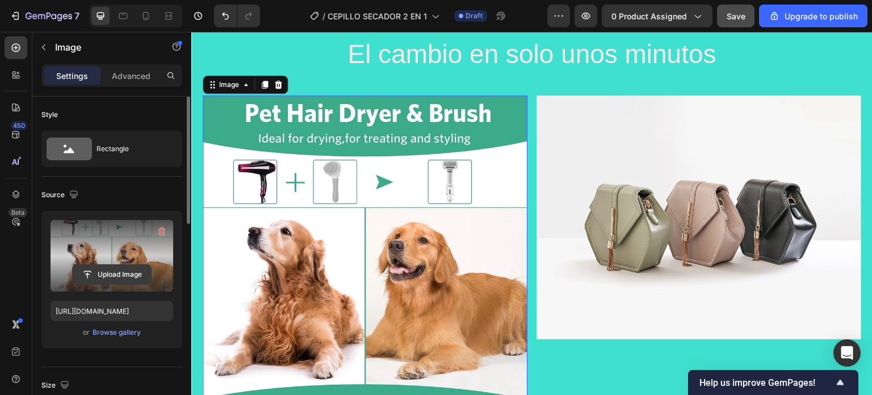
click at [115, 274] on input "file" at bounding box center [112, 274] width 78 height 19
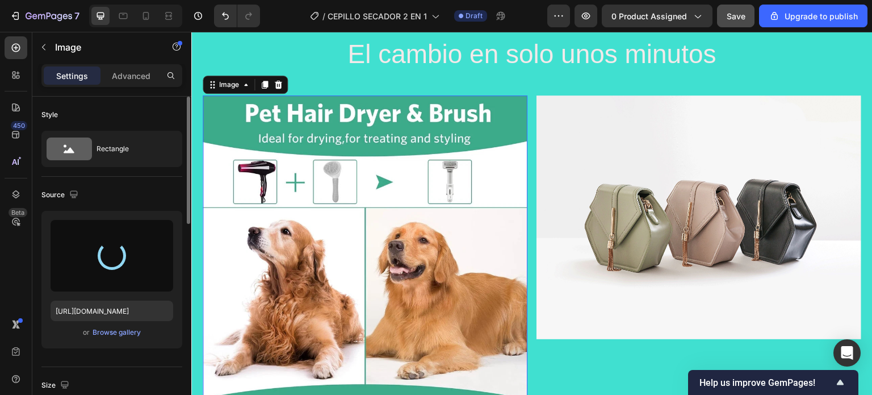
type input "https://cdn.shopify.com/s/files/1/0907/7529/0198/files/gempages_561766083317466…"
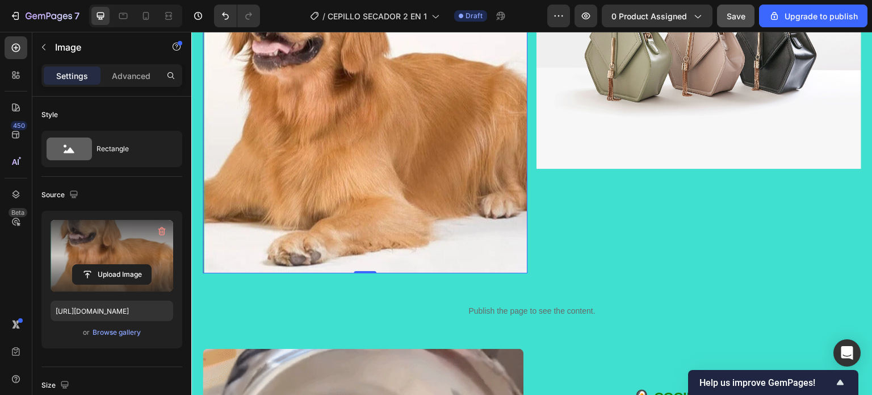
scroll to position [624, 0]
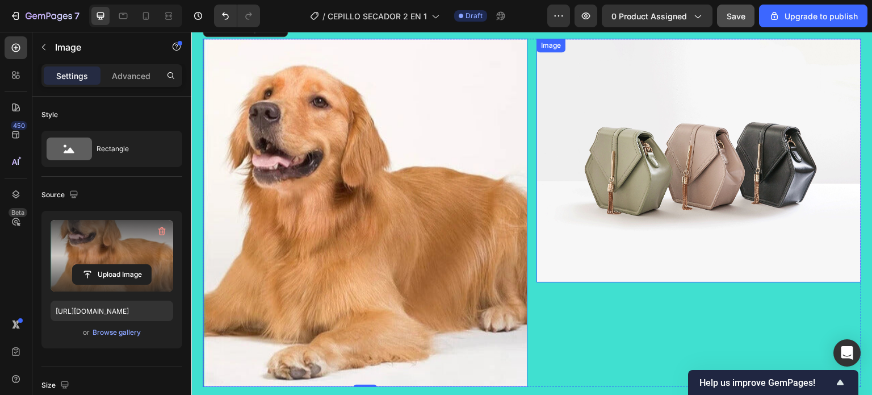
click at [665, 165] on img at bounding box center [698, 161] width 325 height 244
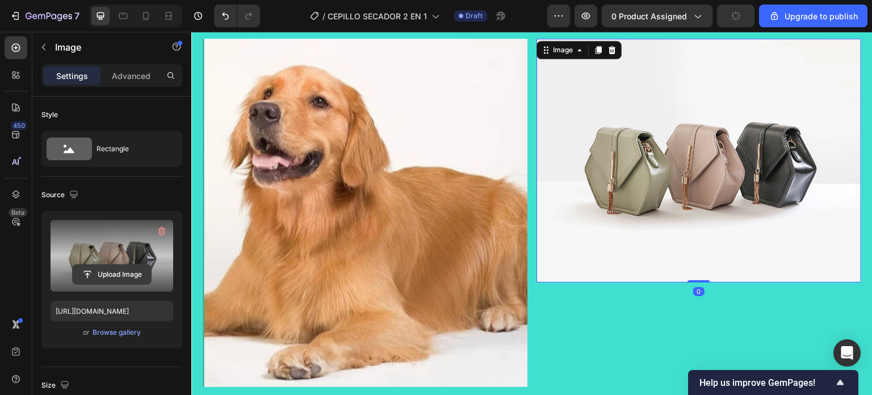
click at [112, 265] on input "file" at bounding box center [112, 274] width 78 height 19
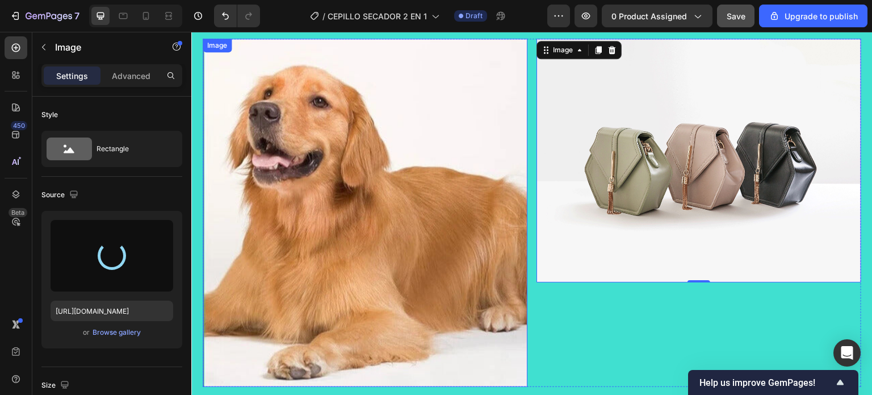
type input "https://cdn.shopify.com/s/files/1/0907/7529/0198/files/gempages_561766083317466…"
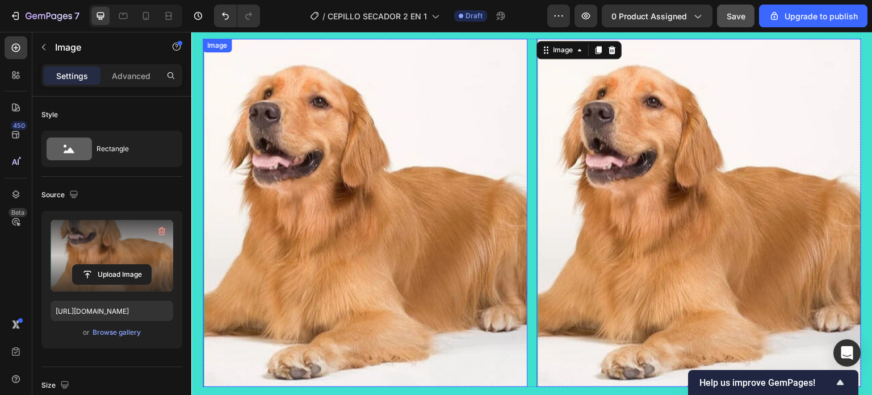
click at [351, 221] on img at bounding box center [365, 213] width 325 height 349
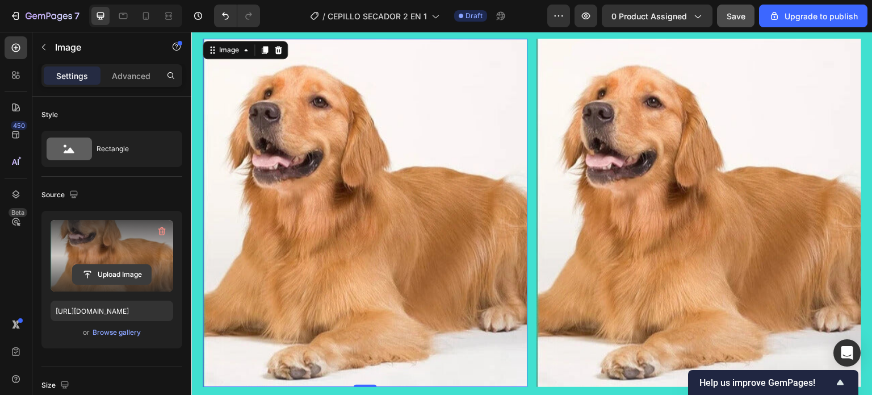
click at [113, 275] on input "file" at bounding box center [112, 274] width 78 height 19
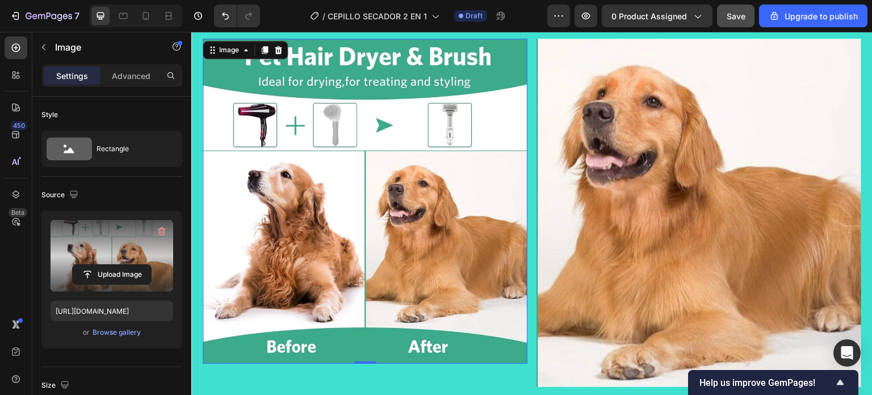
click at [337, 221] on img at bounding box center [365, 201] width 325 height 325
click at [129, 268] on input "file" at bounding box center [112, 274] width 78 height 19
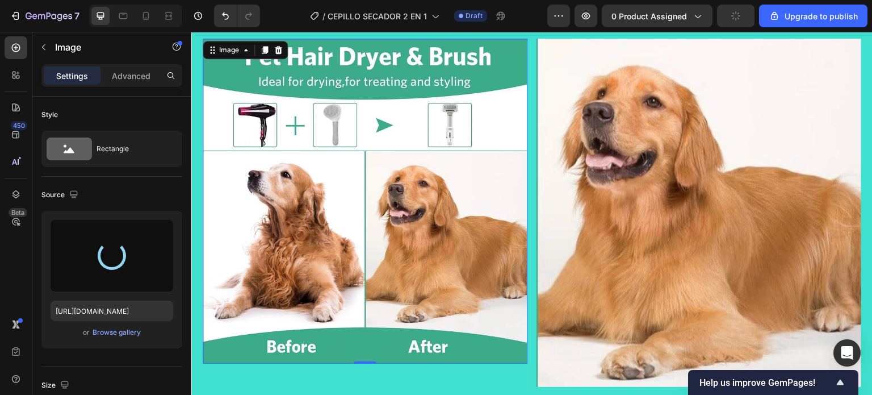
type input "https://cdn.shopify.com/s/files/1/0907/7529/0198/files/gempages_561766083317466…"
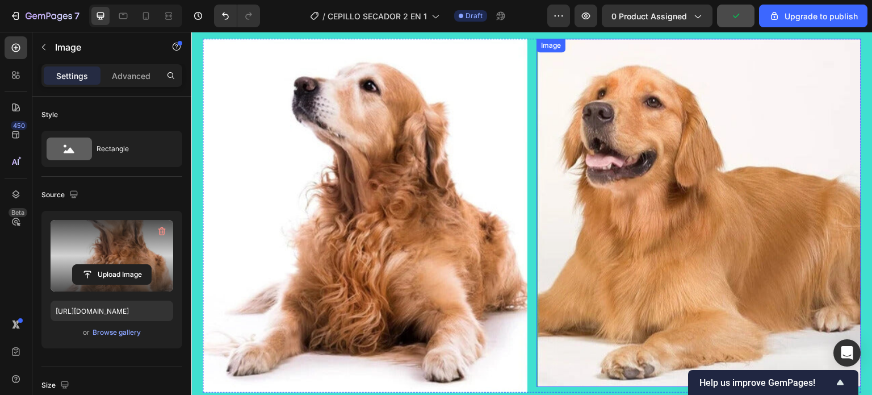
scroll to position [681, 0]
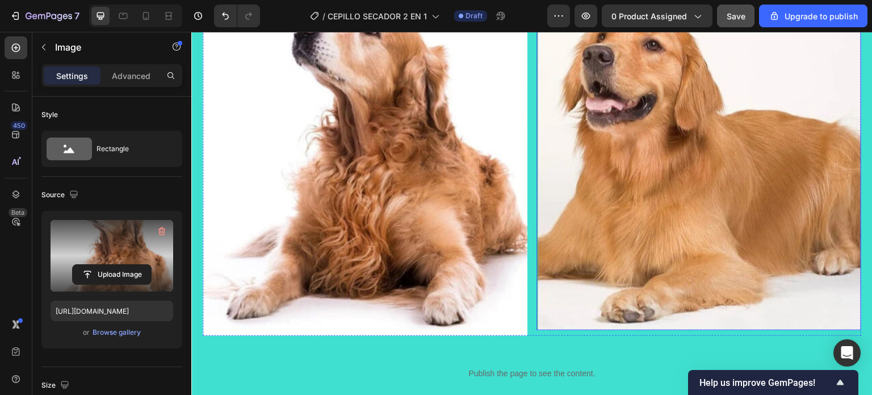
click at [593, 290] on img at bounding box center [698, 156] width 325 height 349
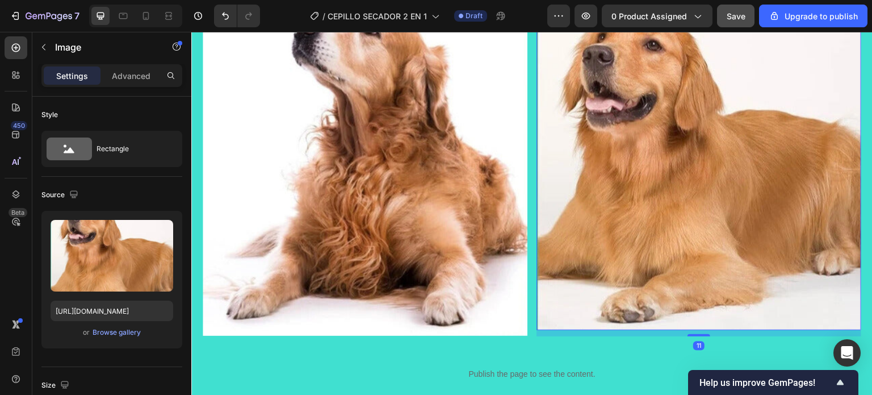
drag, startPoint x: 693, startPoint y: 321, endPoint x: 689, endPoint y: 328, distance: 7.1
click at [689, 330] on div "11" at bounding box center [698, 330] width 325 height 0
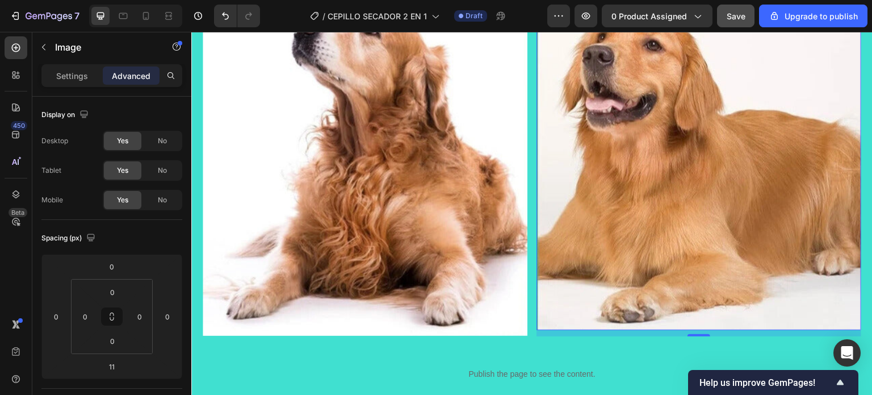
click at [681, 211] on img at bounding box center [698, 156] width 325 height 349
click at [654, 149] on img at bounding box center [698, 156] width 325 height 349
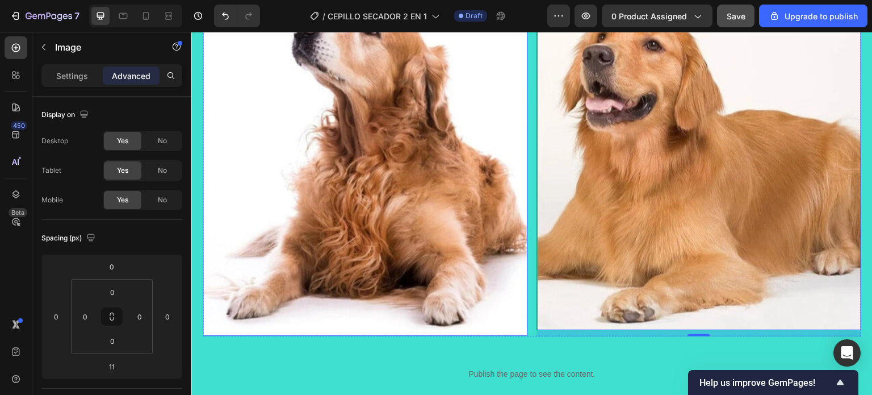
click at [391, 225] on img at bounding box center [365, 159] width 325 height 354
click at [669, 202] on img at bounding box center [698, 156] width 325 height 349
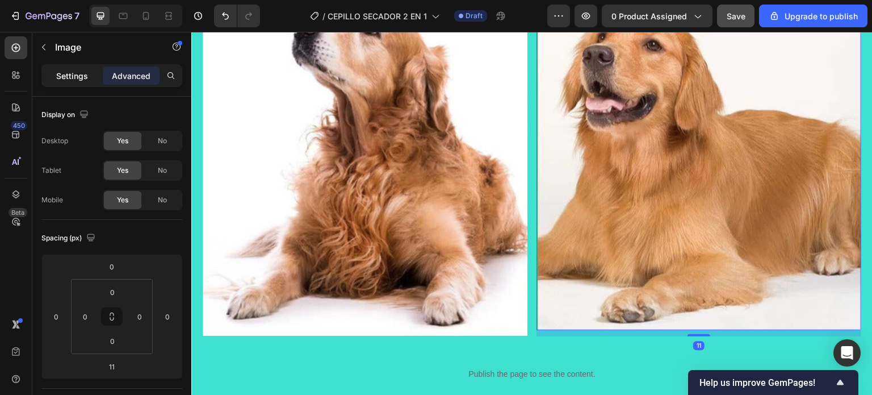
click at [70, 74] on p "Settings" at bounding box center [72, 76] width 32 height 12
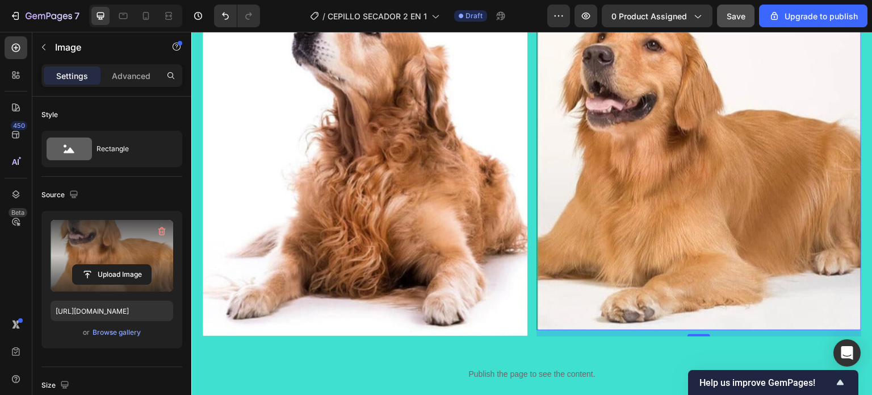
click at [108, 240] on label at bounding box center [112, 256] width 123 height 72
click at [108, 265] on input "file" at bounding box center [112, 274] width 78 height 19
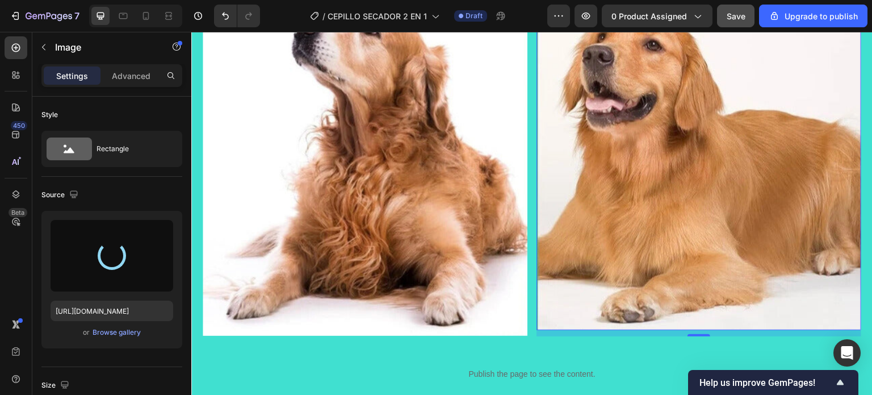
type input "https://cdn.shopify.com/s/files/1/0907/7529/0198/files/gempages_561766083317466…"
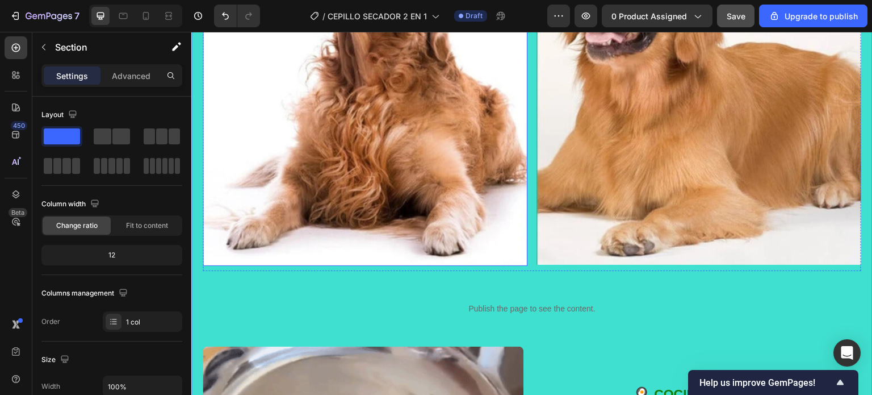
scroll to position [624, 0]
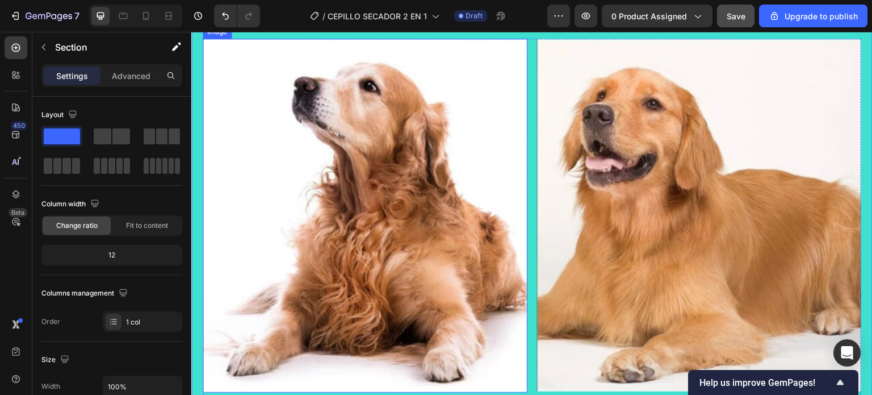
click at [346, 194] on img at bounding box center [365, 216] width 325 height 354
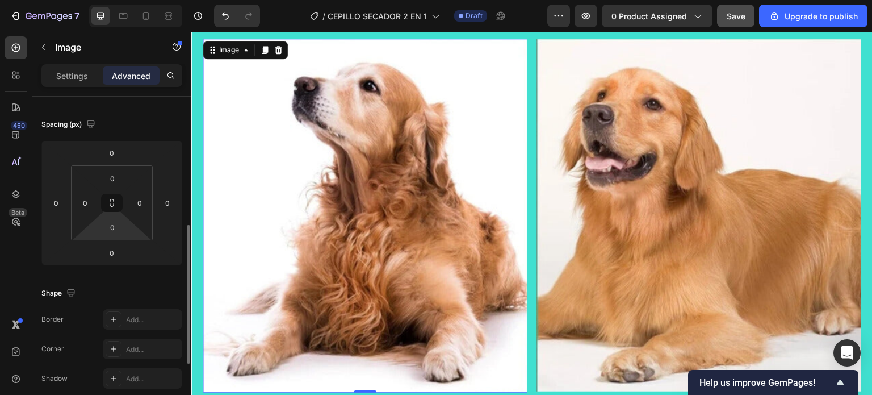
scroll to position [170, 0]
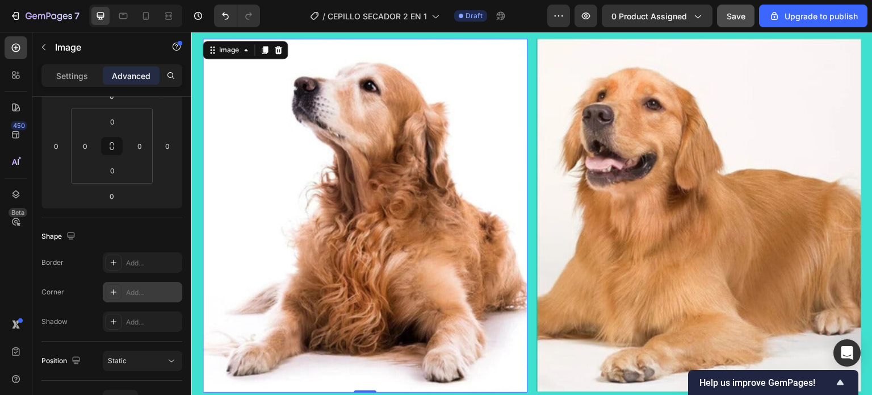
click at [136, 293] on div "Add..." at bounding box center [152, 292] width 53 height 10
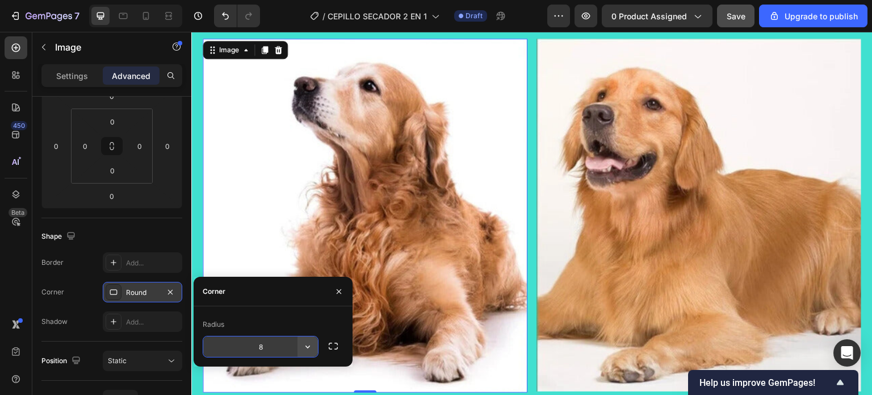
click at [309, 347] on icon "button" at bounding box center [307, 346] width 11 height 11
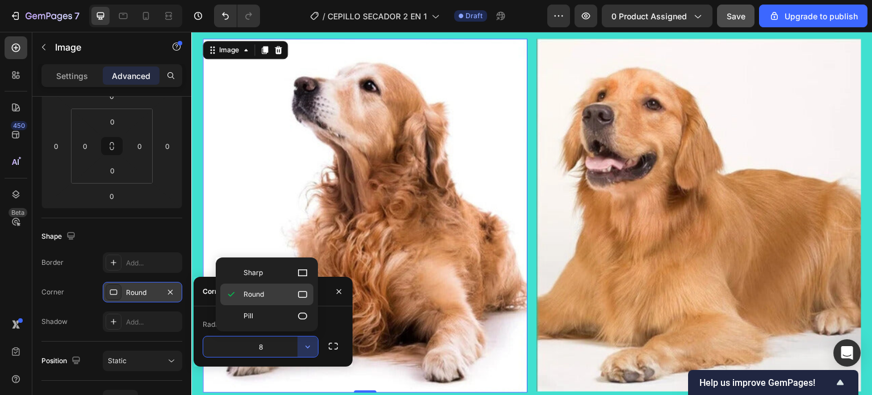
click at [304, 291] on icon at bounding box center [302, 294] width 9 height 7
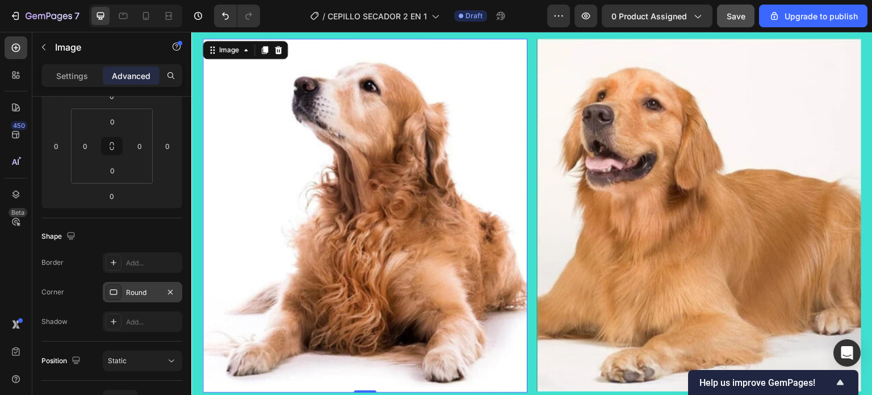
click at [468, 127] on img at bounding box center [365, 216] width 325 height 354
click at [591, 108] on img at bounding box center [698, 215] width 325 height 353
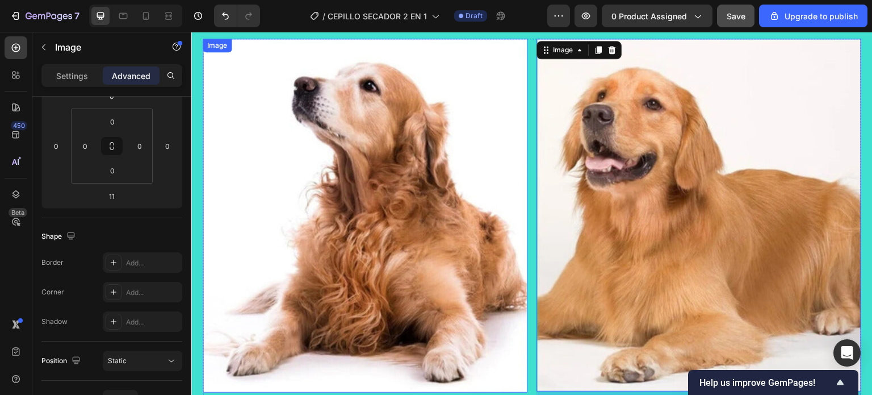
click at [268, 172] on img at bounding box center [365, 216] width 325 height 354
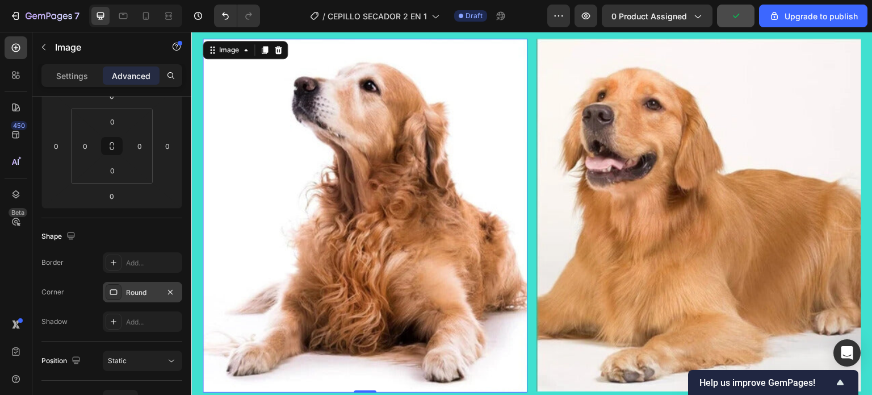
click at [125, 289] on div "Round" at bounding box center [142, 292] width 79 height 20
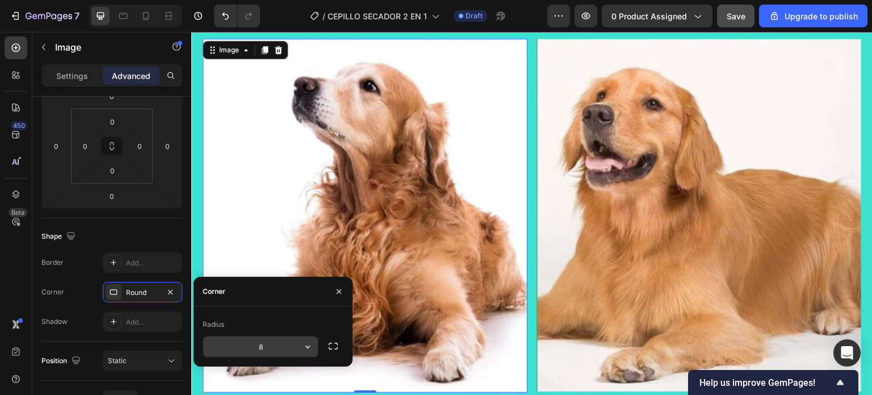
click at [270, 342] on input "8" at bounding box center [260, 346] width 115 height 20
click at [308, 351] on icon "button" at bounding box center [307, 346] width 11 height 11
click at [270, 342] on input "8" at bounding box center [260, 346] width 115 height 20
type input "10"
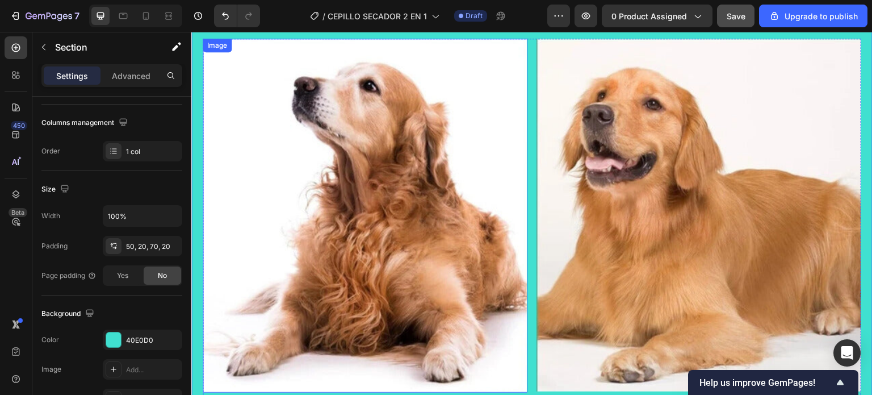
scroll to position [0, 0]
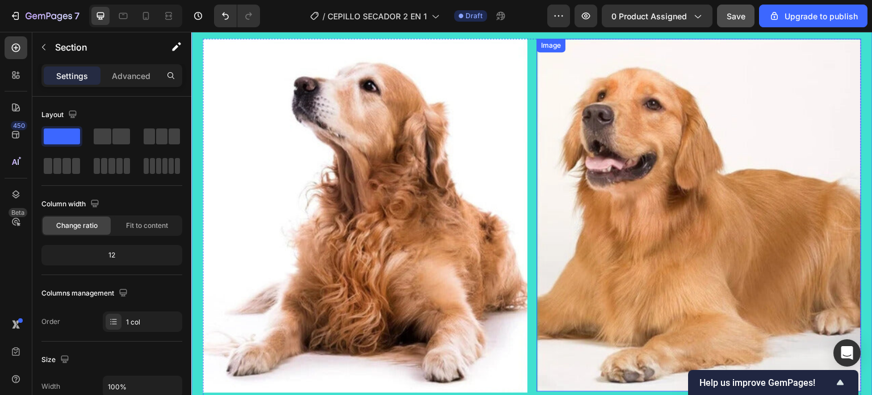
click at [553, 179] on img at bounding box center [698, 215] width 325 height 353
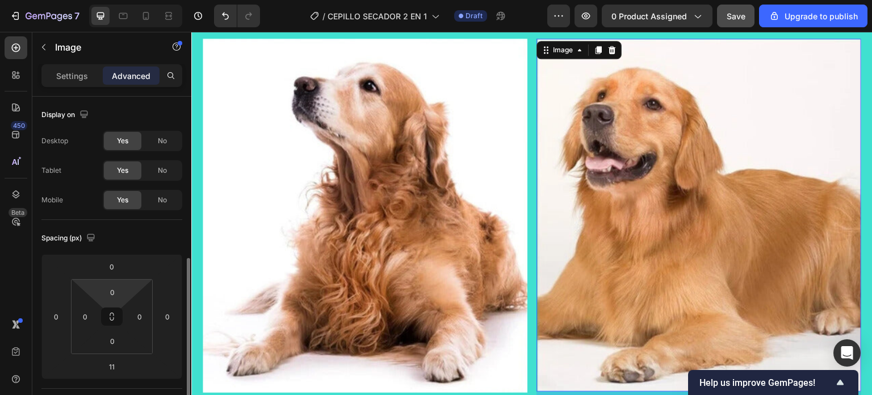
scroll to position [114, 0]
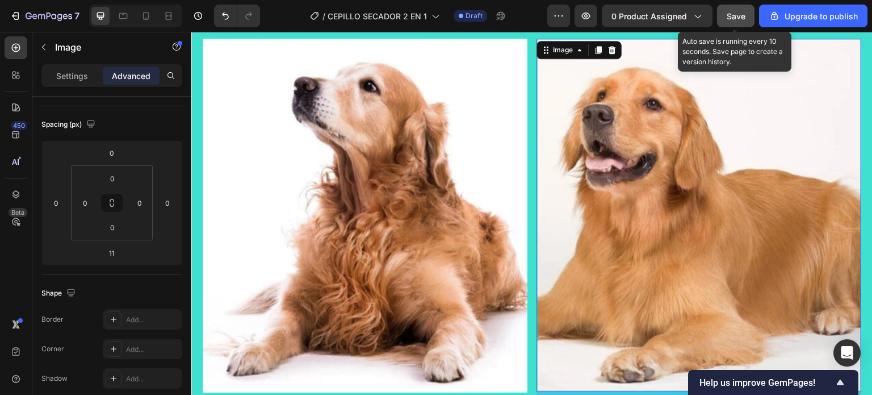
click at [736, 22] on button "Save" at bounding box center [735, 16] width 37 height 23
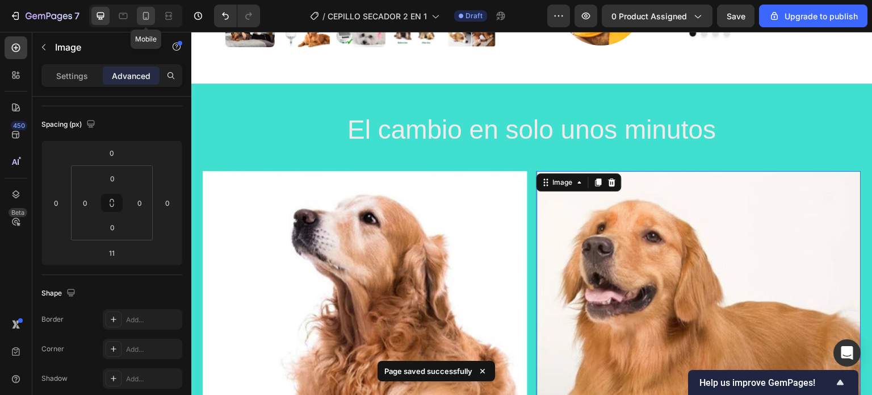
scroll to position [397, 0]
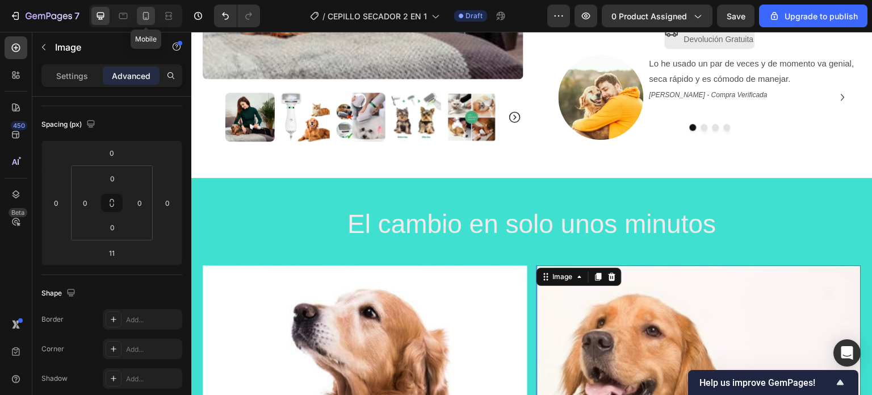
click at [144, 9] on div at bounding box center [146, 16] width 18 height 18
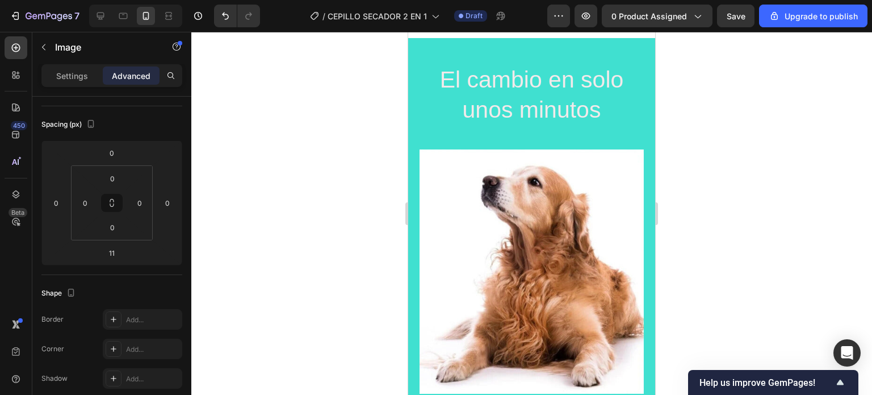
scroll to position [795, 0]
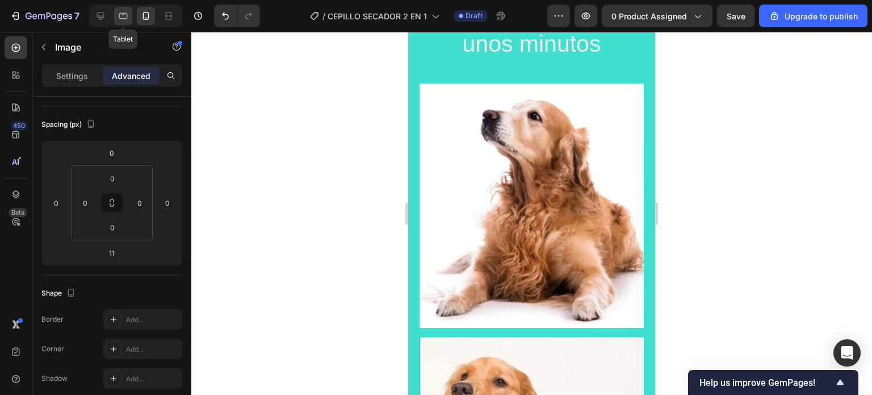
click at [124, 16] on icon at bounding box center [123, 15] width 11 height 11
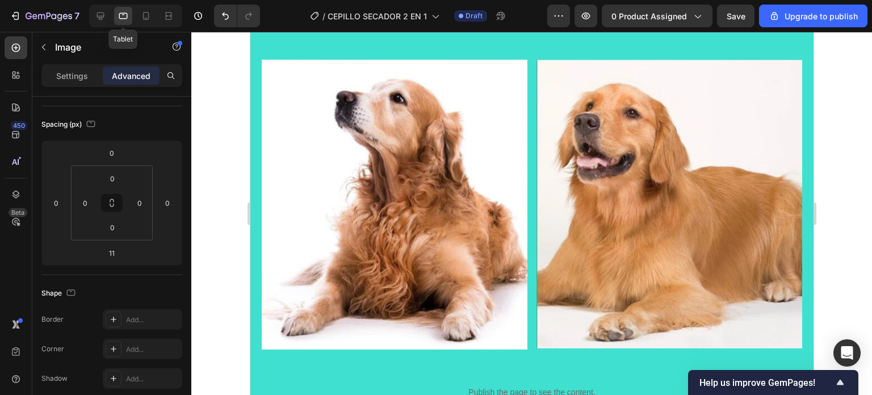
scroll to position [782, 0]
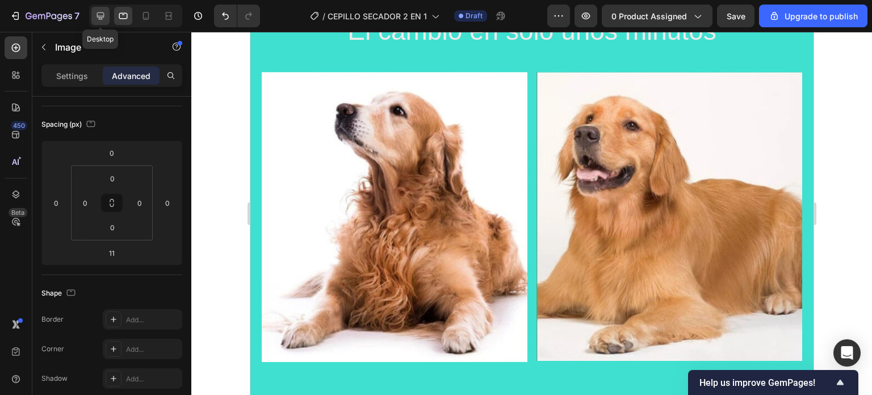
click at [97, 16] on icon at bounding box center [100, 15] width 7 height 7
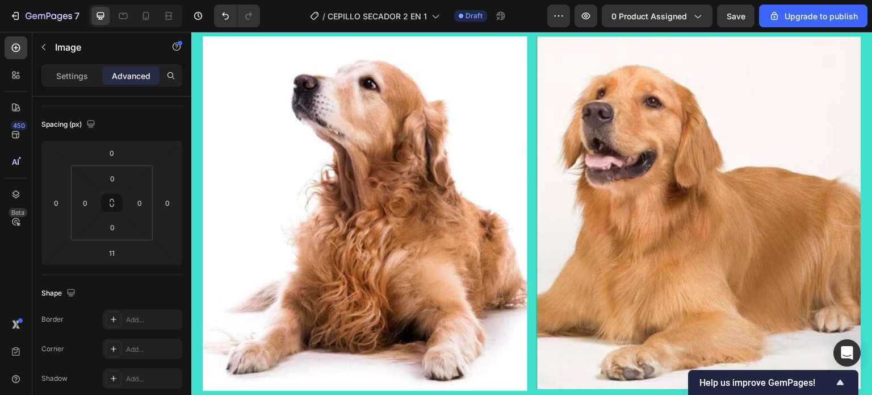
scroll to position [498, 0]
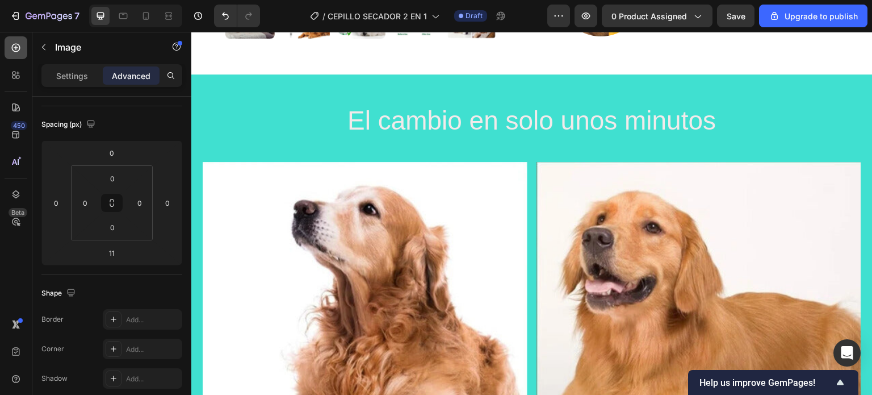
click at [18, 45] on icon at bounding box center [16, 48] width 9 height 9
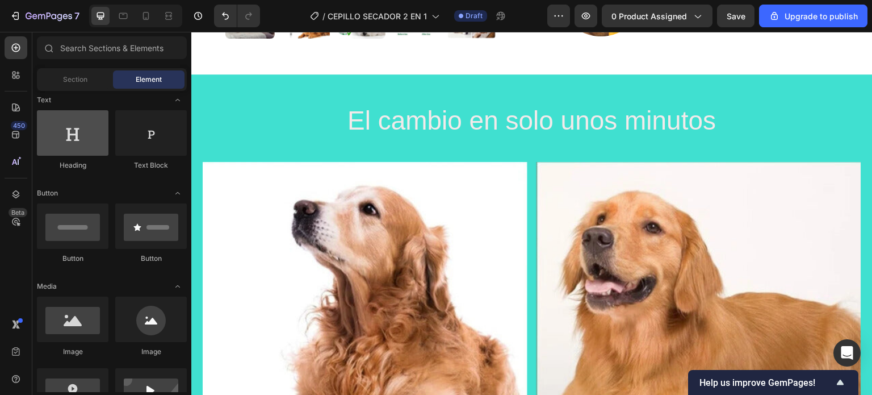
scroll to position [0, 0]
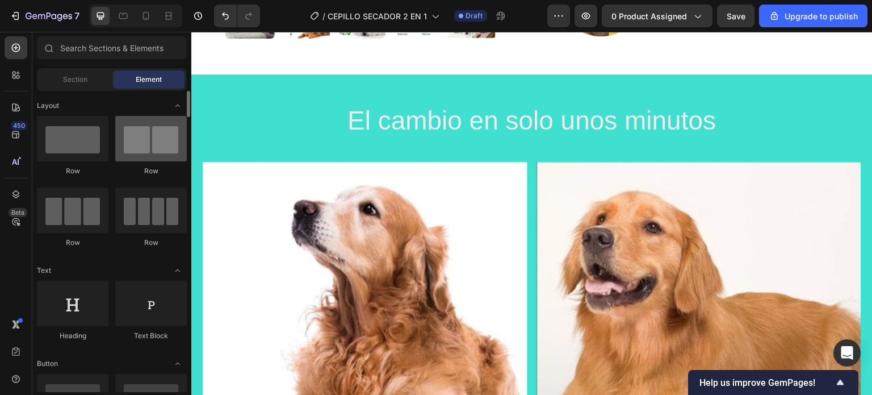
click at [145, 139] on div at bounding box center [151, 138] width 72 height 45
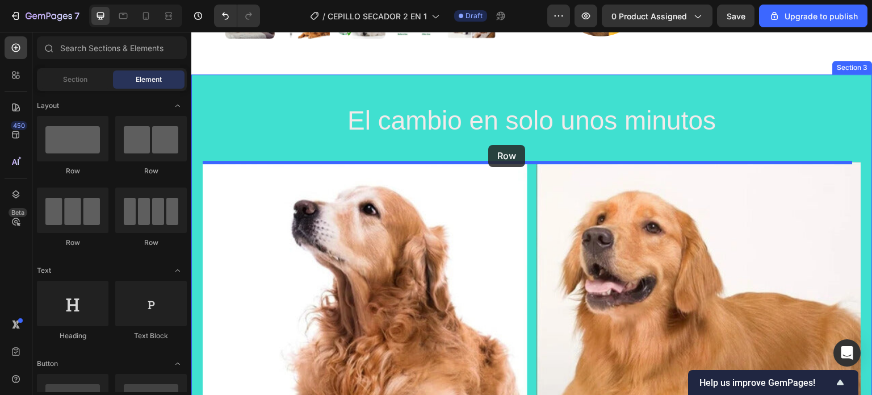
drag, startPoint x: 340, startPoint y: 175, endPoint x: 488, endPoint y: 145, distance: 151.3
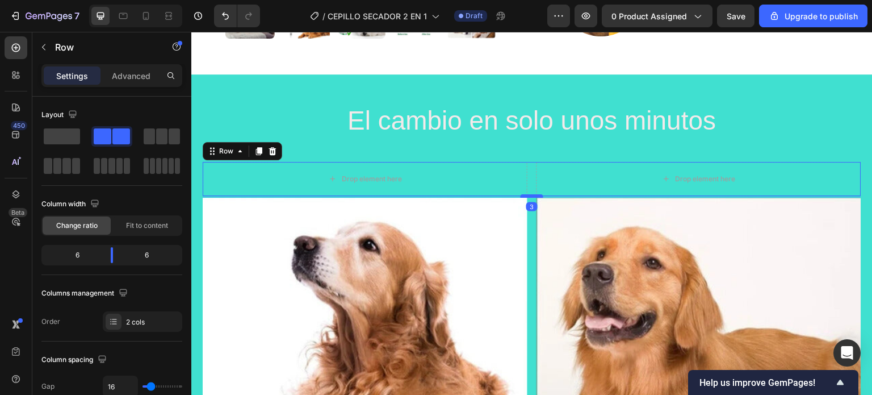
drag, startPoint x: 530, startPoint y: 216, endPoint x: 528, endPoint y: 195, distance: 21.1
click at [528, 195] on div at bounding box center [532, 195] width 23 height 3
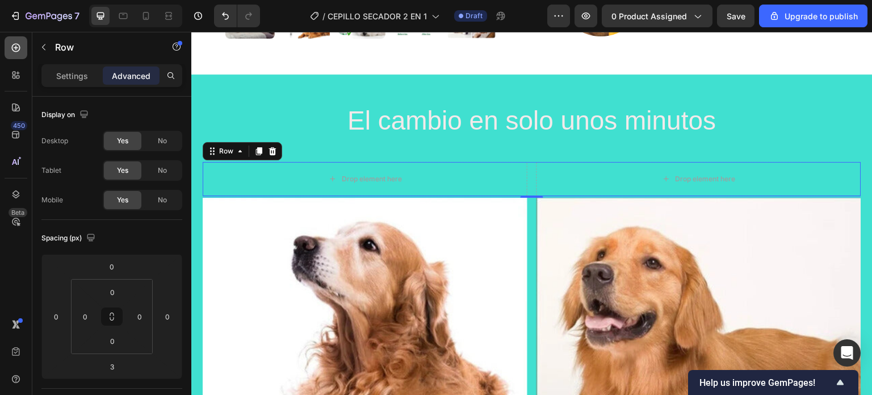
click at [16, 48] on icon at bounding box center [16, 47] width 5 height 5
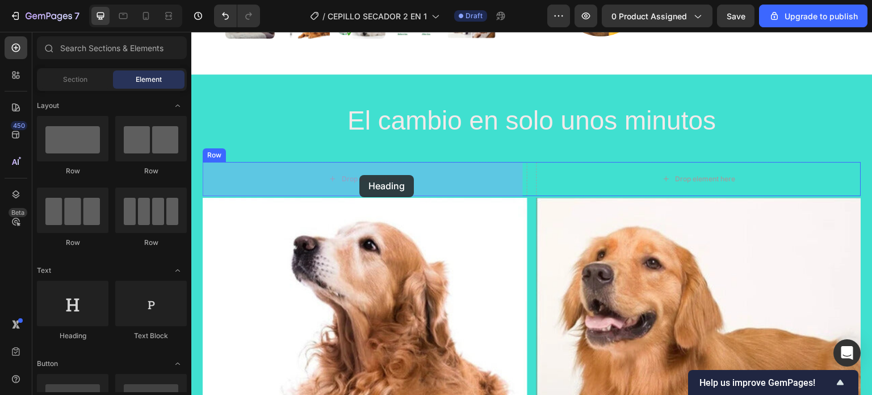
drag, startPoint x: 272, startPoint y: 338, endPoint x: 353, endPoint y: 180, distance: 176.9
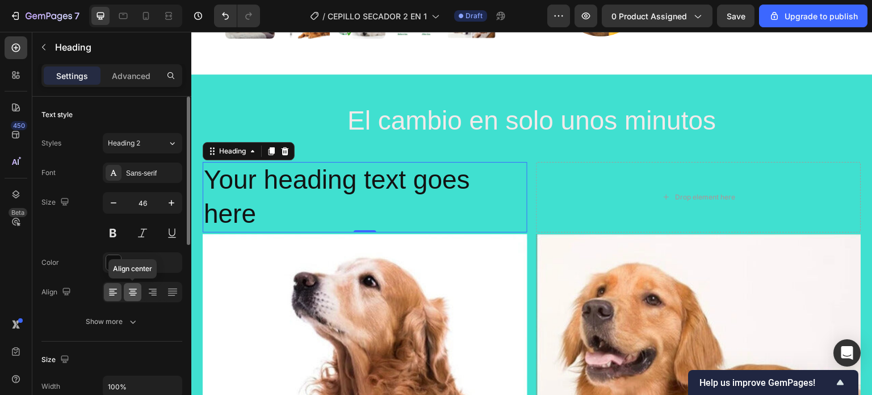
click at [131, 286] on icon at bounding box center [132, 291] width 11 height 11
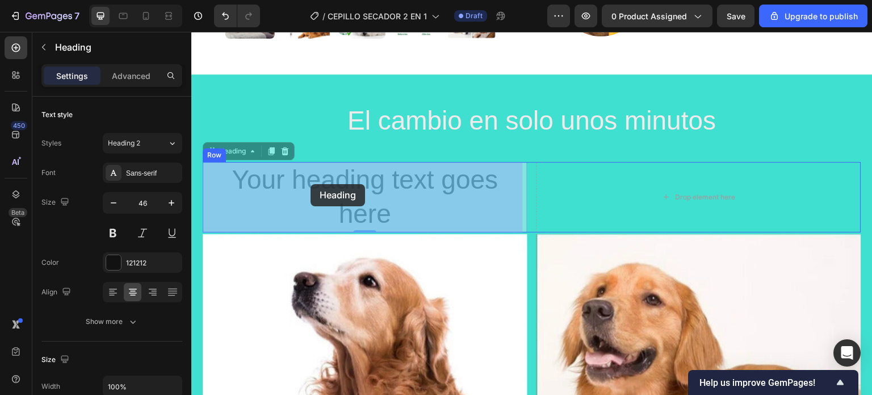
drag, startPoint x: 393, startPoint y: 216, endPoint x: 355, endPoint y: 202, distance: 41.1
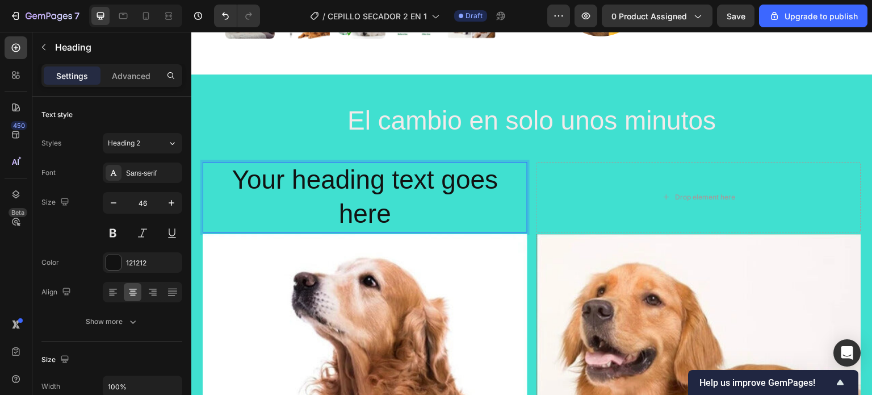
click at [387, 221] on p "Your heading text goes here" at bounding box center [365, 197] width 322 height 68
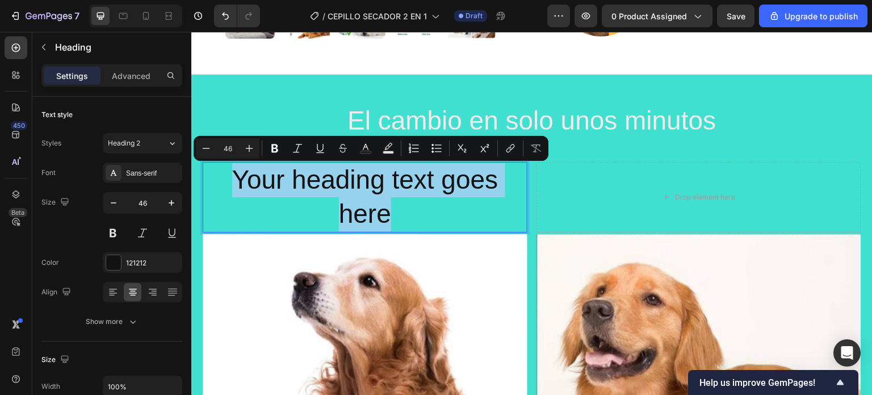
drag, startPoint x: 389, startPoint y: 218, endPoint x: 234, endPoint y: 180, distance: 159.0
click at [234, 179] on p "Your heading text goes here" at bounding box center [365, 197] width 322 height 68
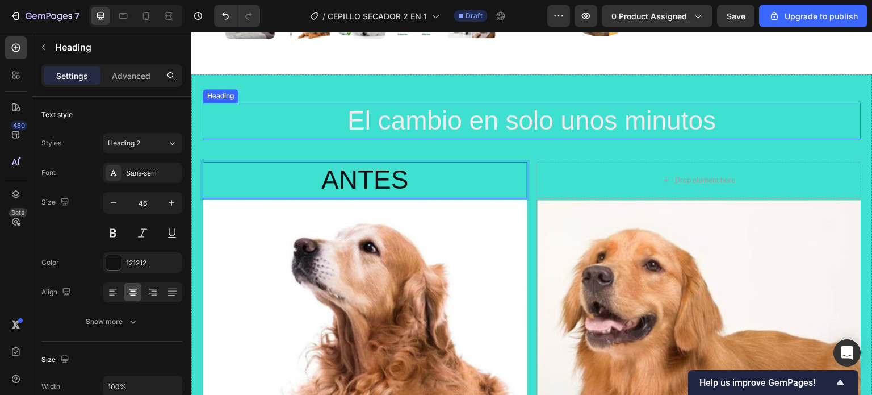
click at [483, 136] on h2 "El cambio en solo unos minutos" at bounding box center [532, 121] width 658 height 36
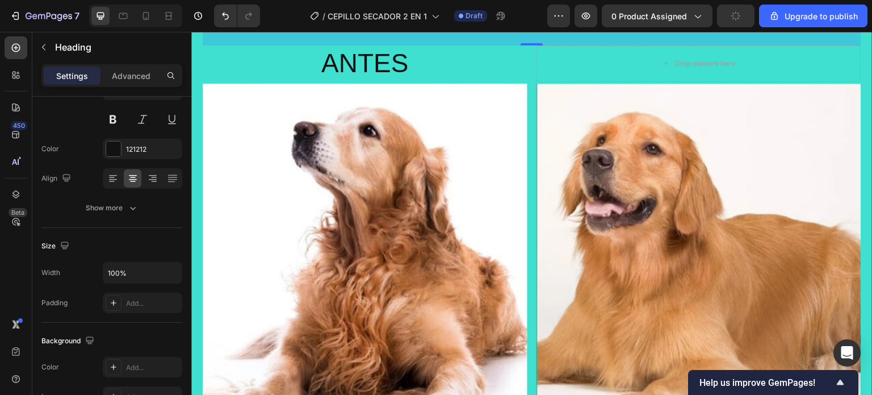
scroll to position [498, 0]
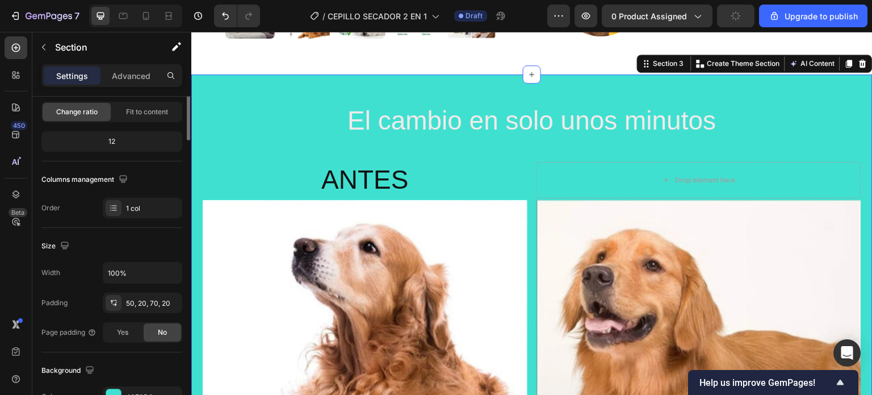
scroll to position [0, 0]
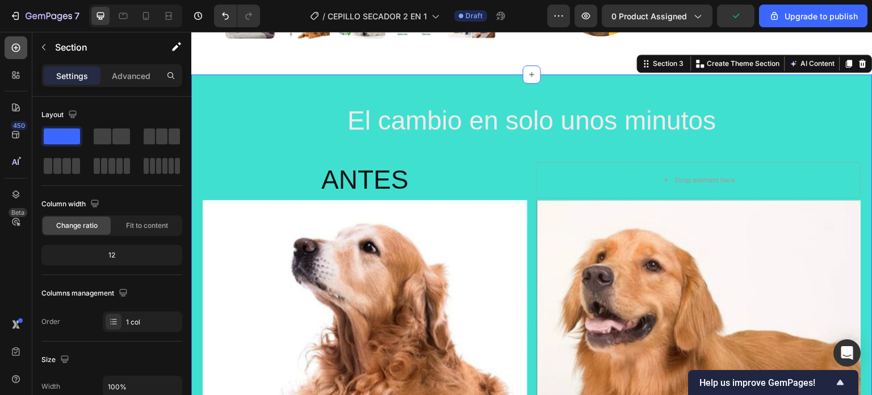
click at [22, 45] on div at bounding box center [16, 47] width 23 height 23
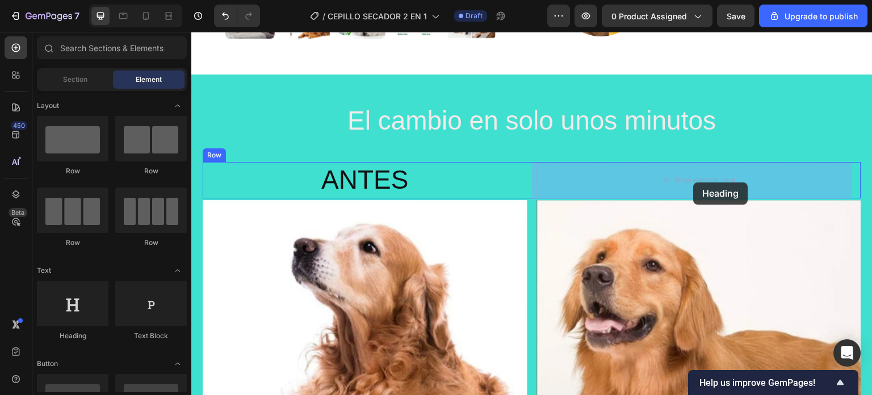
drag, startPoint x: 268, startPoint y: 337, endPoint x: 693, endPoint y: 182, distance: 452.3
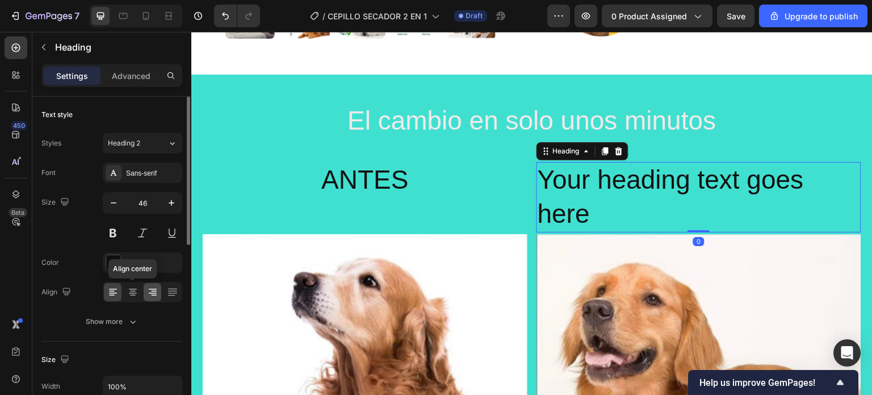
click at [134, 292] on icon at bounding box center [132, 291] width 11 height 11
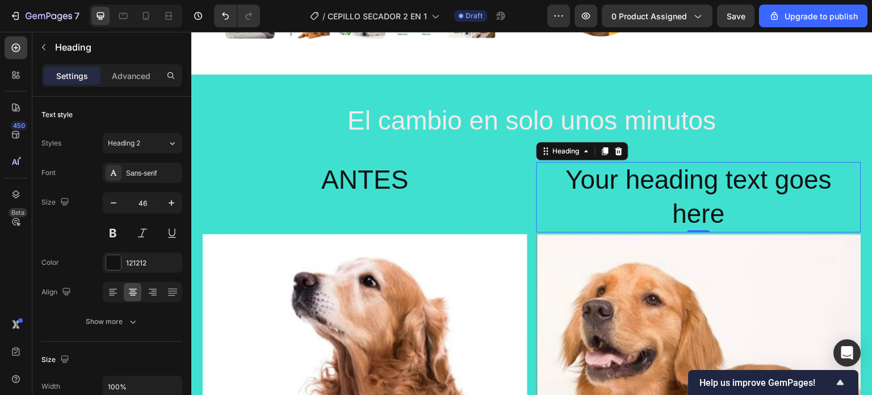
click at [719, 209] on h2 "Your heading text goes here" at bounding box center [698, 197] width 325 height 70
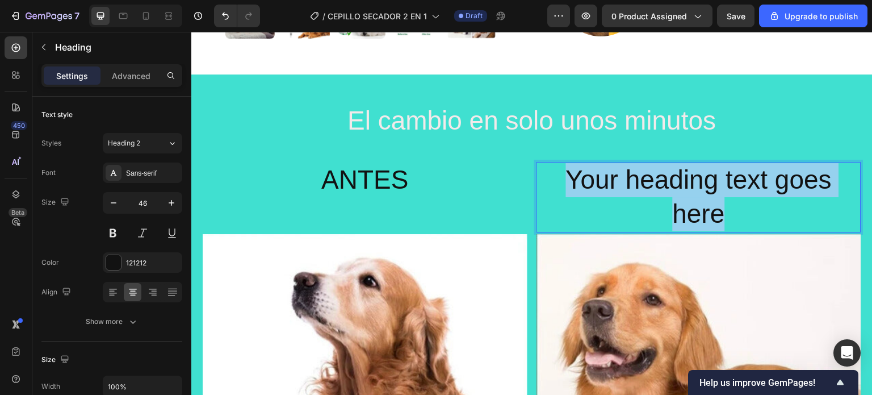
drag, startPoint x: 719, startPoint y: 215, endPoint x: 563, endPoint y: 179, distance: 160.1
click at [563, 179] on p "Your heading text goes here" at bounding box center [699, 197] width 322 height 68
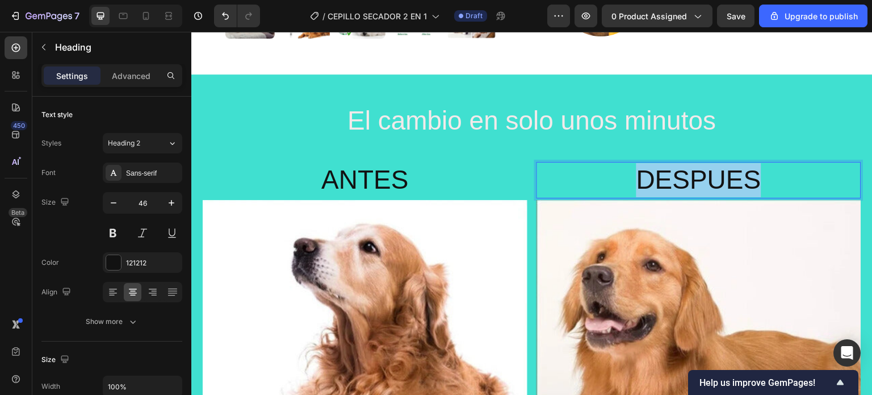
drag, startPoint x: 710, startPoint y: 184, endPoint x: 756, endPoint y: 186, distance: 46.0
click at [756, 186] on p "DESPUES" at bounding box center [699, 180] width 322 height 34
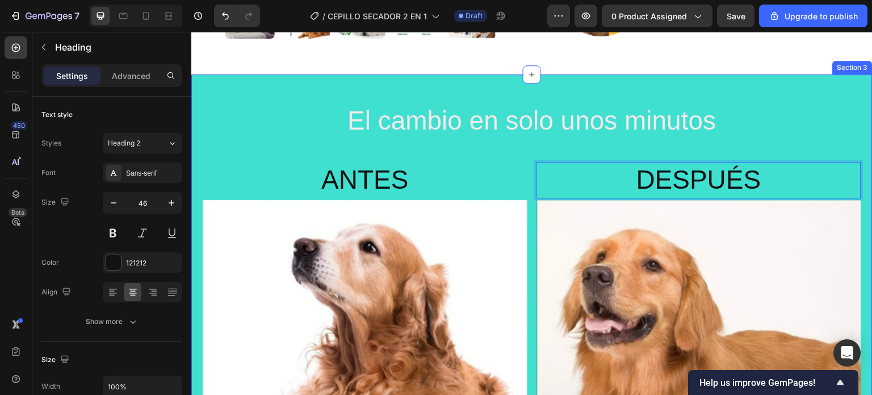
click at [804, 131] on h2 "El cambio en solo unos minutos" at bounding box center [532, 121] width 658 height 36
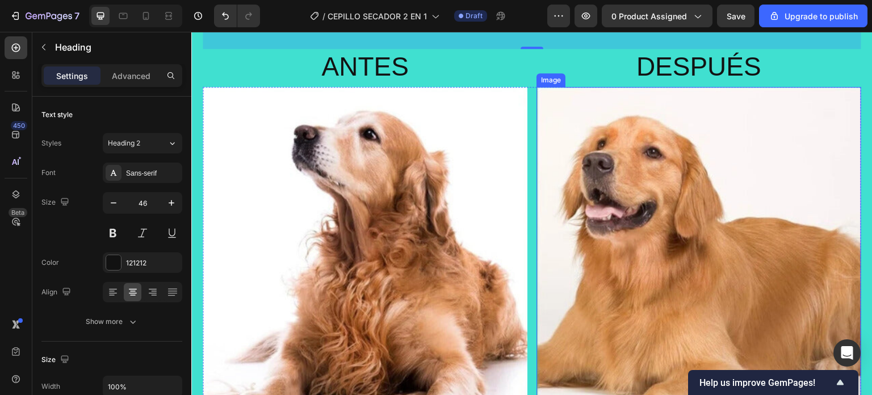
scroll to position [529, 0]
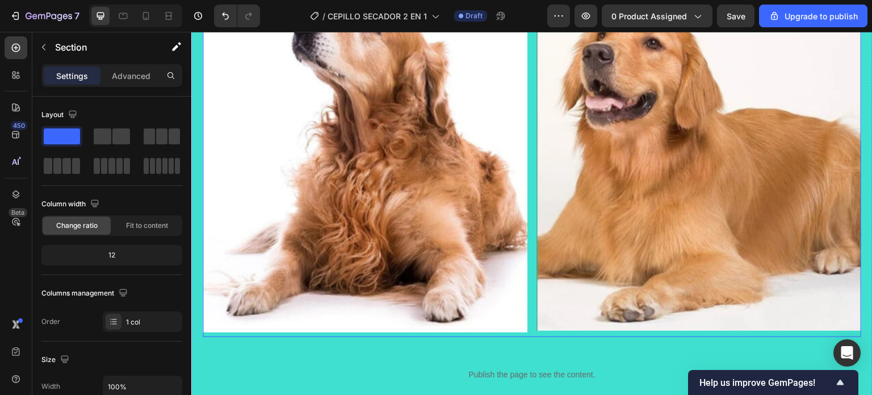
scroll to position [782, 0]
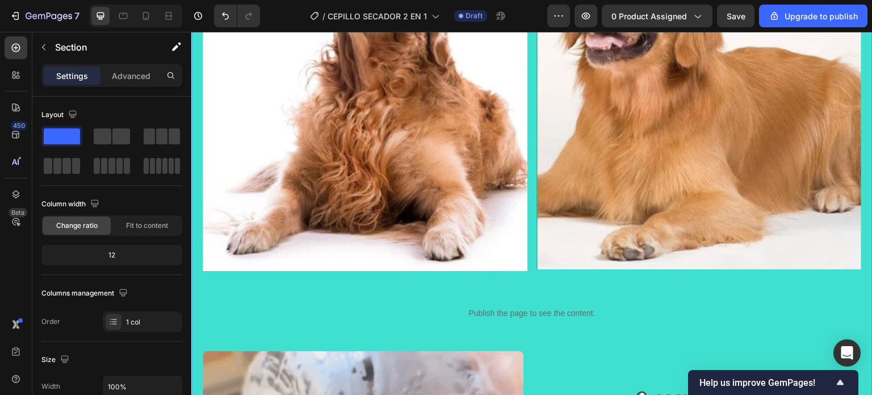
click at [202, 276] on div "El cambio en solo unos minutos Heading ANTES Heading DESPUÉS Heading Row Image …" at bounding box center [531, 384] width 681 height 1187
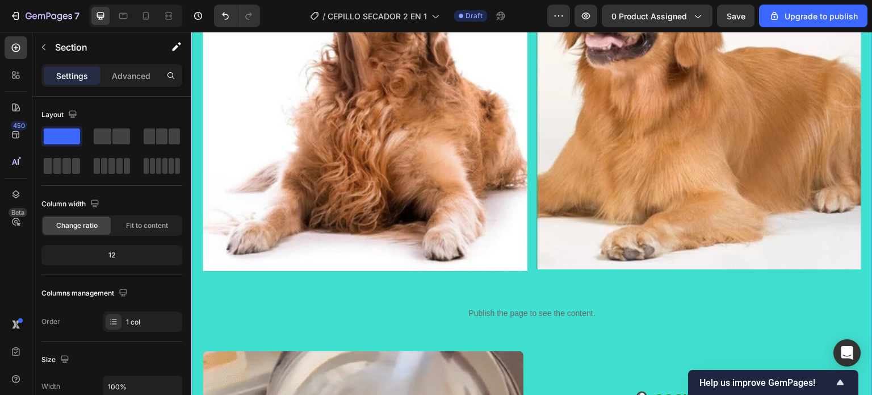
click at [193, 169] on div "El cambio en solo unos minutos Heading ANTES Heading DESPUÉS Heading Row Image …" at bounding box center [531, 384] width 681 height 1187
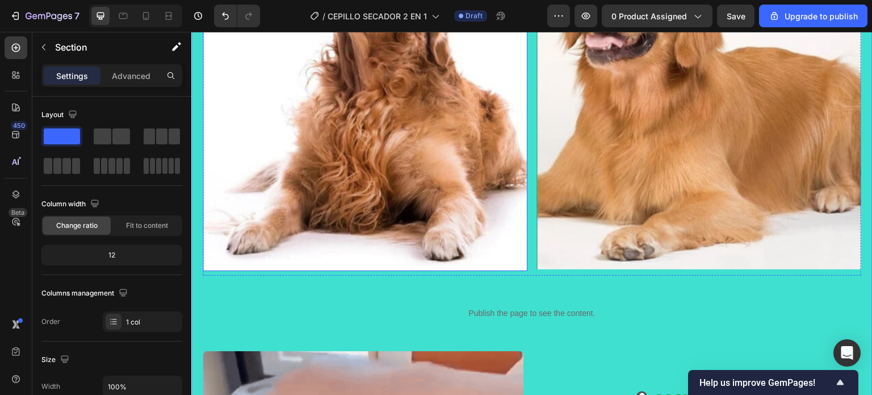
scroll to position [555, 0]
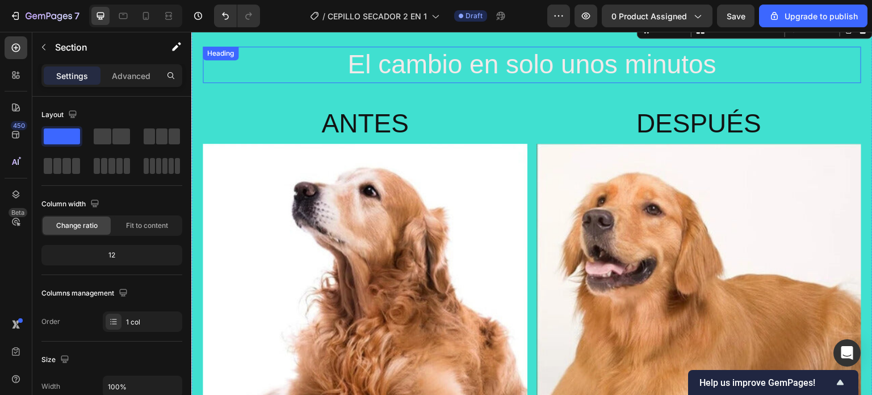
click at [248, 72] on h2 "El cambio en solo unos minutos" at bounding box center [532, 65] width 658 height 36
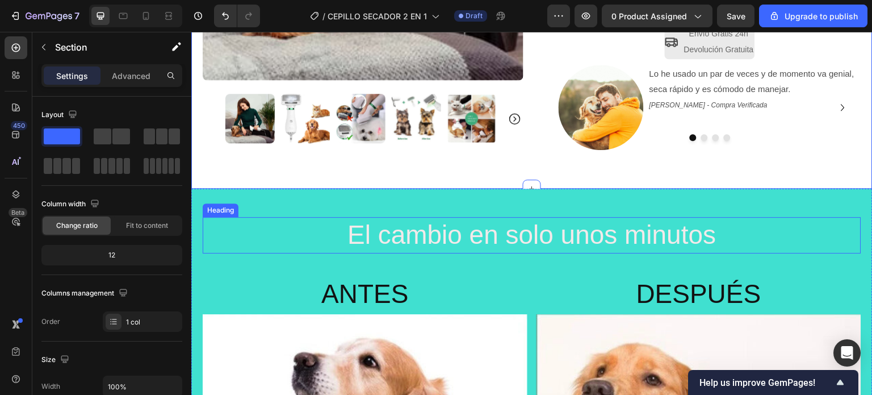
click at [241, 221] on h2 "El cambio en solo unos minutos" at bounding box center [532, 235] width 658 height 36
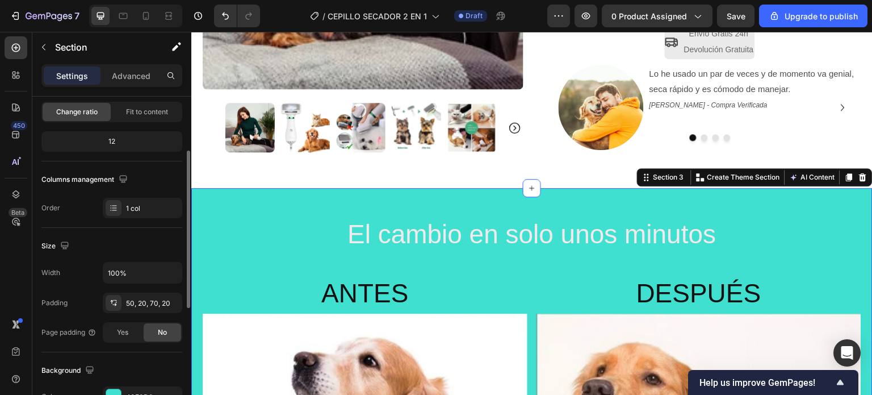
scroll to position [170, 0]
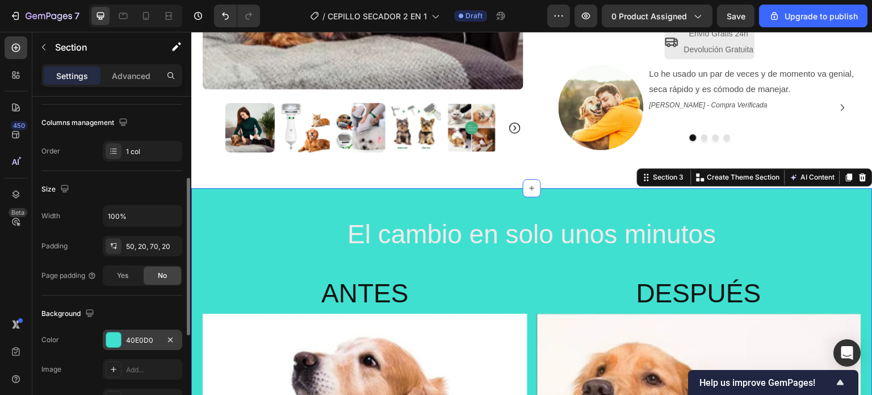
click at [111, 338] on div at bounding box center [113, 339] width 15 height 15
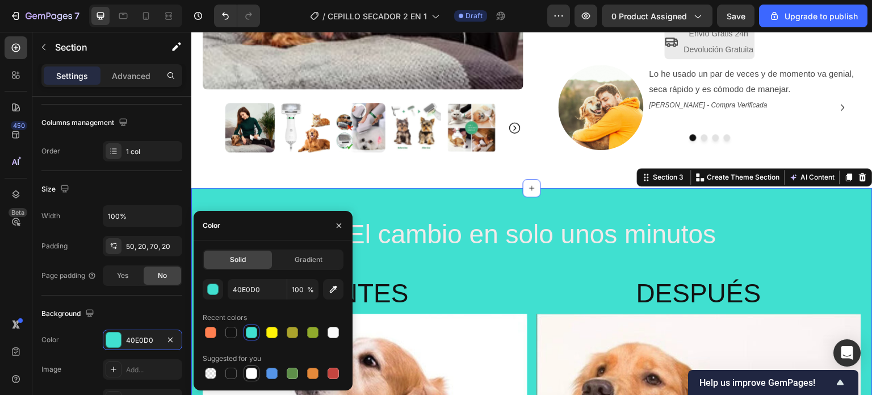
click at [255, 372] on div at bounding box center [251, 372] width 11 height 11
type input "FFFFFF"
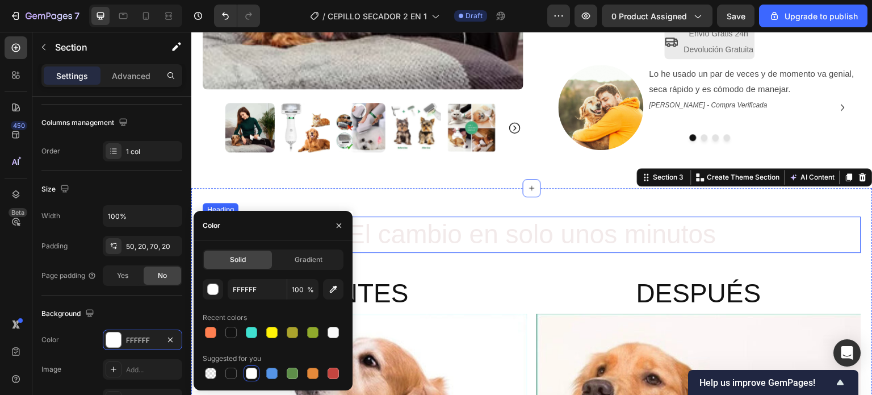
click at [535, 235] on span "El cambio en solo unos minutos" at bounding box center [531, 234] width 368 height 30
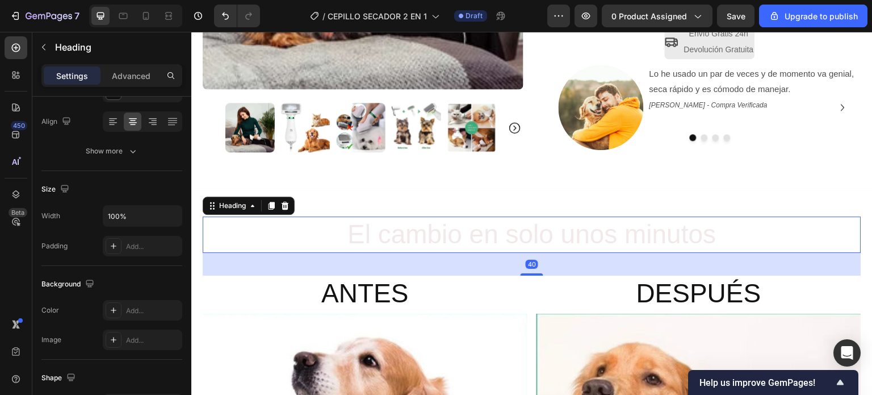
scroll to position [0, 0]
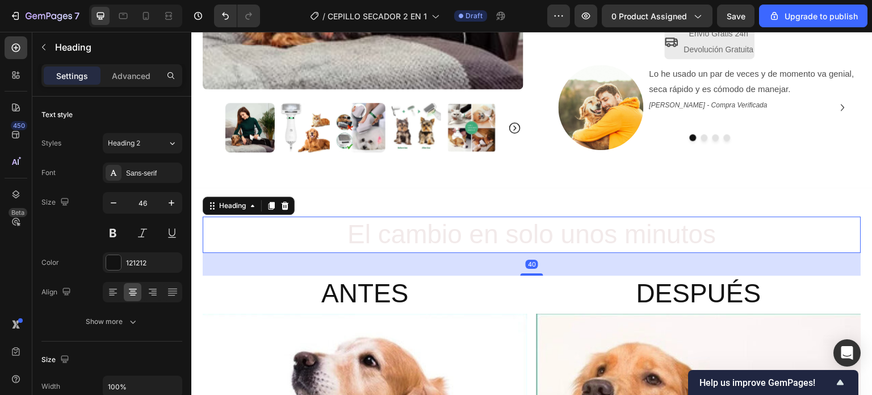
click at [342, 237] on h2 "El cambio en solo unos minutos" at bounding box center [532, 234] width 658 height 36
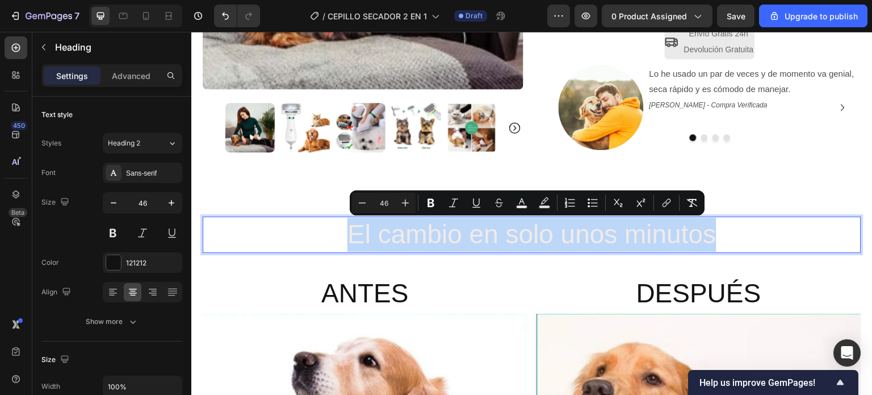
drag, startPoint x: 342, startPoint y: 237, endPoint x: 665, endPoint y: 241, distance: 323.0
click at [665, 241] on p "El cambio en solo unos minutos" at bounding box center [532, 234] width 656 height 34
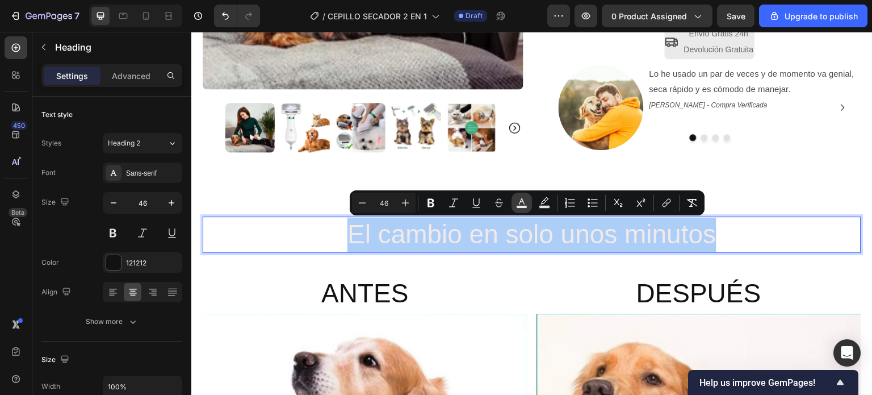
click at [521, 202] on icon "Editor contextual toolbar" at bounding box center [522, 201] width 6 height 6
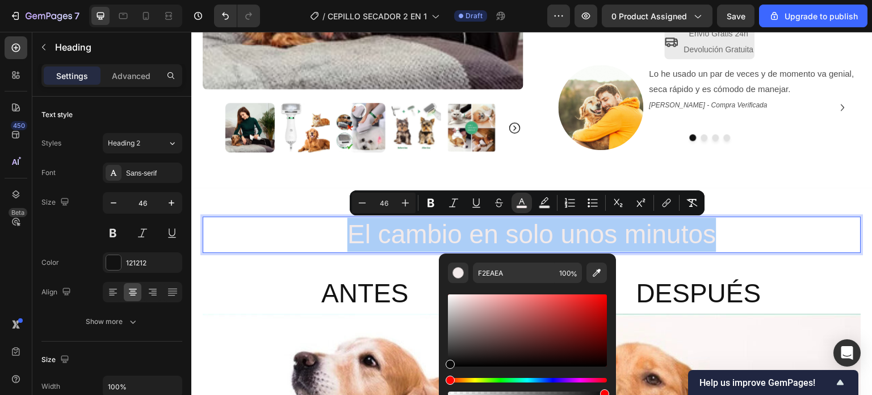
drag, startPoint x: 455, startPoint y: 301, endPoint x: 448, endPoint y: 363, distance: 61.7
click at [448, 363] on div "Editor contextual toolbar" at bounding box center [450, 363] width 9 height 9
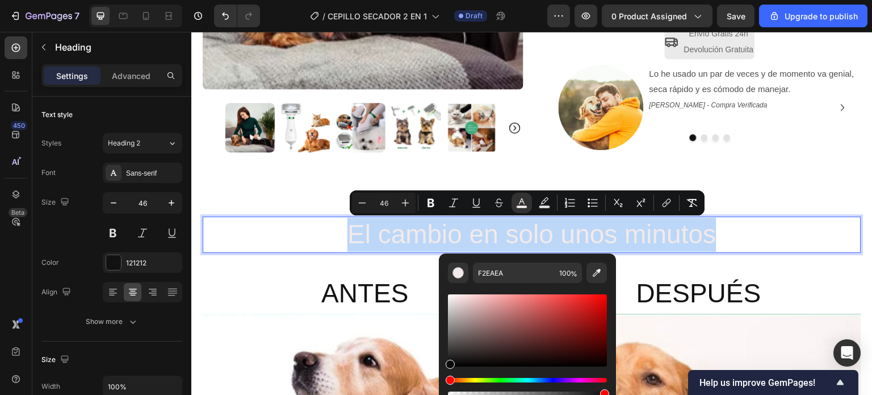
type input "0A0A0A"
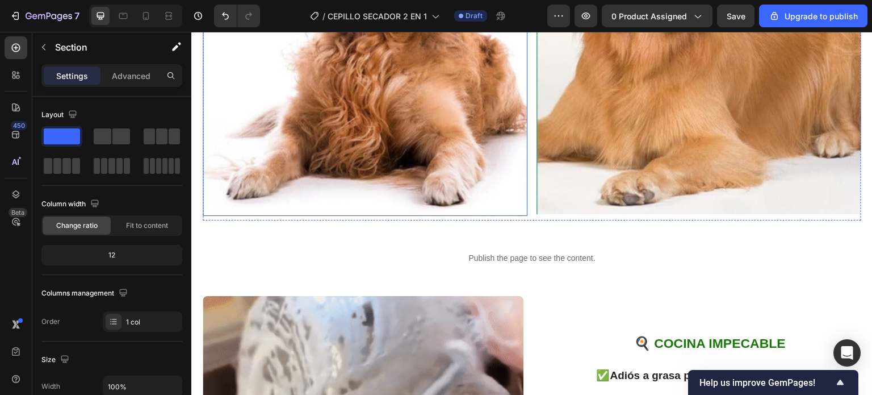
scroll to position [839, 0]
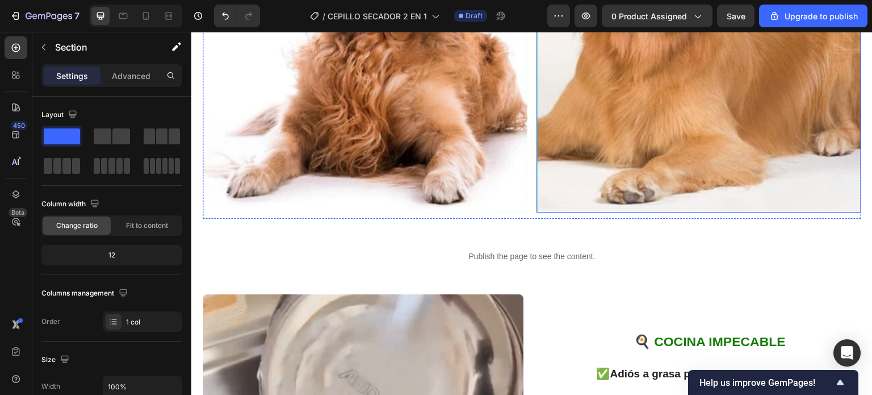
drag, startPoint x: 307, startPoint y: 166, endPoint x: 534, endPoint y: 207, distance: 231.3
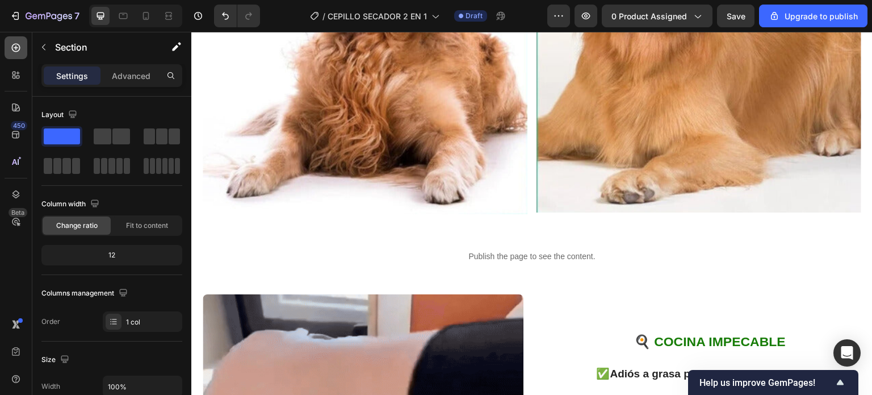
click at [18, 47] on icon at bounding box center [15, 47] width 11 height 11
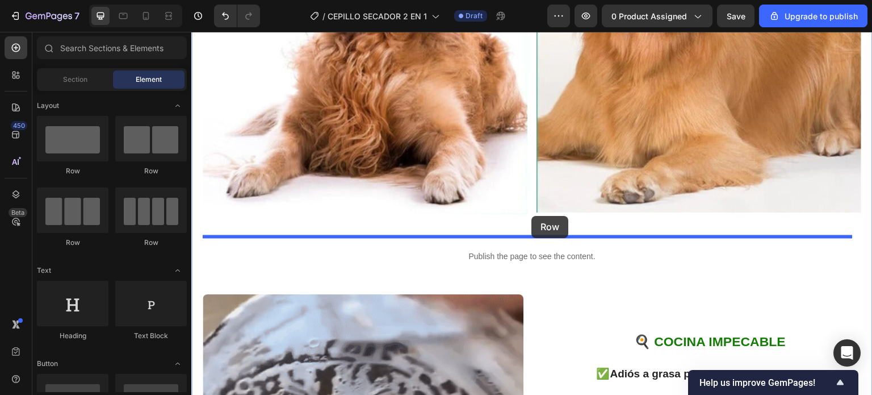
drag, startPoint x: 346, startPoint y: 177, endPoint x: 530, endPoint y: 216, distance: 188.0
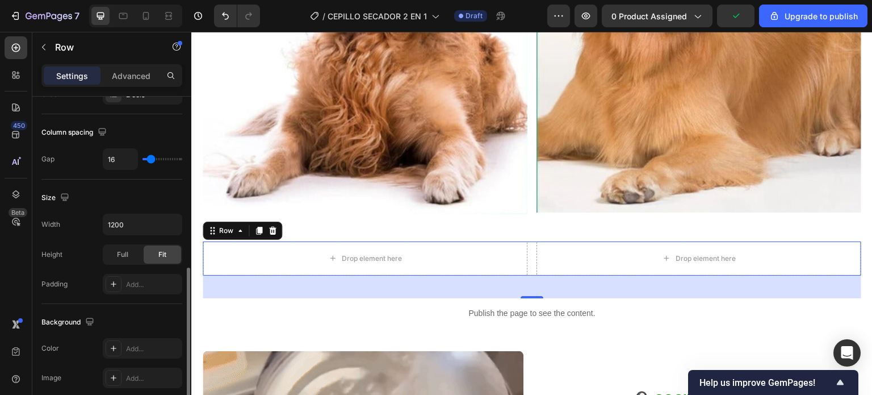
scroll to position [341, 0]
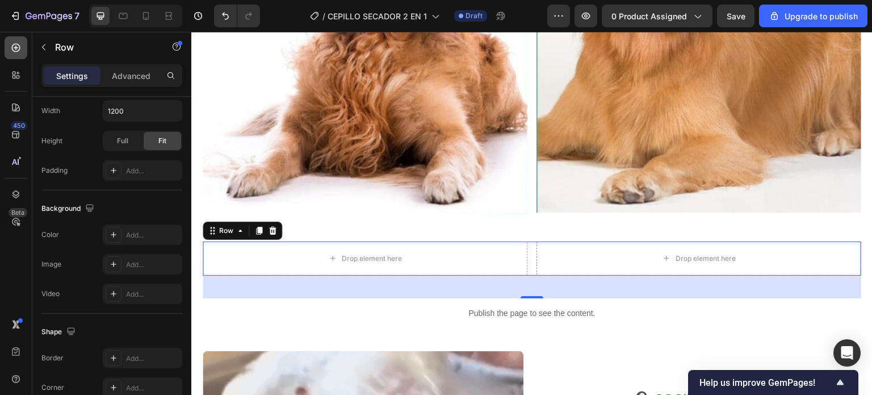
click at [19, 48] on icon at bounding box center [16, 48] width 9 height 9
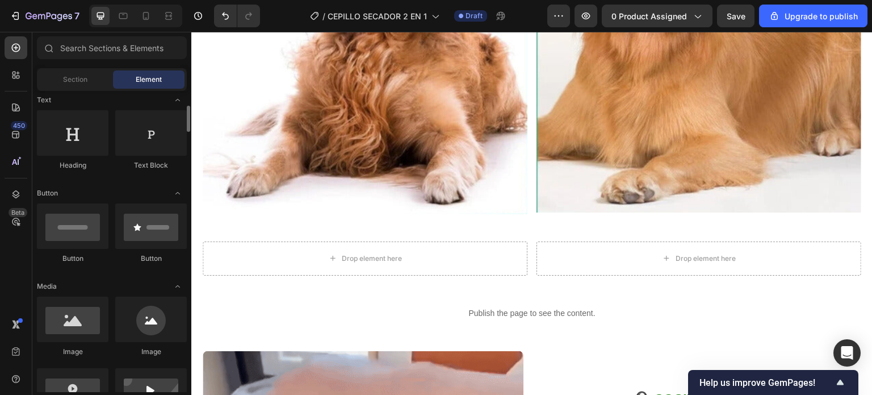
scroll to position [284, 0]
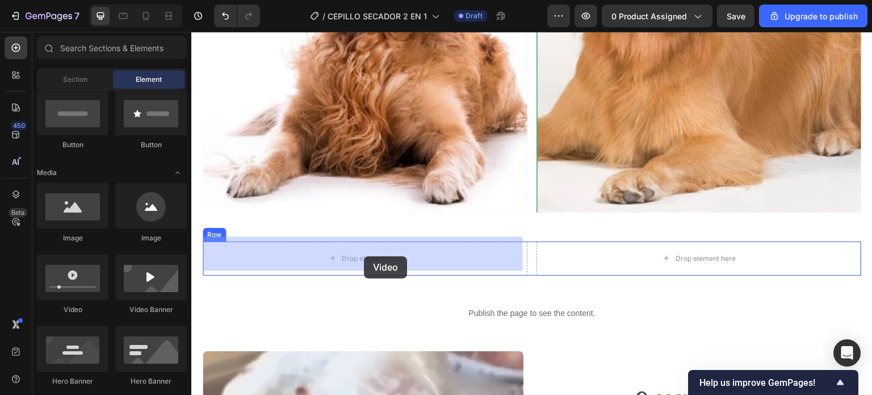
drag, startPoint x: 259, startPoint y: 316, endPoint x: 364, endPoint y: 256, distance: 120.3
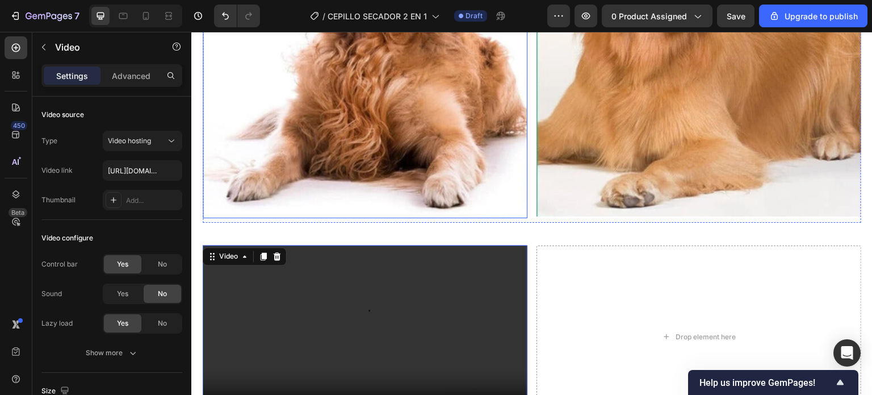
scroll to position [839, 0]
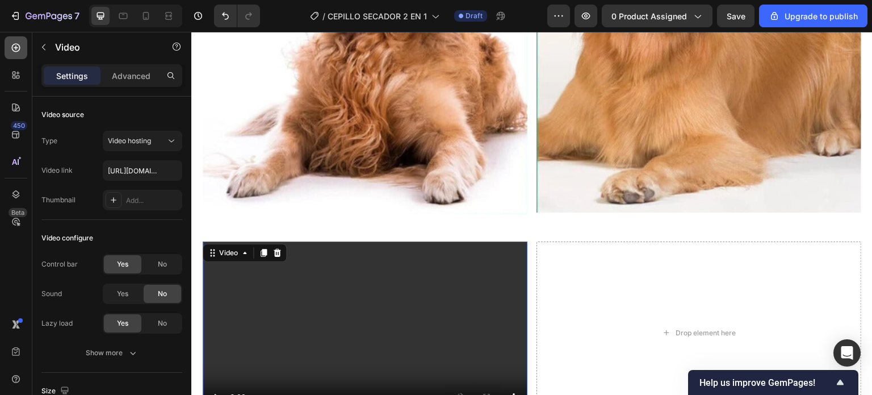
click at [18, 45] on icon at bounding box center [15, 47] width 11 height 11
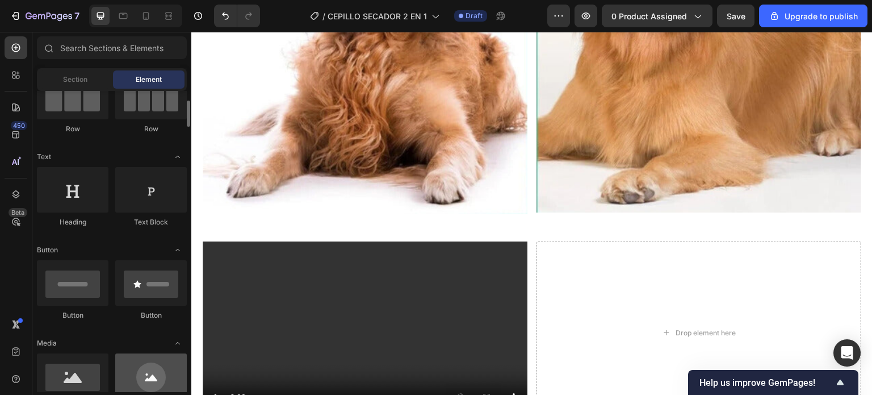
scroll to position [0, 0]
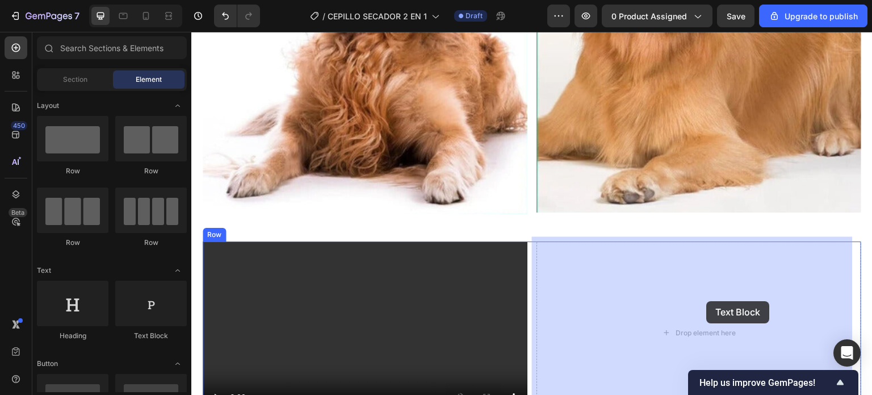
drag, startPoint x: 330, startPoint y: 347, endPoint x: 699, endPoint y: 279, distance: 375.7
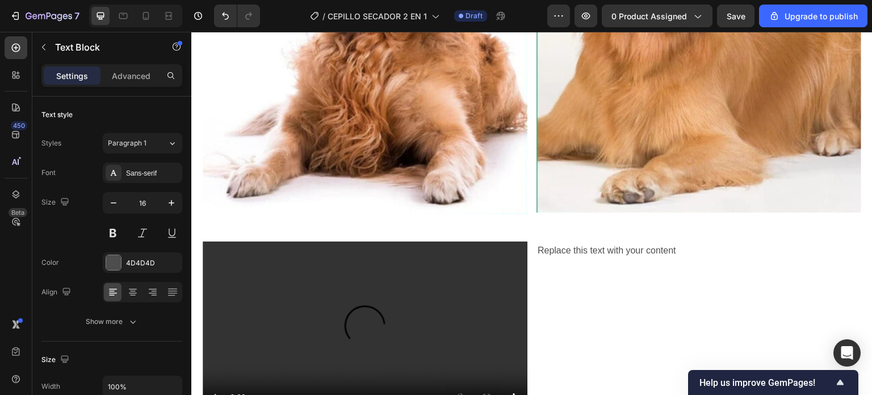
scroll to position [555, 0]
